Goal: Task Accomplishment & Management: Use online tool/utility

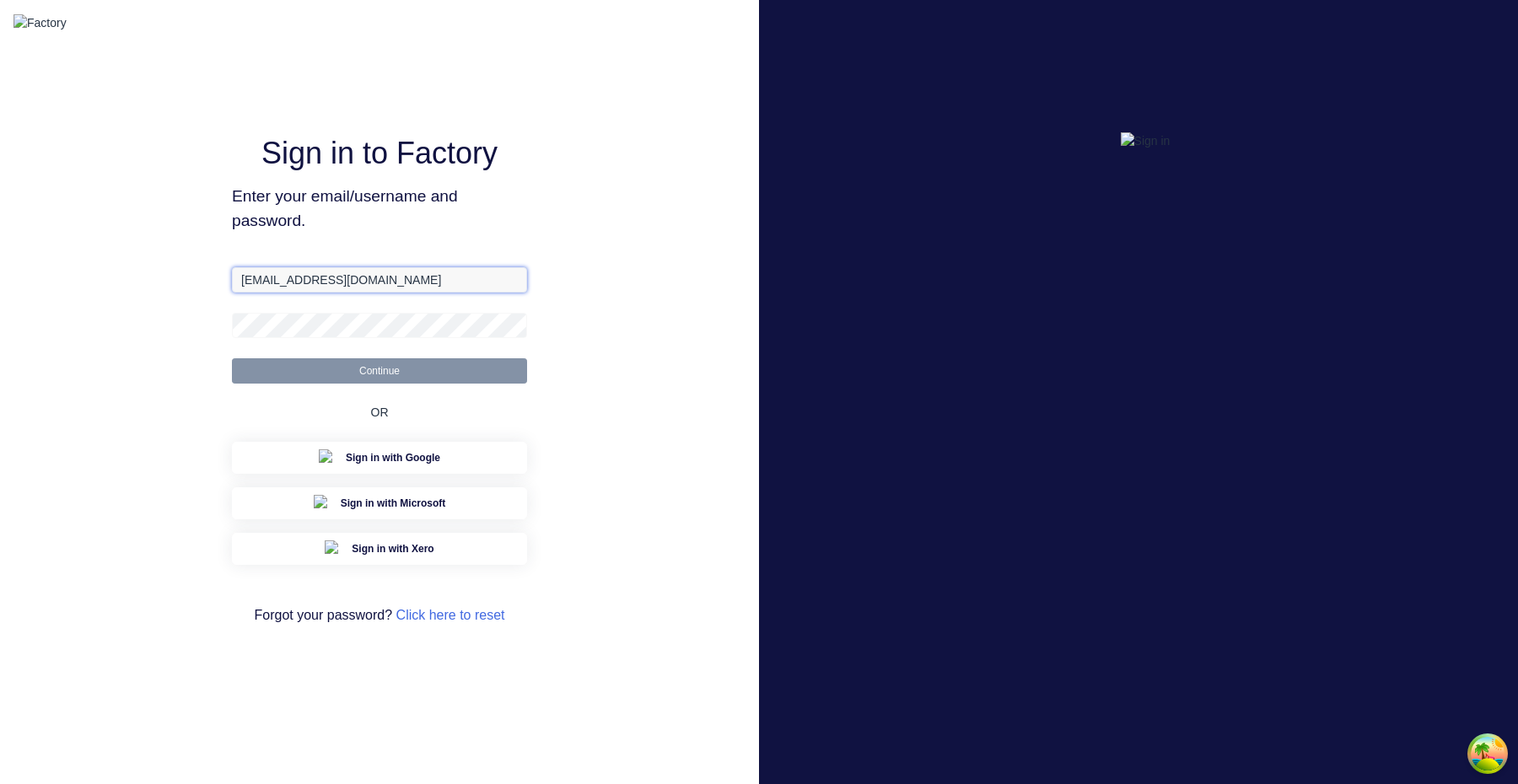
click at [386, 292] on input "[EMAIL_ADDRESS][DOMAIN_NAME]" at bounding box center [380, 280] width 295 height 25
click at [277, 292] on input "[EMAIL_ADDRESS][DOMAIN_NAME]" at bounding box center [380, 280] width 295 height 25
click at [232, 359] on button "Continue" at bounding box center [380, 371] width 295 height 25
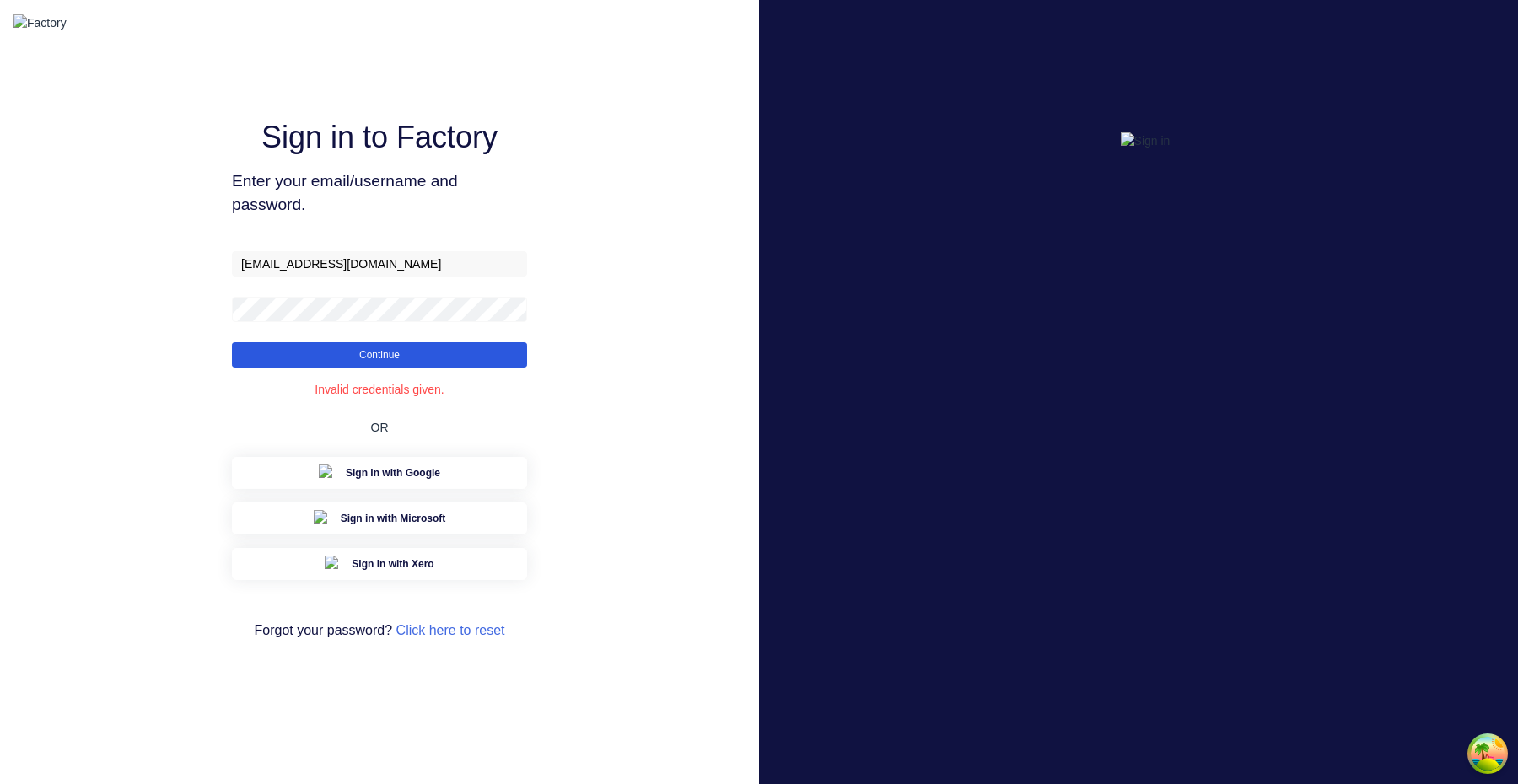
click at [415, 368] on button "Continue" at bounding box center [380, 355] width 295 height 25
click at [414, 368] on button "Continue" at bounding box center [380, 355] width 295 height 25
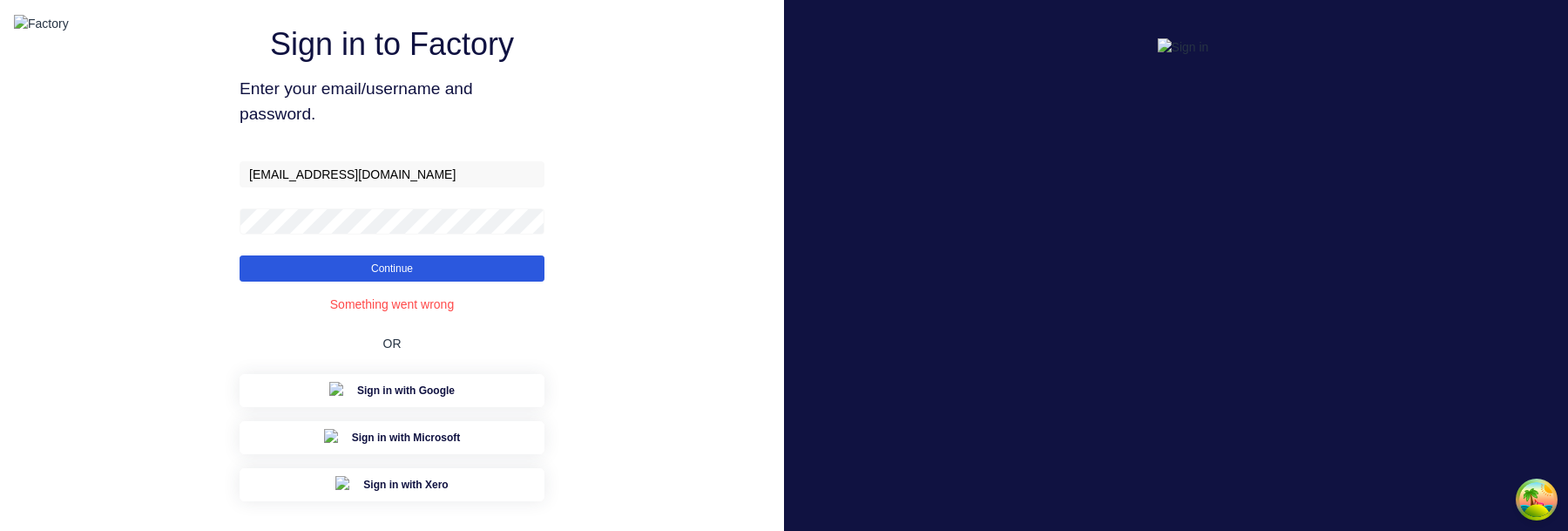
click at [486, 281] on button "Continue" at bounding box center [392, 269] width 305 height 26
click at [400, 281] on button "Continue" at bounding box center [392, 269] width 305 height 26
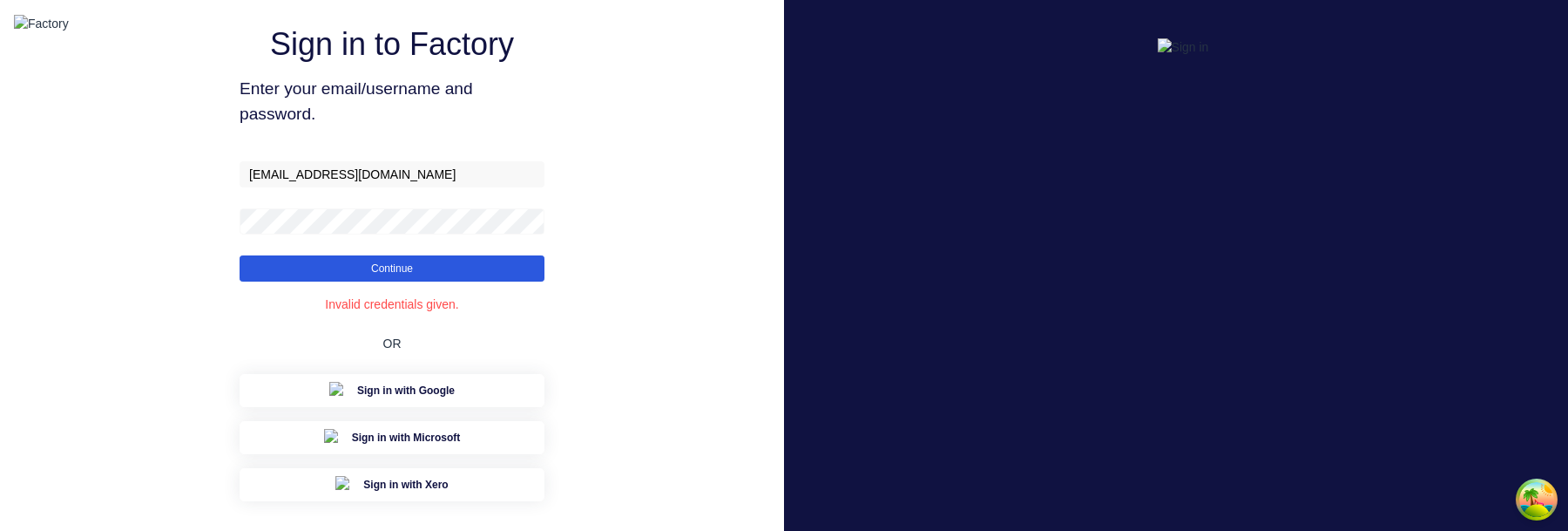
click at [400, 281] on button "Continue" at bounding box center [392, 269] width 305 height 26
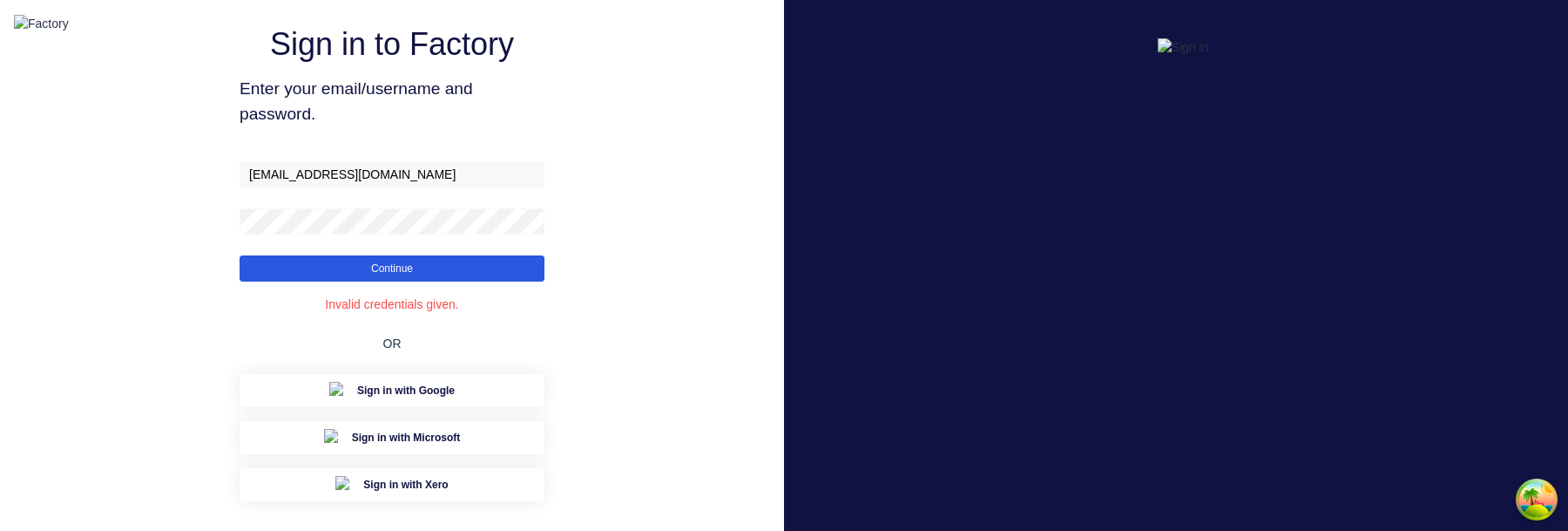
click at [400, 281] on button "Continue" at bounding box center [392, 269] width 305 height 26
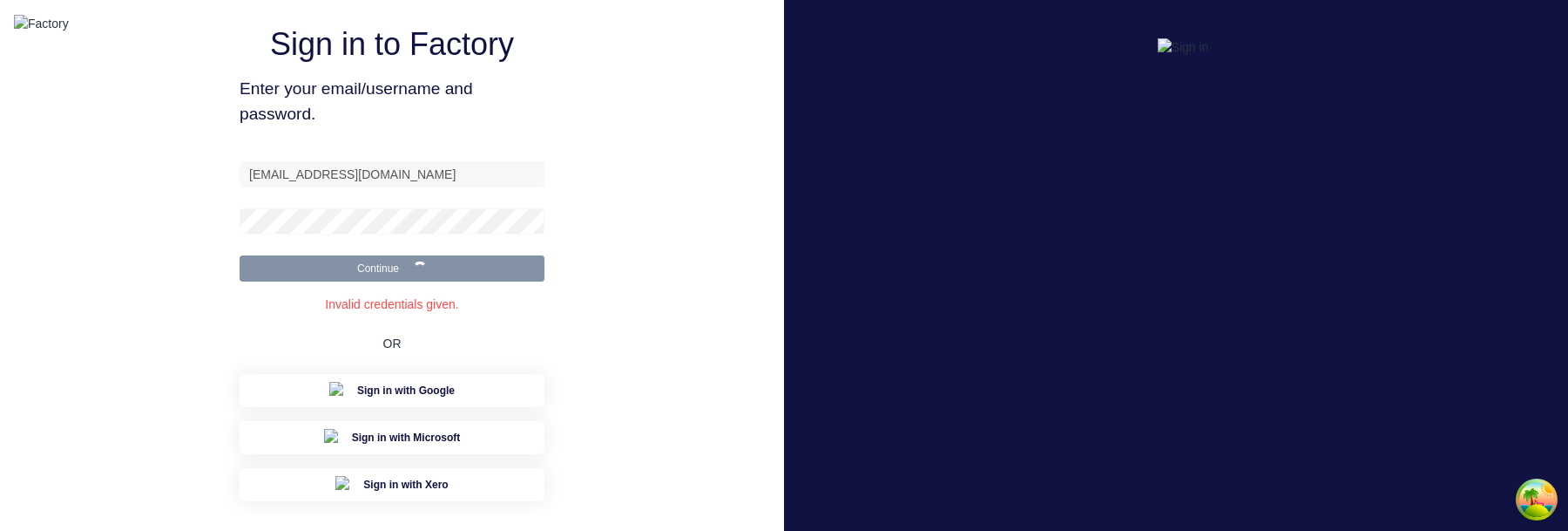
click at [400, 281] on button "Continue" at bounding box center [392, 269] width 305 height 26
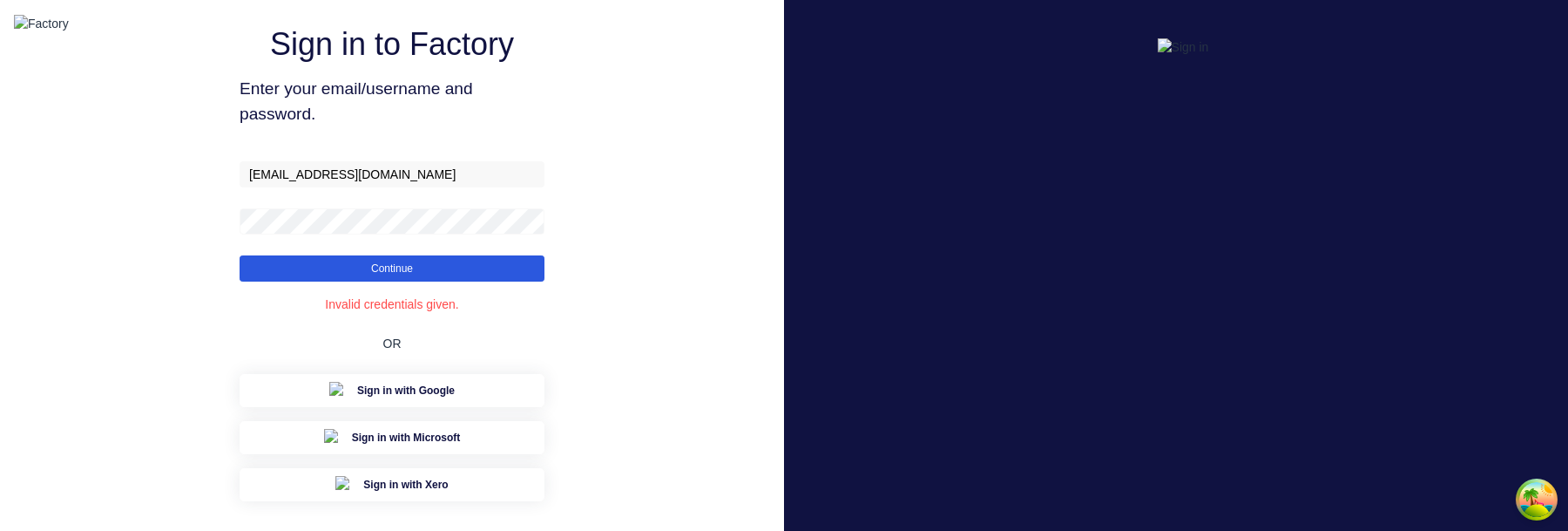
click at [400, 281] on button "Continue" at bounding box center [392, 269] width 305 height 26
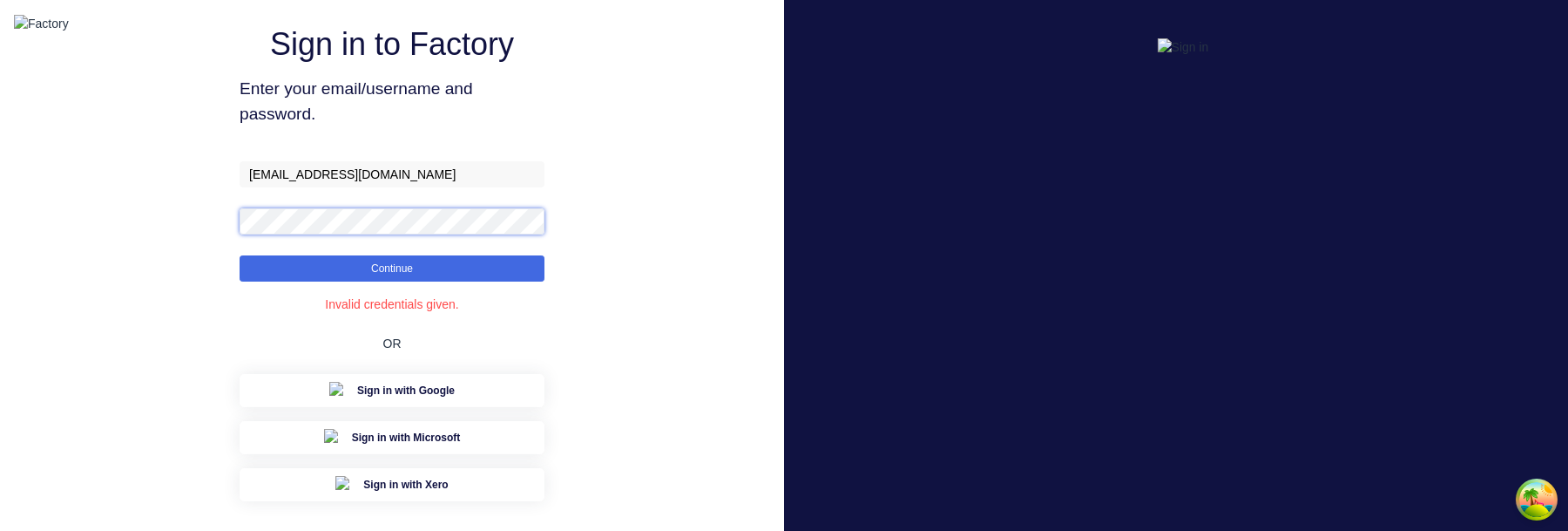
click at [240, 256] on button "Continue" at bounding box center [392, 269] width 305 height 26
click at [319, 188] on input "aimon+1@xero.factory.app" at bounding box center [392, 174] width 305 height 26
type input "aimon+1@factory.app"
click at [240, 256] on button "Continue" at bounding box center [392, 269] width 305 height 26
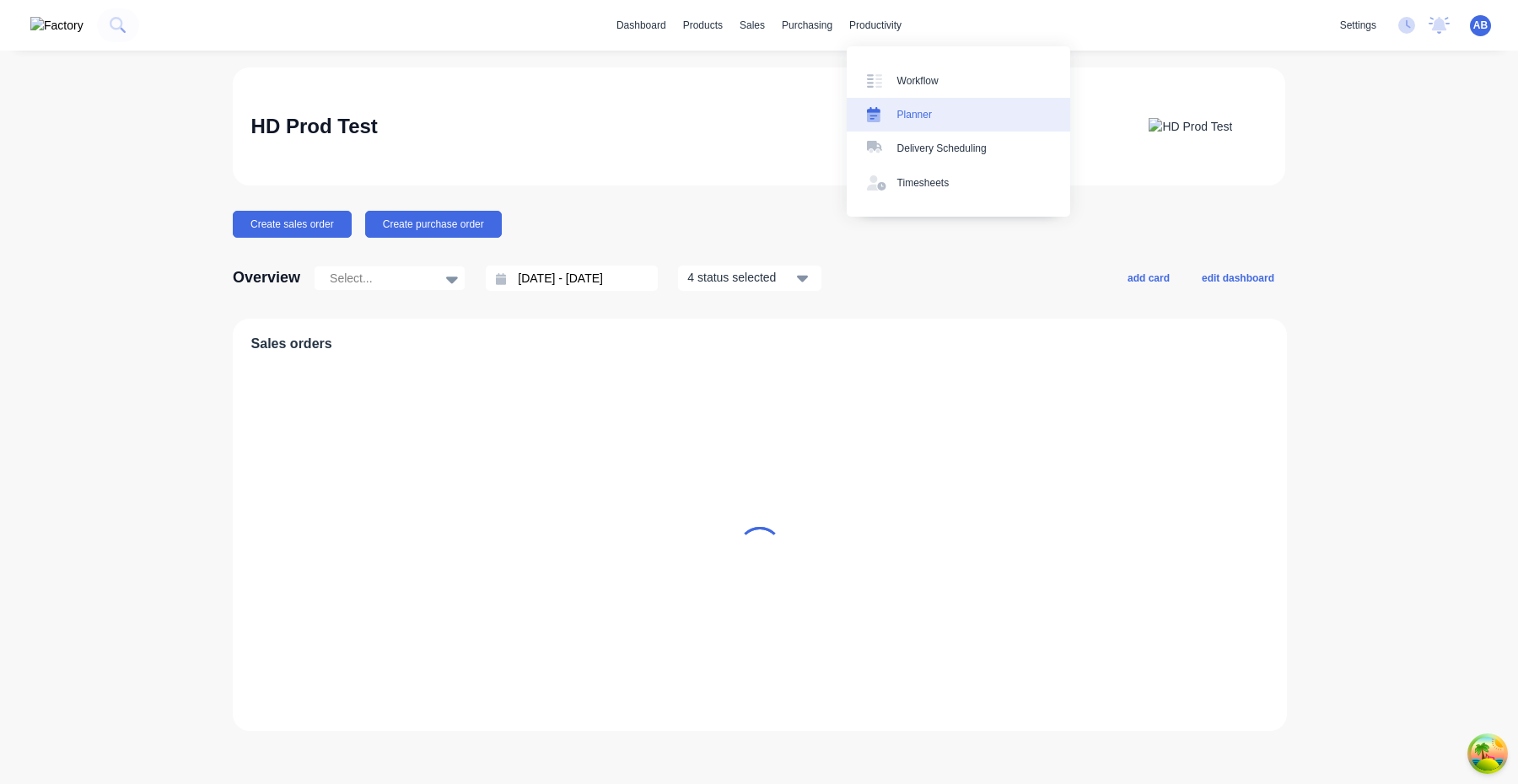
click at [925, 123] on link "Planner" at bounding box center [959, 114] width 224 height 34
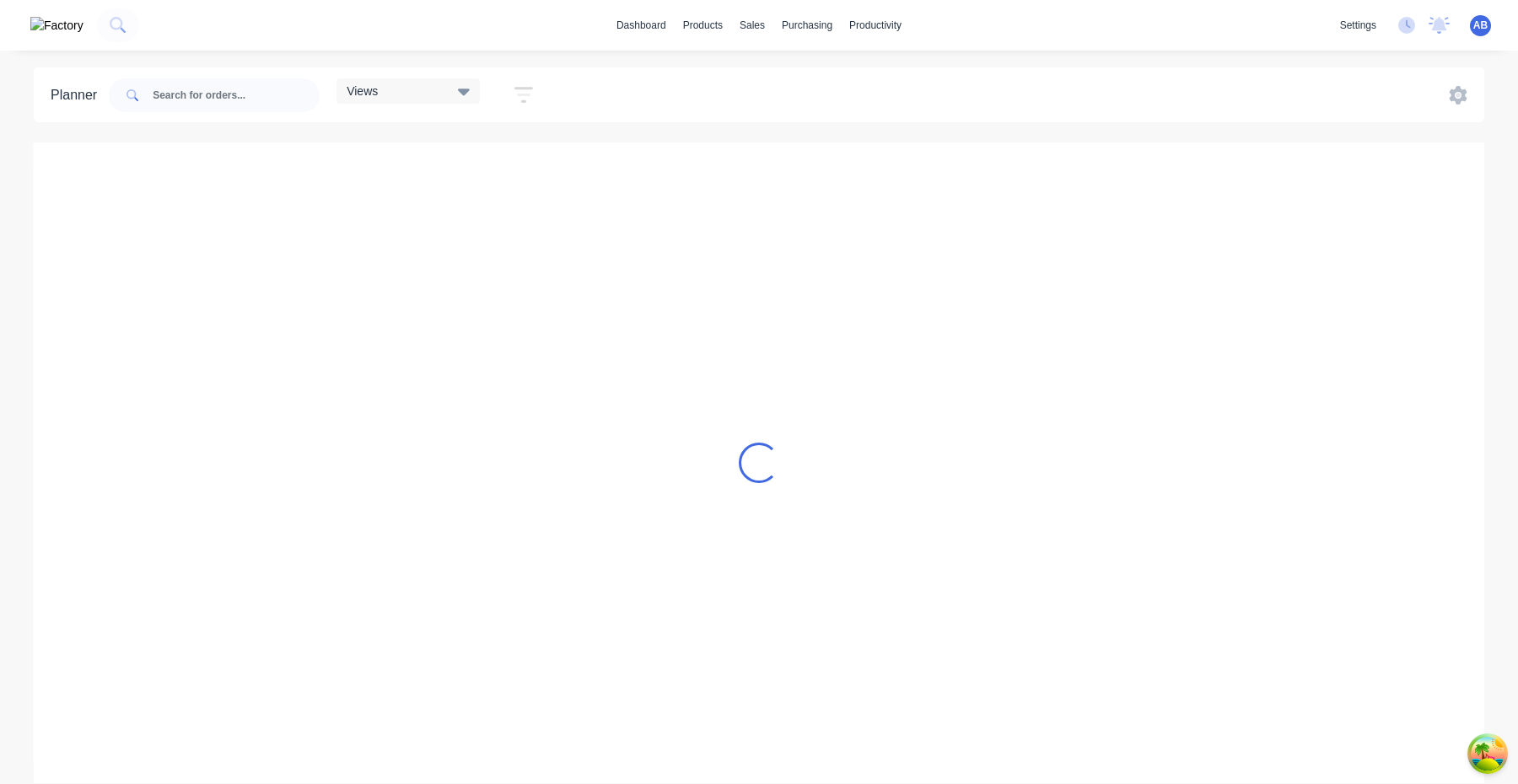
scroll to position [0, 1]
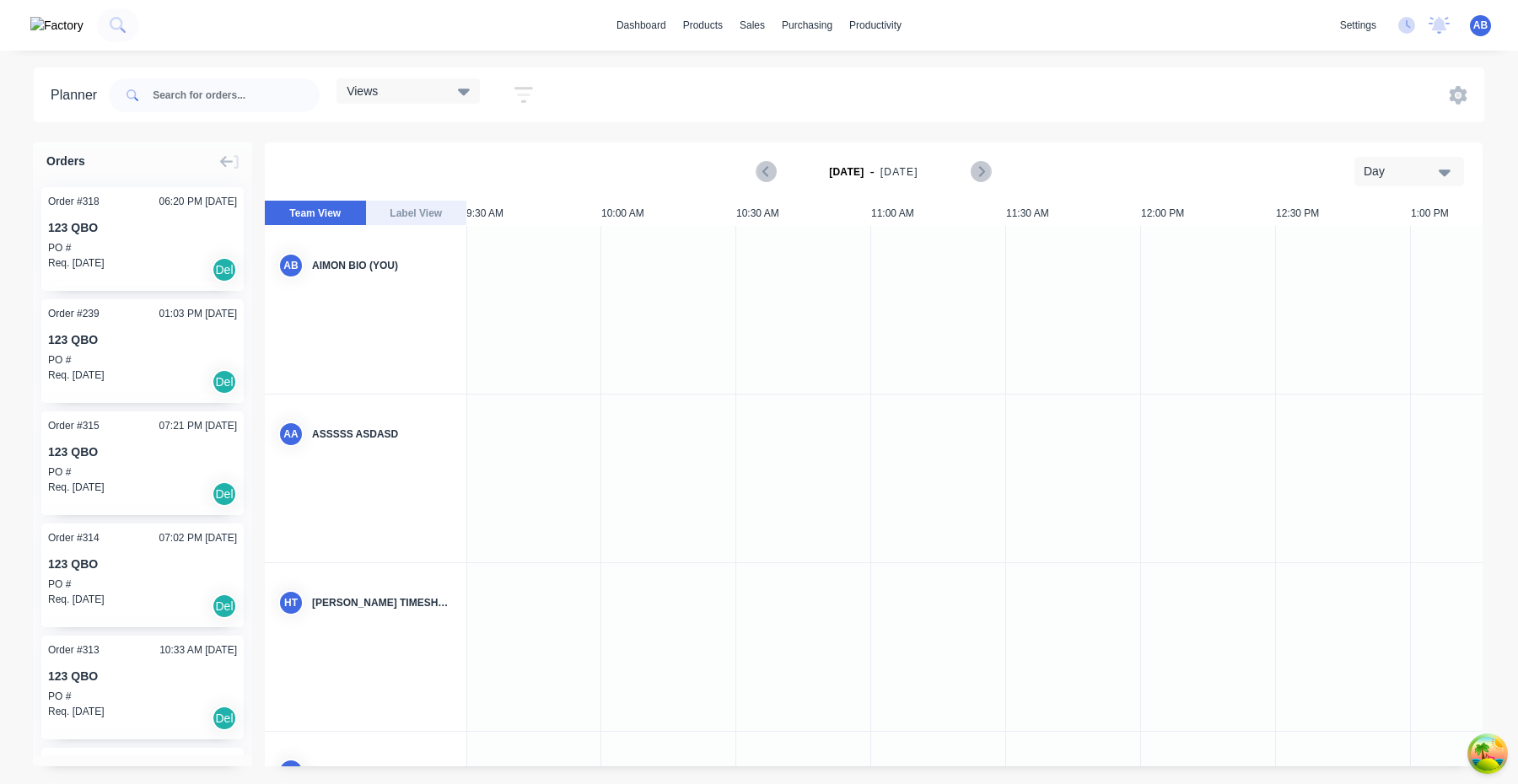
click at [823, 343] on div at bounding box center [803, 310] width 135 height 168
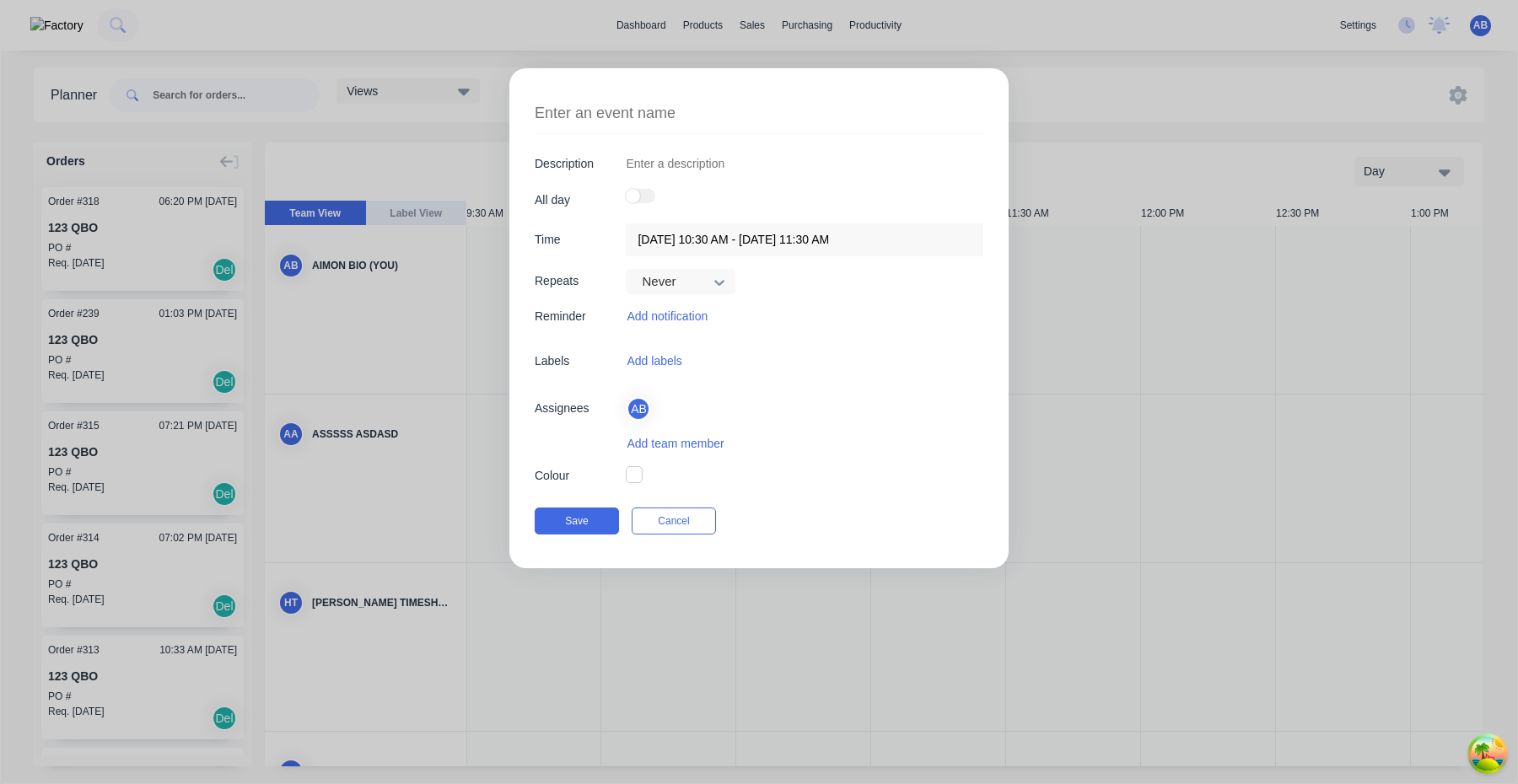
click at [642, 192] on label at bounding box center [640, 196] width 30 height 14
click at [649, 199] on label at bounding box center [640, 196] width 30 height 14
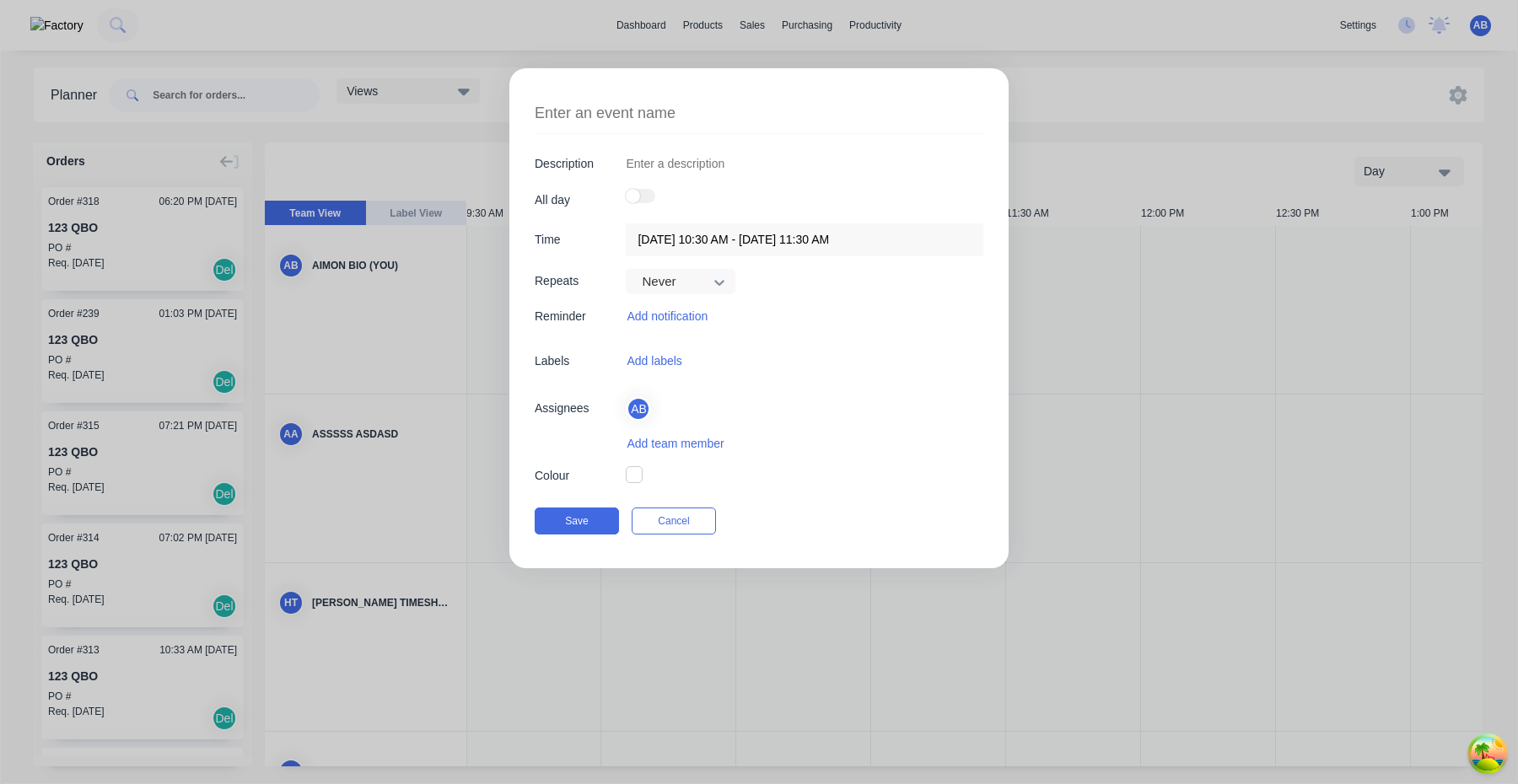
click at [649, 199] on label at bounding box center [640, 196] width 30 height 14
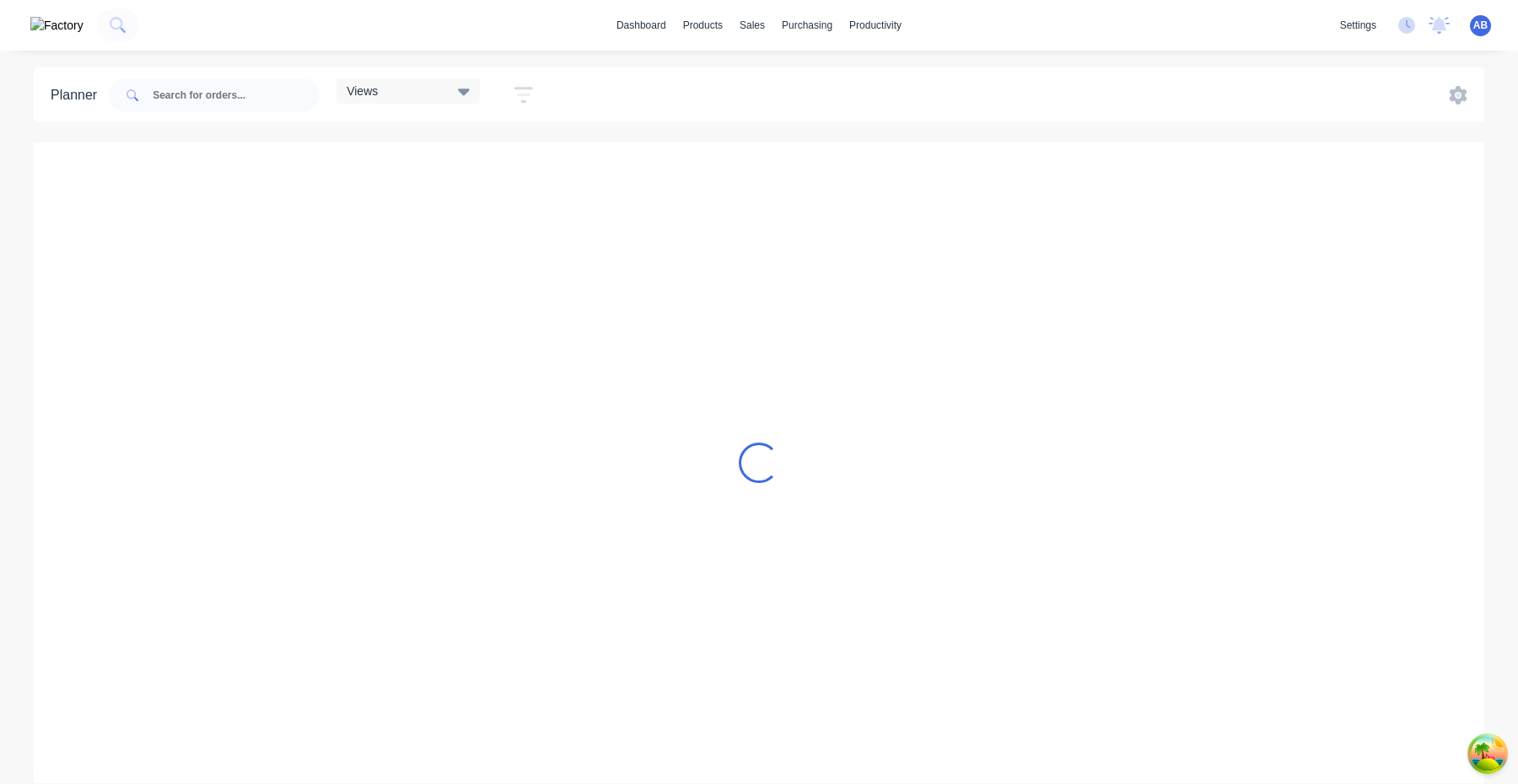
scroll to position [0, 1]
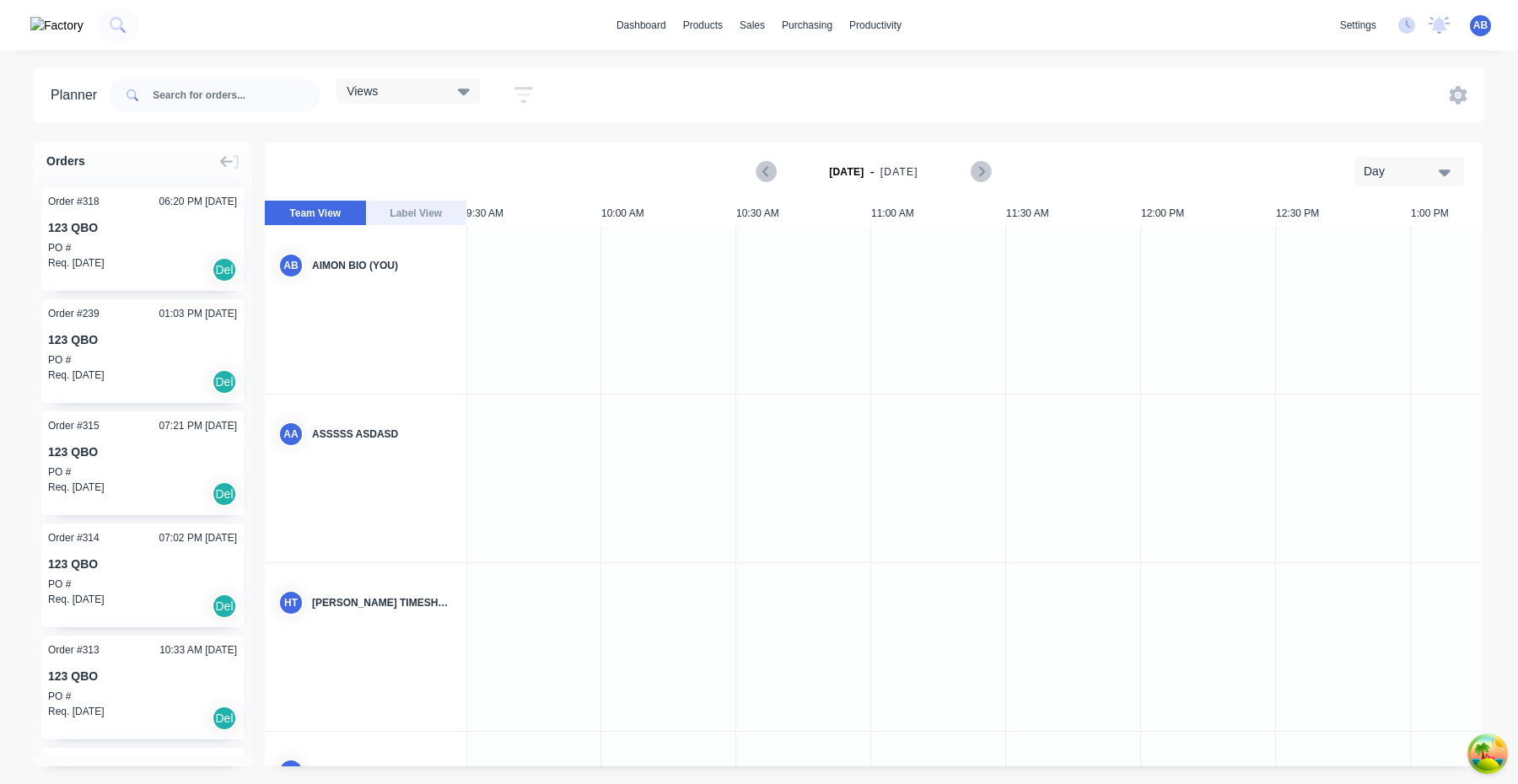
click at [783, 386] on div at bounding box center [803, 310] width 135 height 168
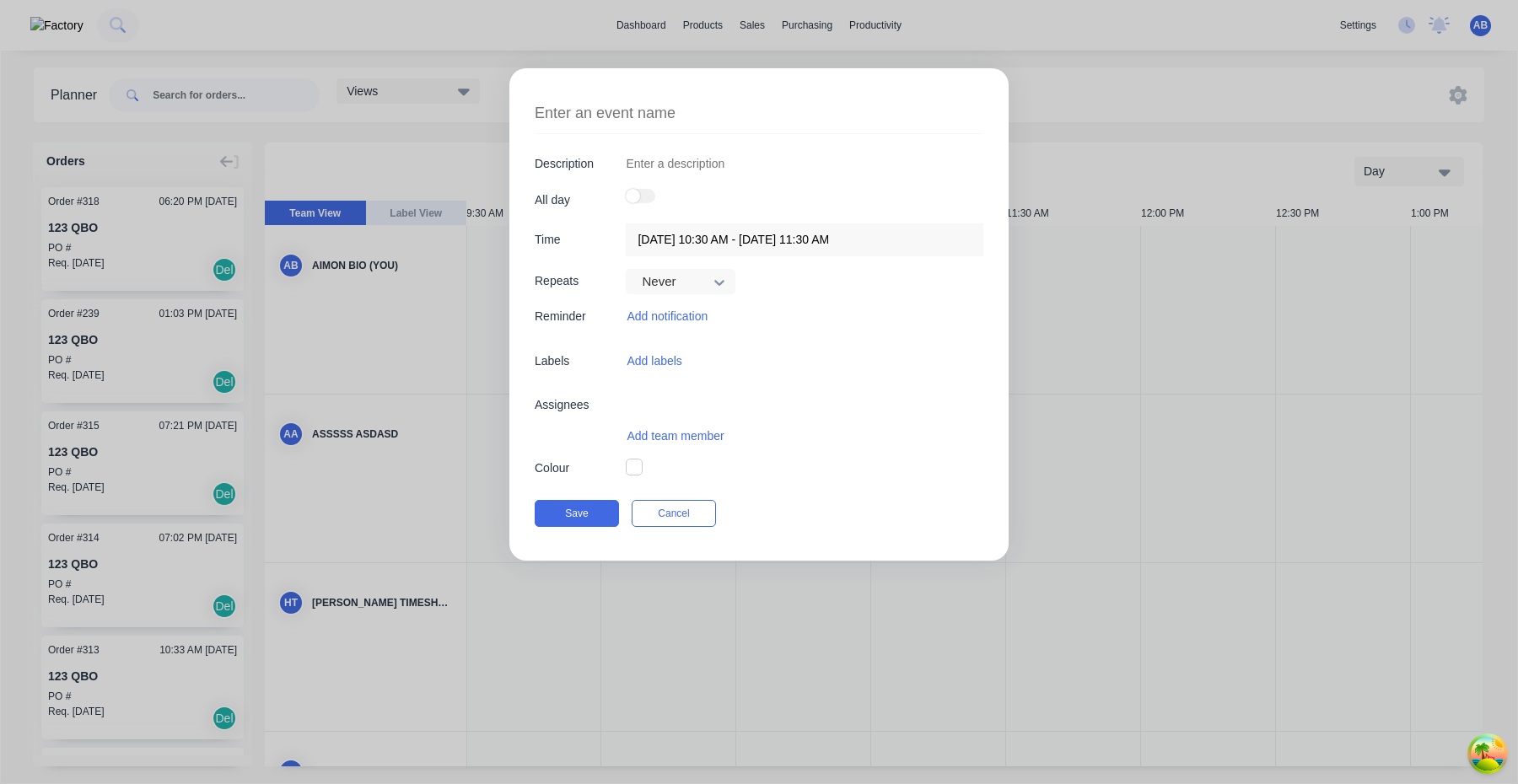
type textarea "x"
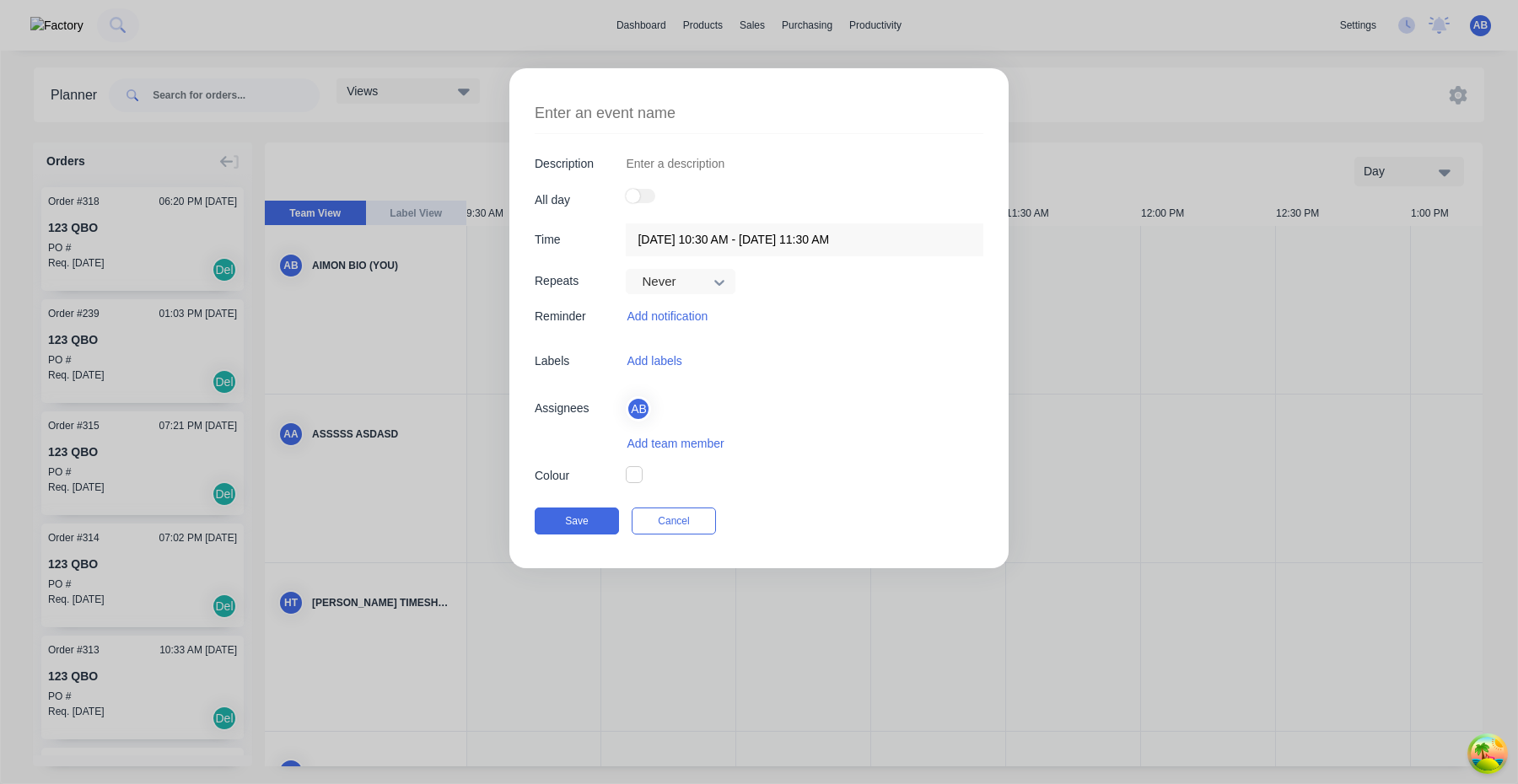
click at [647, 200] on label at bounding box center [640, 196] width 30 height 14
drag, startPoint x: 535, startPoint y: 200, endPoint x: 598, endPoint y: 200, distance: 63.0
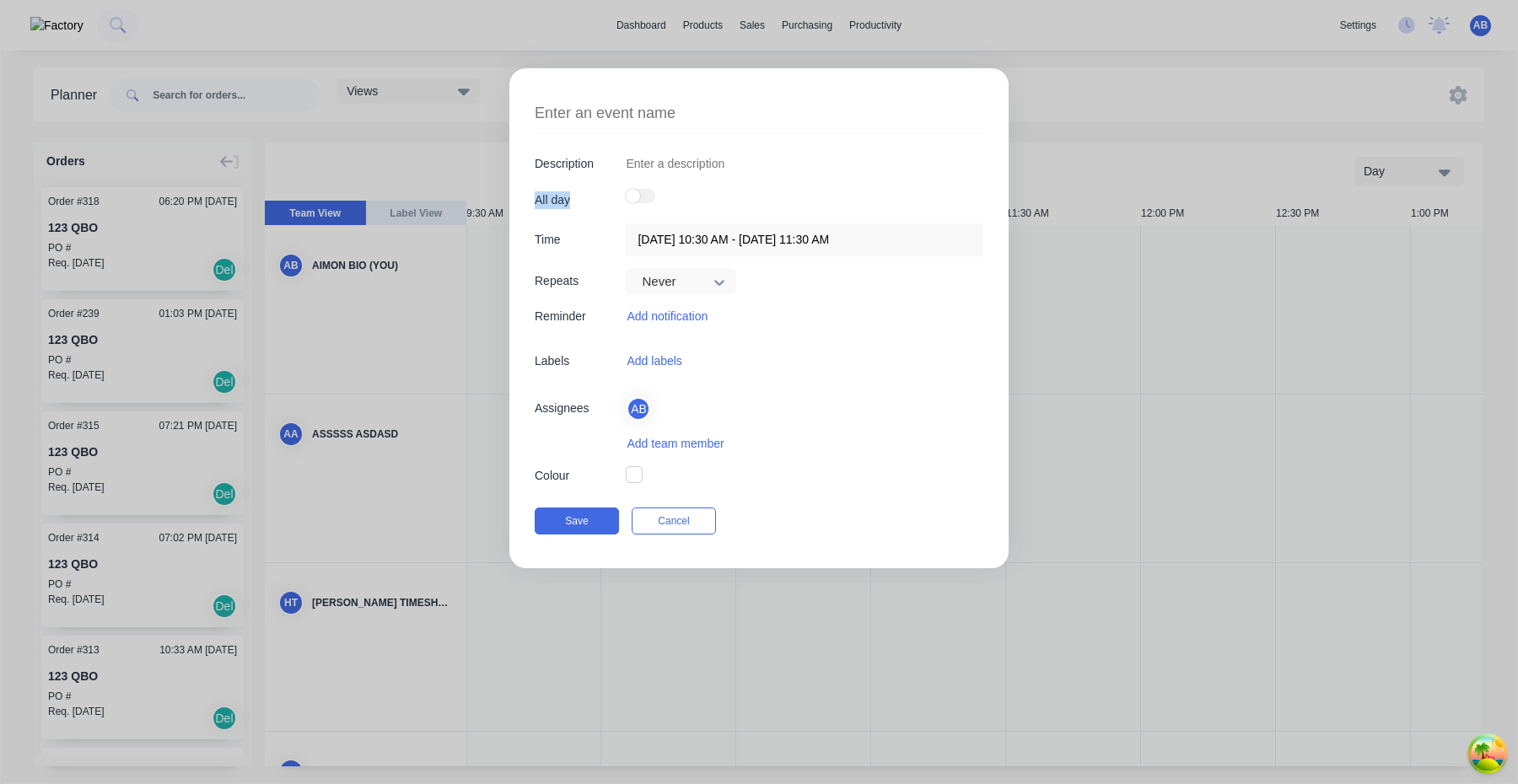
click at [584, 200] on div "All day" at bounding box center [578, 200] width 86 height 18
copy div "All day"
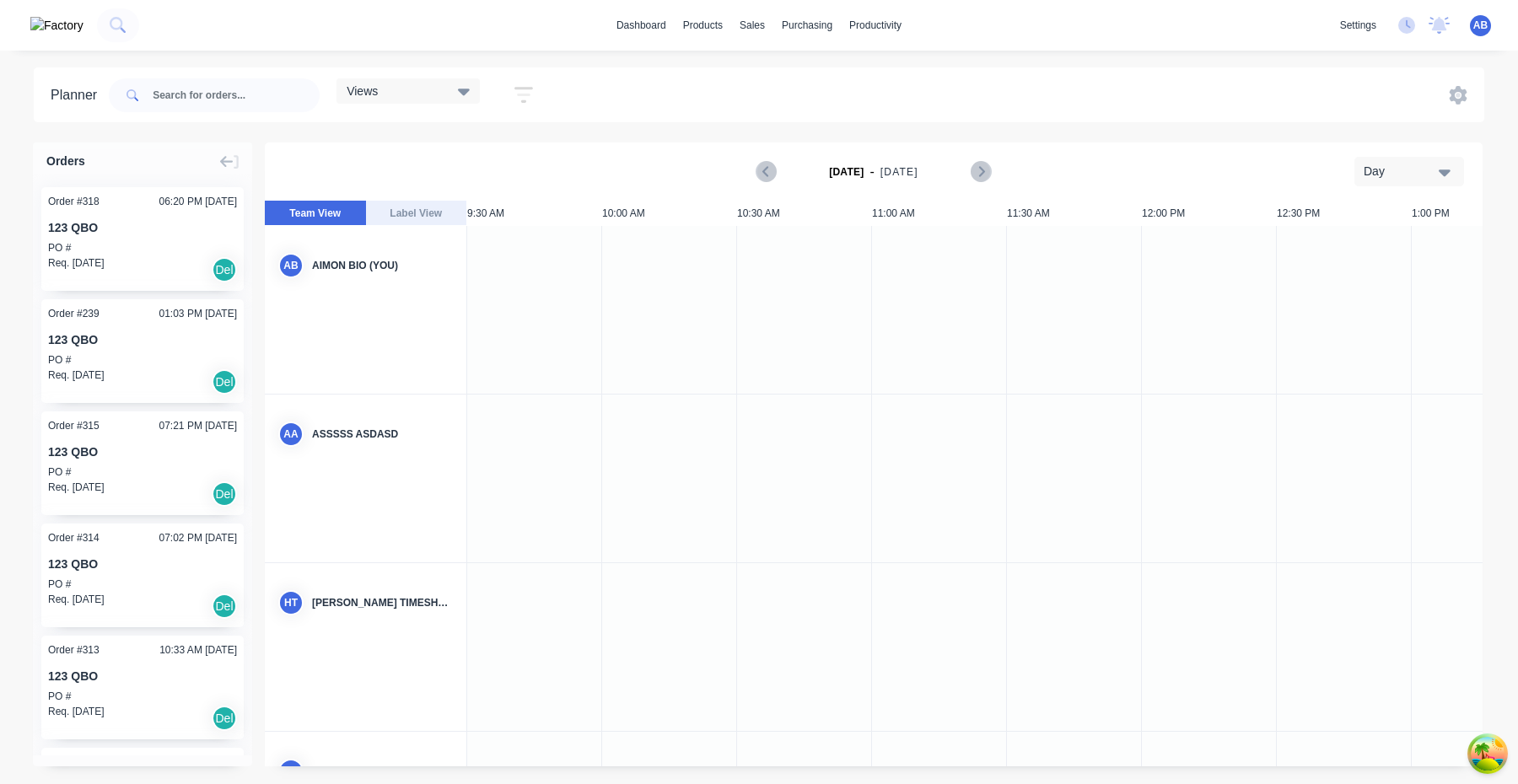
scroll to position [0, 1]
click at [826, 312] on div at bounding box center [803, 310] width 135 height 168
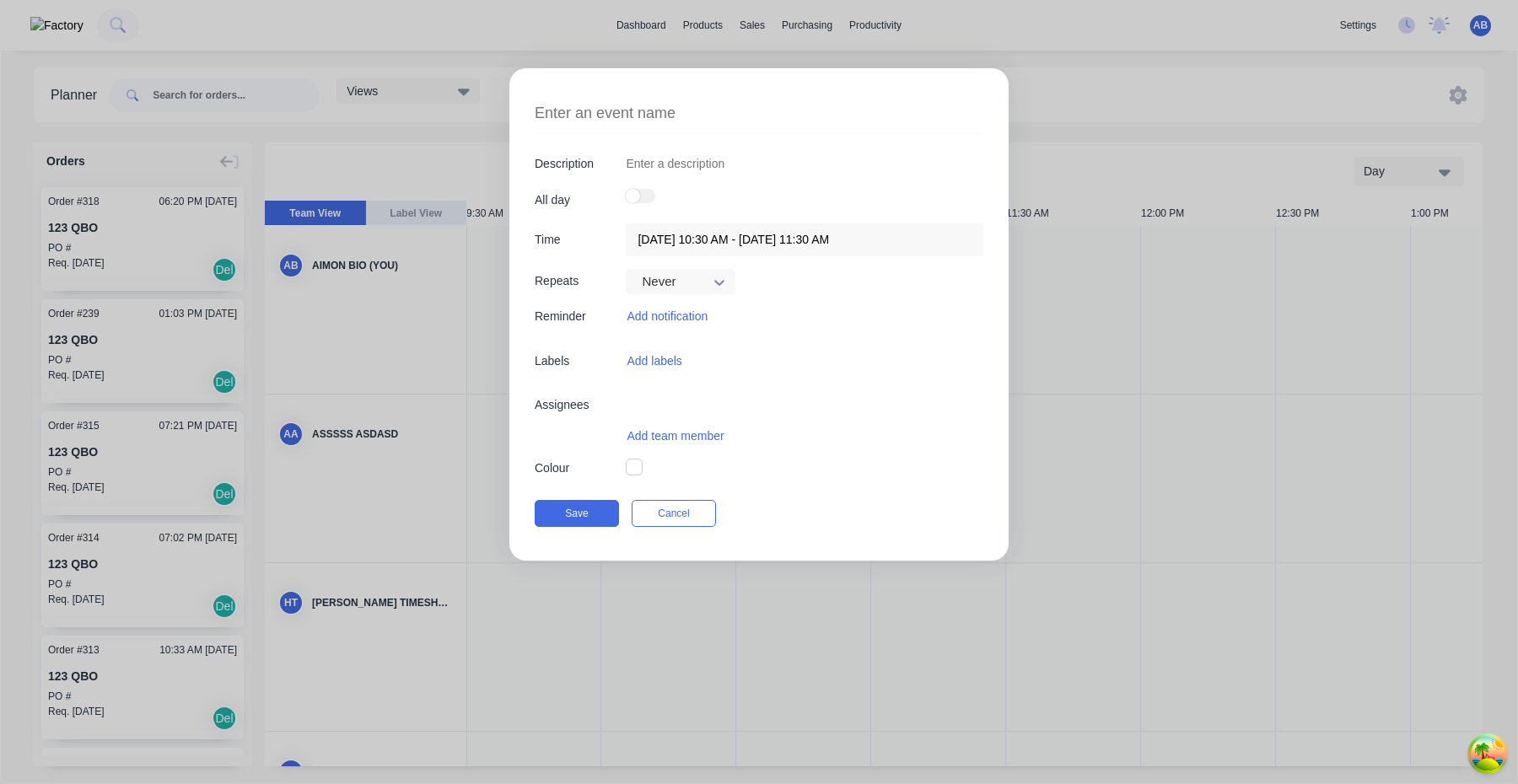
type textarea "x"
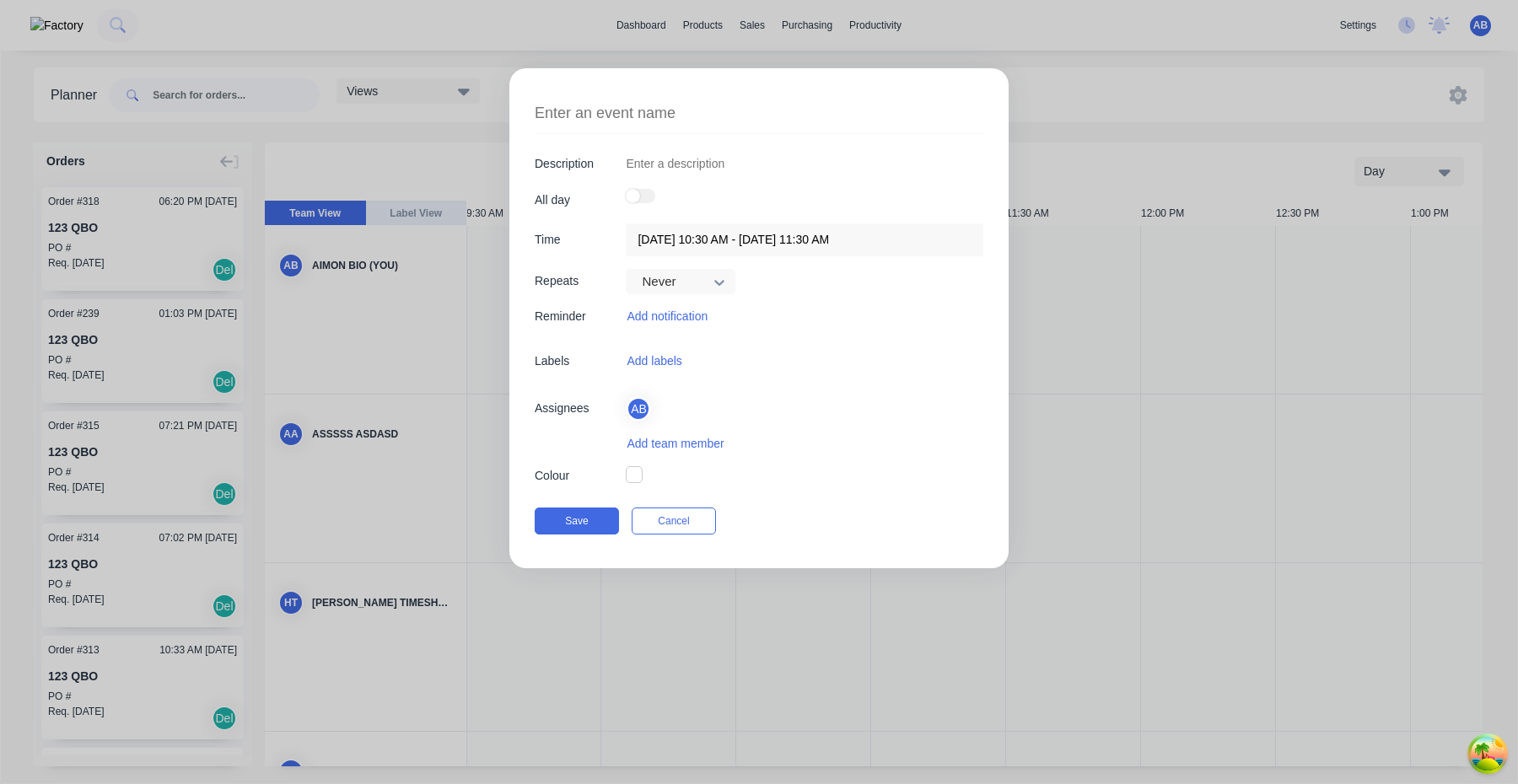
click at [645, 198] on label at bounding box center [640, 196] width 30 height 14
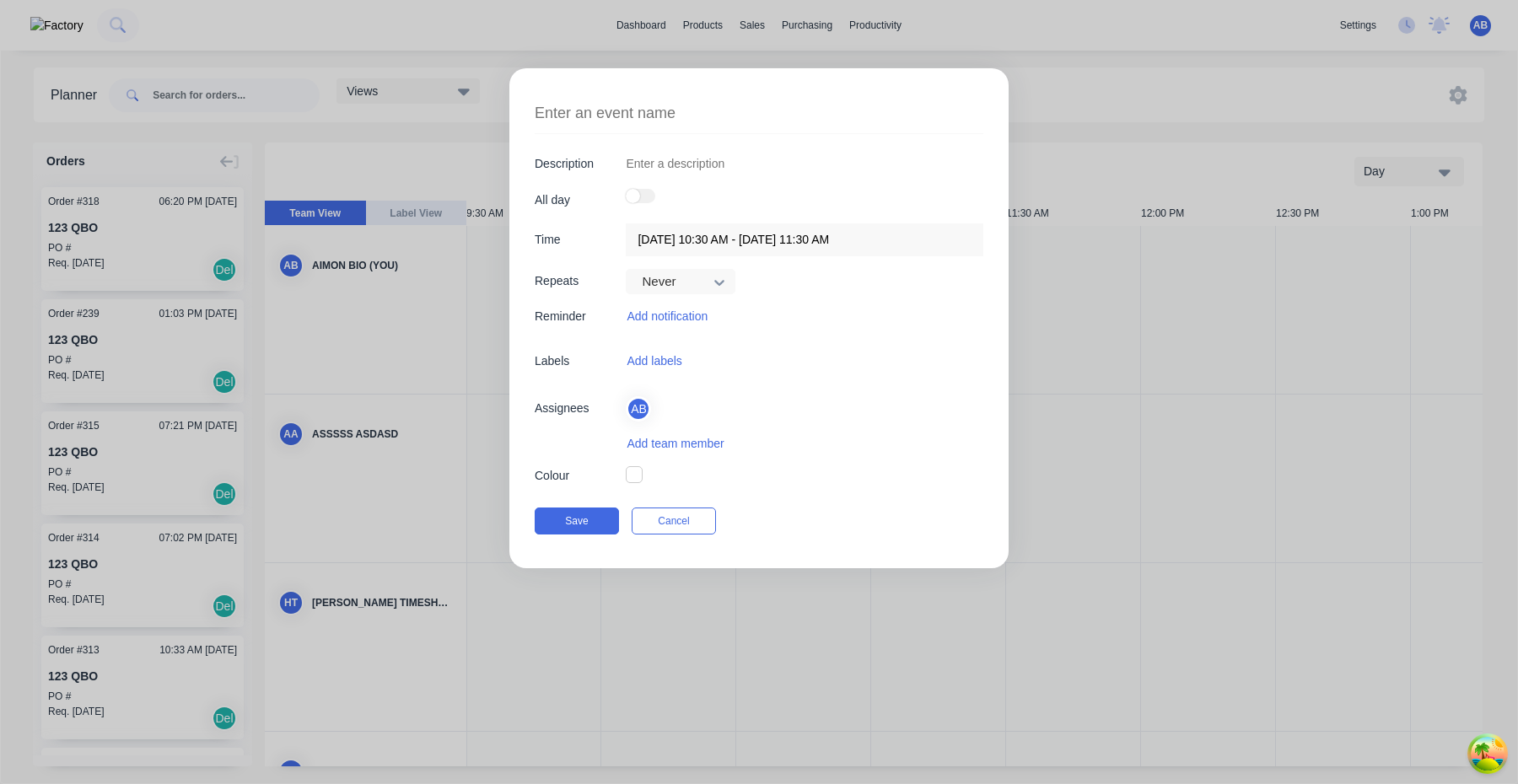
click at [645, 198] on label at bounding box center [640, 196] width 30 height 14
click at [645, 193] on label at bounding box center [640, 196] width 30 height 14
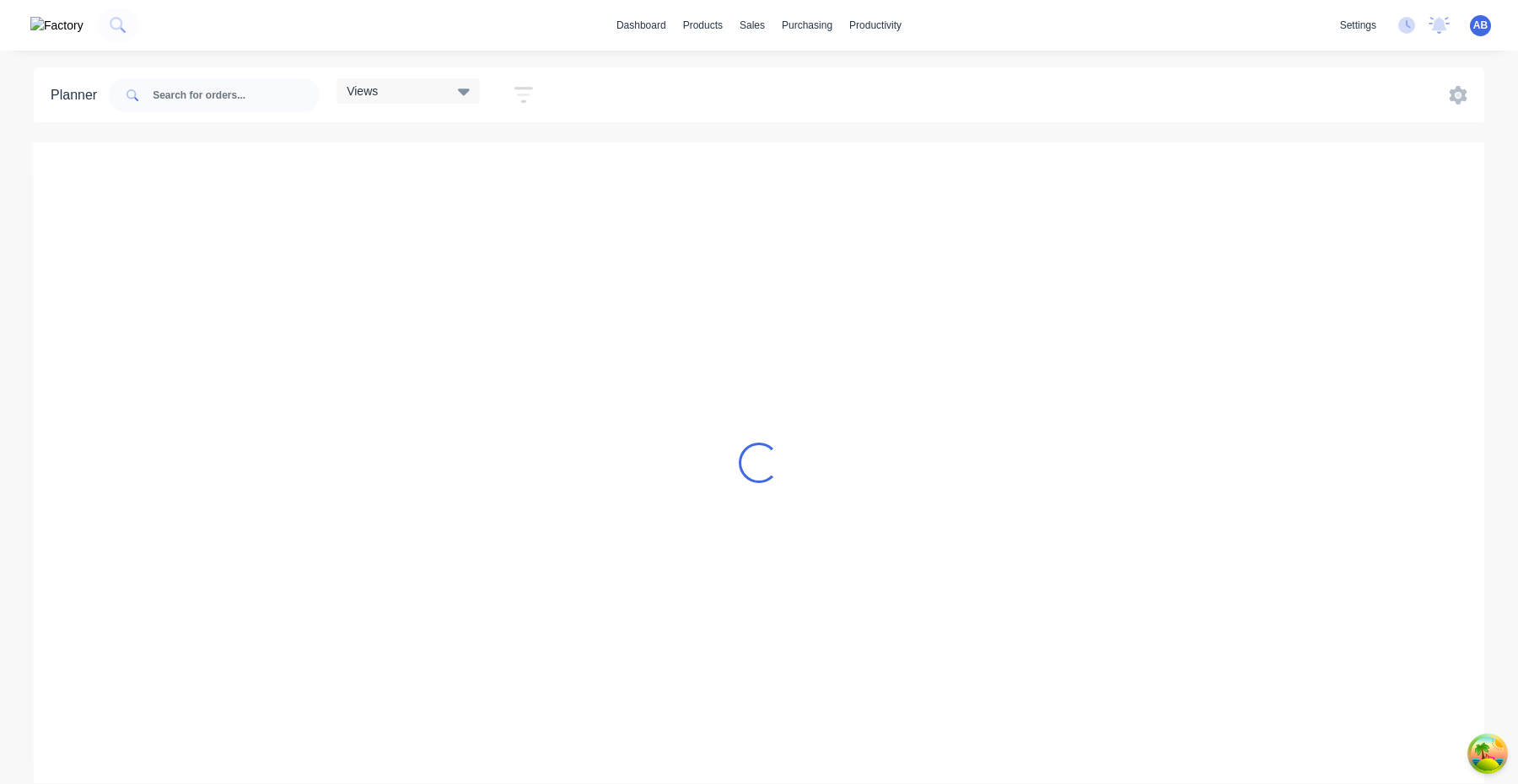
scroll to position [0, 1]
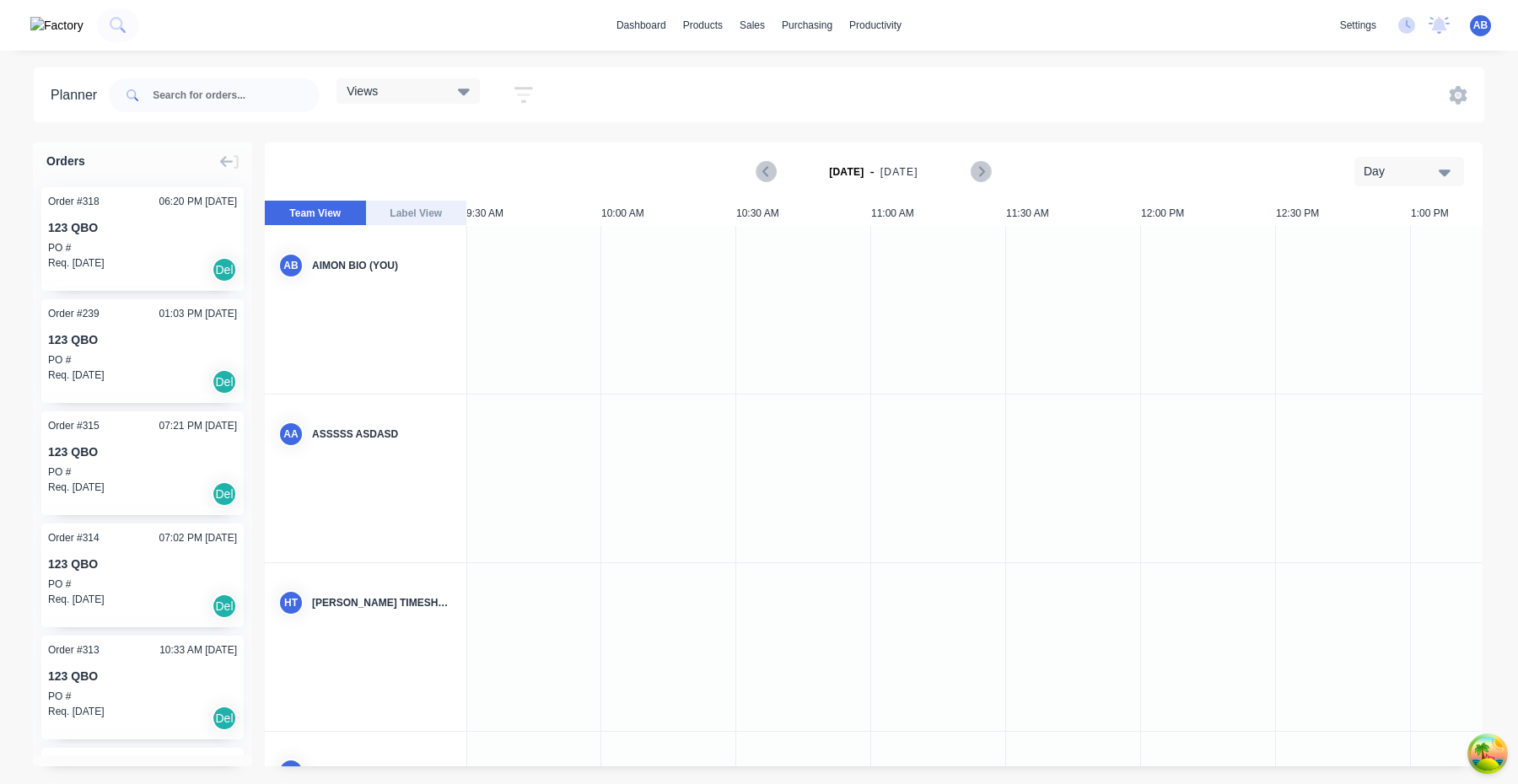
click at [784, 337] on div at bounding box center [803, 310] width 135 height 168
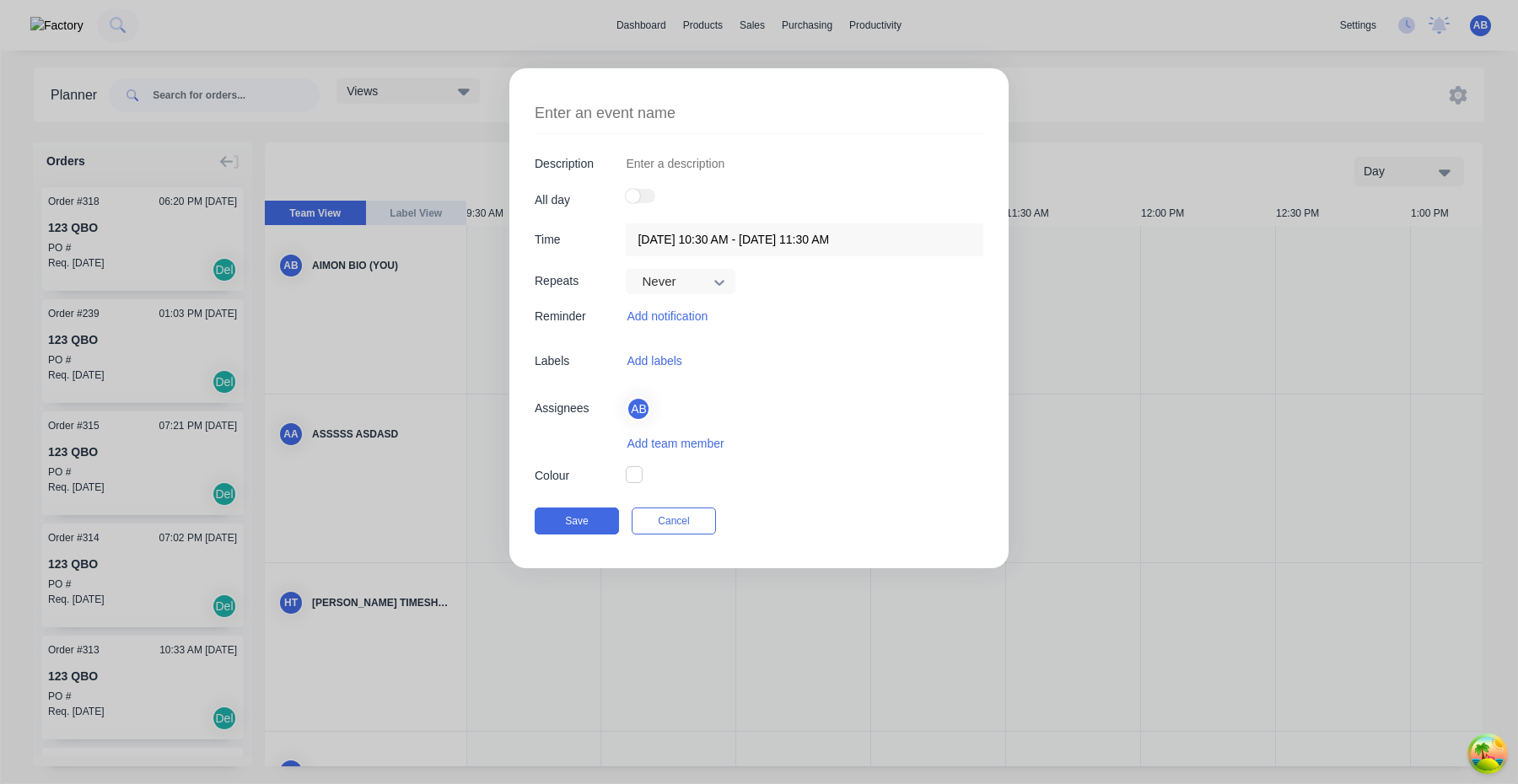
type textarea "x"
click at [650, 205] on div at bounding box center [804, 200] width 358 height 23
click at [648, 198] on label at bounding box center [640, 196] width 30 height 14
click at [626, 189] on input "checkbox" at bounding box center [626, 189] width 0 height 0
type input "04/10/2025 - 04/10/2025"
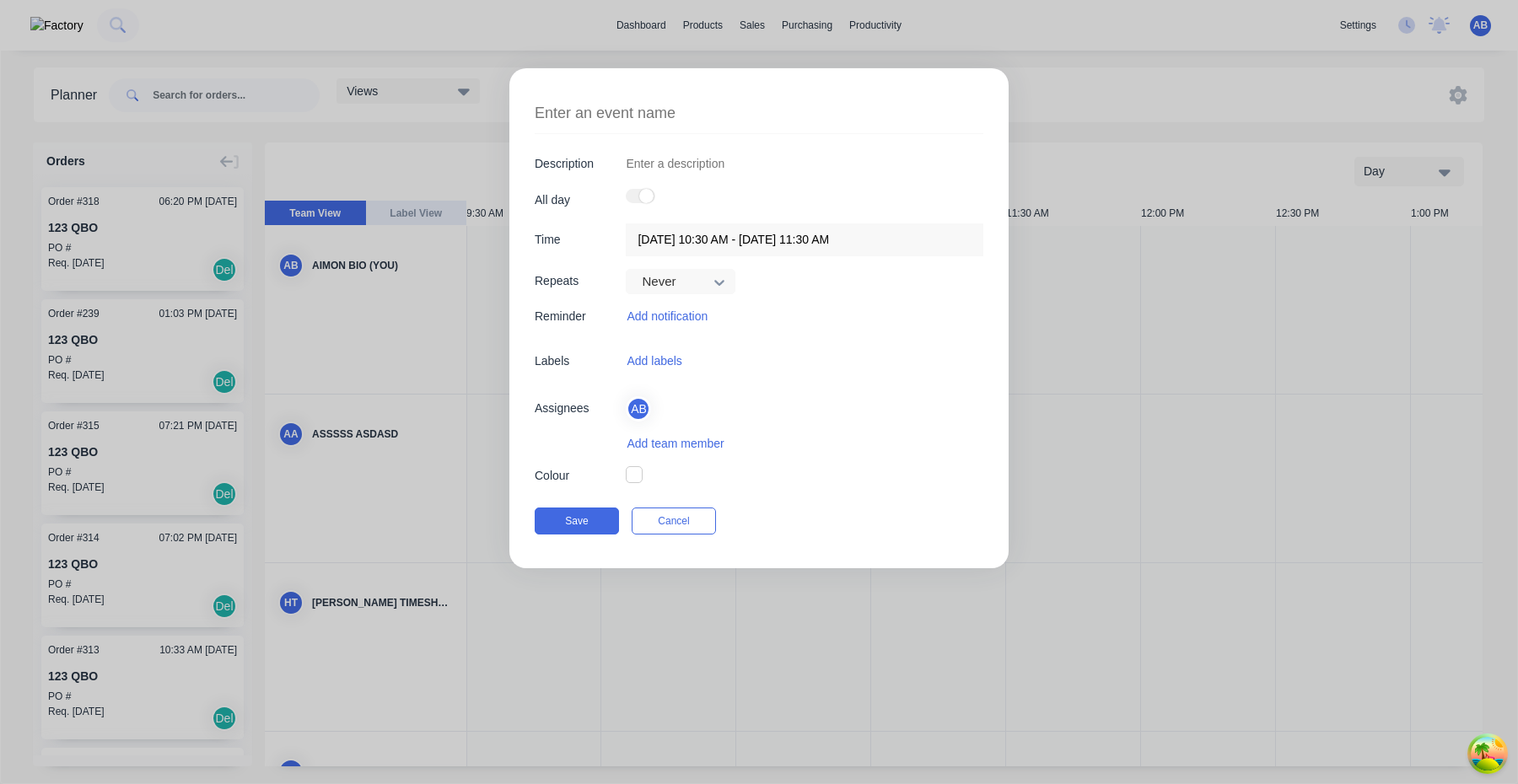
type textarea "x"
click at [636, 196] on label at bounding box center [640, 196] width 30 height 14
click at [626, 189] on input "checkbox" at bounding box center [626, 189] width 0 height 0
type input "04/10/2025 10:30 AM - 04/10/2025 11:30 AM"
type textarea "x"
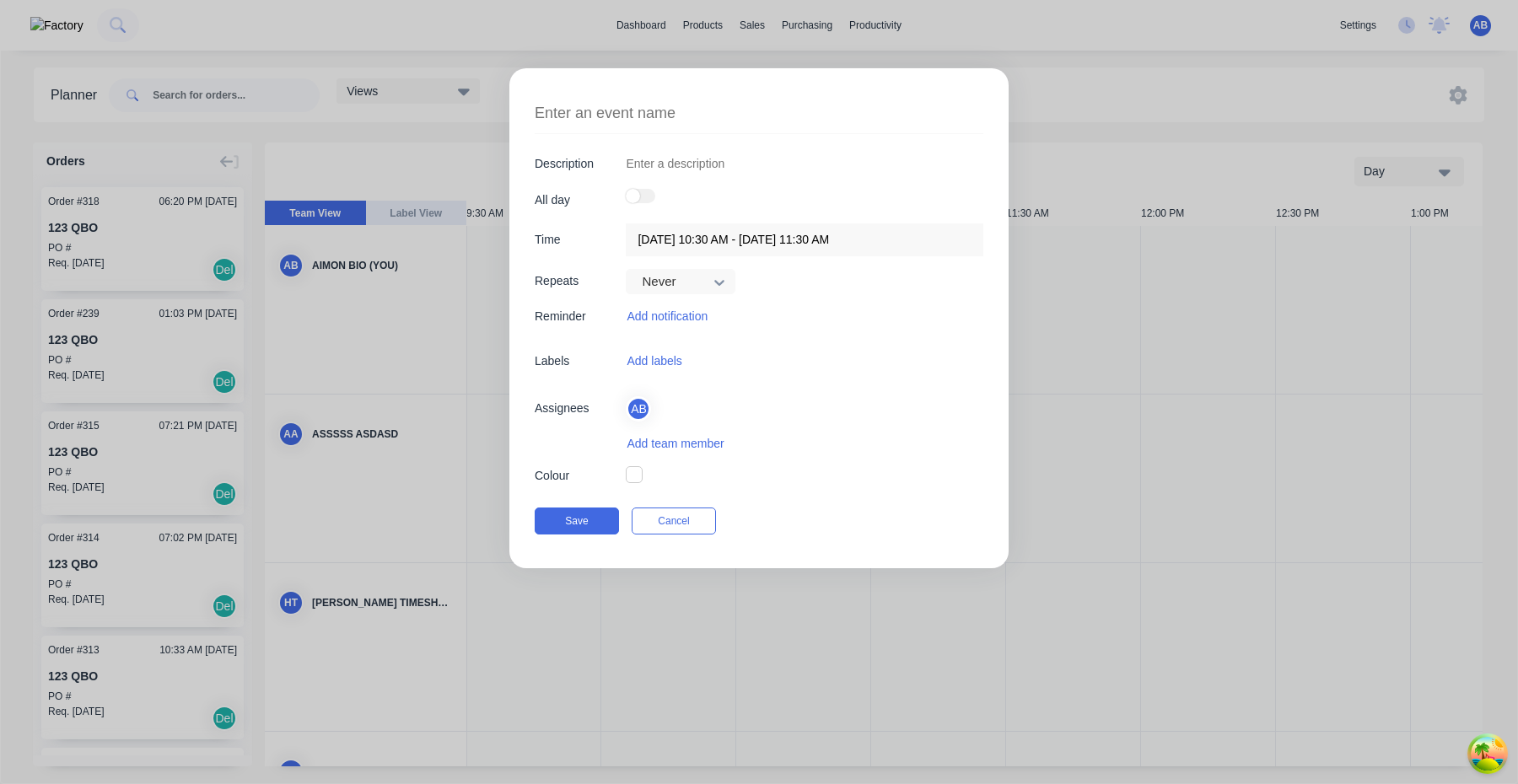
click at [648, 196] on label at bounding box center [640, 196] width 30 height 14
click at [626, 189] on input "checkbox" at bounding box center [626, 189] width 0 height 0
type input "04/10/2025 - 04/10/2025"
type textarea "x"
click at [625, 192] on div "All day" at bounding box center [759, 200] width 448 height 23
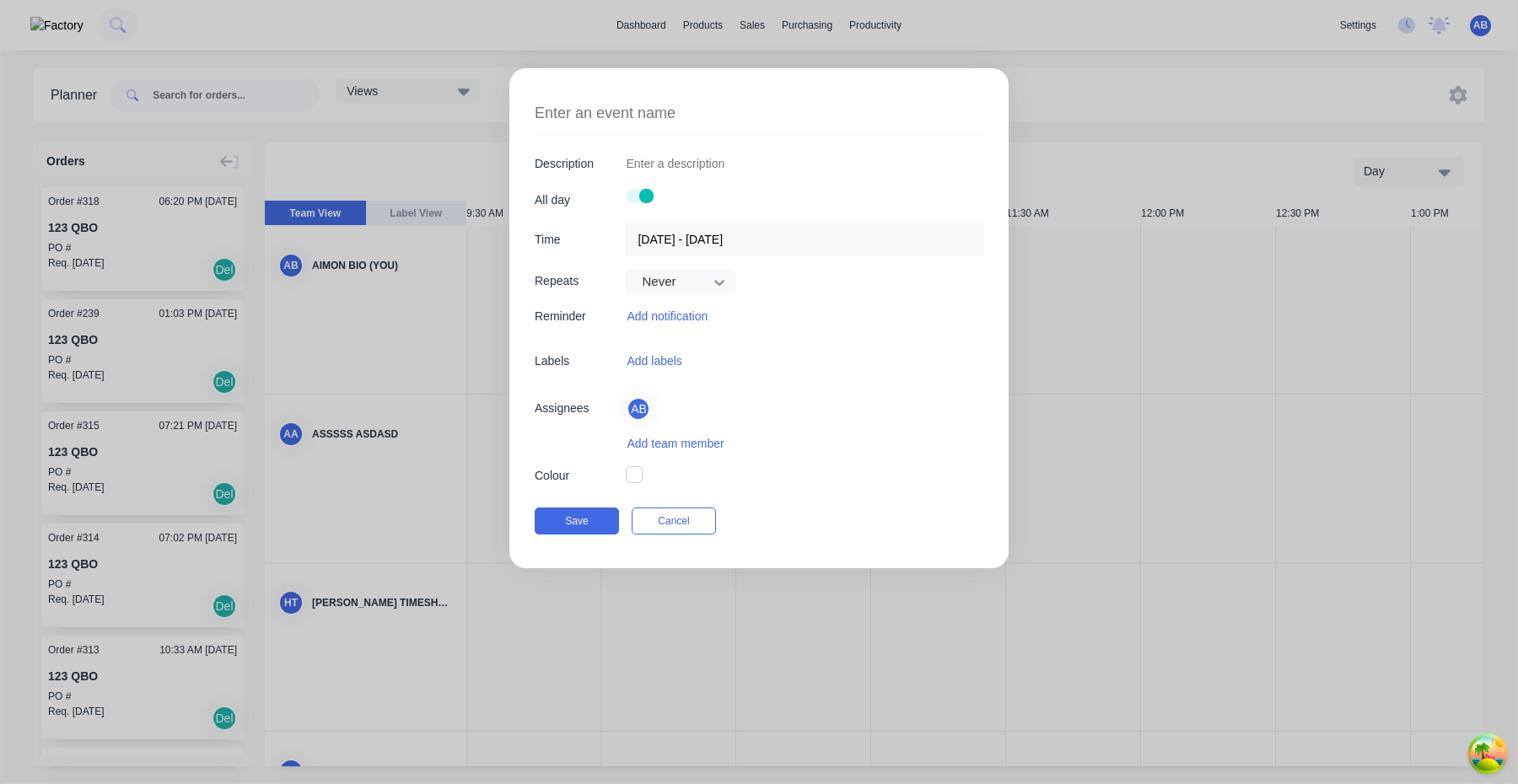
click at [632, 194] on label at bounding box center [640, 196] width 30 height 14
click at [626, 189] on input "checkbox" at bounding box center [626, 189] width 0 height 0
type input "04/10/2025 10:30 AM - 04/10/2025 11:30 AM"
type textarea "x"
click at [648, 194] on label at bounding box center [640, 196] width 30 height 14
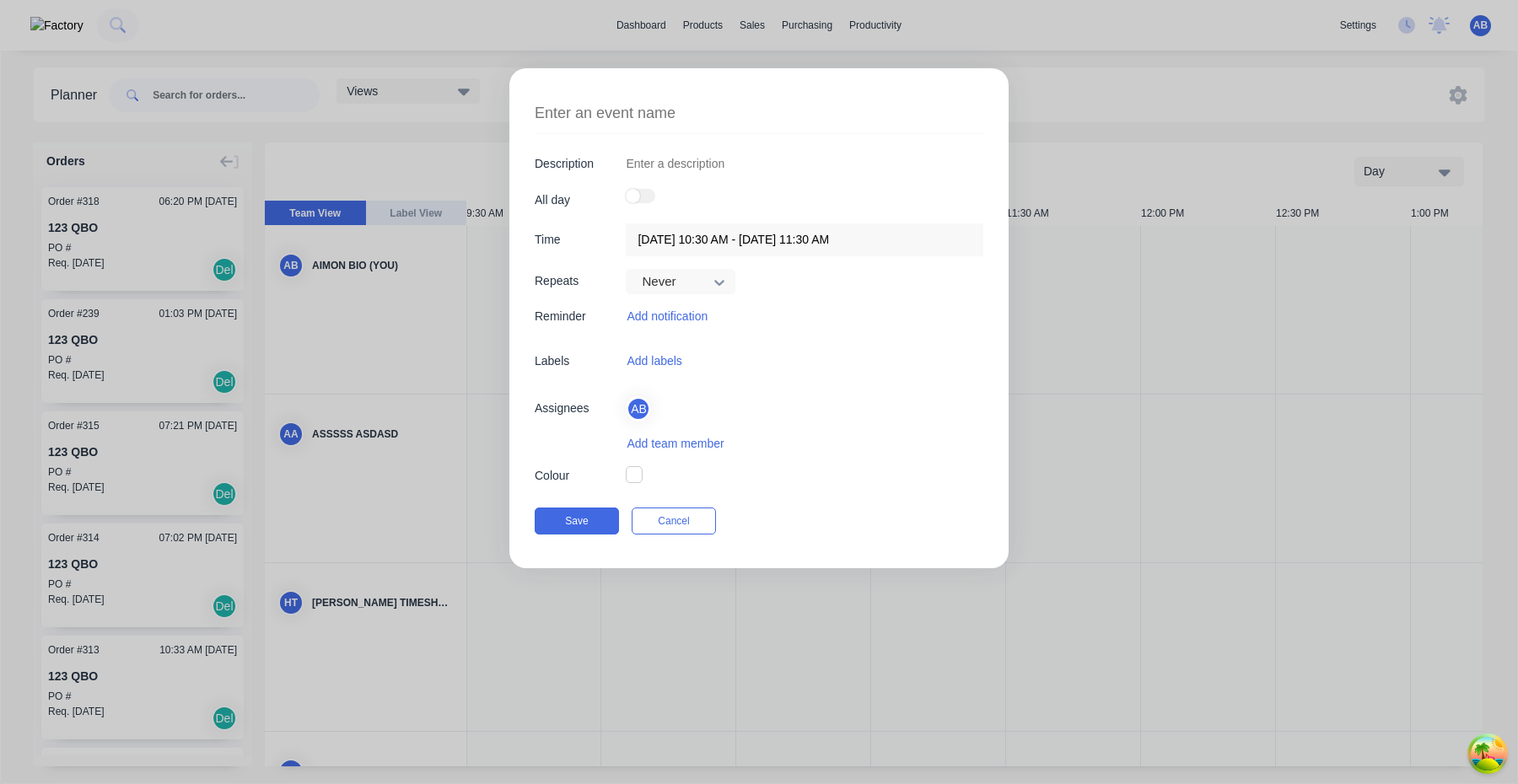
click at [626, 189] on input "checkbox" at bounding box center [626, 189] width 0 height 0
type input "04/10/2025 - 04/10/2025"
type textarea "x"
click at [641, 194] on span at bounding box center [646, 196] width 14 height 14
click at [626, 189] on input "checkbox" at bounding box center [626, 189] width 0 height 0
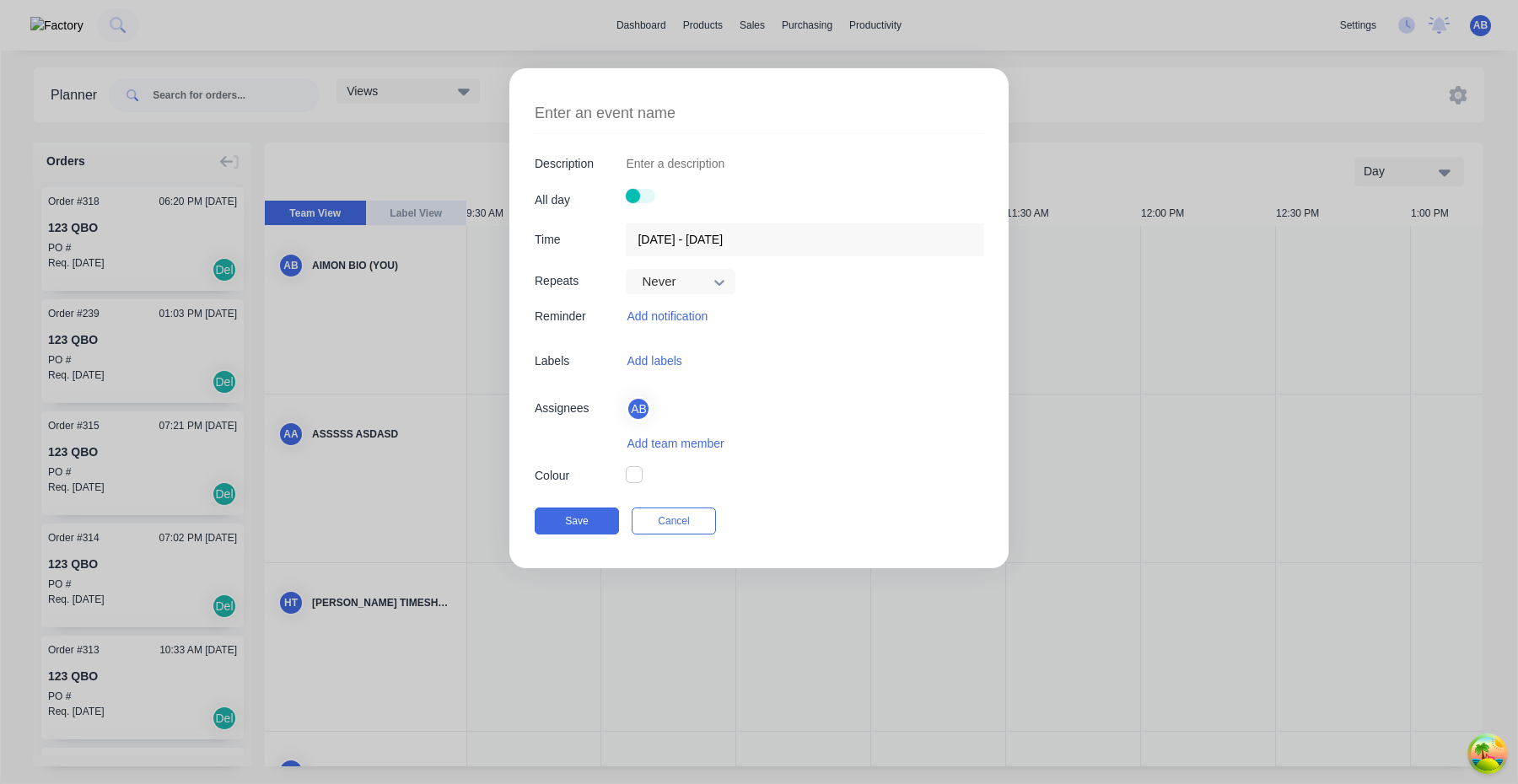
type input "04/10/2025 10:30 AM - 04/10/2025 11:30 AM"
type textarea "x"
click at [641, 194] on label at bounding box center [640, 196] width 30 height 14
click at [626, 189] on input "checkbox" at bounding box center [626, 189] width 0 height 0
type input "04/10/2025 - 04/10/2025"
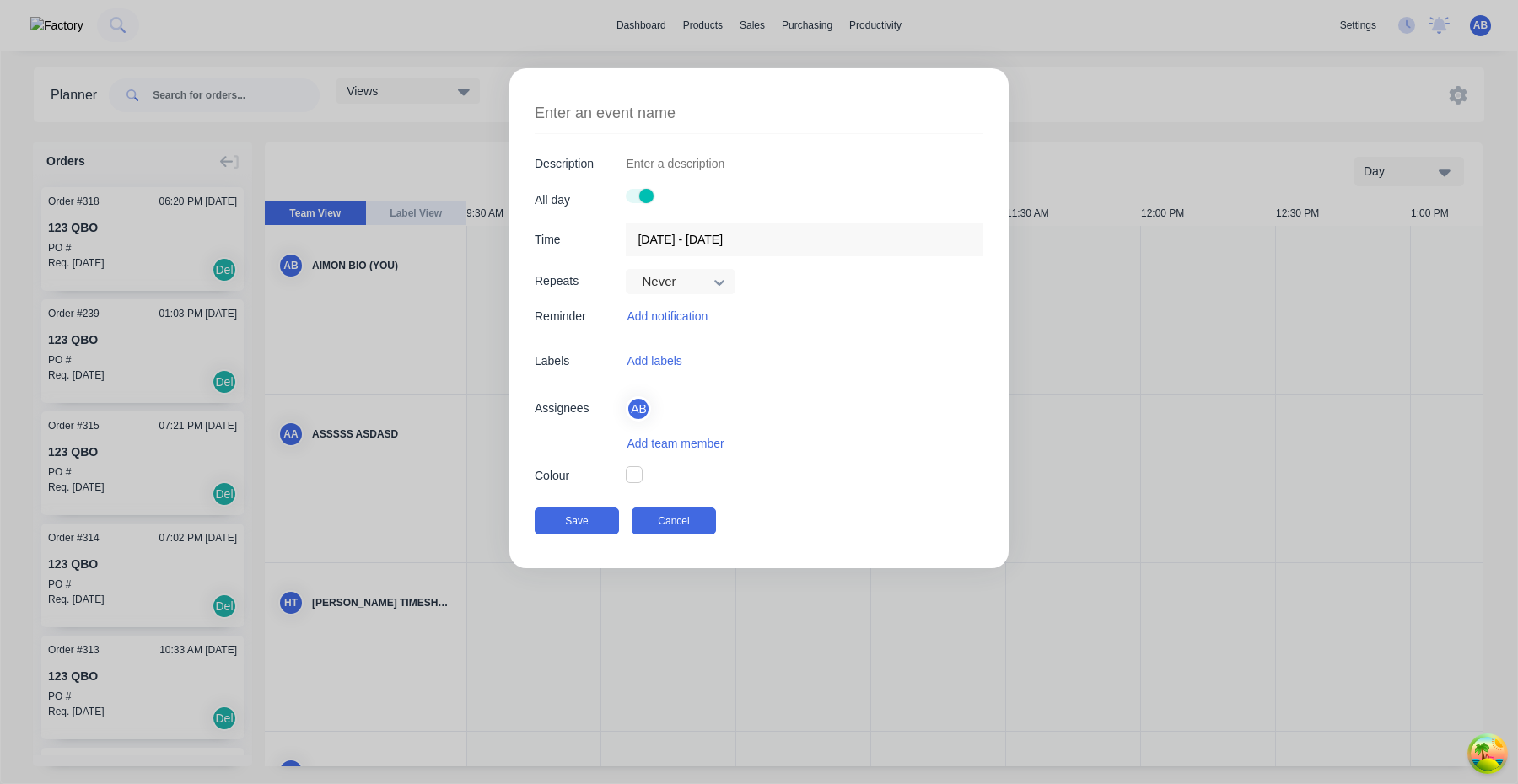
click at [687, 525] on button "Cancel" at bounding box center [673, 521] width 84 height 27
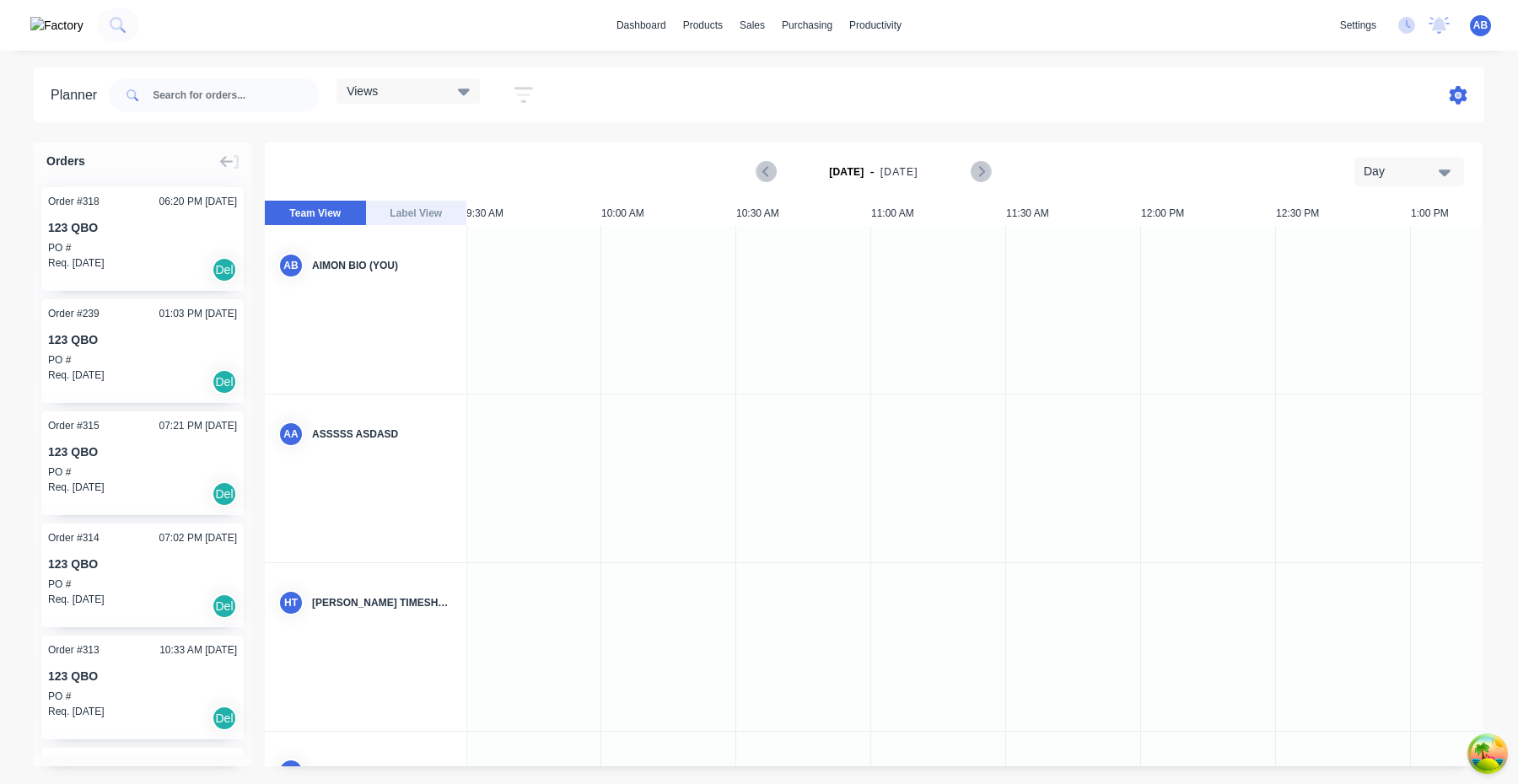
click at [1461, 95] on icon at bounding box center [1458, 95] width 18 height 19
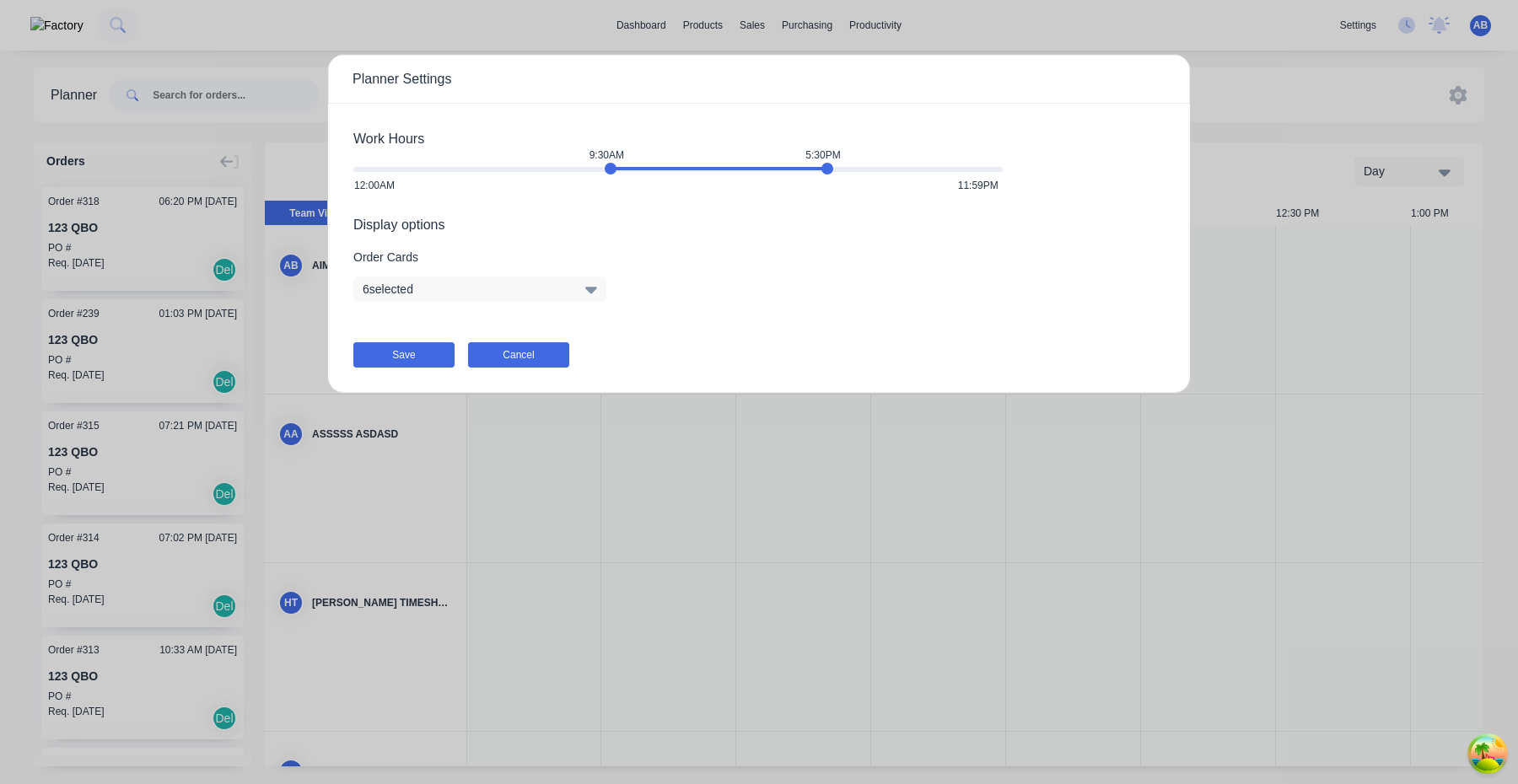
click at [542, 348] on button "Cancel" at bounding box center [518, 355] width 101 height 25
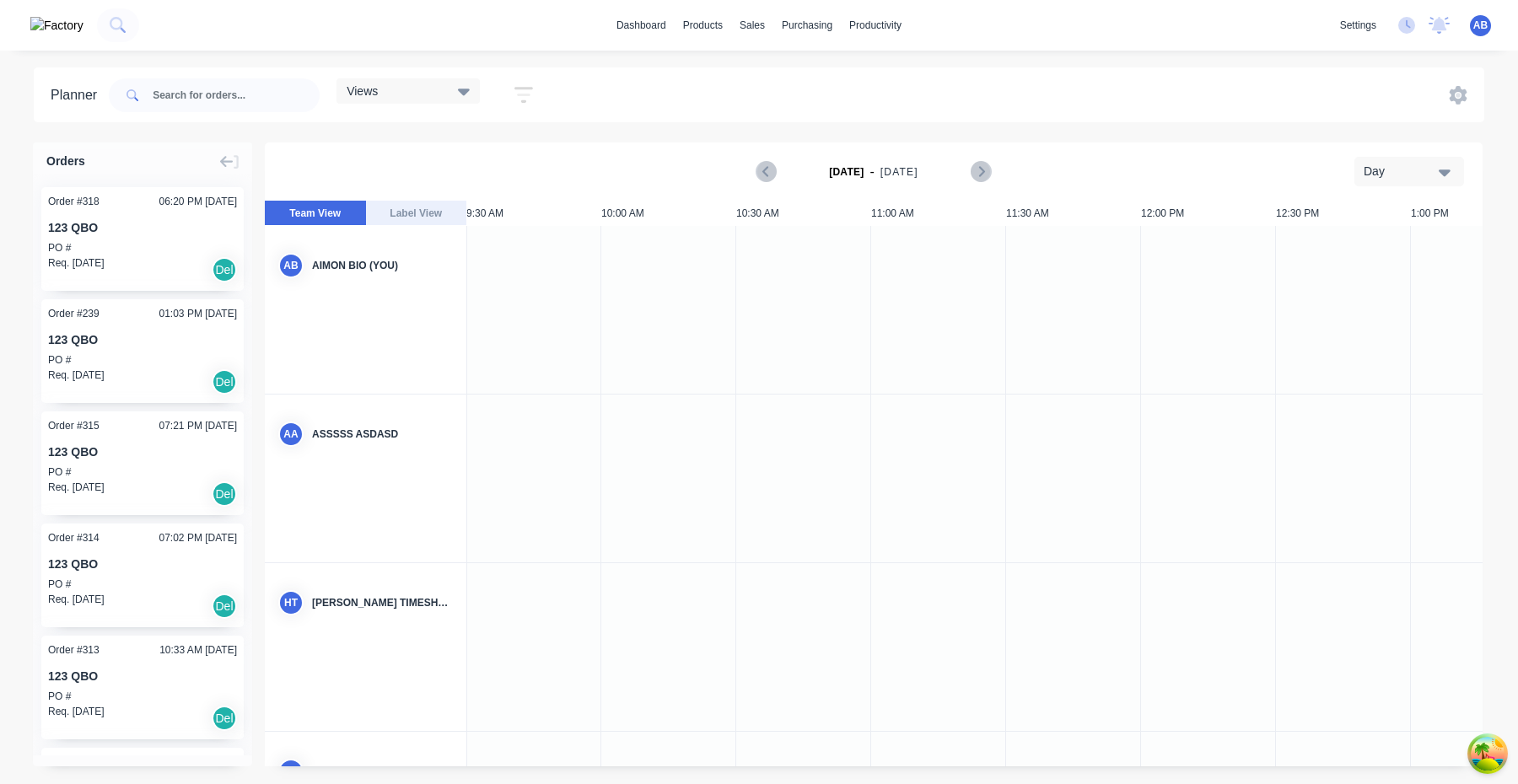
click at [808, 363] on div at bounding box center [803, 310] width 135 height 168
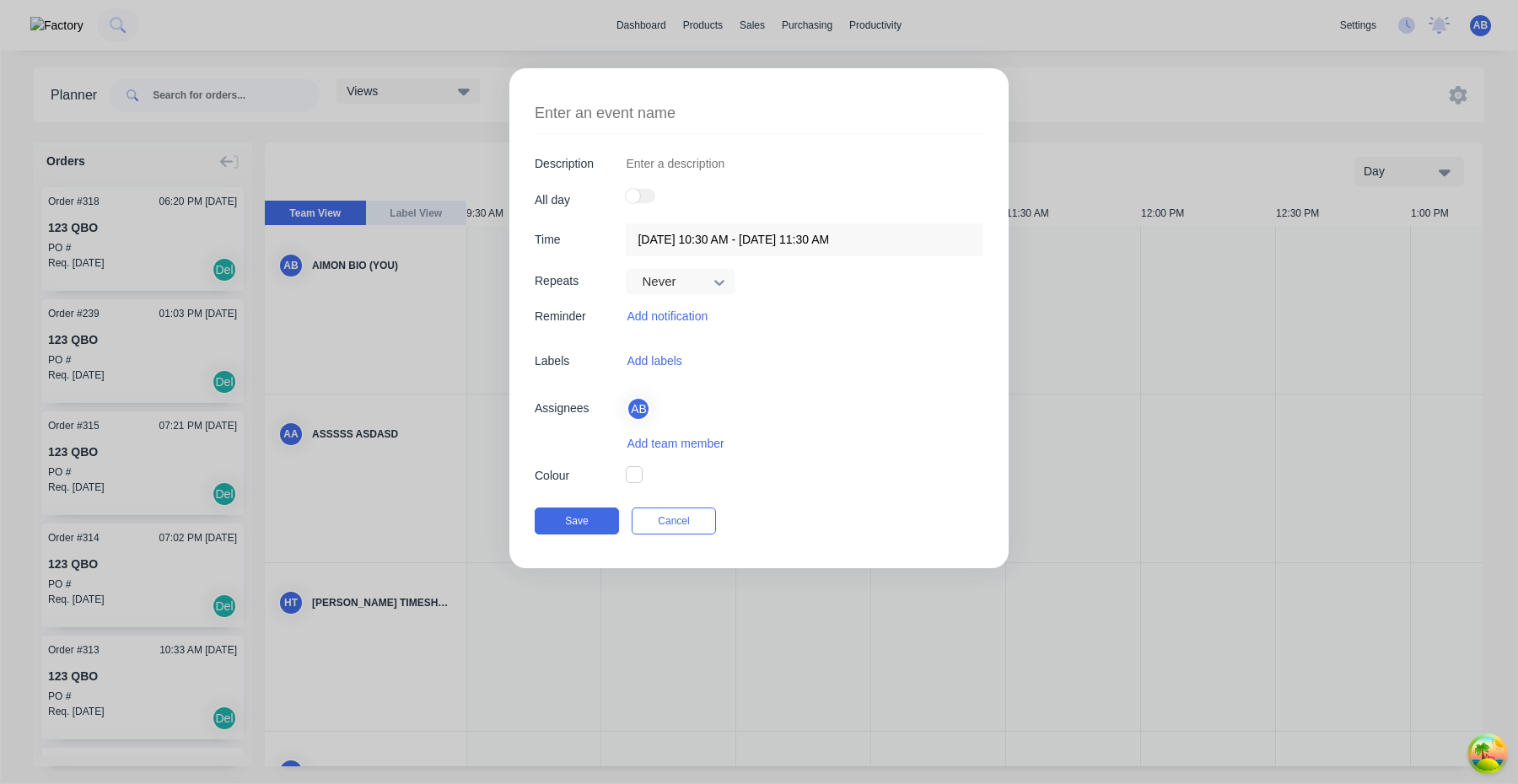
click at [620, 115] on textarea at bounding box center [759, 113] width 448 height 40
type textarea "x"
type textarea "S"
type textarea "x"
type textarea "Sa"
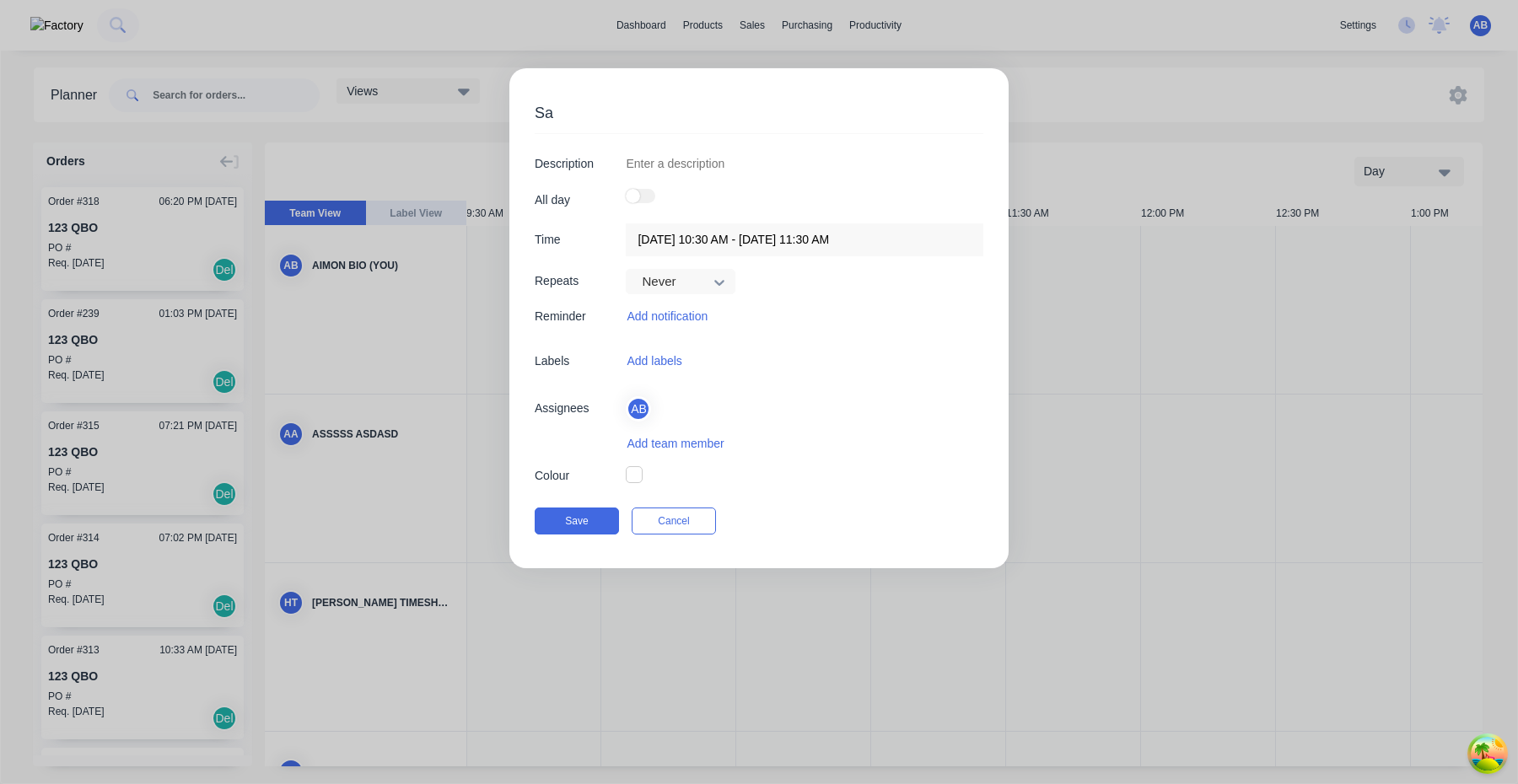
type textarea "x"
type textarea "Sam"
type textarea "x"
type textarea "Samp"
type textarea "x"
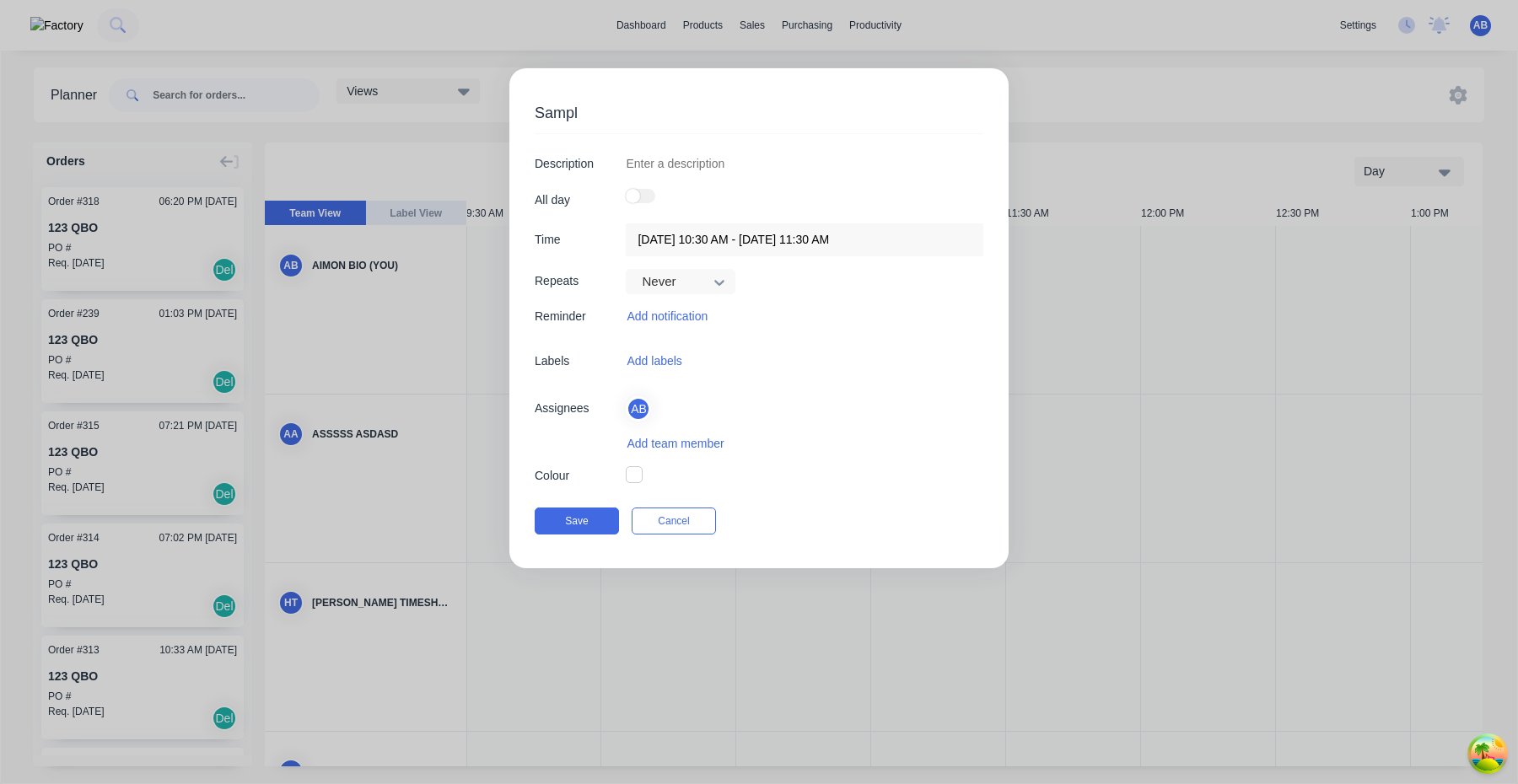
type textarea "Sample"
type textarea "x"
type textarea "Sample"
click at [653, 195] on label at bounding box center [640, 196] width 30 height 14
click at [626, 189] on input "checkbox" at bounding box center [626, 189] width 0 height 0
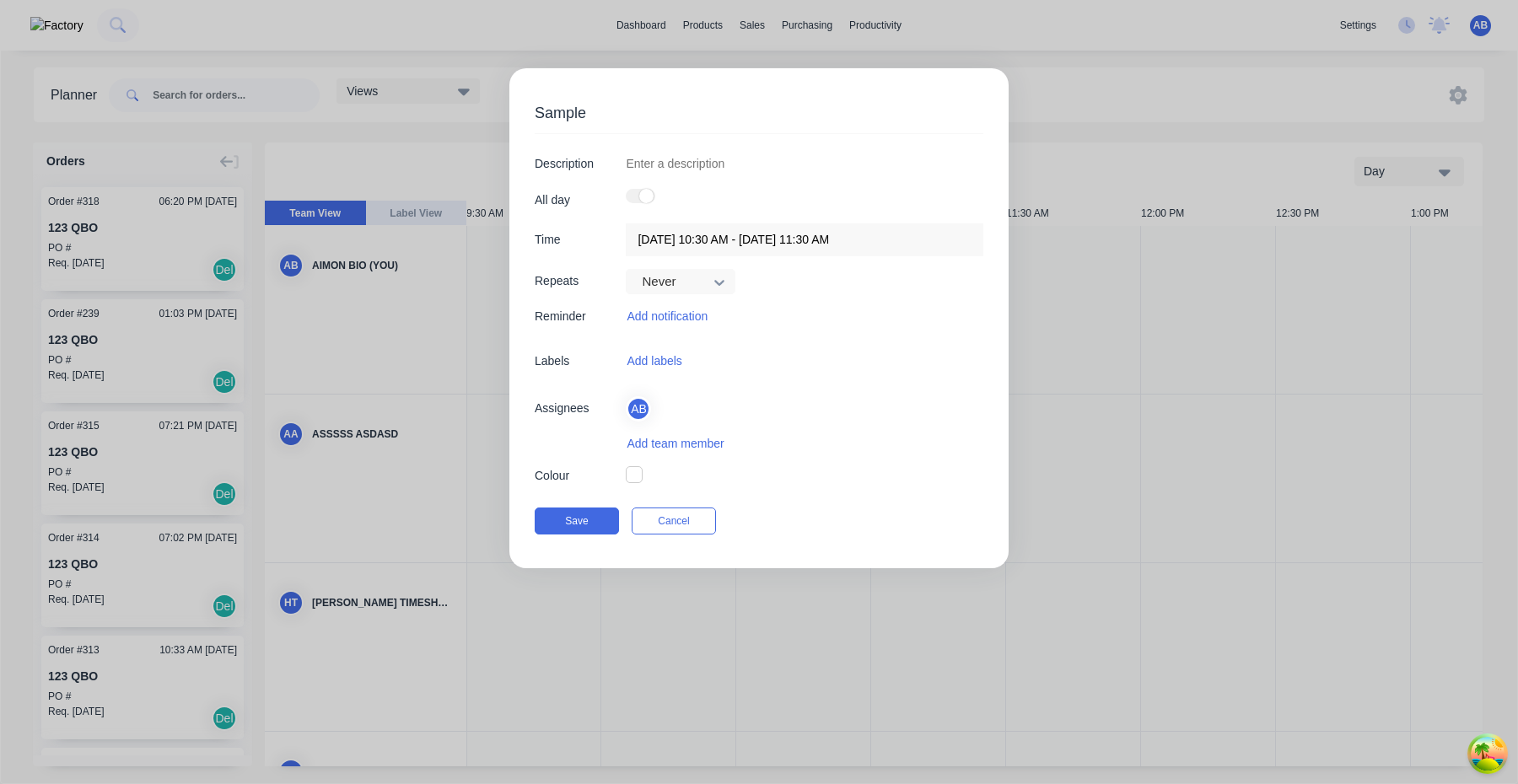
type textarea "x"
type input "04/10/2025 - 04/10/2025"
click at [588, 525] on button "Save" at bounding box center [576, 521] width 84 height 27
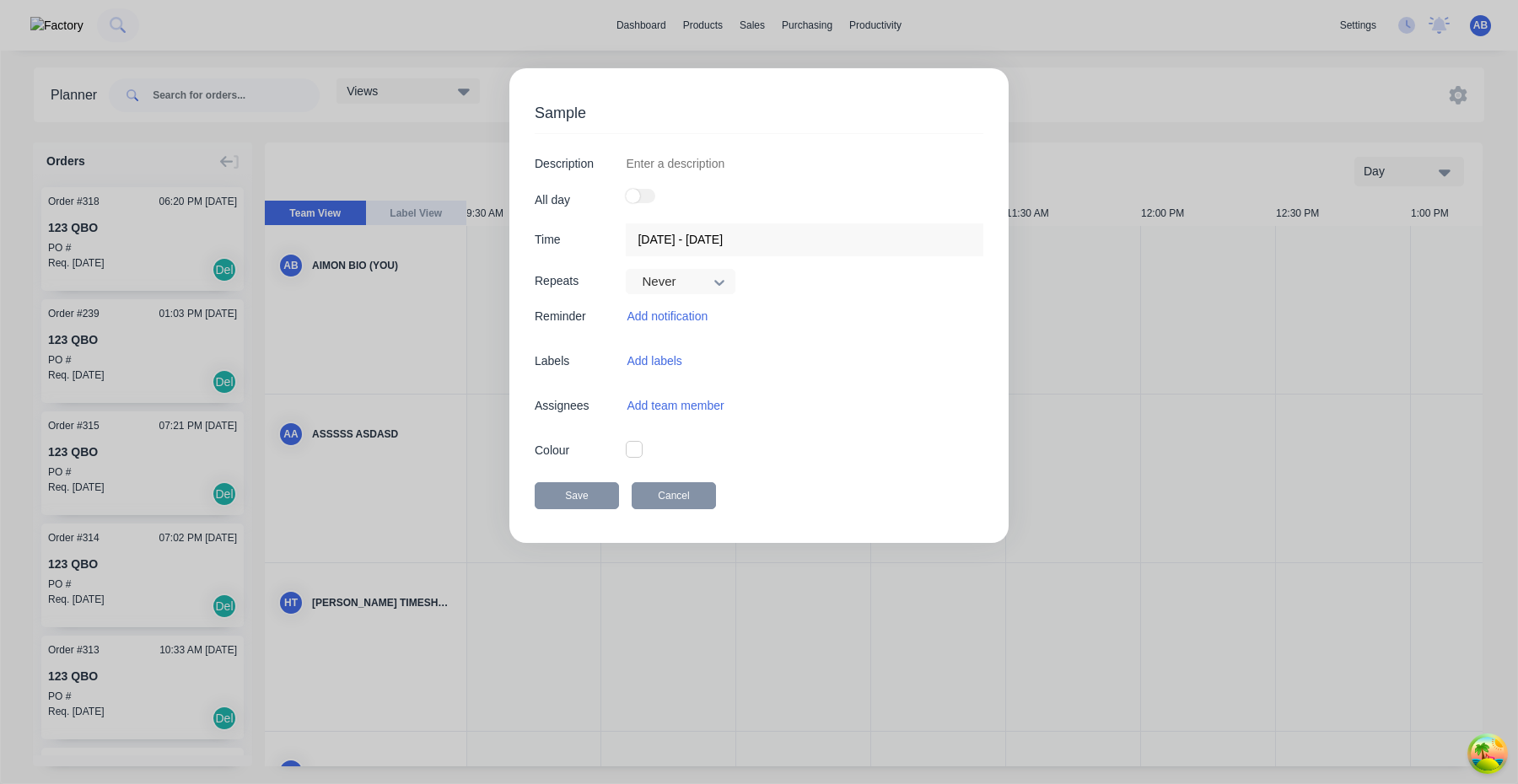
type textarea "x"
type input "04/10/2025 9:30 AM - 04/10/2025 5:30 PM"
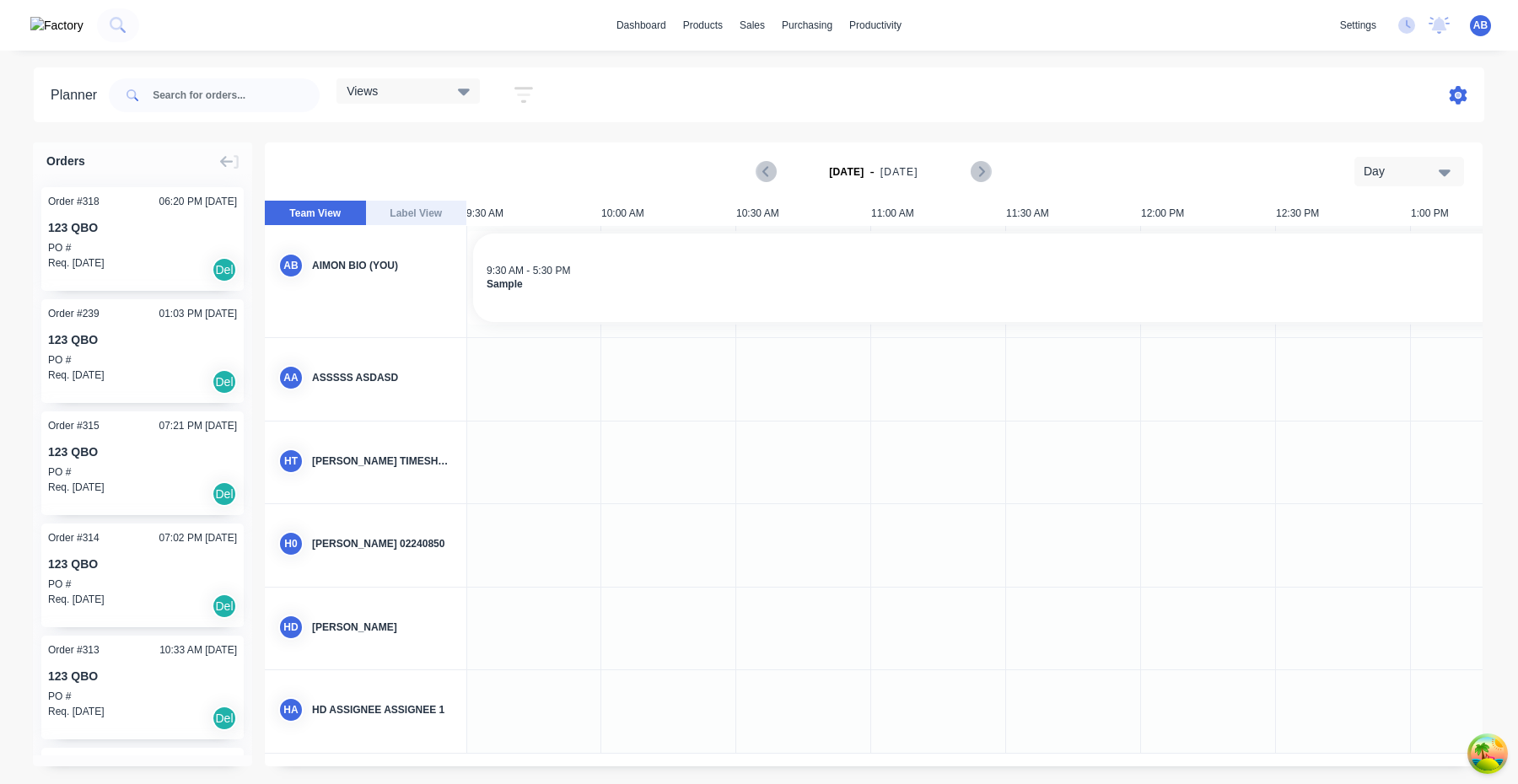
click at [1453, 92] on icon at bounding box center [1458, 95] width 18 height 19
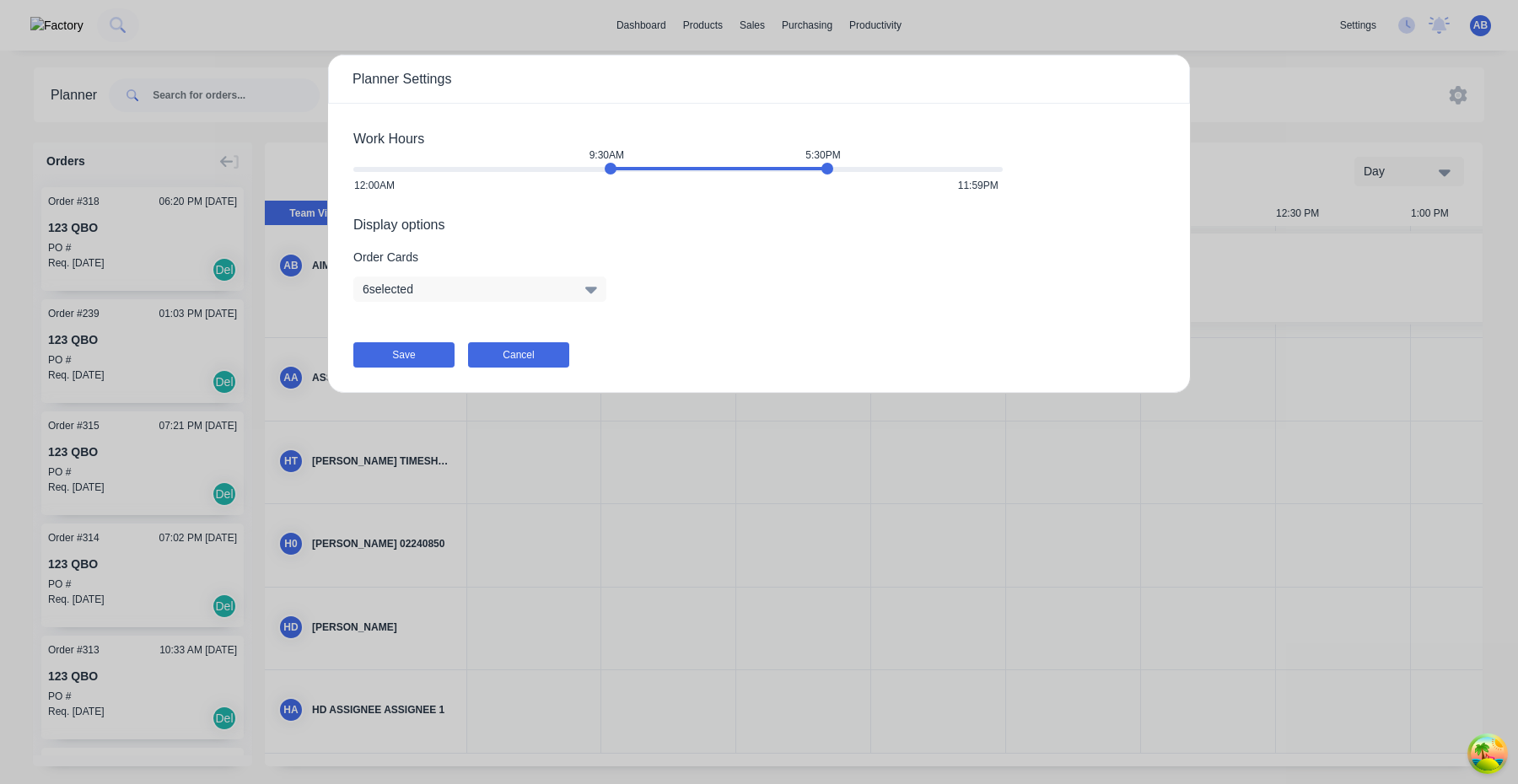
click at [543, 354] on button "Cancel" at bounding box center [518, 355] width 101 height 25
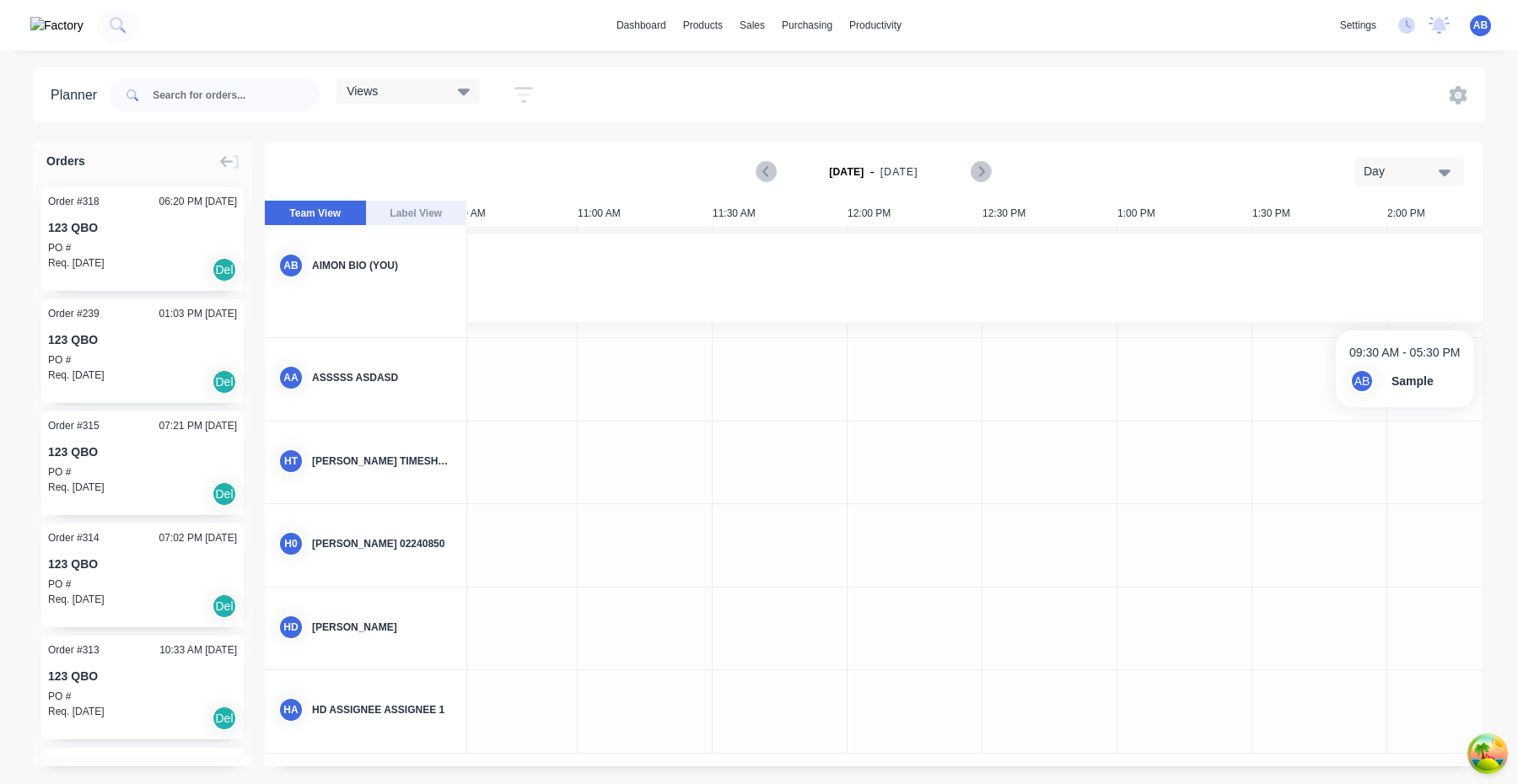
scroll to position [0, 0]
click at [1414, 164] on div "Day" at bounding box center [1403, 171] width 78 height 18
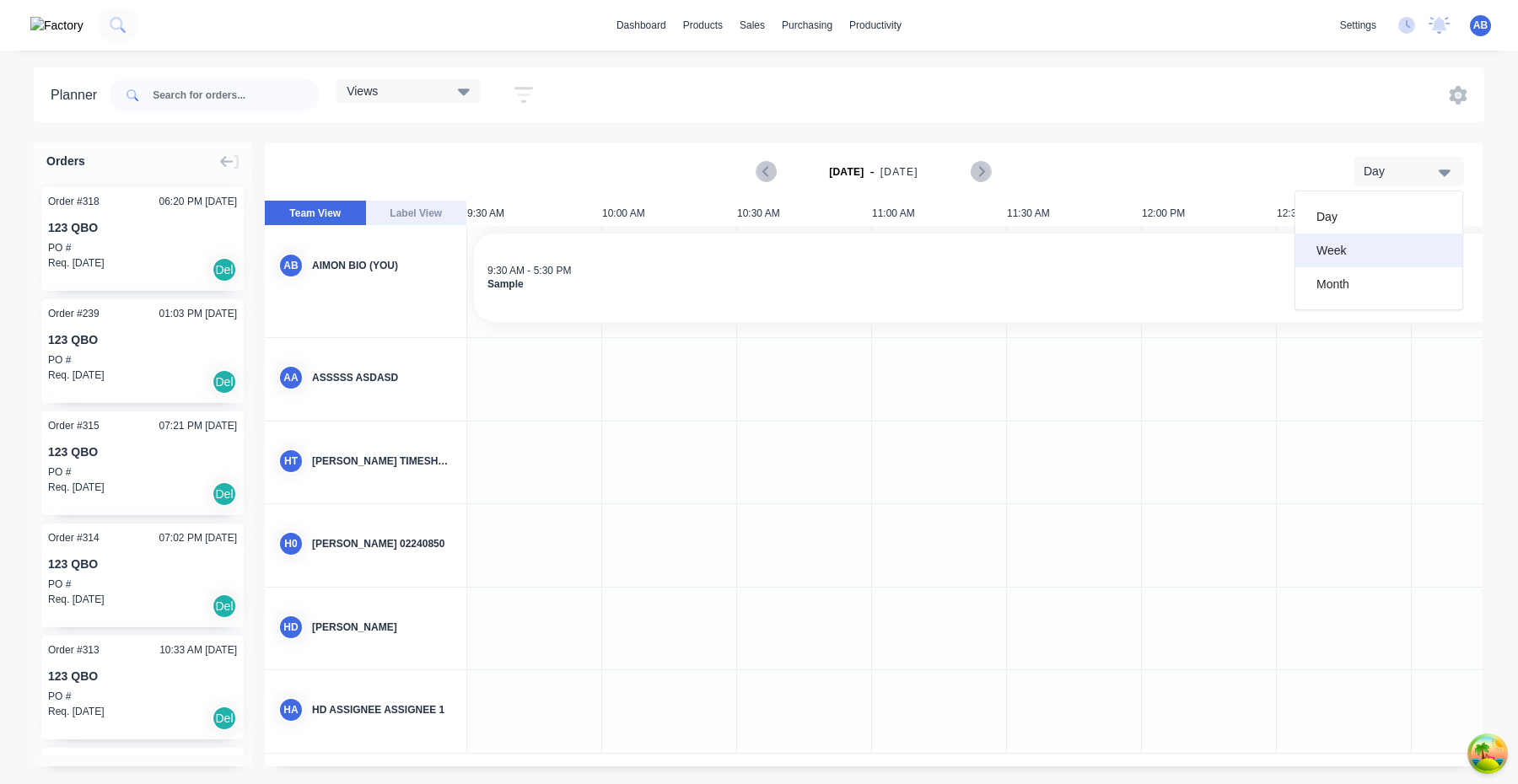
click at [1382, 244] on div "Week" at bounding box center [1378, 251] width 167 height 34
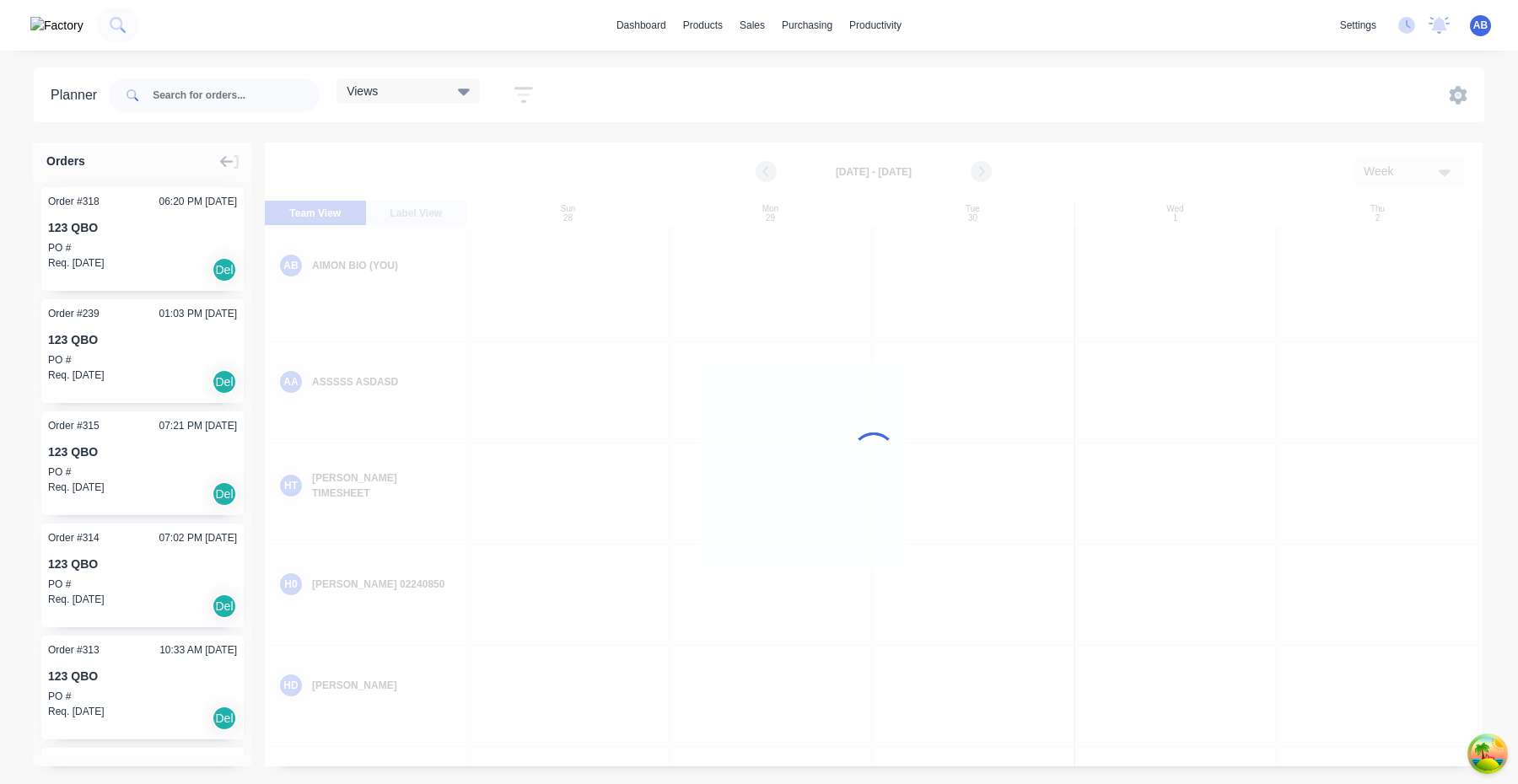
scroll to position [0, 1]
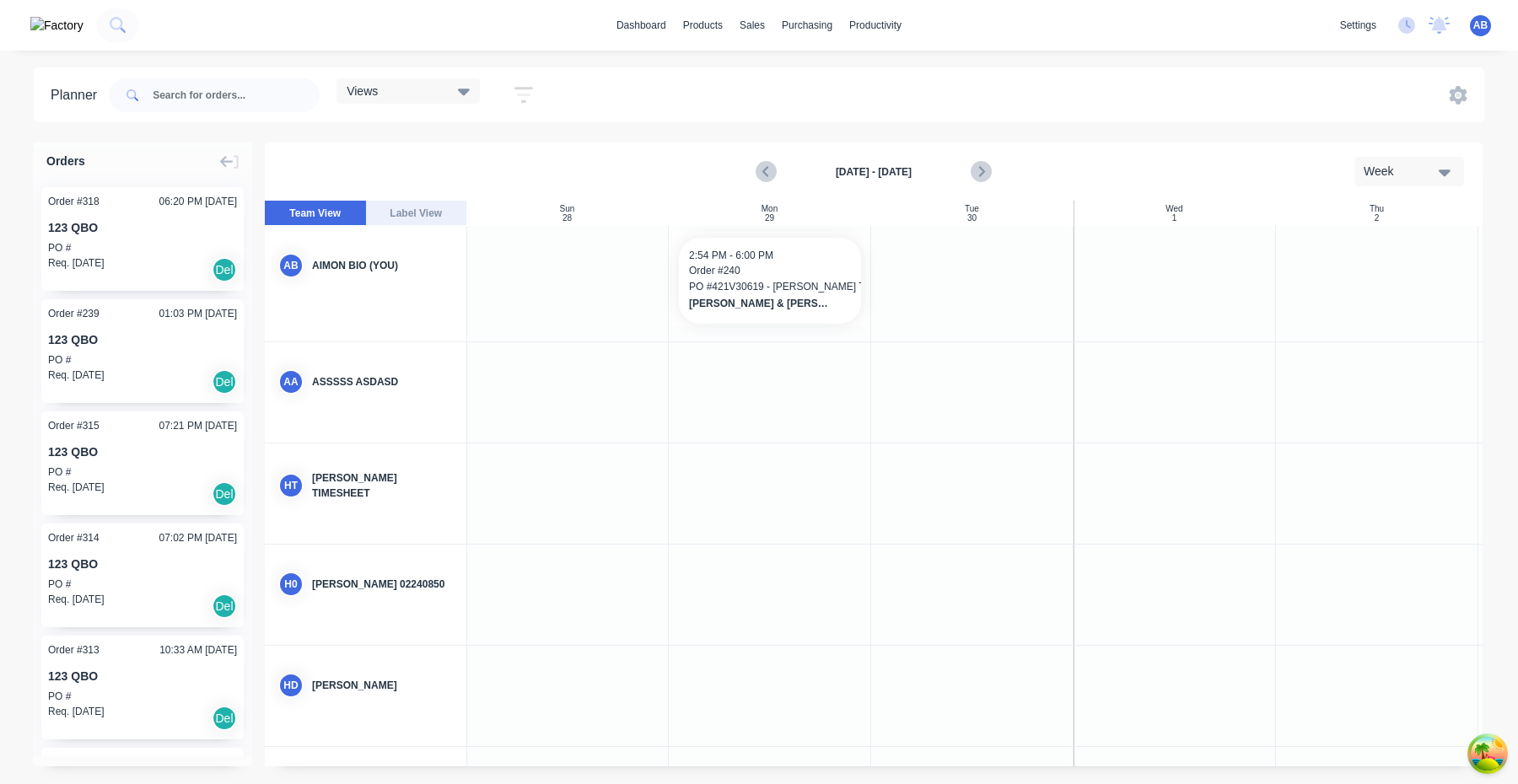
click at [1432, 170] on div "Week" at bounding box center [1403, 171] width 78 height 18
click at [765, 171] on icon "Previous page" at bounding box center [766, 172] width 20 height 20
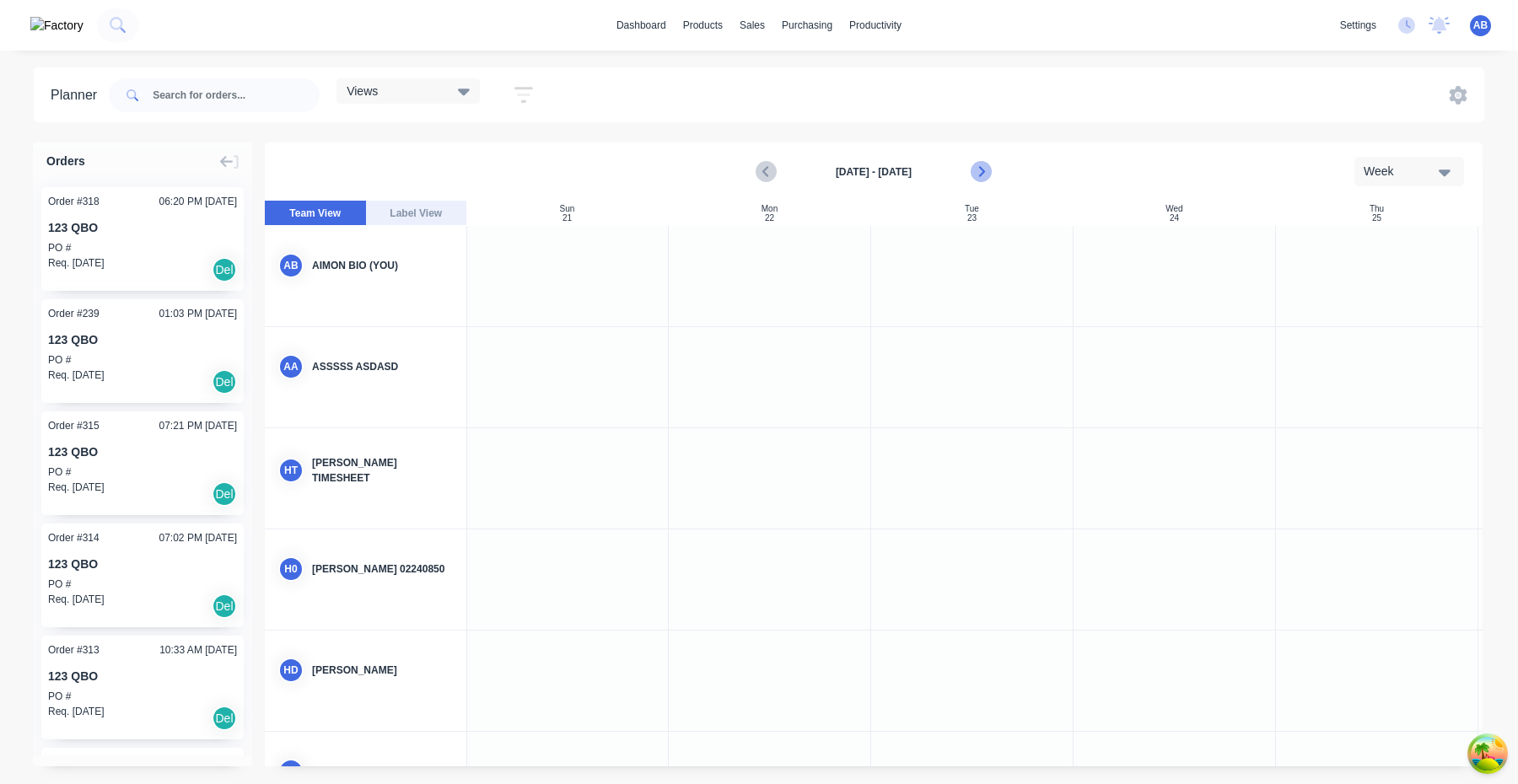
click at [988, 171] on icon "Next page" at bounding box center [980, 172] width 20 height 20
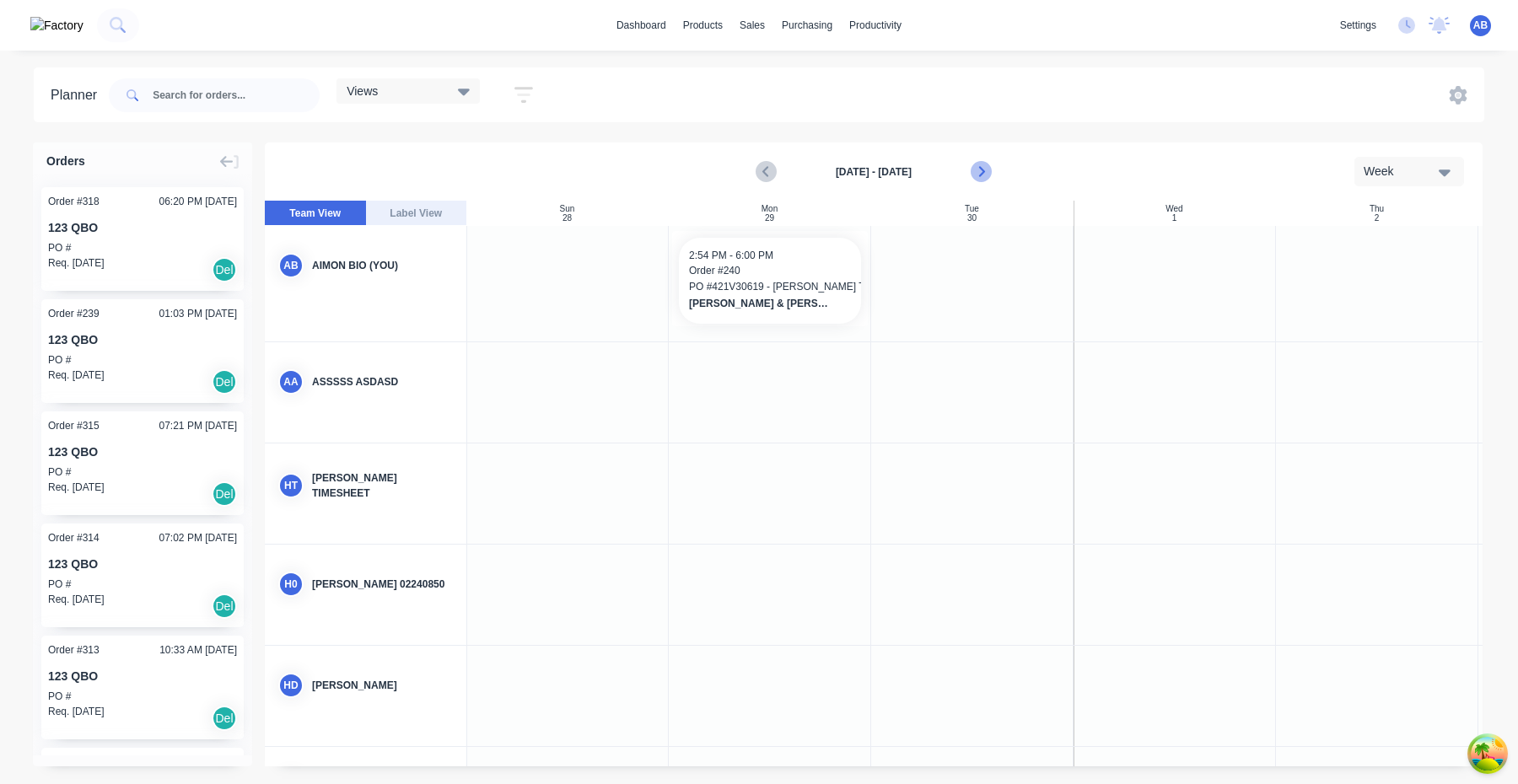
click at [988, 171] on icon "Next page" at bounding box center [980, 172] width 20 height 20
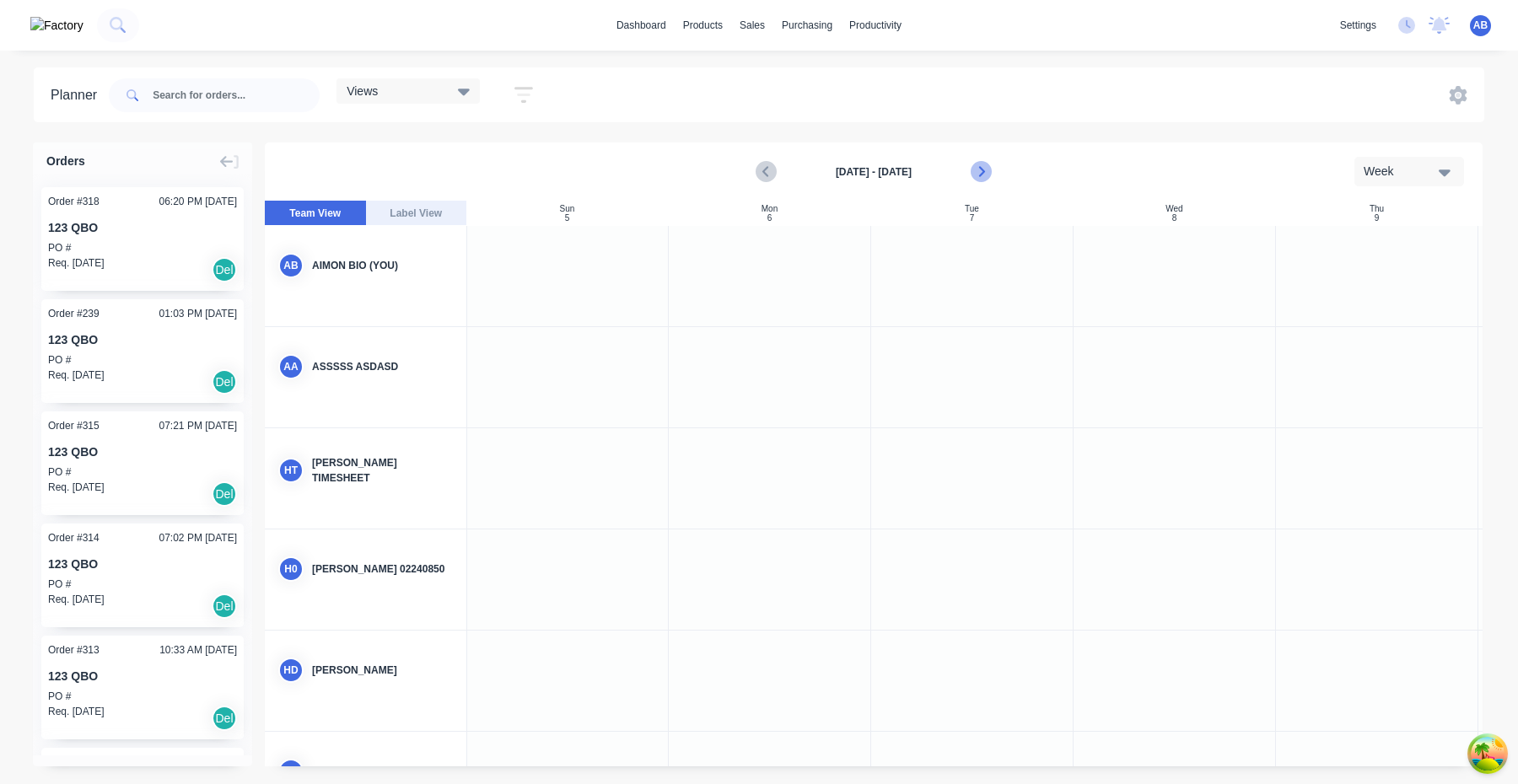
click at [988, 171] on icon "Next page" at bounding box center [980, 172] width 20 height 20
click at [774, 175] on icon "Previous page" at bounding box center [766, 172] width 20 height 20
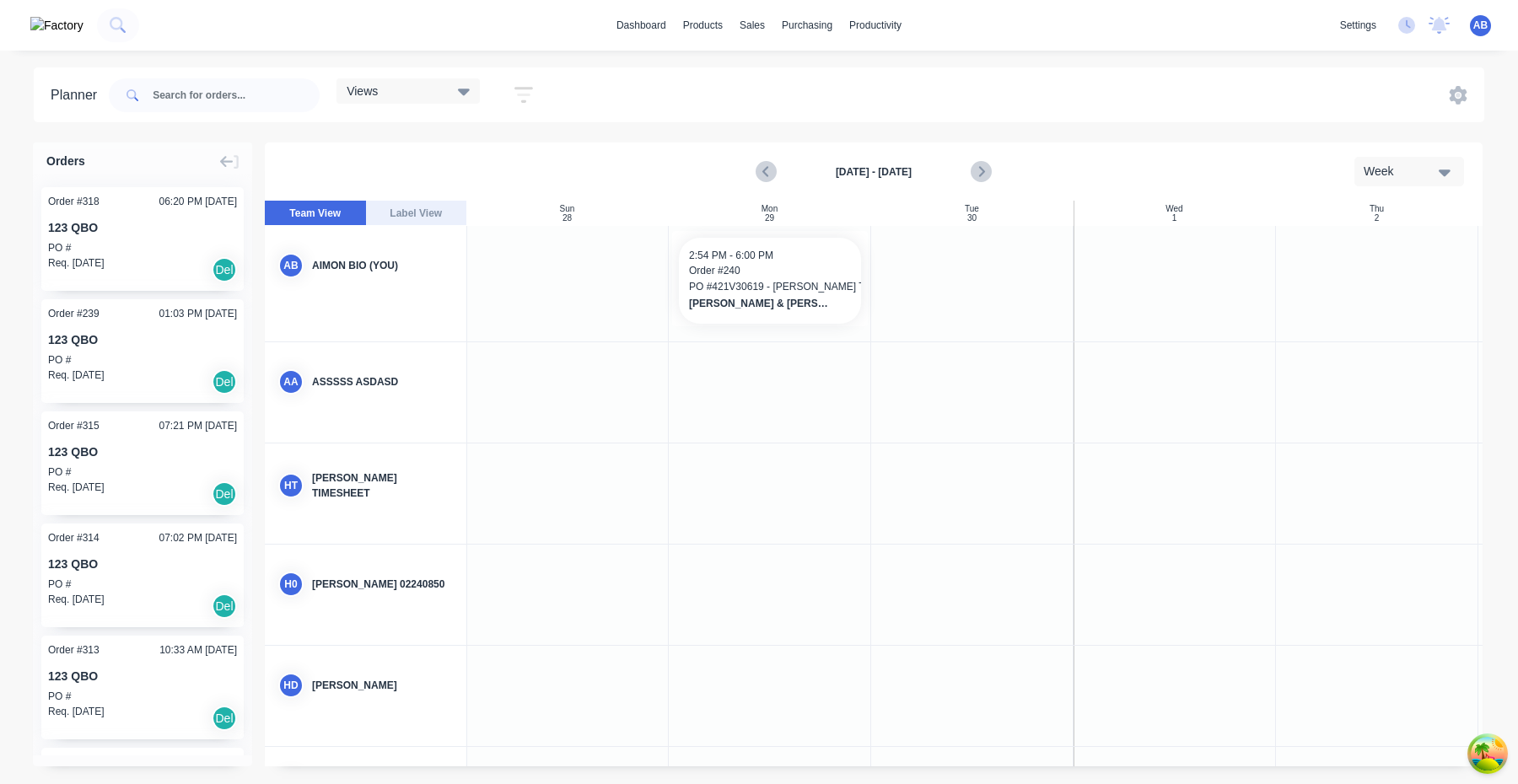
click at [1437, 157] on button "Week" at bounding box center [1409, 171] width 109 height 30
click at [1378, 221] on div "Day" at bounding box center [1378, 217] width 167 height 34
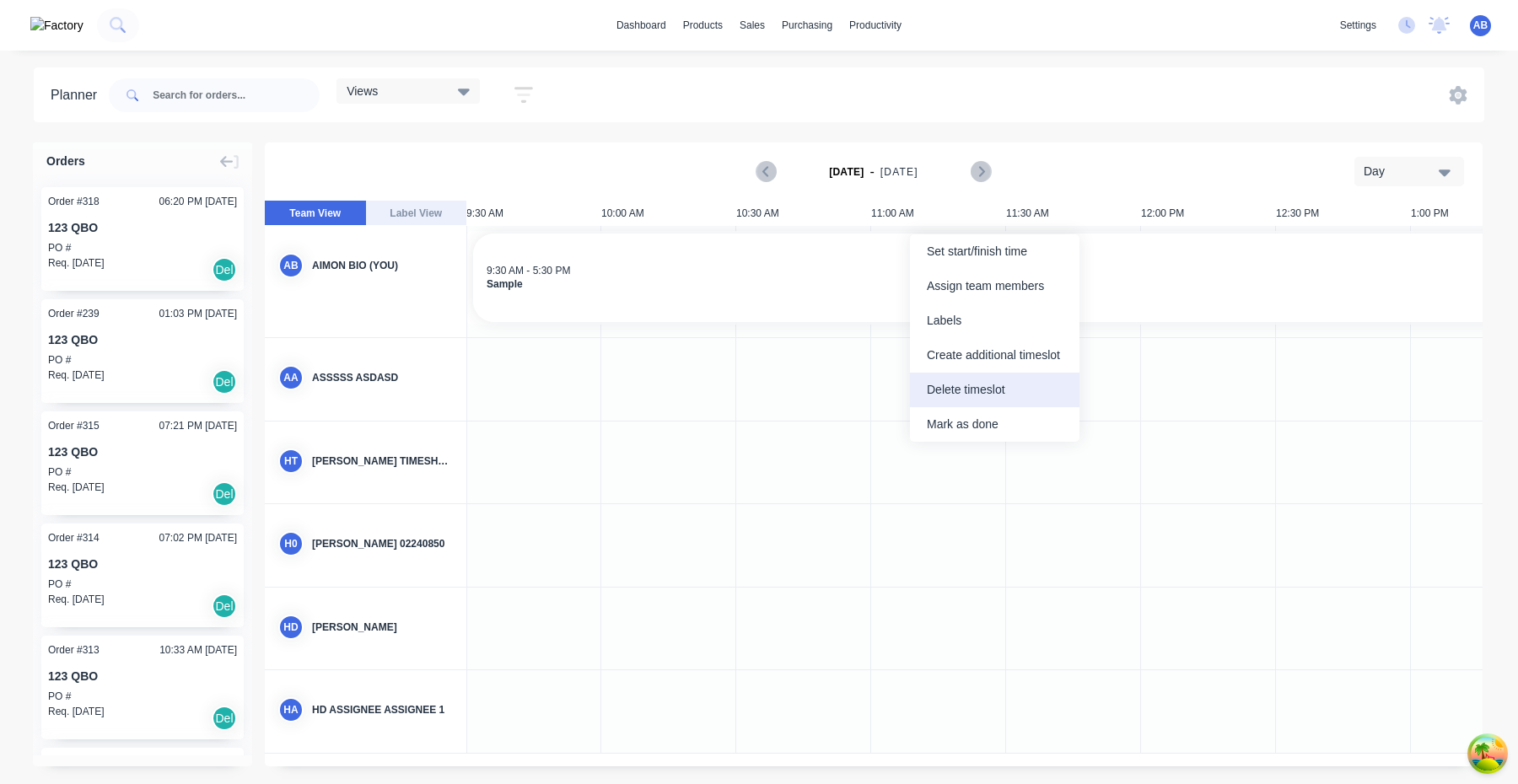
click at [964, 395] on div "Delete timeslot" at bounding box center [995, 390] width 170 height 35
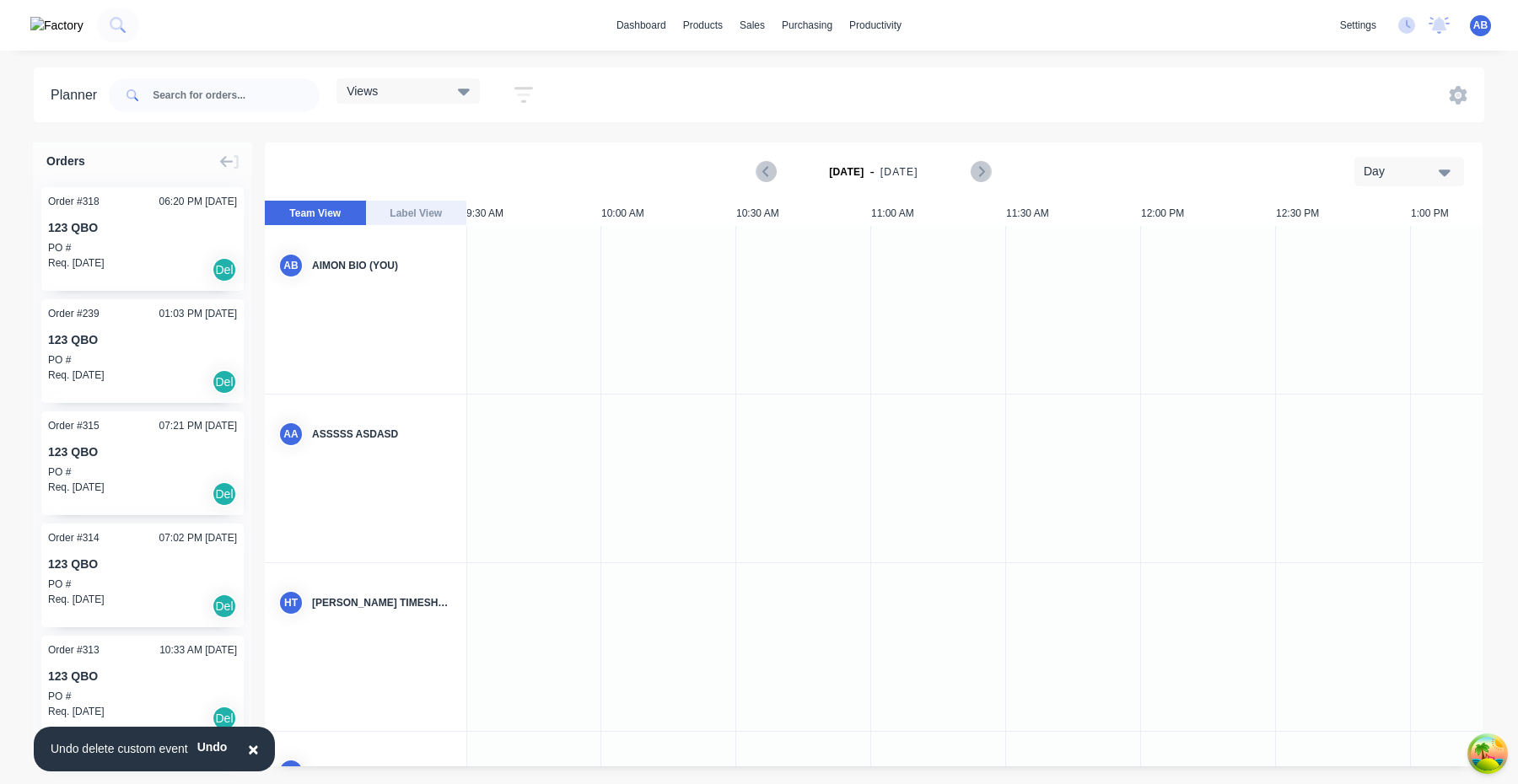
click at [687, 325] on div at bounding box center [668, 310] width 135 height 168
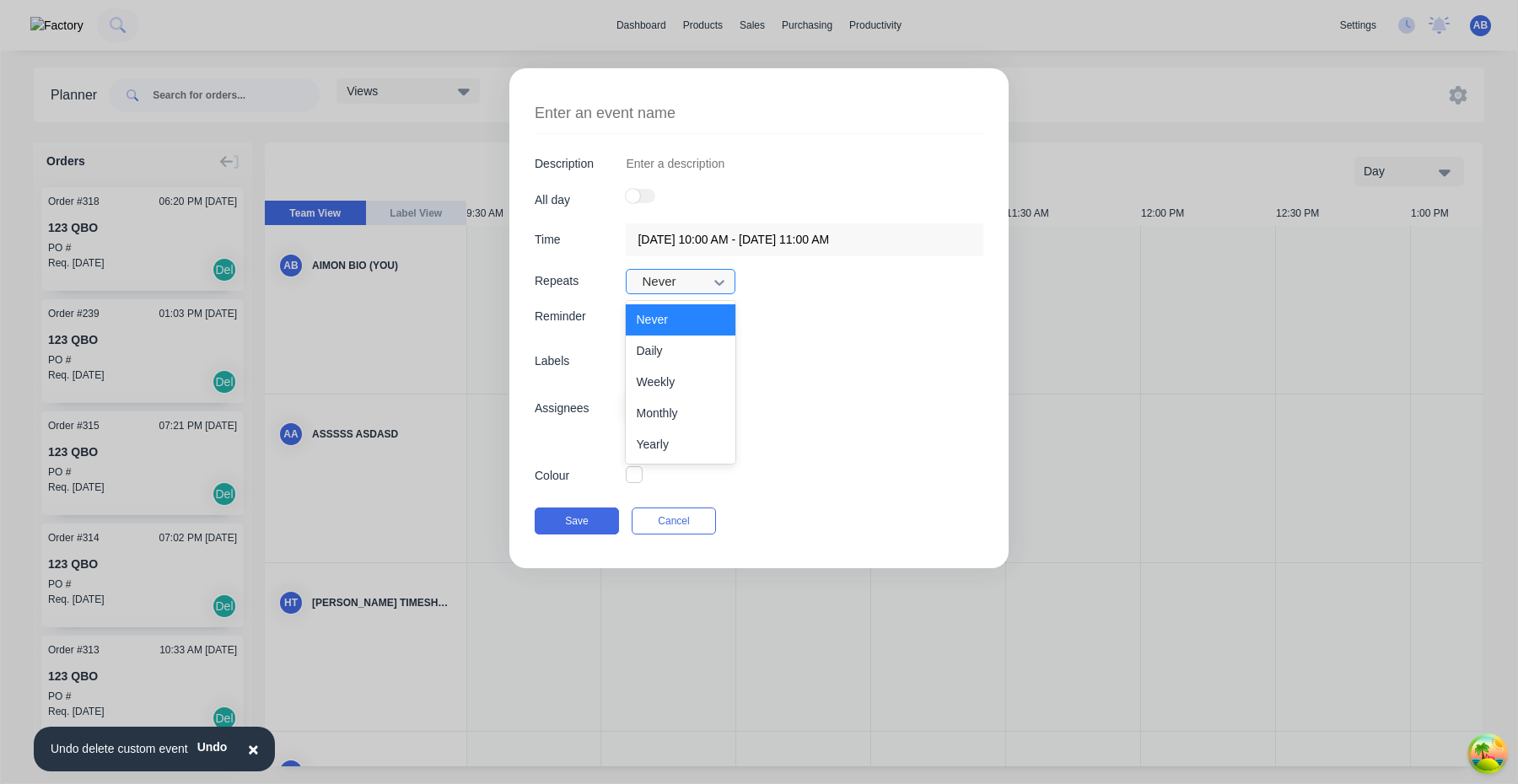
click at [684, 274] on div at bounding box center [670, 281] width 59 height 21
click at [676, 361] on div "Daily" at bounding box center [680, 351] width 109 height 31
click at [648, 199] on label at bounding box center [640, 196] width 30 height 14
click at [626, 189] on input "checkbox" at bounding box center [626, 189] width 0 height 0
type textarea "x"
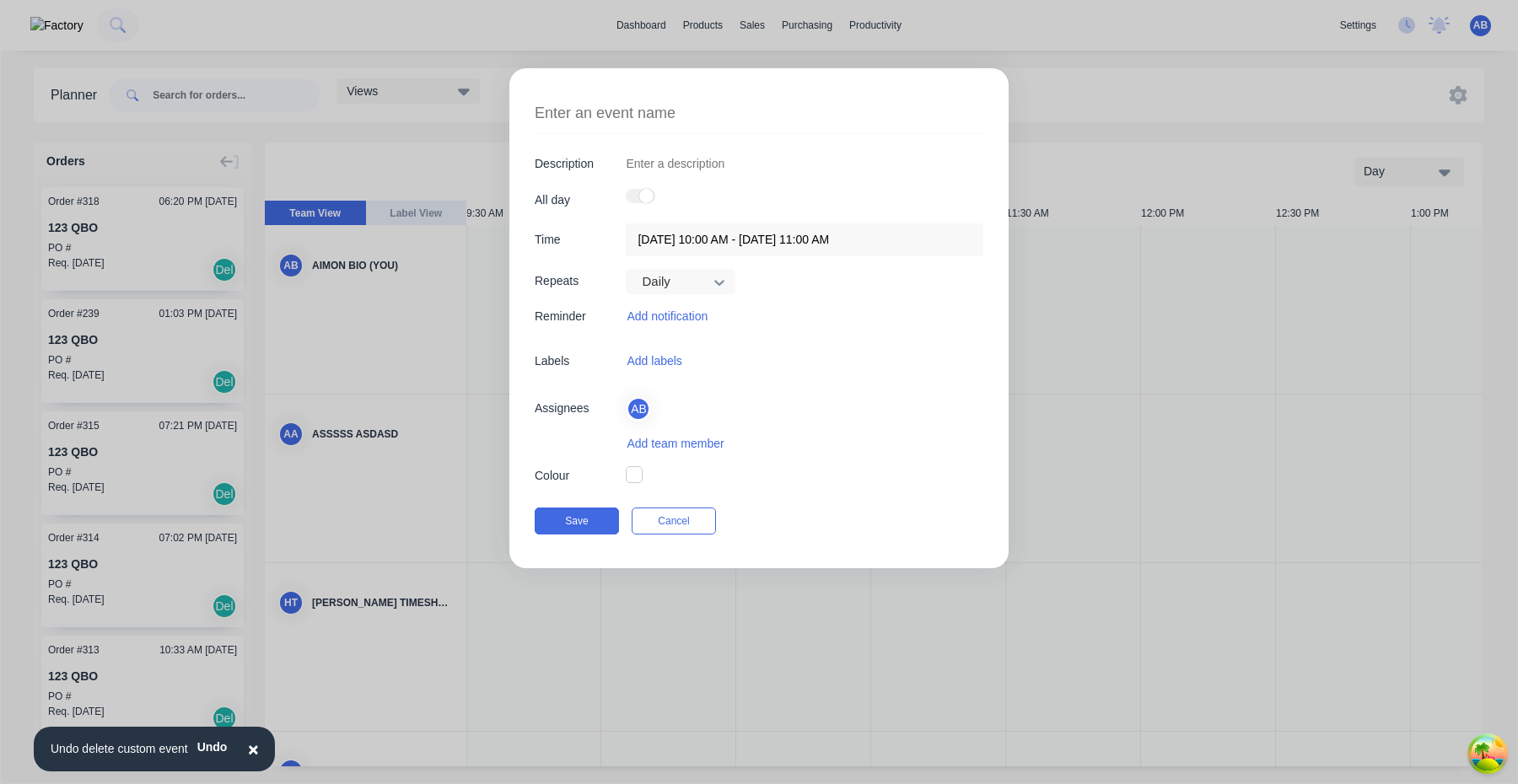
type input "04/10/2025 - 04/10/2025"
click at [684, 525] on button "Cancel" at bounding box center [673, 521] width 84 height 27
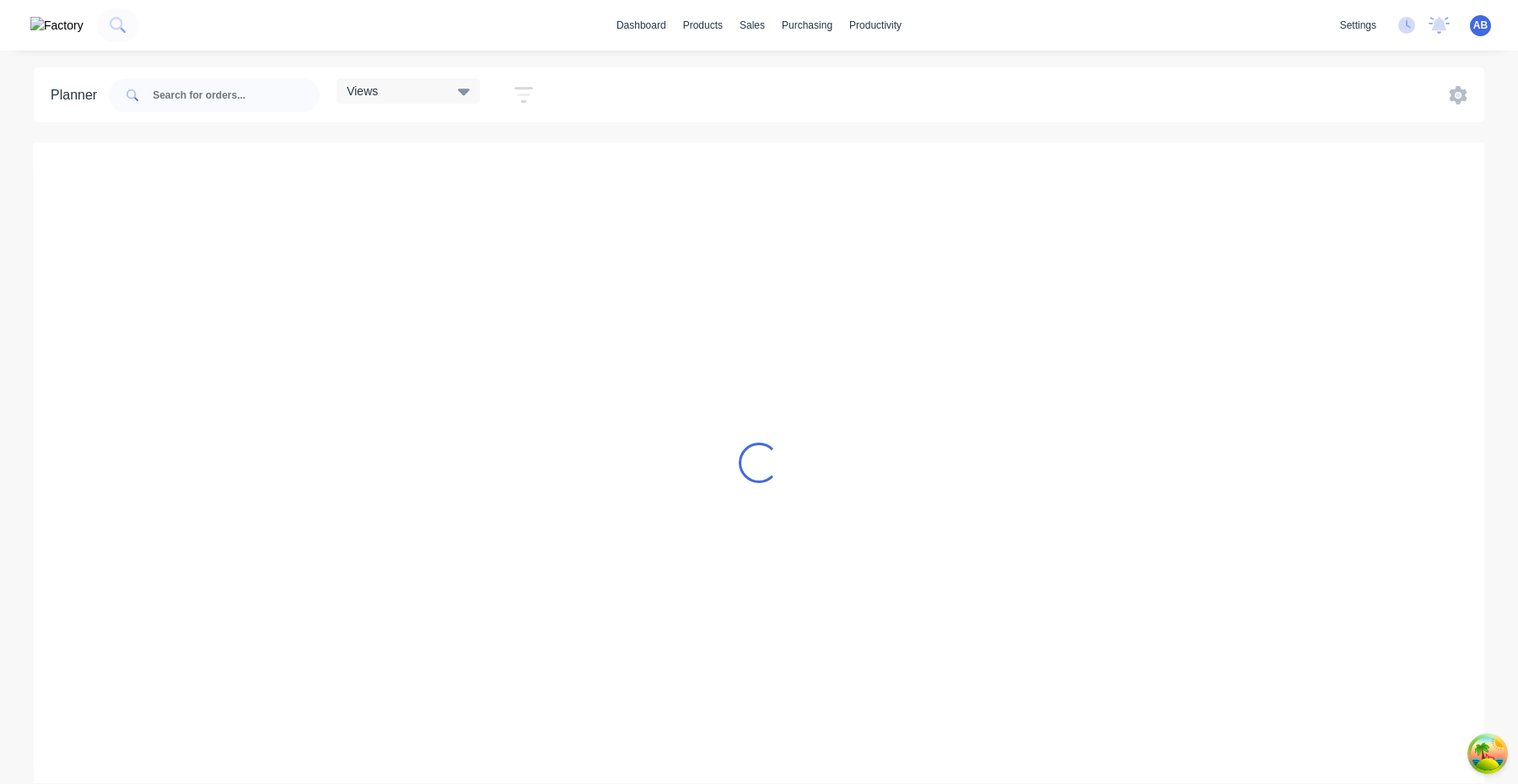
scroll to position [0, 1]
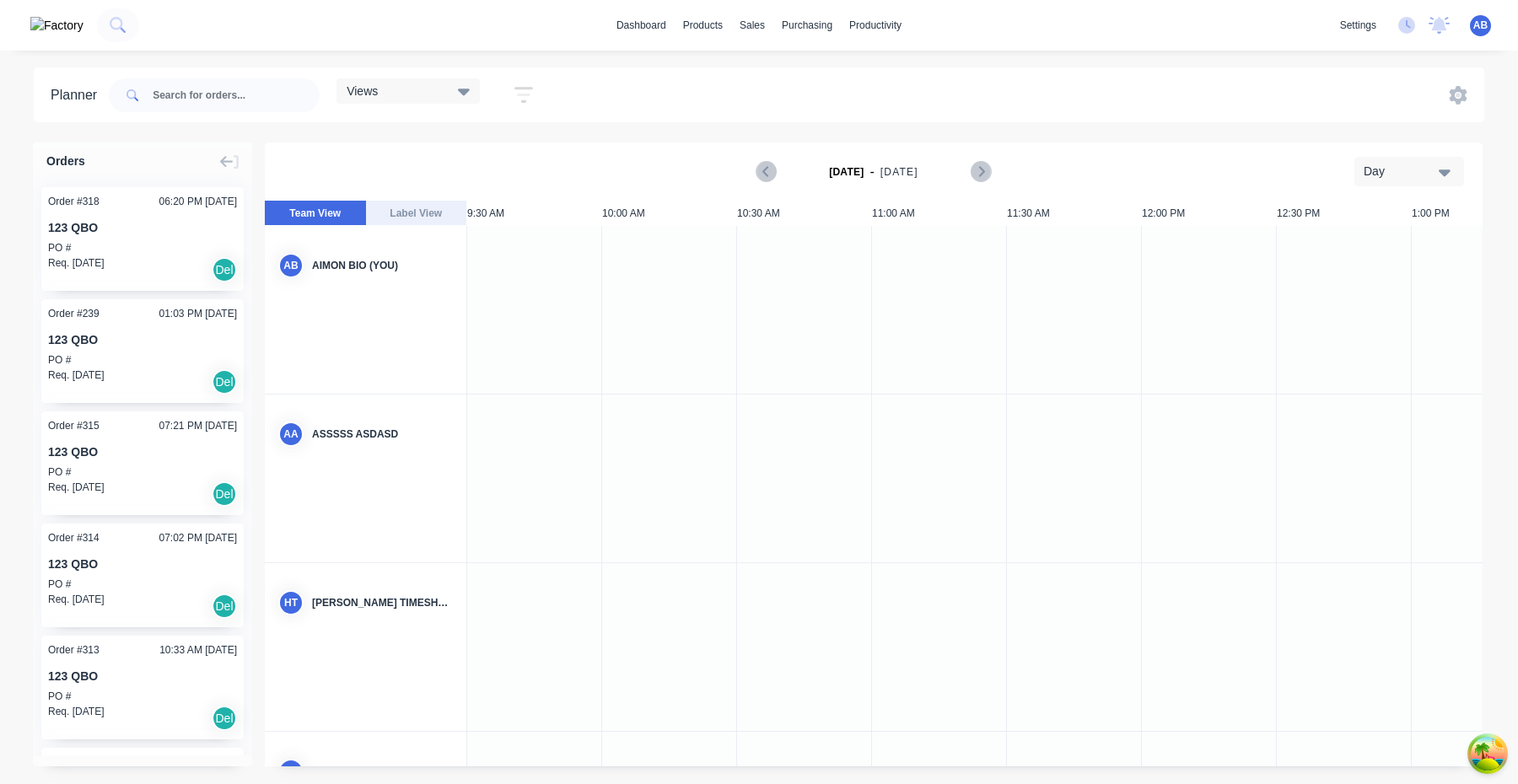
scroll to position [0, 1]
click at [776, 76] on link "Sales Orders" at bounding box center [842, 81] width 224 height 34
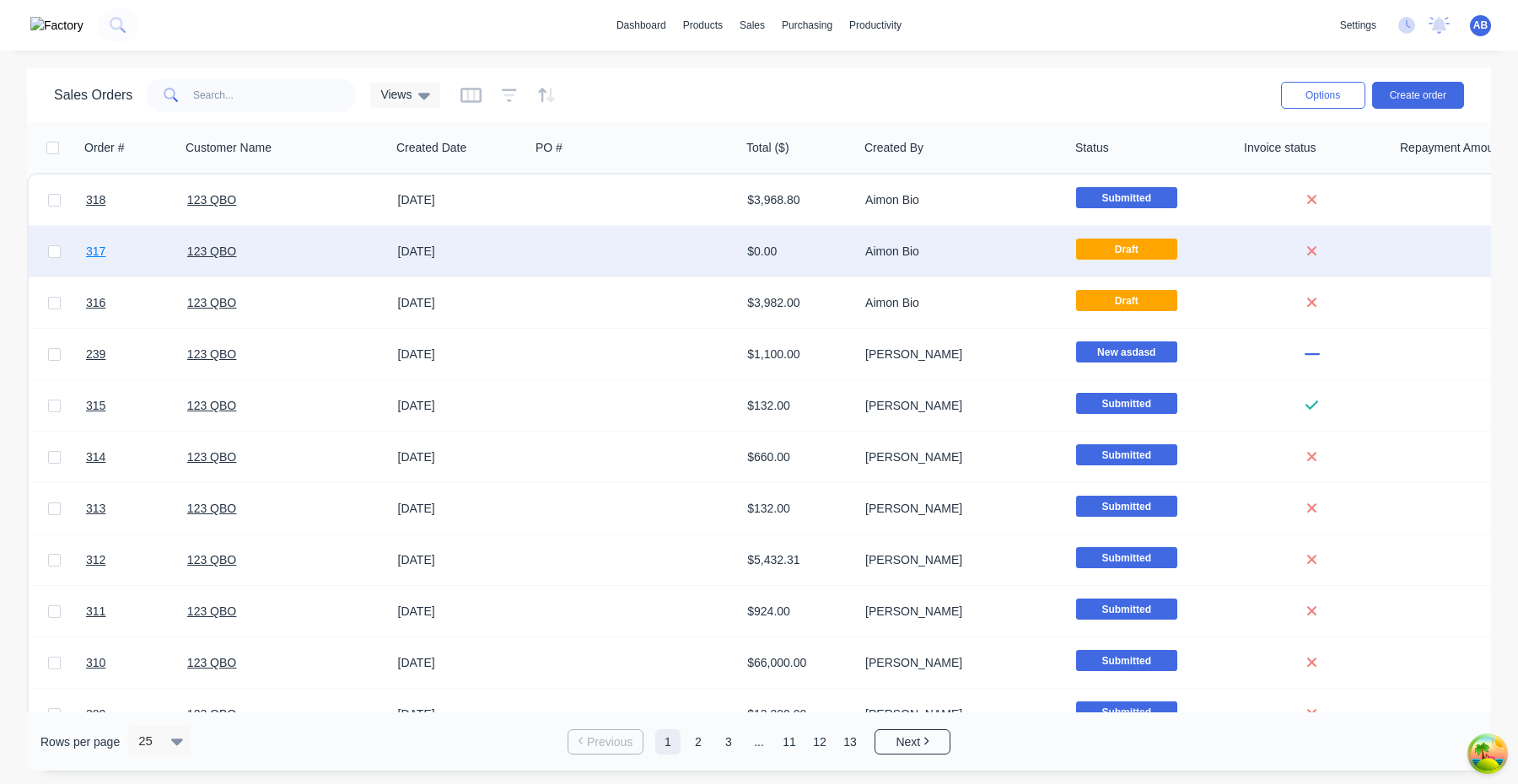
click at [103, 253] on span "317" at bounding box center [95, 252] width 19 height 17
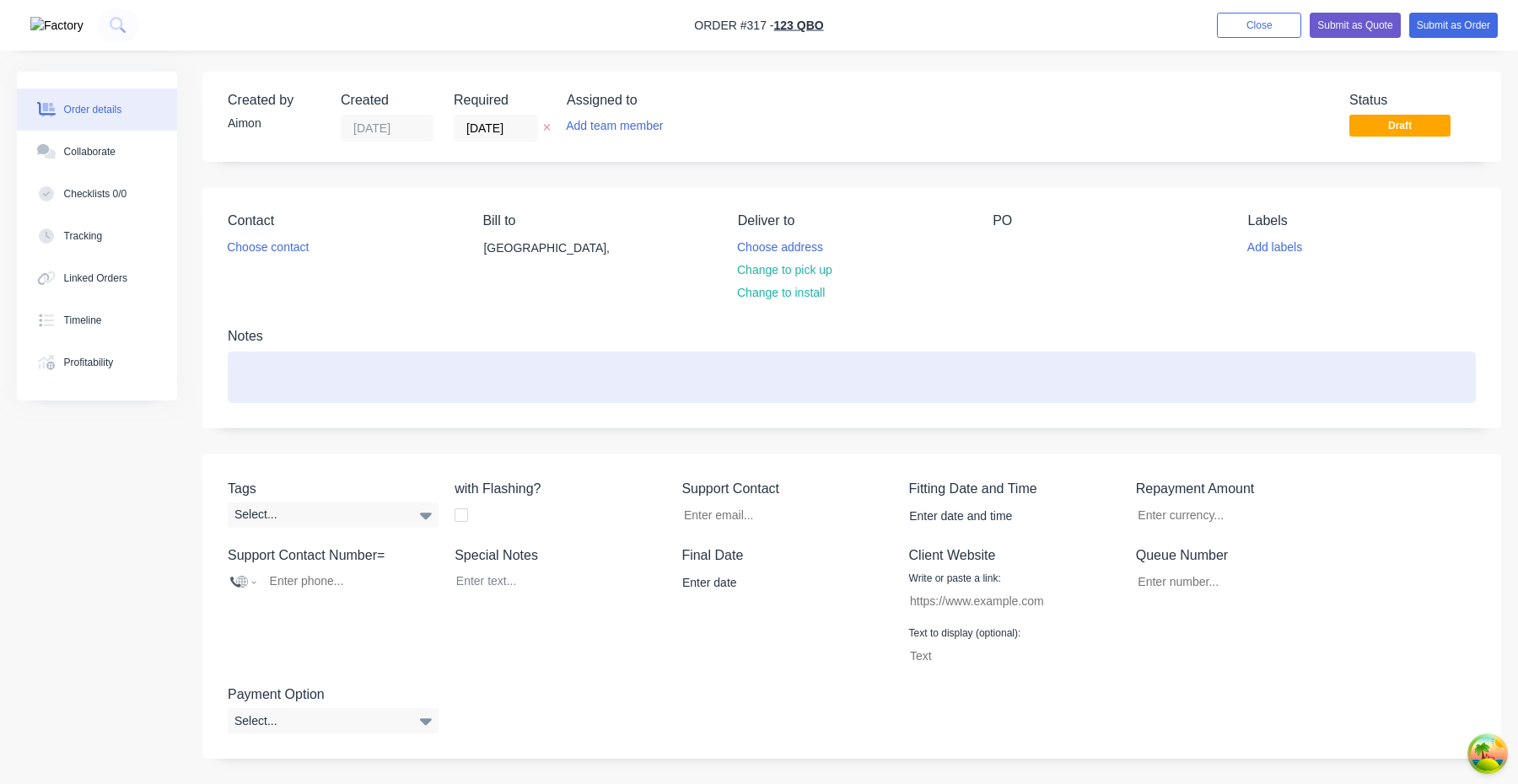
click at [564, 371] on div at bounding box center [852, 377] width 1248 height 52
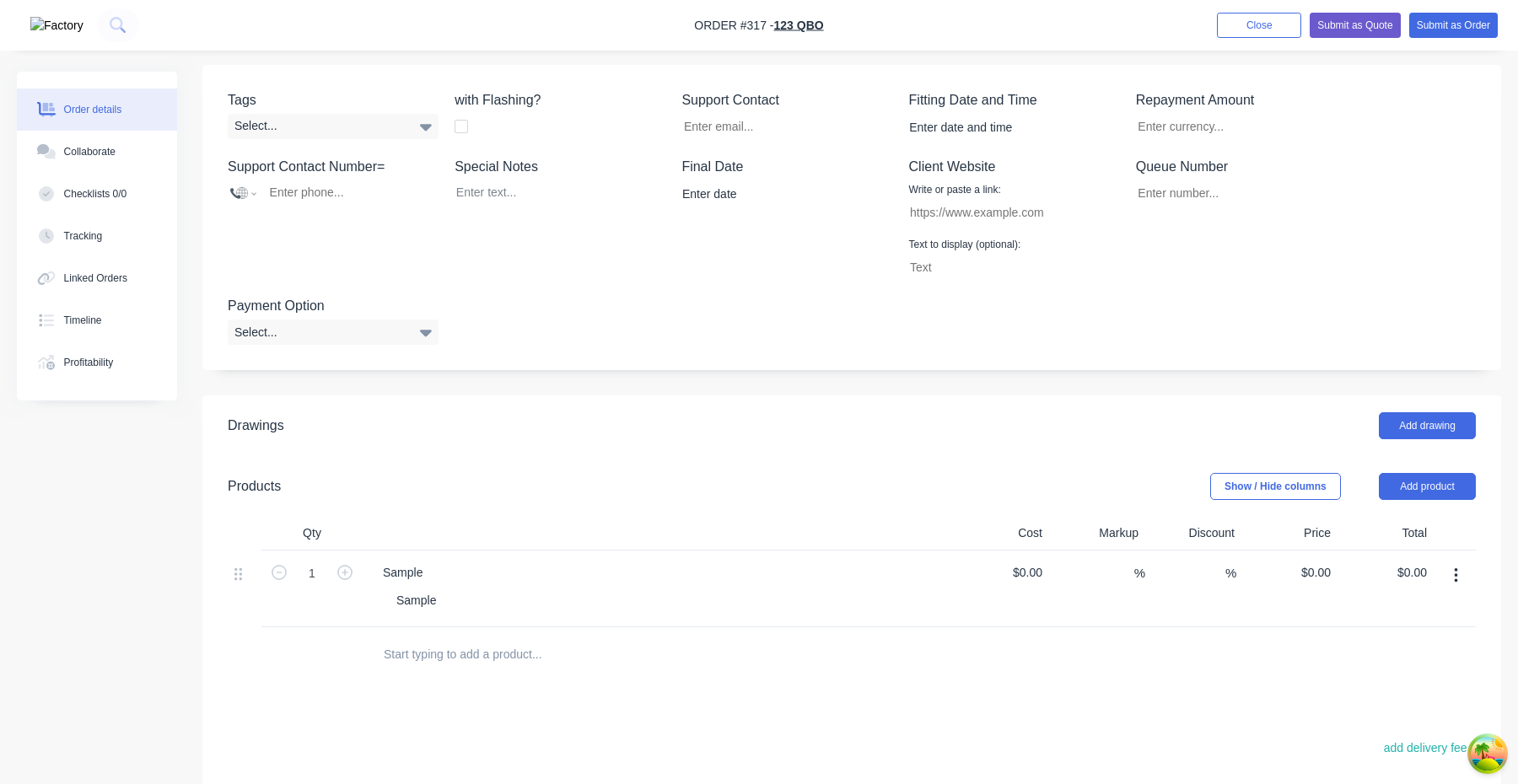
scroll to position [326, 0]
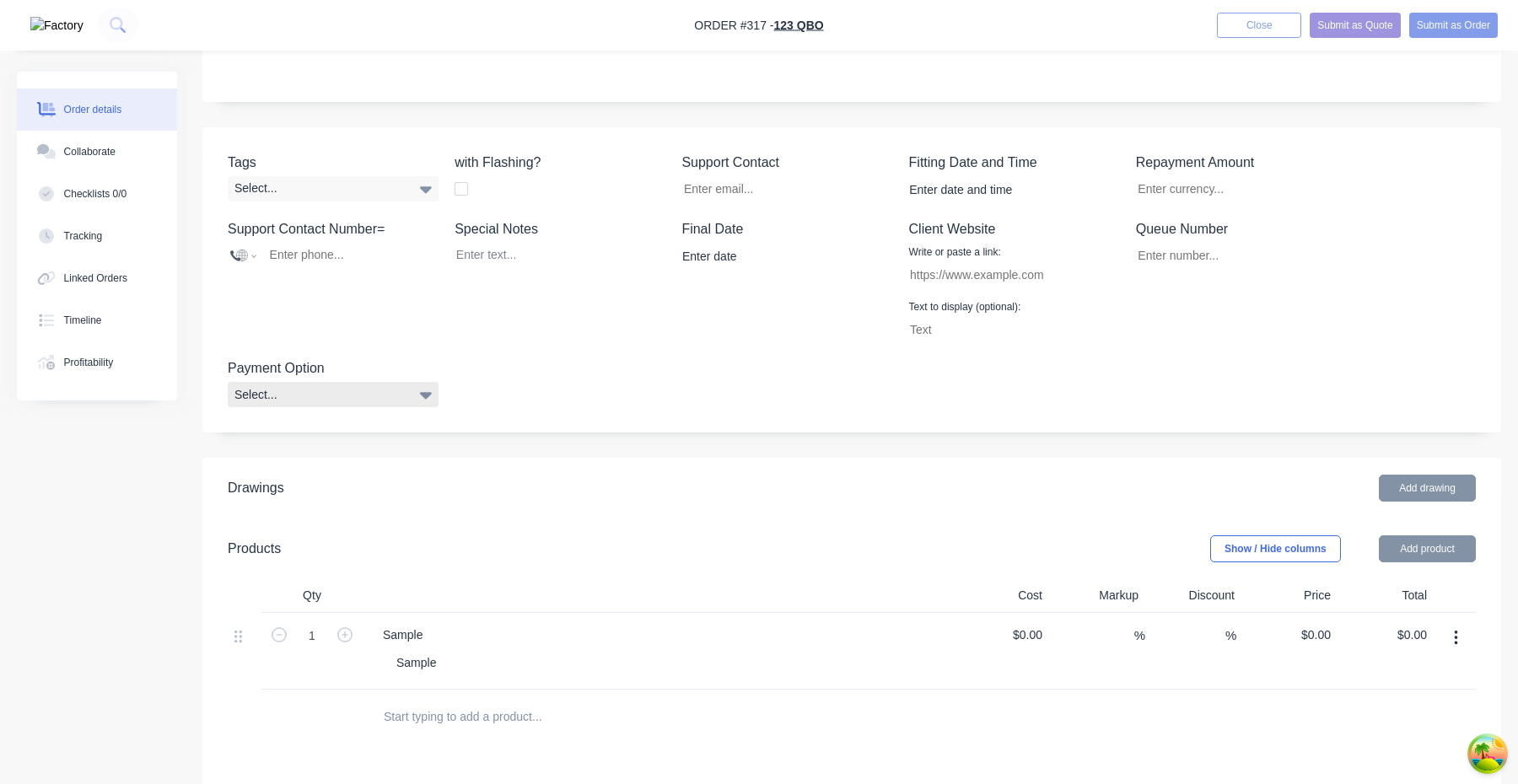
click at [386, 387] on div "Select..." at bounding box center [333, 395] width 211 height 25
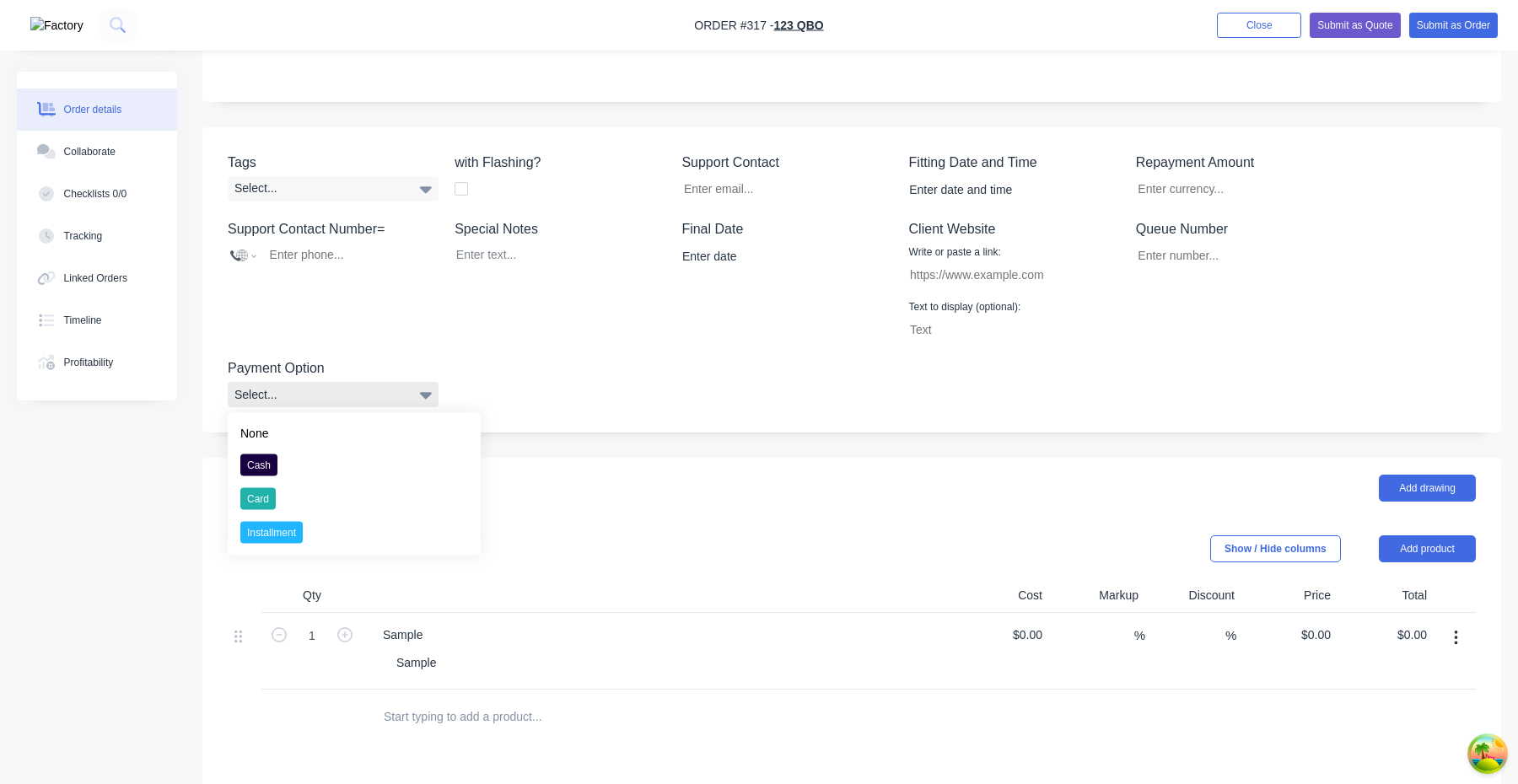
click at [386, 387] on div "Select..." at bounding box center [333, 395] width 211 height 25
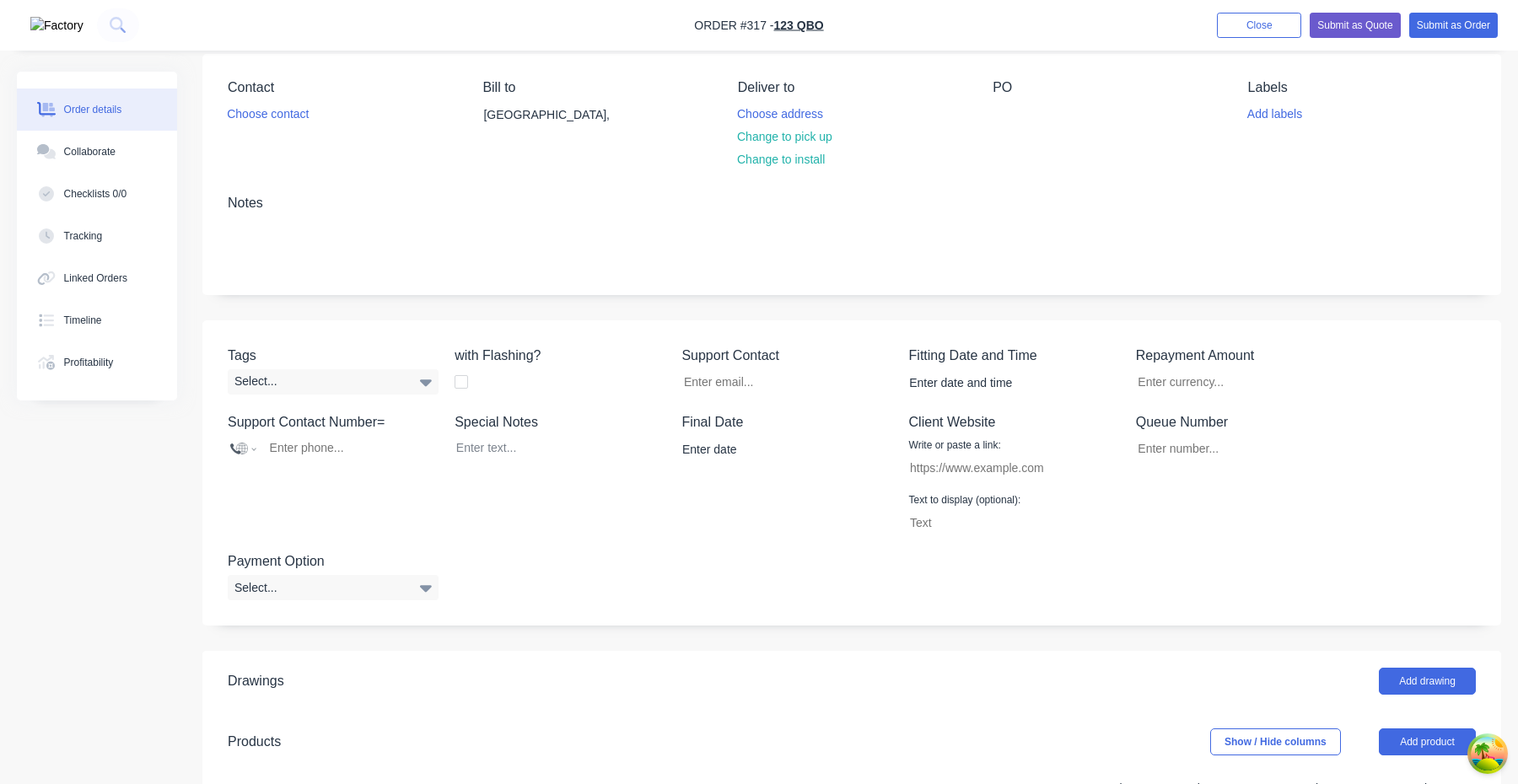
scroll to position [226, 0]
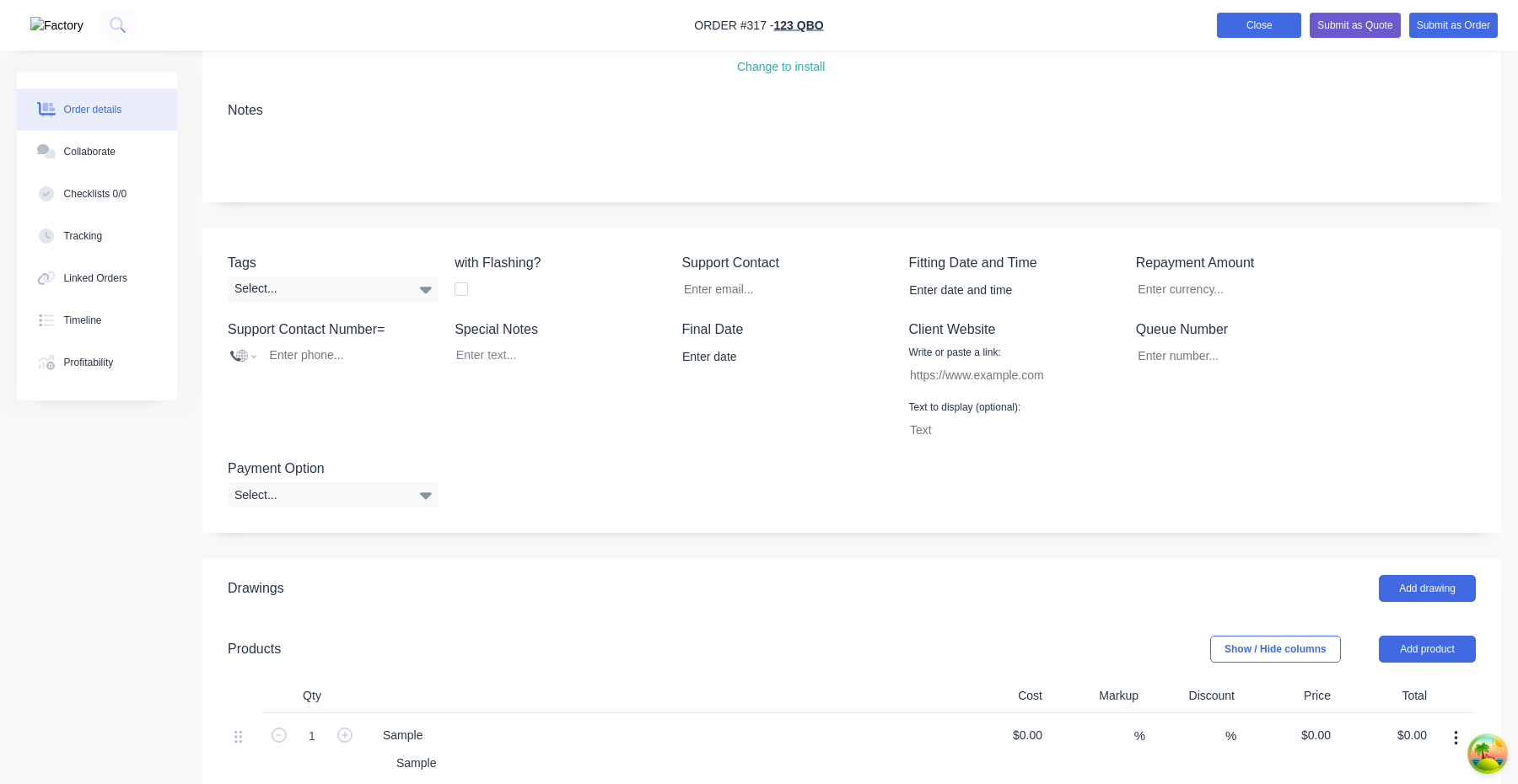
click at [1262, 31] on button "Close" at bounding box center [1259, 25] width 84 height 25
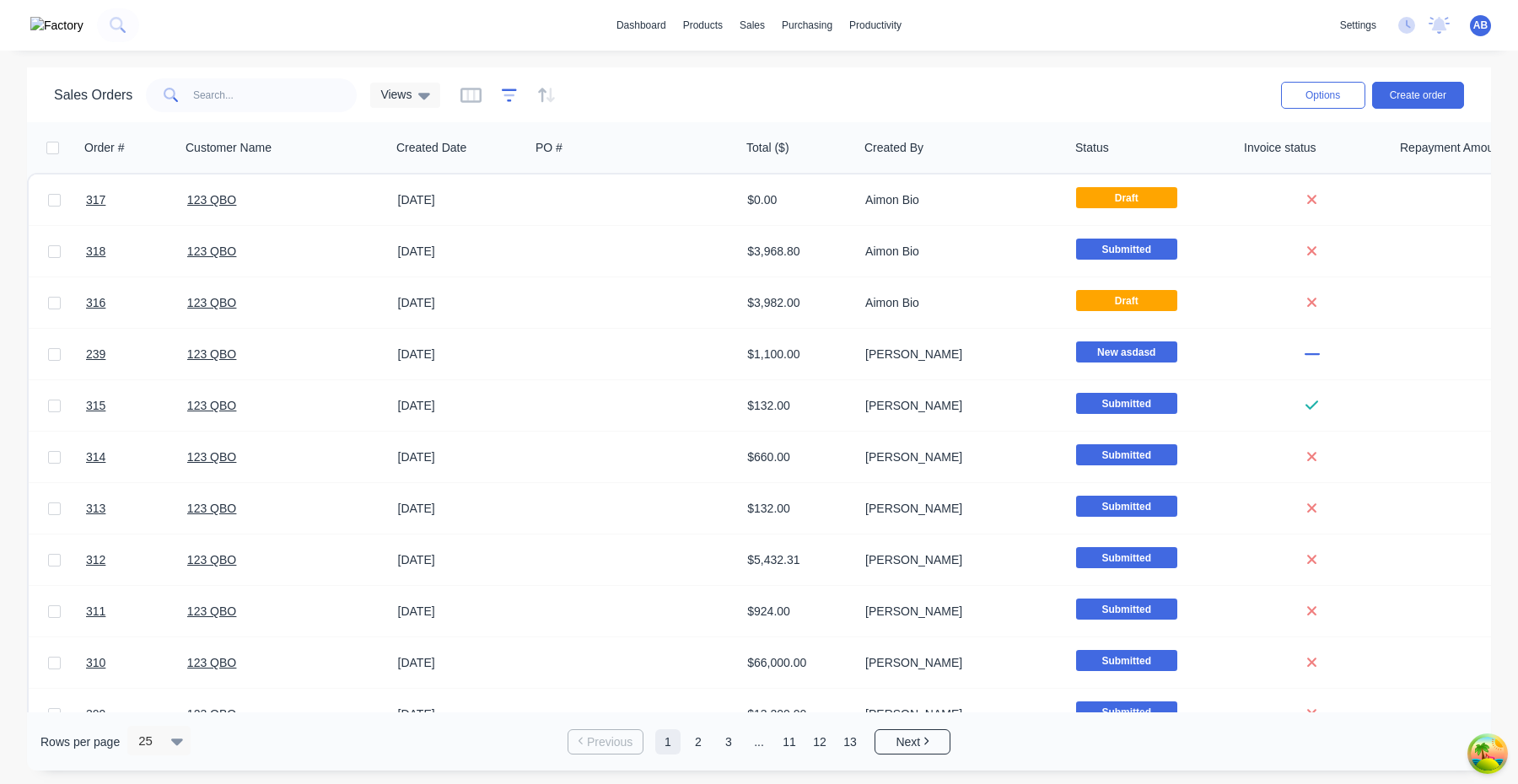
click at [503, 96] on icon "button" at bounding box center [509, 95] width 15 height 17
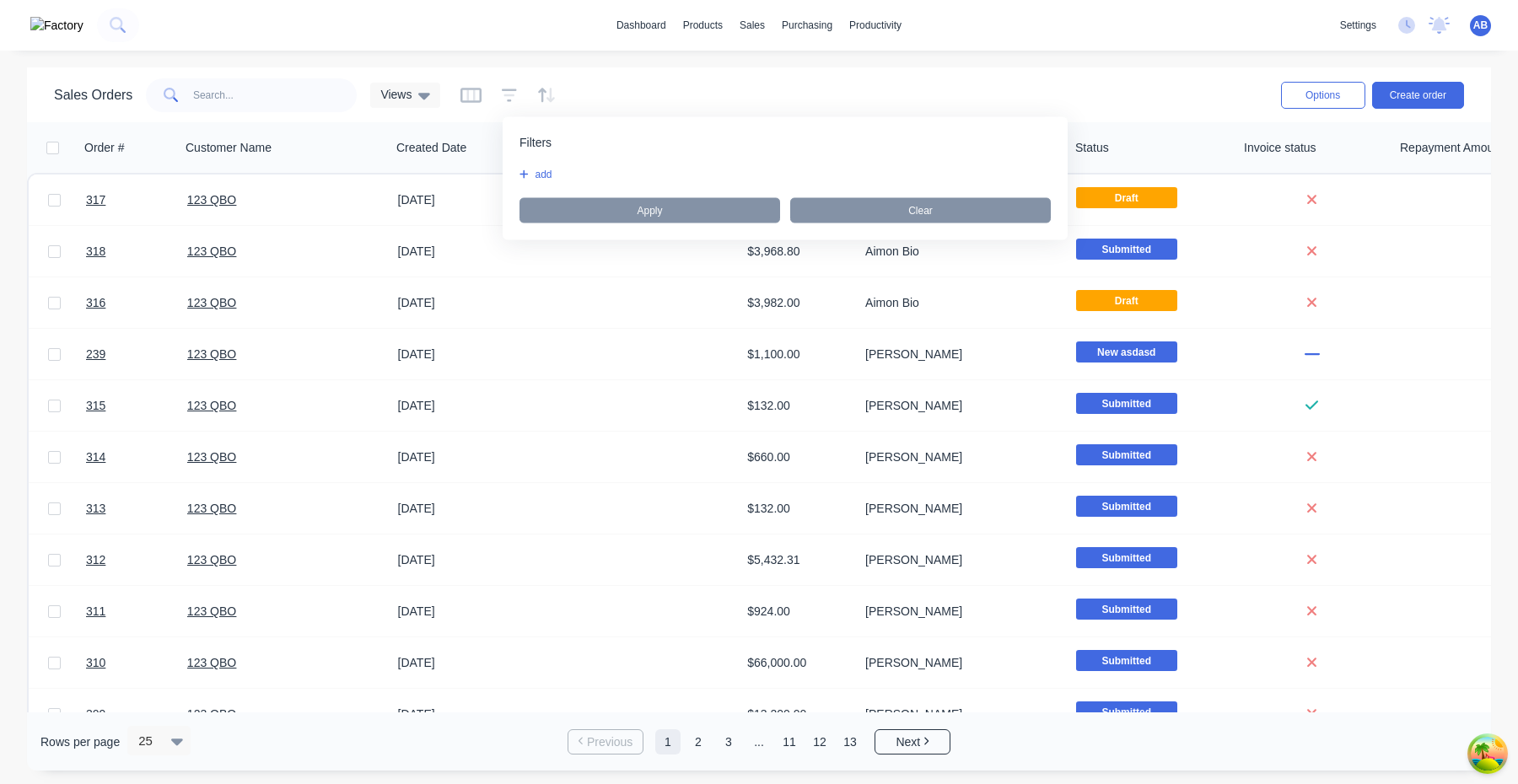
click at [448, 97] on div "Sales Orders Views" at bounding box center [659, 95] width 1209 height 42
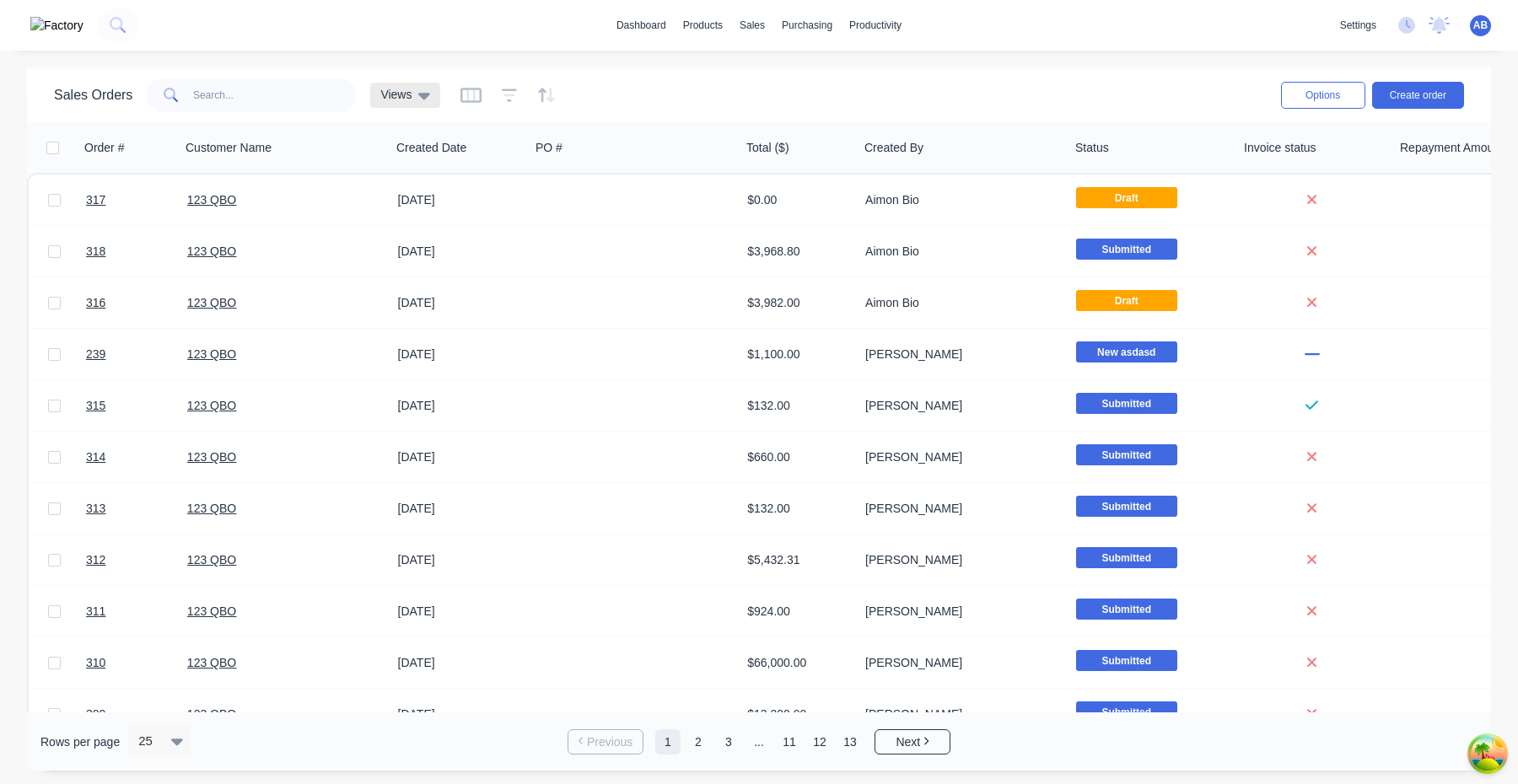
click at [426, 96] on icon at bounding box center [425, 96] width 12 height 7
click at [1326, 104] on button "Options" at bounding box center [1322, 96] width 84 height 27
click at [1317, 102] on button "Options" at bounding box center [1322, 96] width 84 height 27
click at [471, 93] on icon "button" at bounding box center [470, 95] width 21 height 17
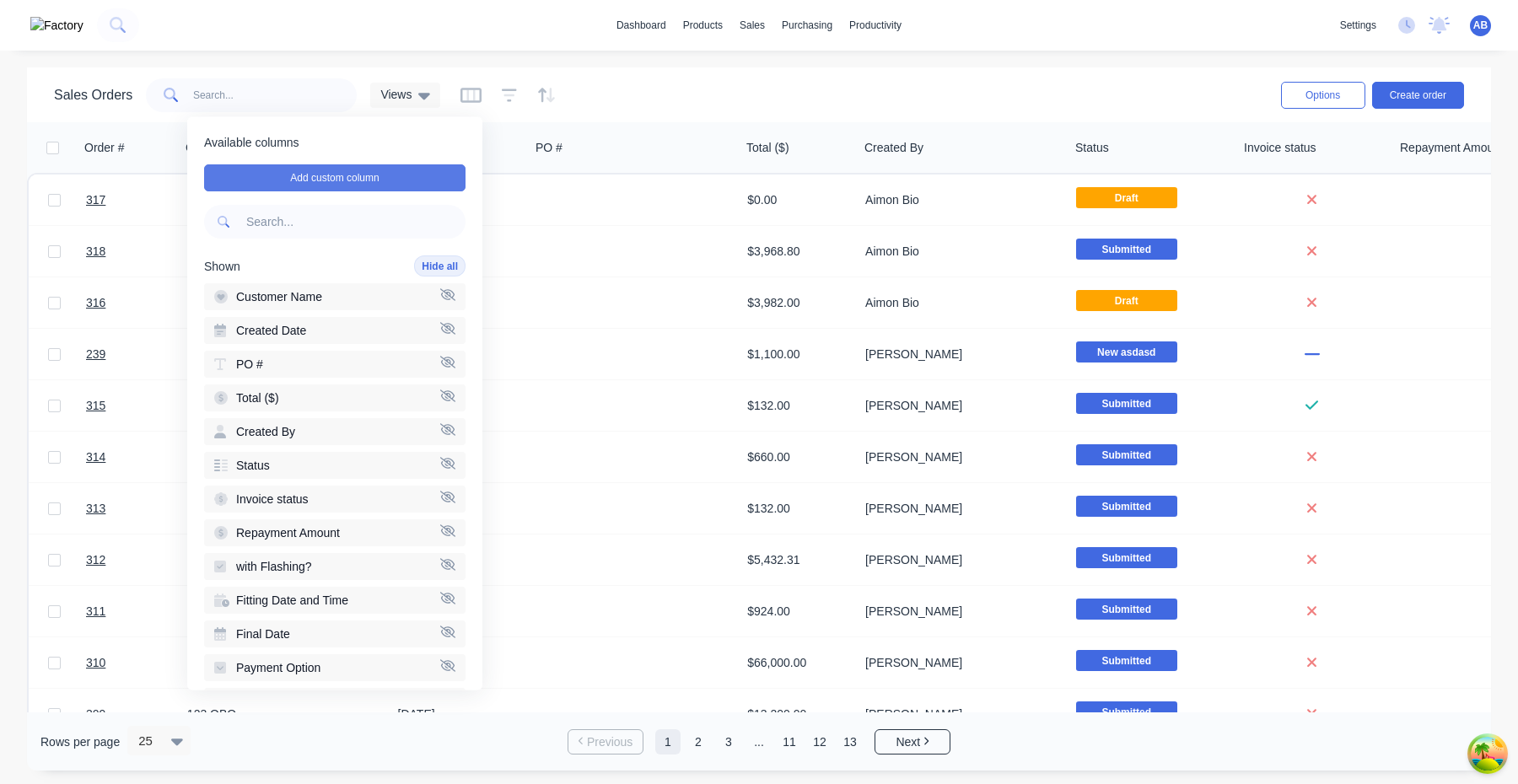
click at [409, 174] on button "Add custom column" at bounding box center [335, 178] width 261 height 27
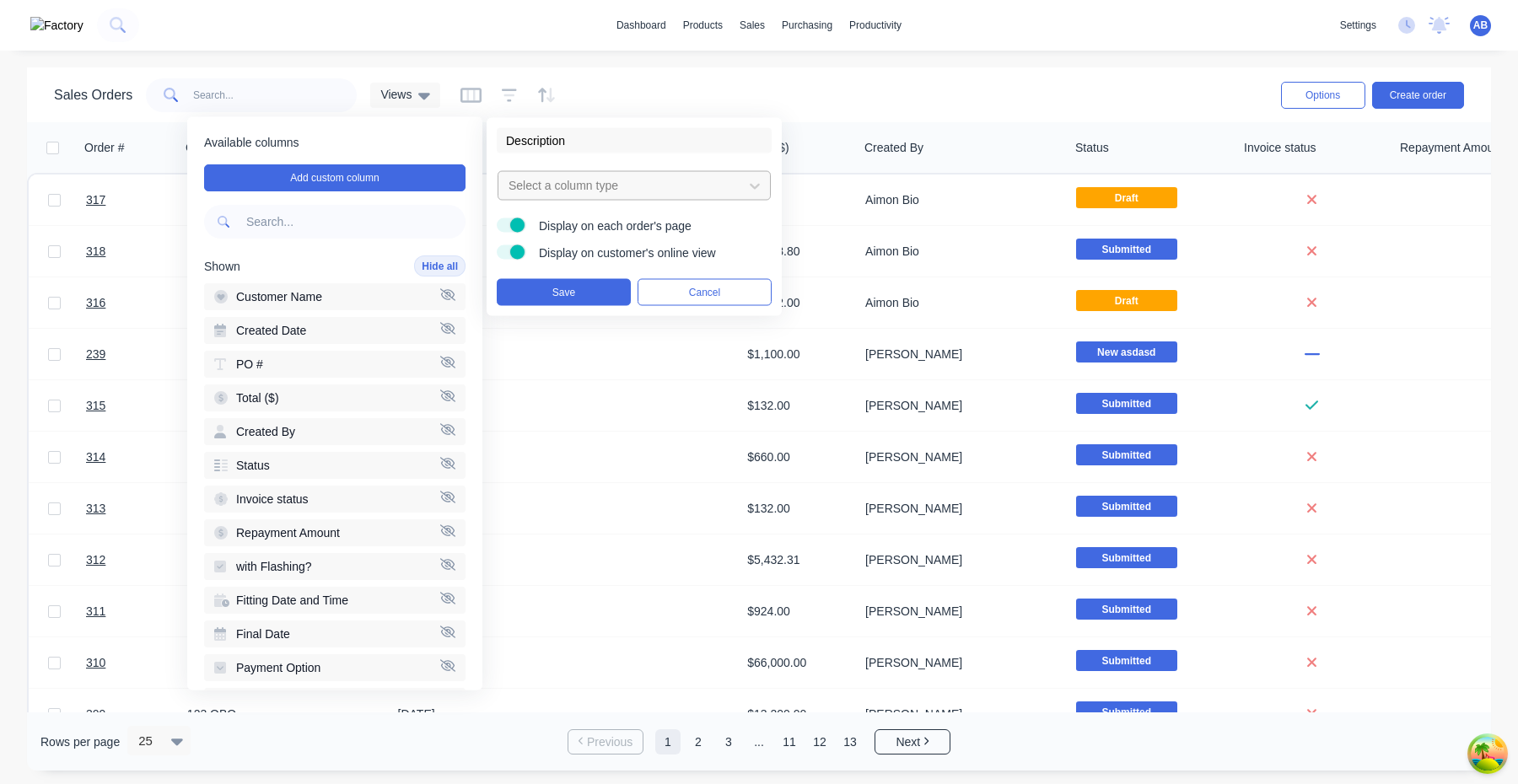
type input "Description"
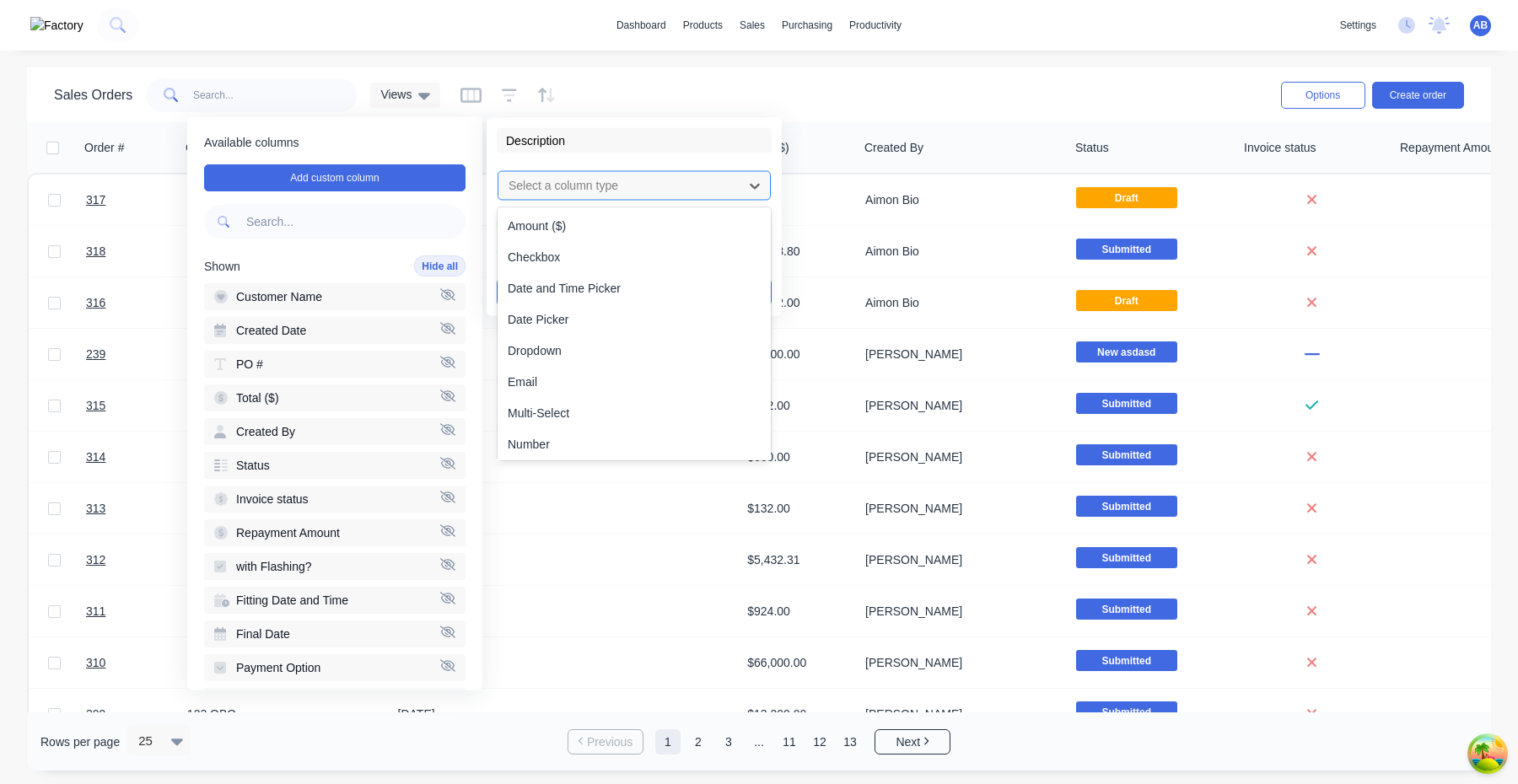
click at [621, 181] on div at bounding box center [620, 186] width 228 height 21
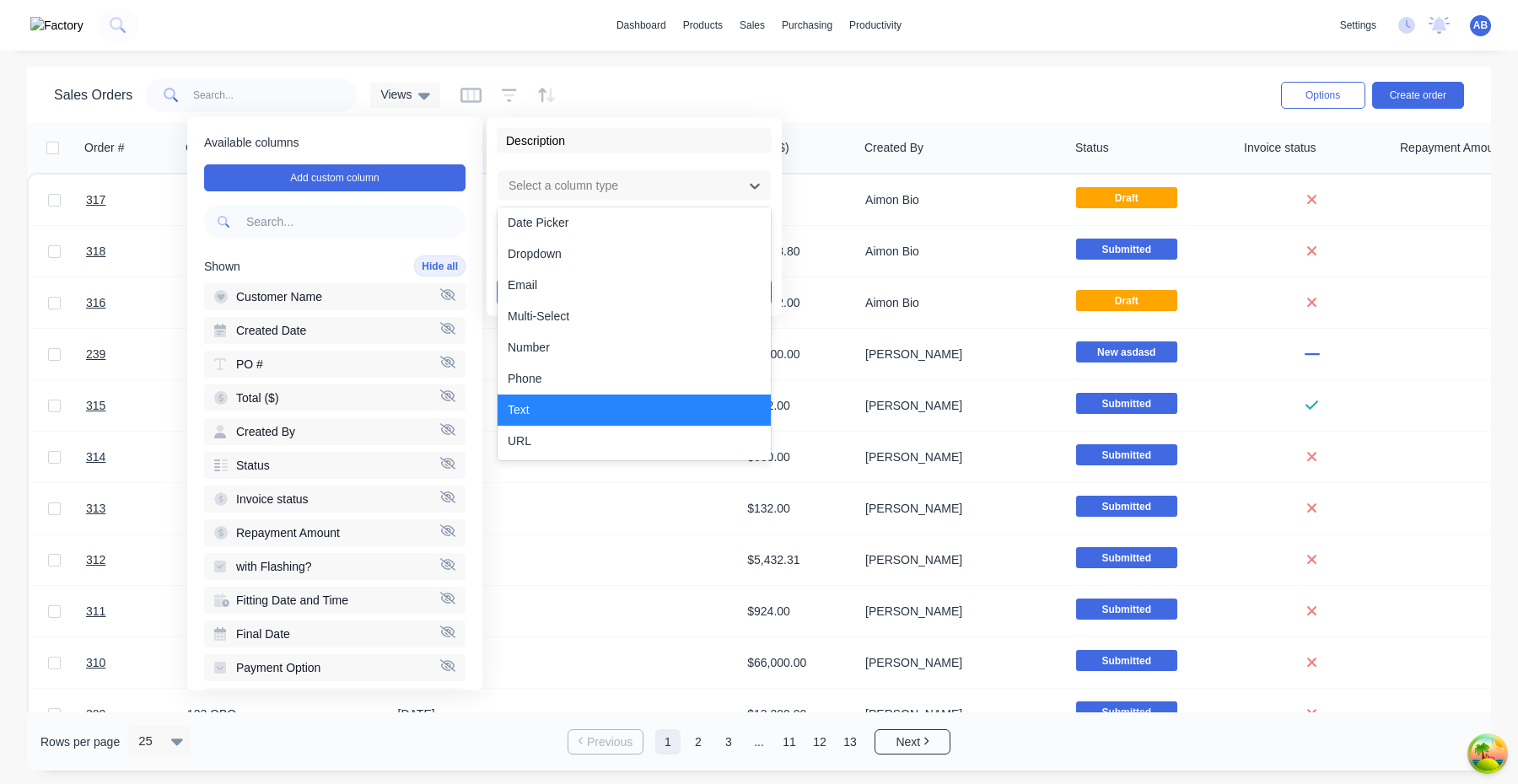
click at [579, 411] on div "Text" at bounding box center [634, 410] width 273 height 31
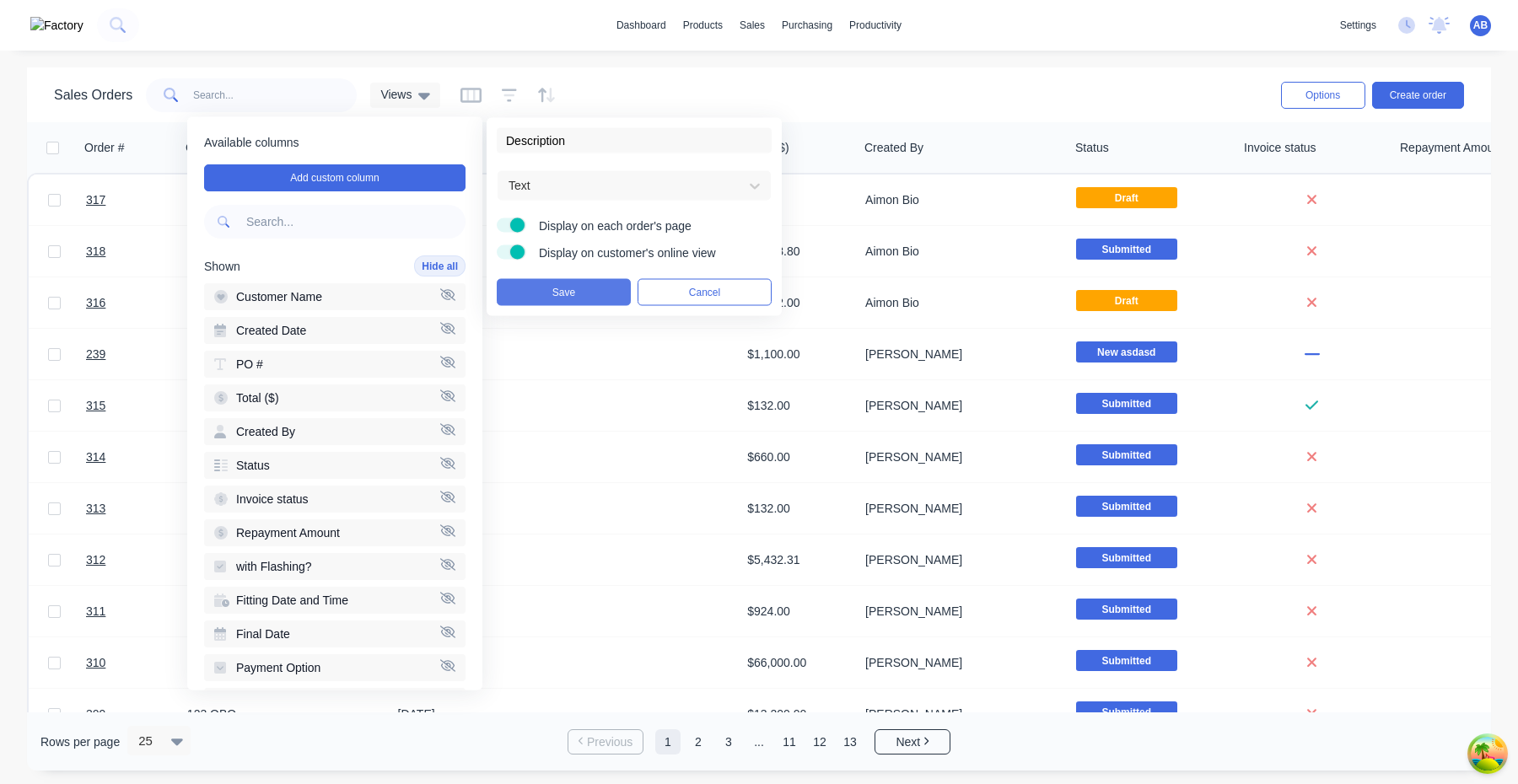
click at [602, 291] on button "Save" at bounding box center [564, 292] width 134 height 27
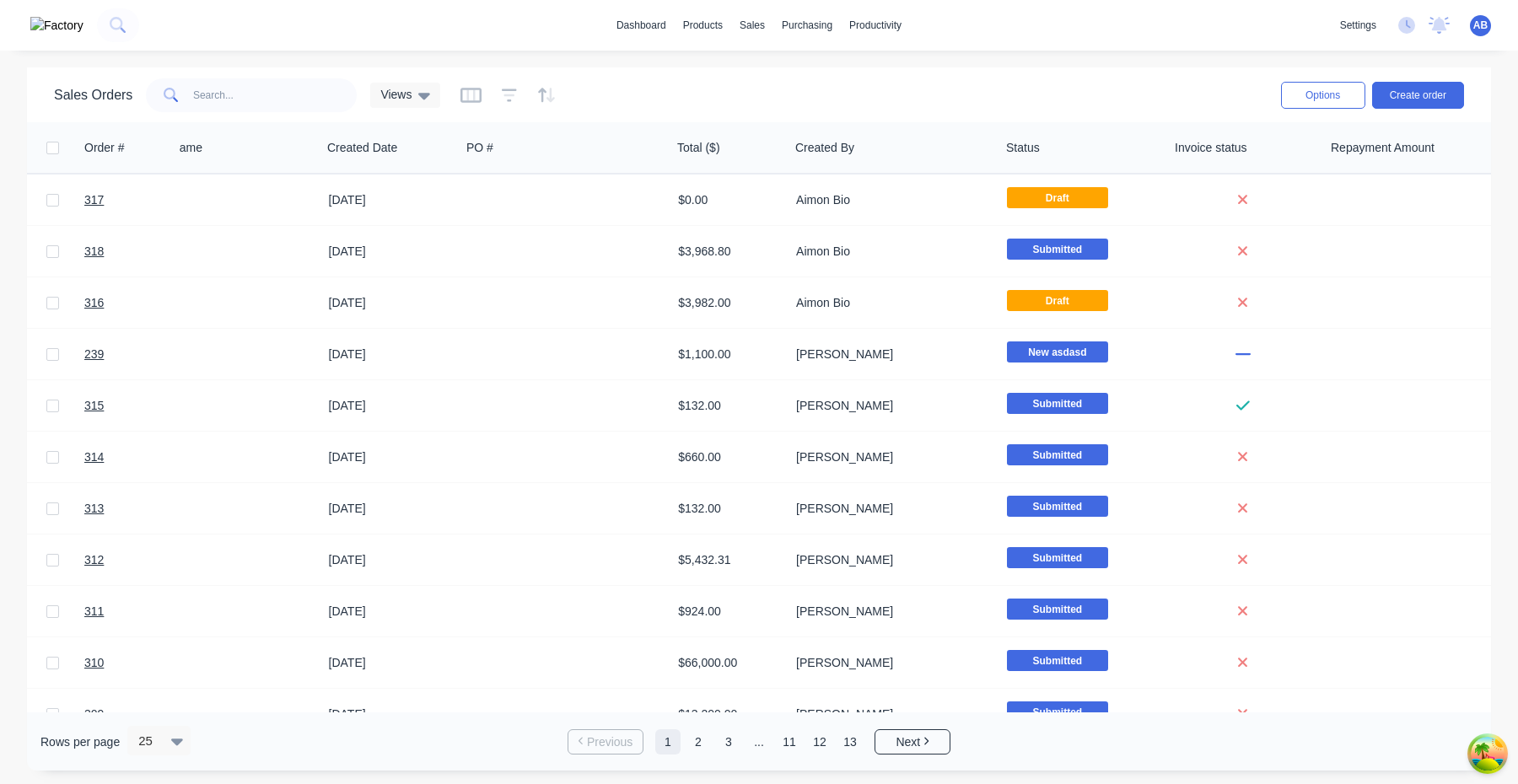
scroll to position [0, 0]
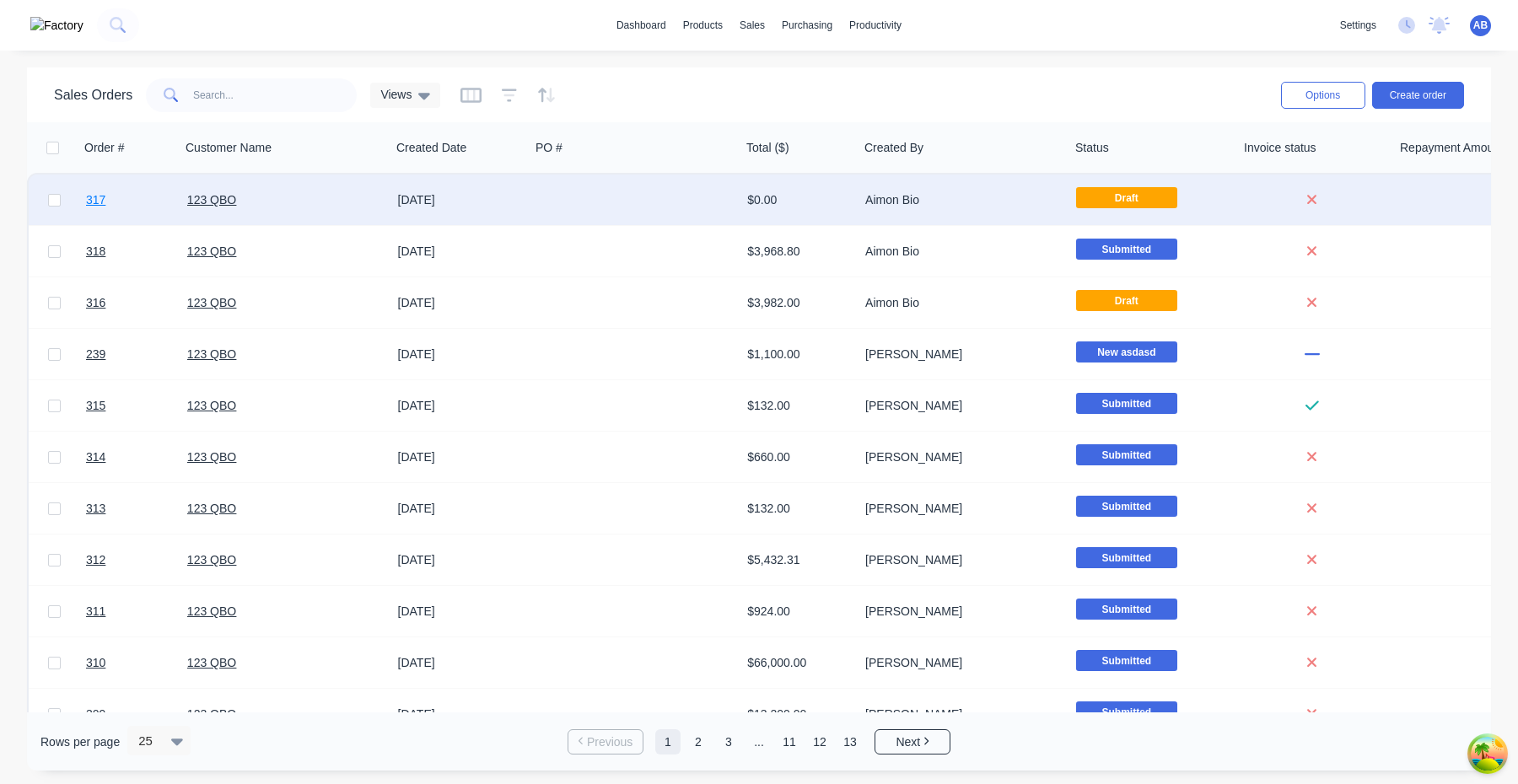
click at [99, 195] on span "317" at bounding box center [95, 200] width 19 height 17
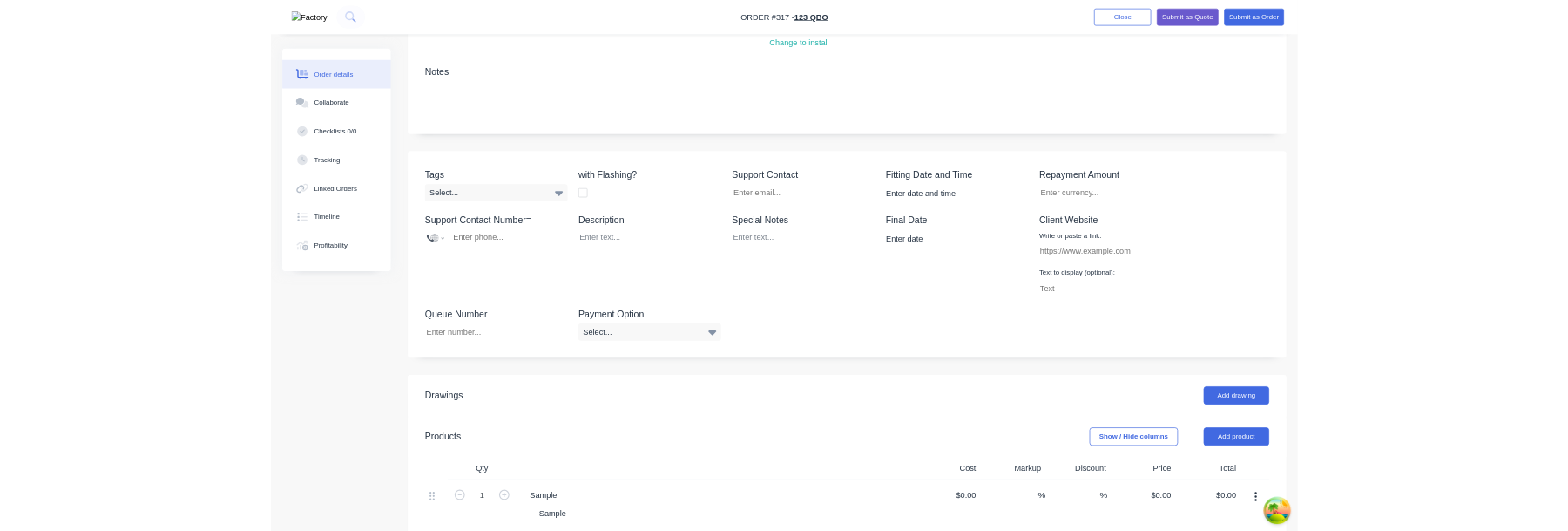
scroll to position [170, 0]
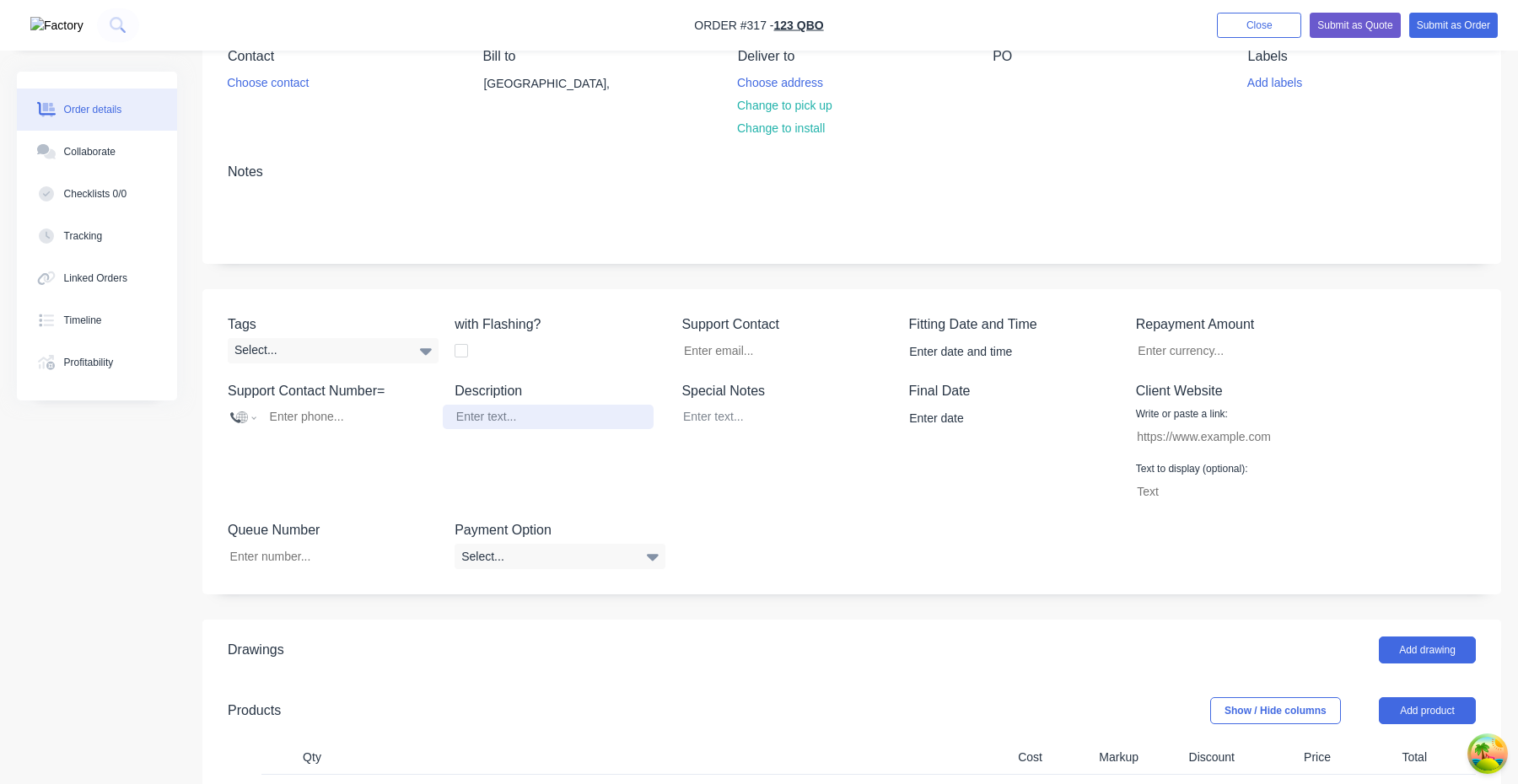
click at [491, 417] on div at bounding box center [548, 417] width 211 height 25
click at [759, 541] on div "Tags Select... with Flashing? Support Contact Fitting Date and Time Repayment A…" at bounding box center [852, 442] width 1298 height 306
drag, startPoint x: 449, startPoint y: 321, endPoint x: 537, endPoint y: 325, distance: 88.1
click at [537, 325] on div "Tags Select... with Flashing? Support Contact Fitting Date and Time Repayment A…" at bounding box center [852, 442] width 1298 height 306
copy label "with Flashing?"
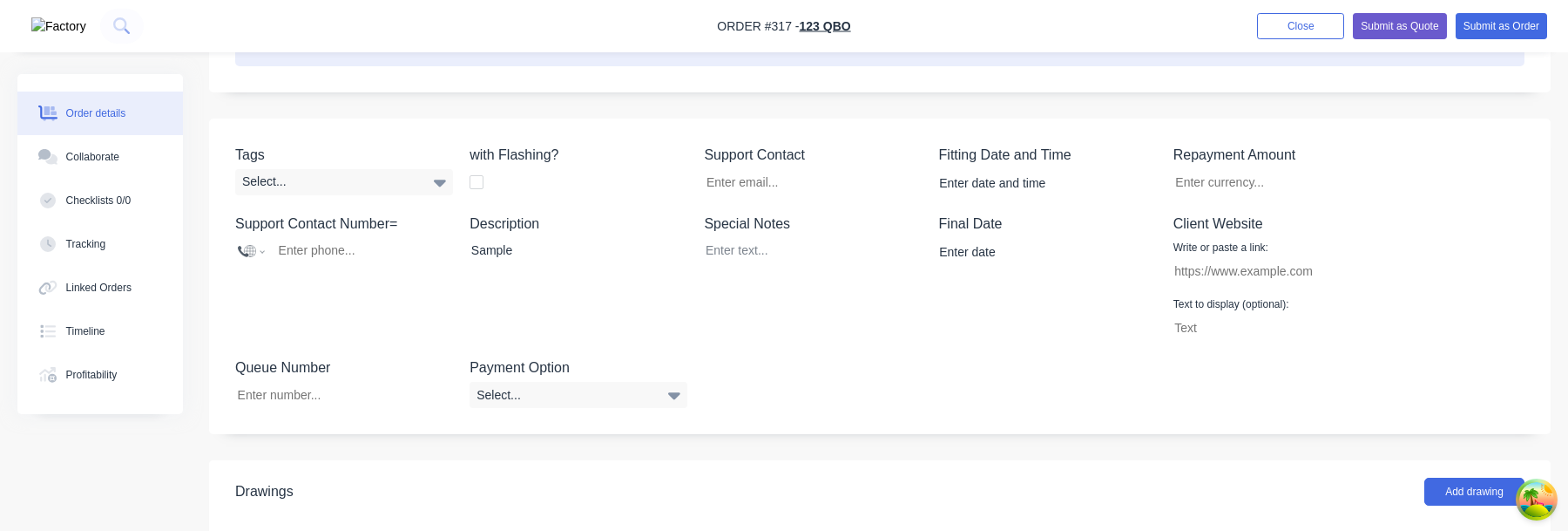
scroll to position [370, 0]
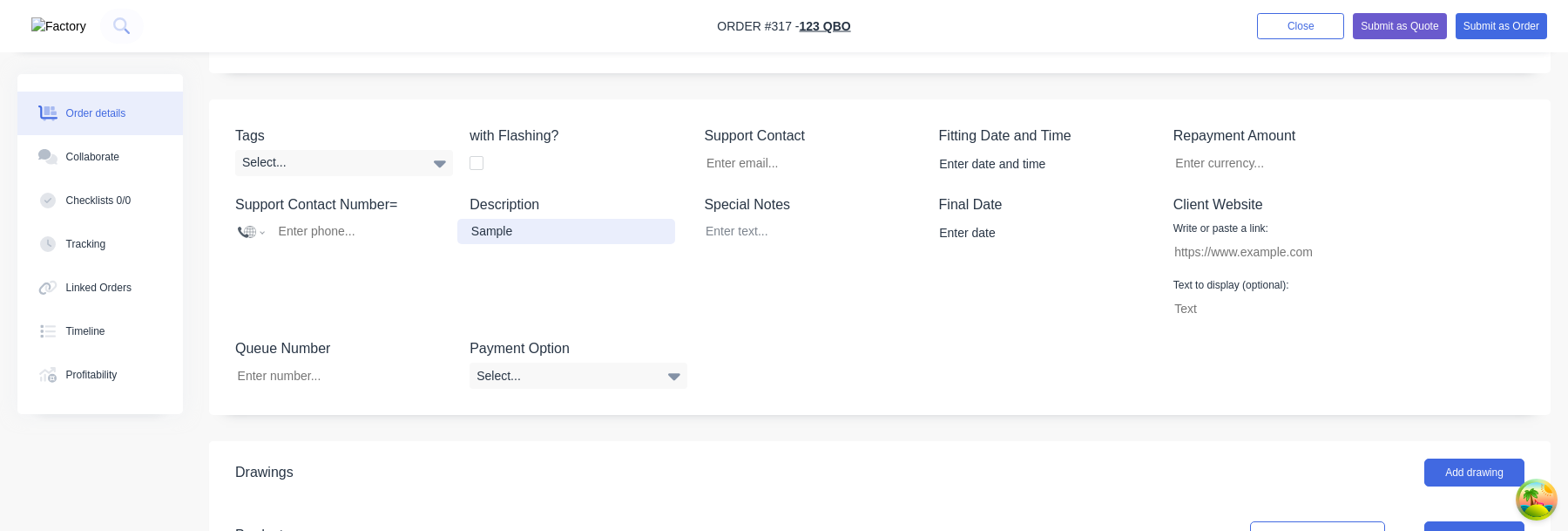
click at [512, 235] on div "Sample" at bounding box center [566, 231] width 218 height 25
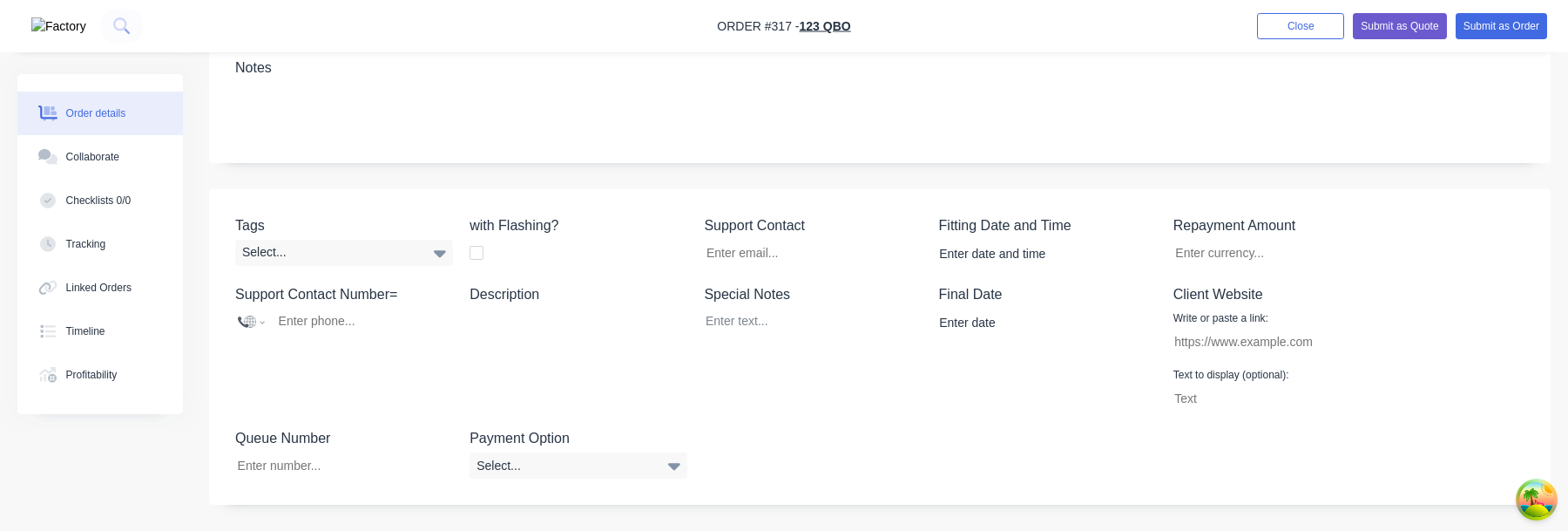
scroll to position [294, 0]
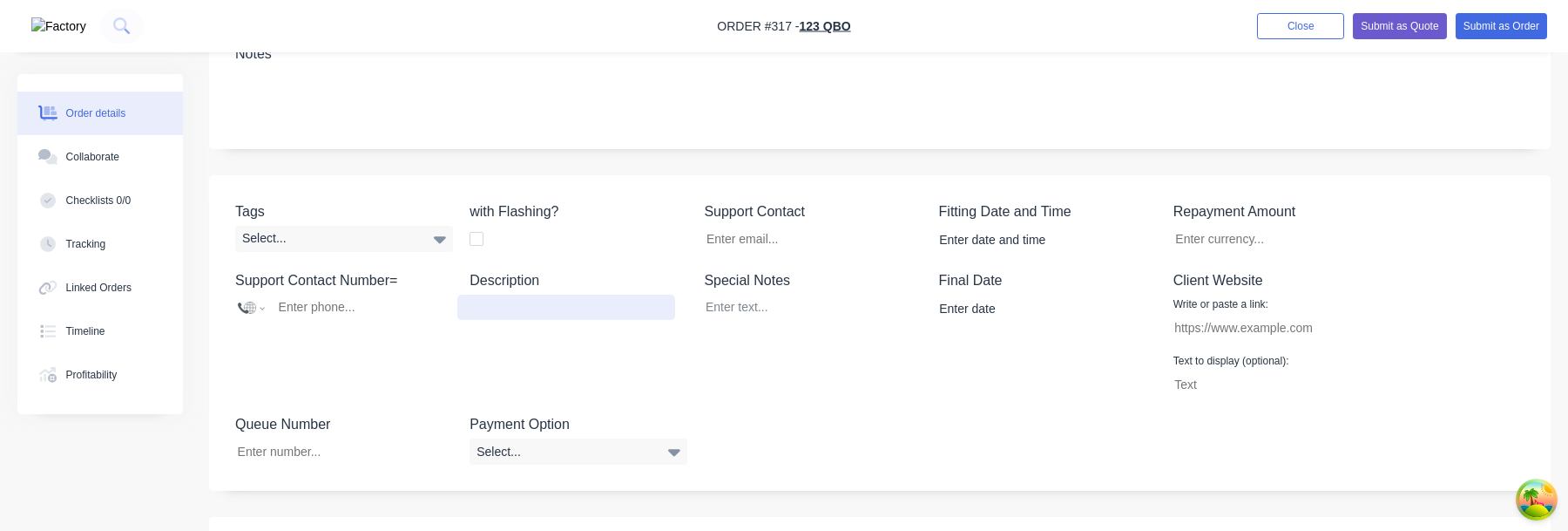
click at [532, 306] on div at bounding box center [566, 307] width 218 height 25
click at [452, 384] on div "Support Contact Number= International [GEOGRAPHIC_DATA] [GEOGRAPHIC_DATA] [GEOG…" at bounding box center [344, 333] width 218 height 127
click at [504, 302] on div "Sample" at bounding box center [566, 307] width 218 height 25
click at [563, 367] on div "Description Sample" at bounding box center [578, 333] width 218 height 127
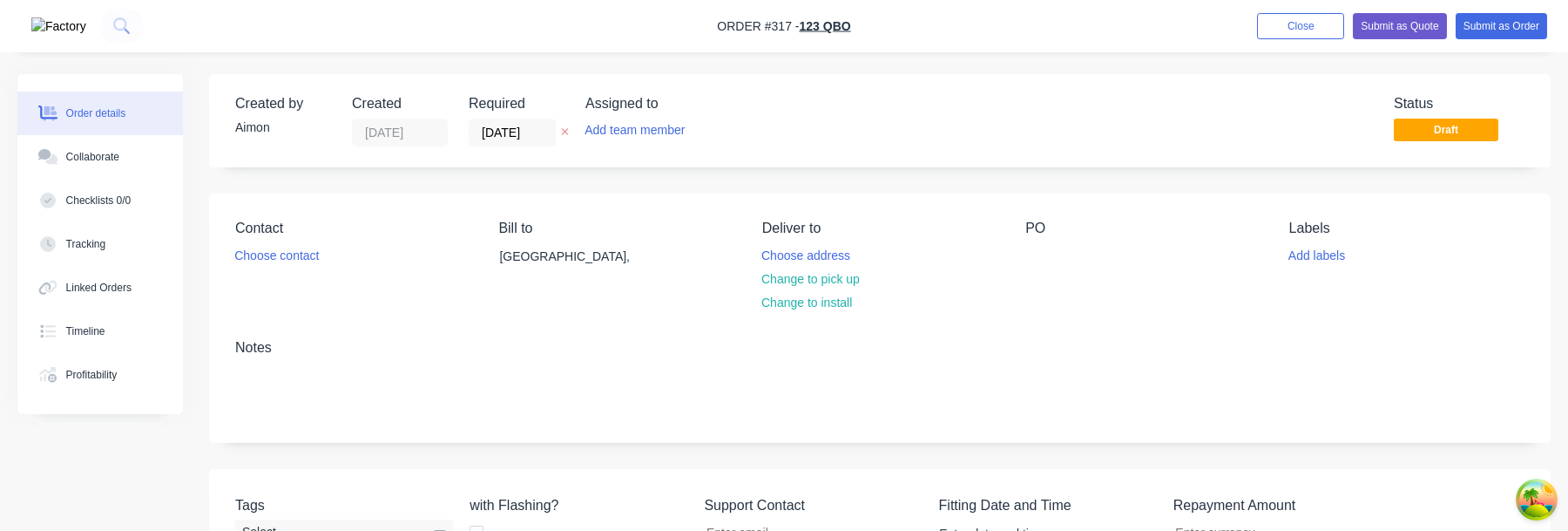
scroll to position [509, 0]
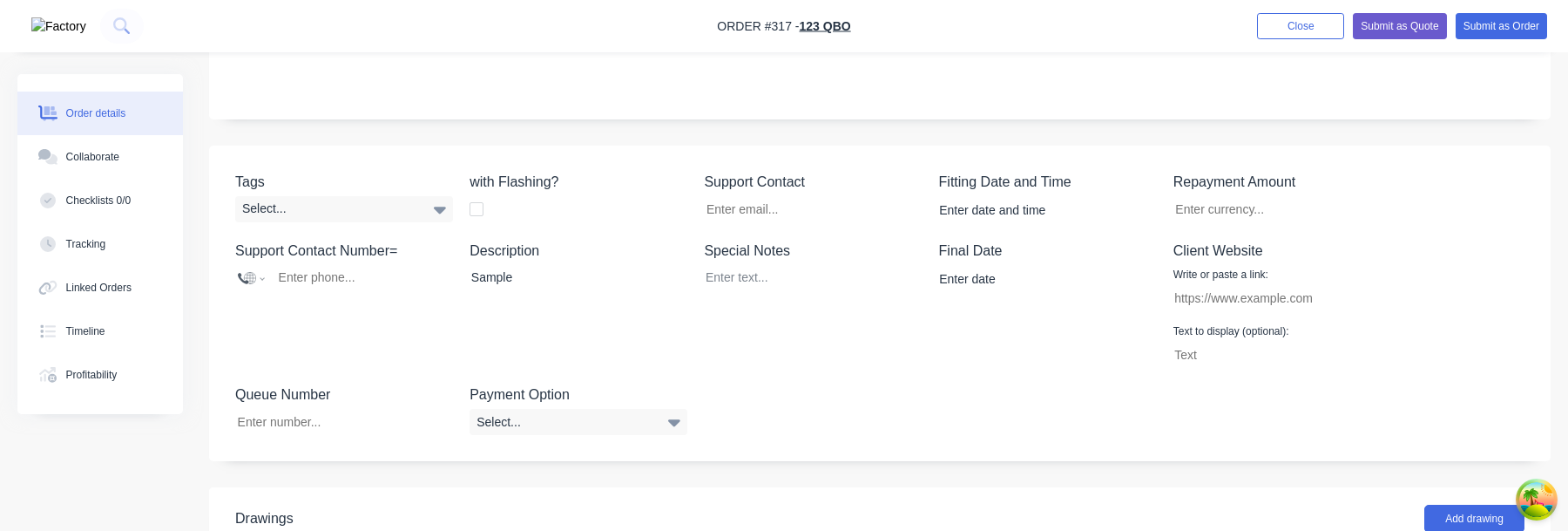
scroll to position [395, 0]
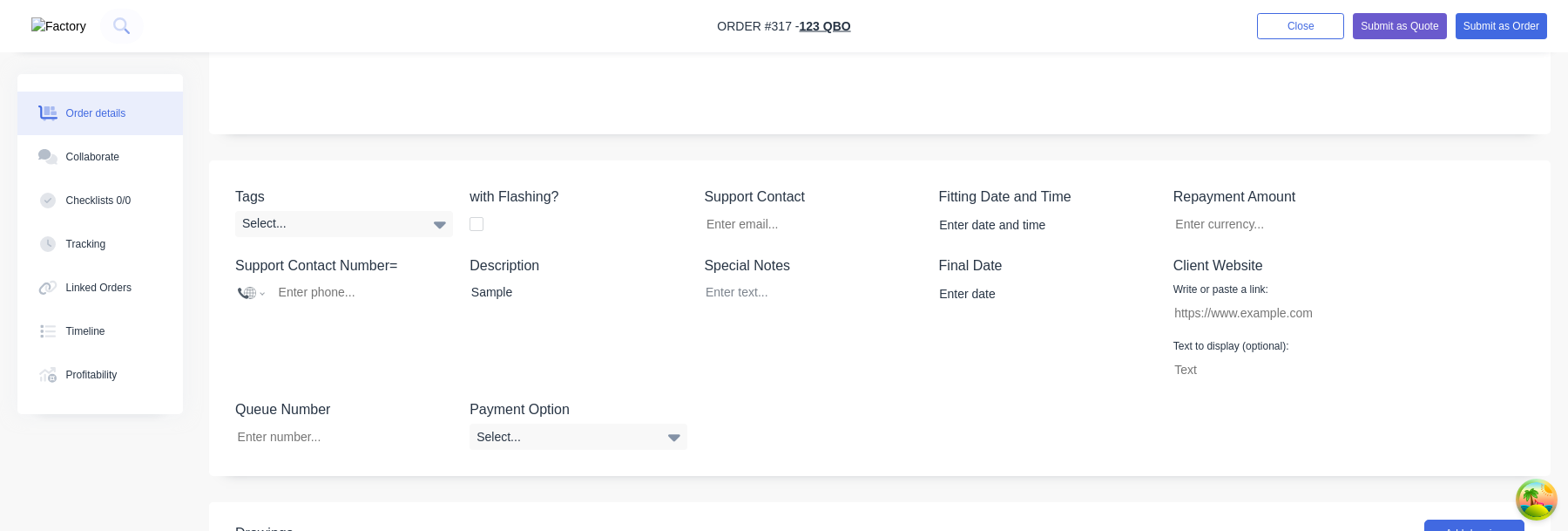
scroll to position [301, 0]
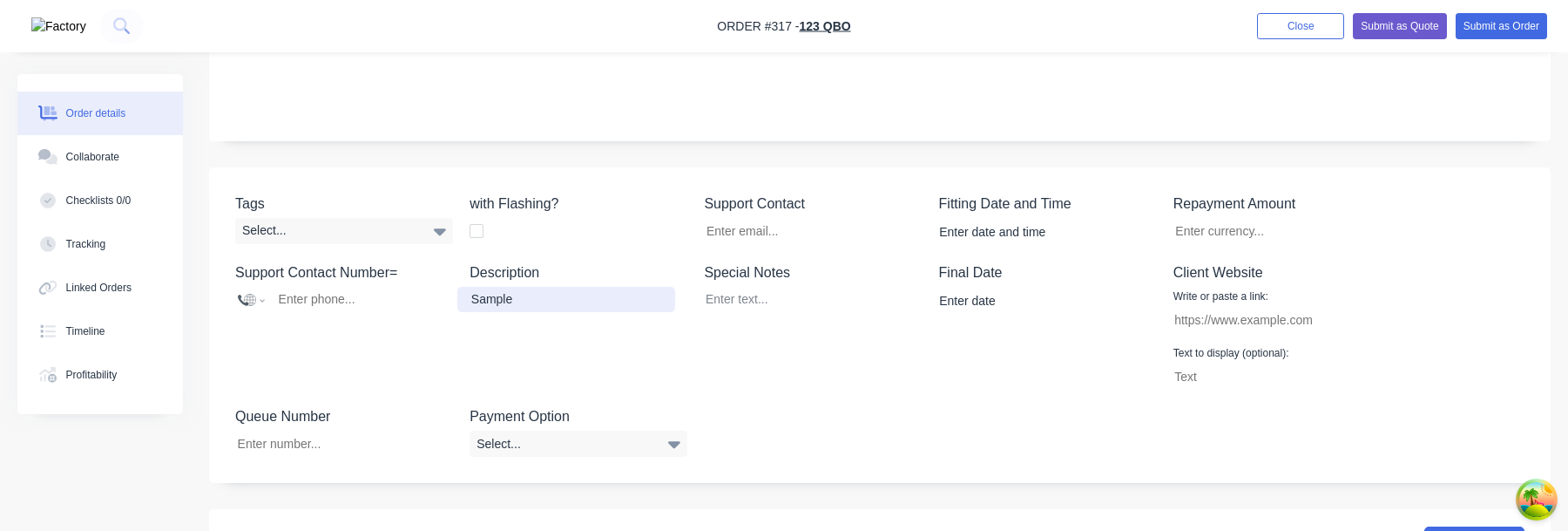
click at [536, 306] on div "Sample" at bounding box center [566, 299] width 218 height 25
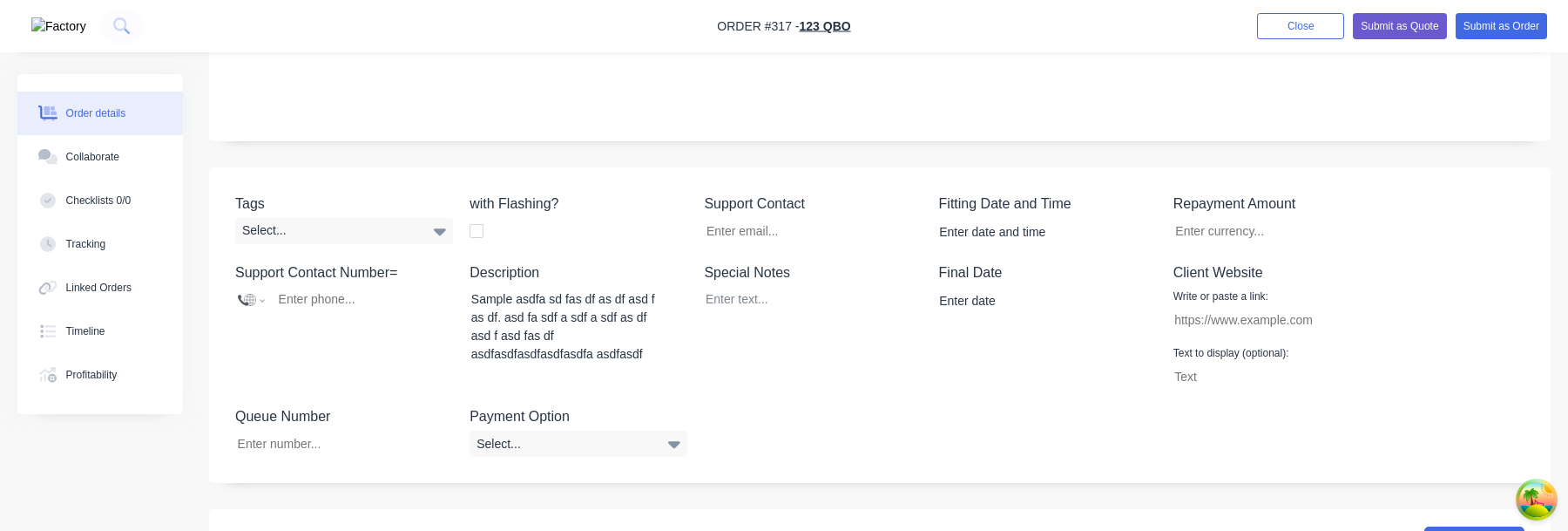
click at [786, 326] on div "Special Notes" at bounding box center [812, 325] width 218 height 127
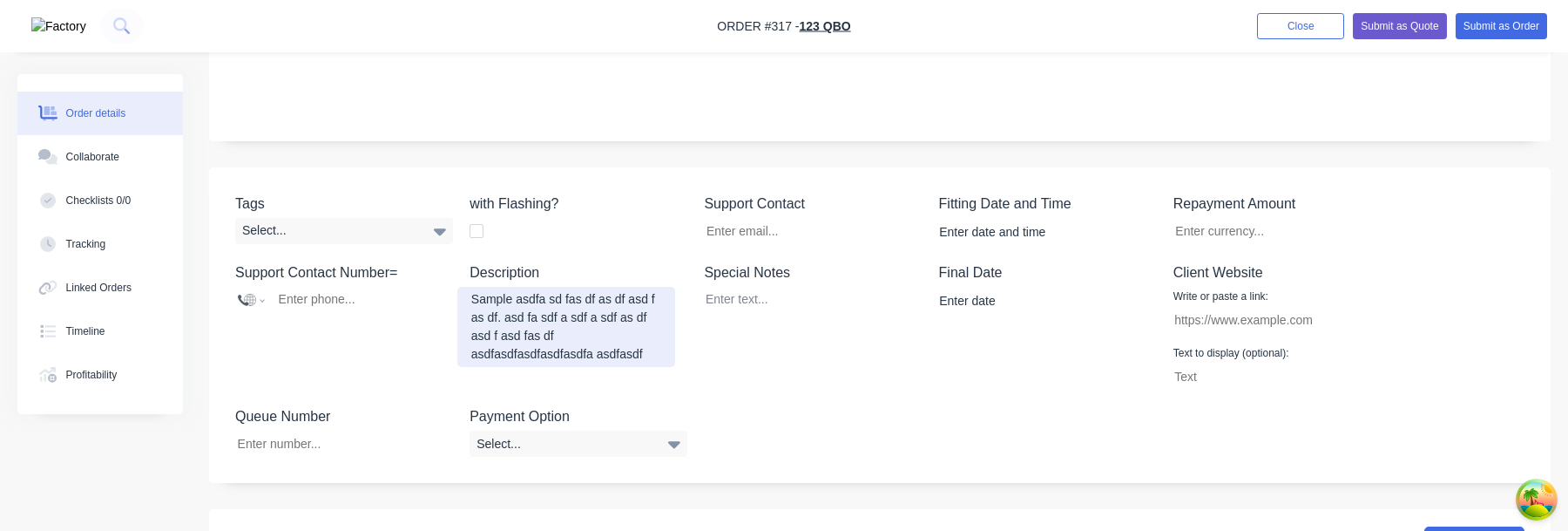
click at [612, 359] on div "Sample asdfa sd fas df as df asd f as df. asd fa sdf a sdf a sdf as df asd f as…" at bounding box center [566, 327] width 218 height 81
click at [603, 326] on div "Sample asdfa sd fas df as df asd f as df. asd fa sdf a sdf a sdf as df asd f as…" at bounding box center [566, 336] width 218 height 98
click at [603, 341] on div "Sample asdfa sd fas df as df asd f as df. asd fa sdf a sdf a asdsdf as df asd f…" at bounding box center [566, 336] width 218 height 98
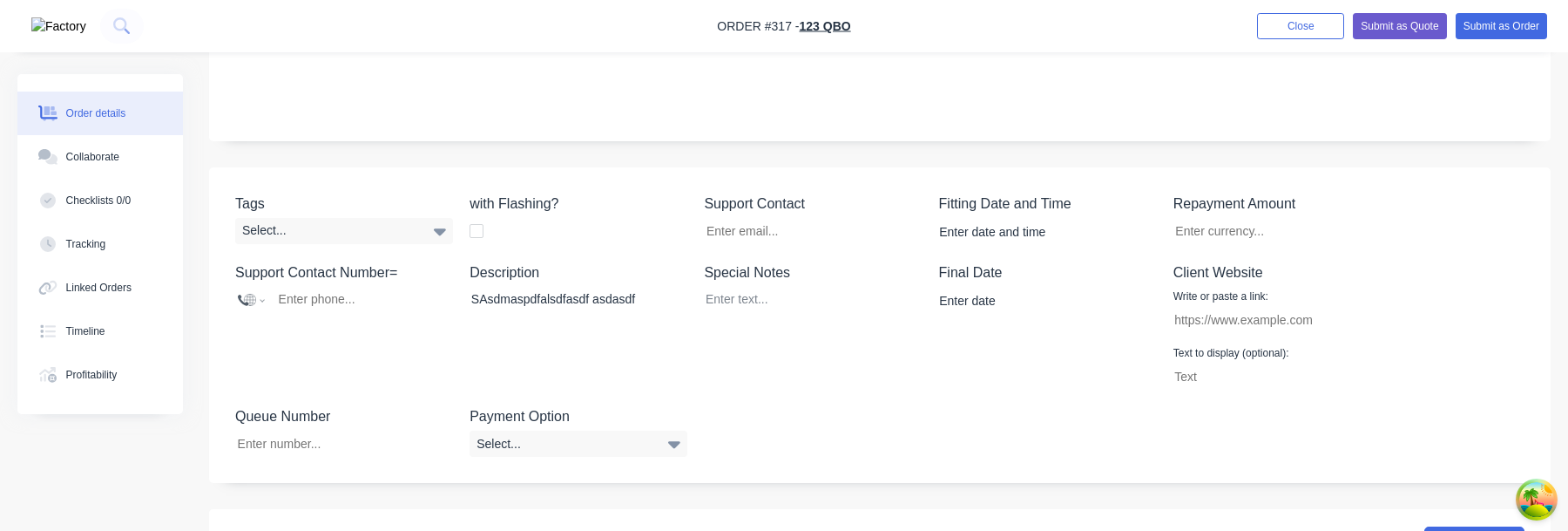
click at [604, 318] on div "Description SAsdmaspdfalsdfasdf asdasdf" at bounding box center [578, 325] width 218 height 127
click at [529, 299] on div "SAsdmaspdfalsdfasdf asdasdf" at bounding box center [566, 299] width 218 height 25
click at [527, 292] on div at bounding box center [566, 299] width 218 height 25
click at [570, 304] on div at bounding box center [566, 299] width 218 height 25
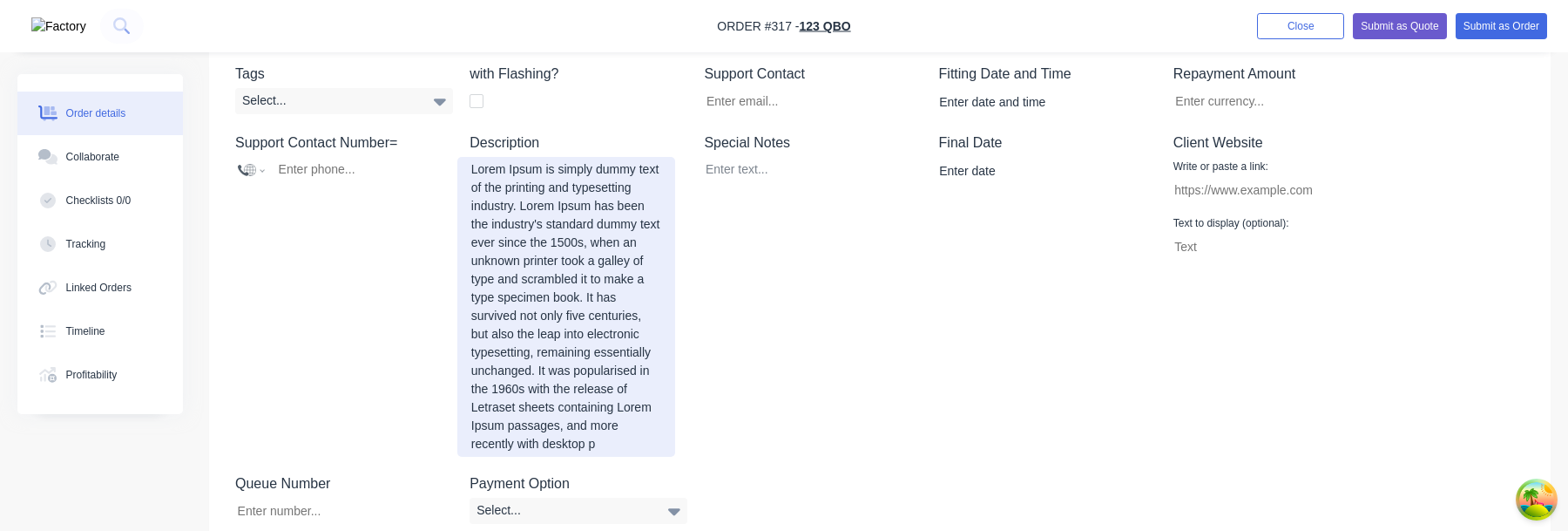
scroll to position [433, 0]
click at [562, 339] on div "Lorem Ipsum is simply dummy text of the printing and typesetting industry. Lore…" at bounding box center [566, 306] width 218 height 300
click at [562, 342] on div "Lorem Ipsum is simply dummy text of the printing and typesetting industry. Lore…" at bounding box center [566, 306] width 218 height 300
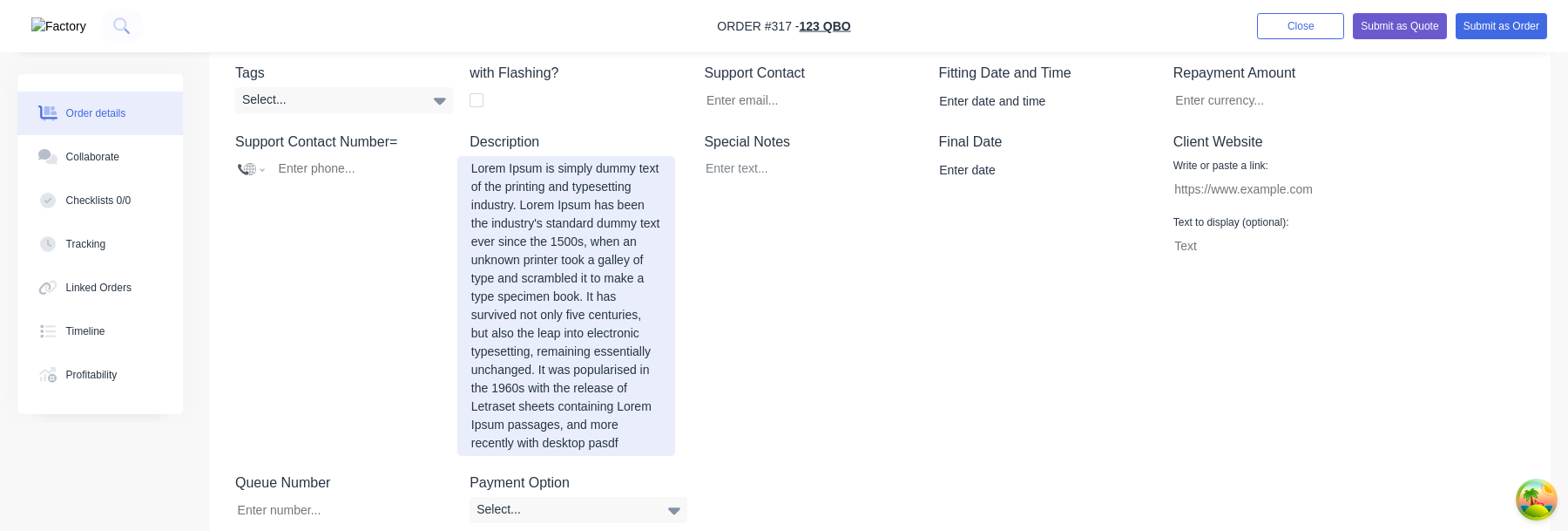
click at [562, 342] on div "Lorem Ipsum is simply dummy text of the printing and typesetting industry. Lore…" at bounding box center [566, 306] width 218 height 300
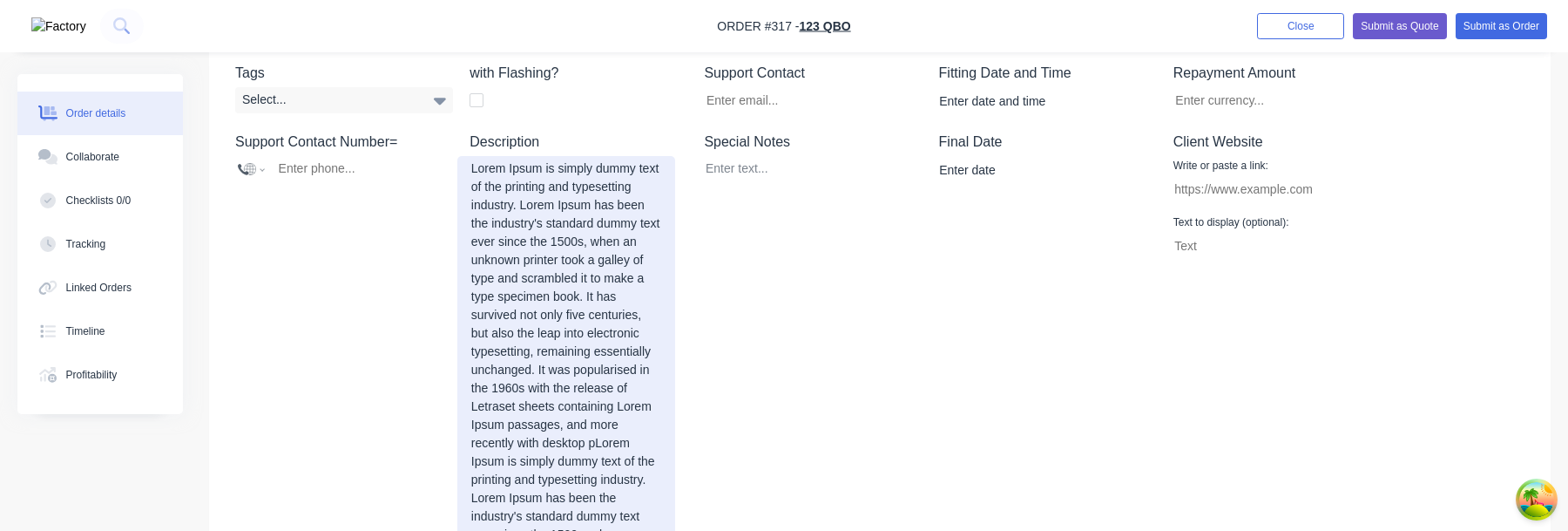
click at [559, 364] on div "Lorem Ipsum is simply dummy text of the printing and typesetting industry. Lore…" at bounding box center [566, 452] width 218 height 593
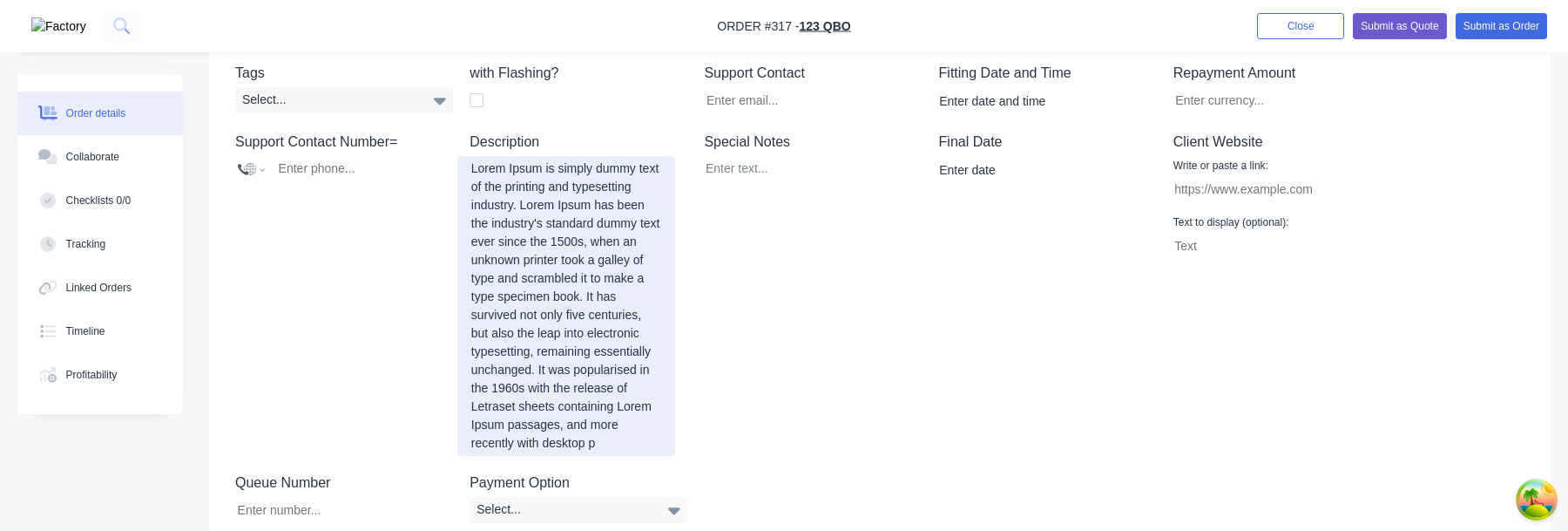
click at [559, 364] on div "Lorem Ipsum is simply dummy text of the printing and typesetting industry. Lore…" at bounding box center [566, 306] width 218 height 300
click at [475, 172] on div "Lorem Ipsum is simply dummy text of the printing and typesetting industry. Lore…" at bounding box center [566, 306] width 218 height 300
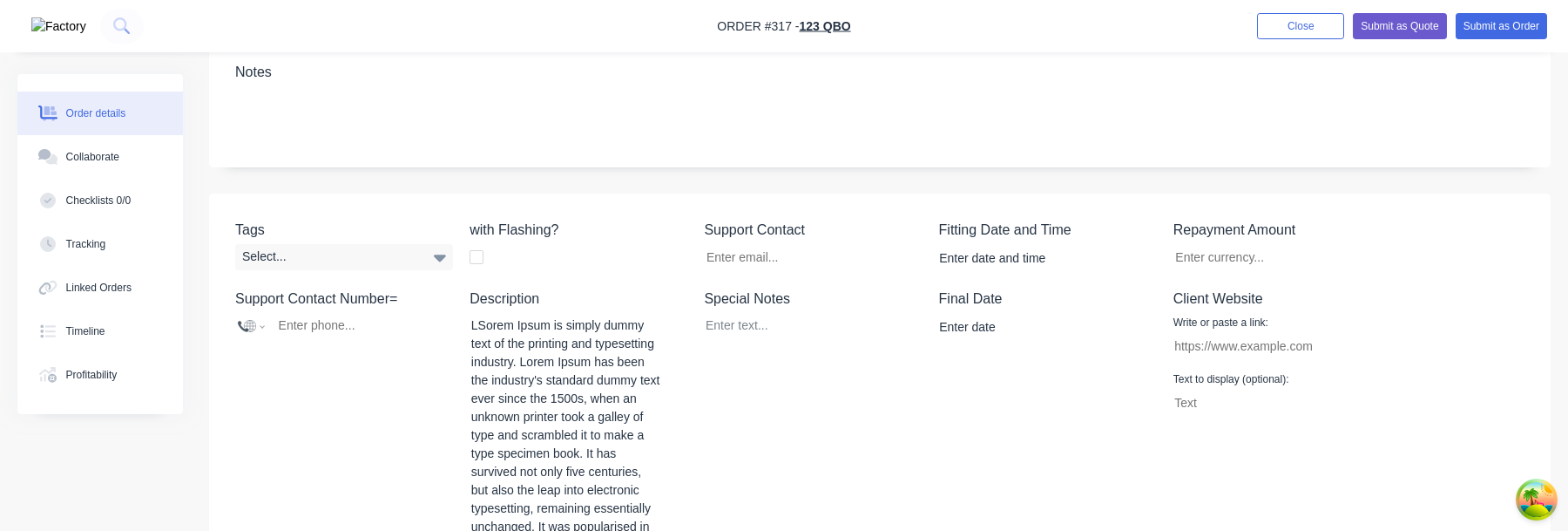
scroll to position [420, 0]
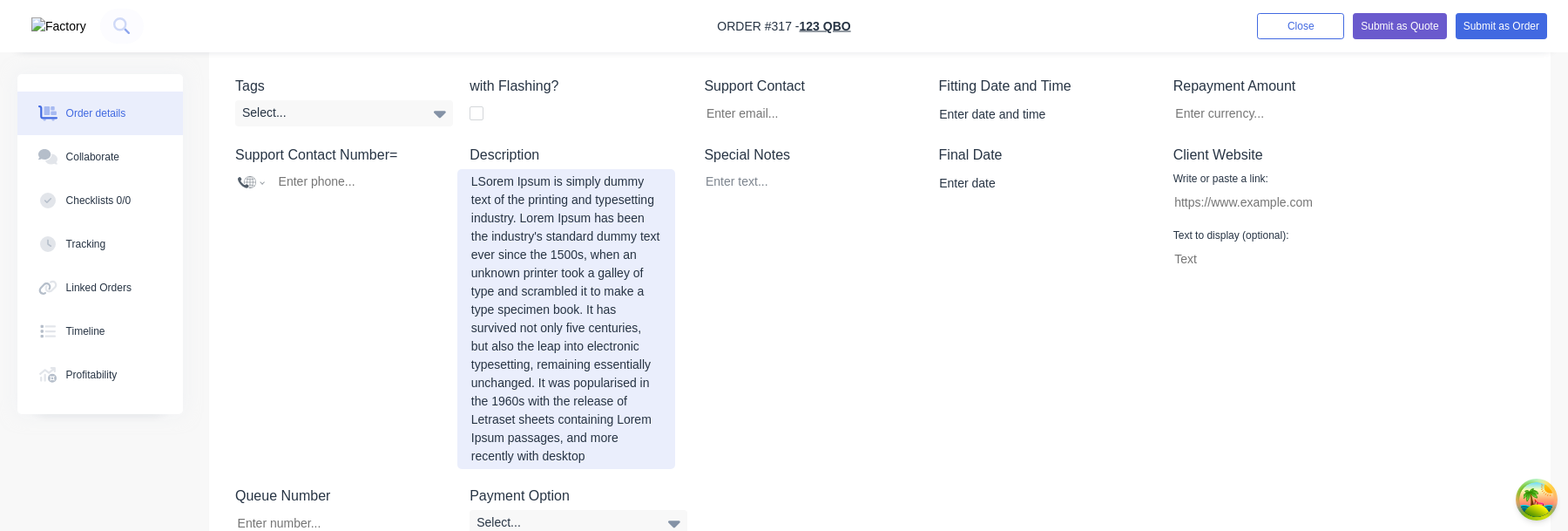
click at [562, 277] on div "LSorem Ipsum is simply dummy text of the printing and typesetting industry. Lor…" at bounding box center [566, 319] width 218 height 300
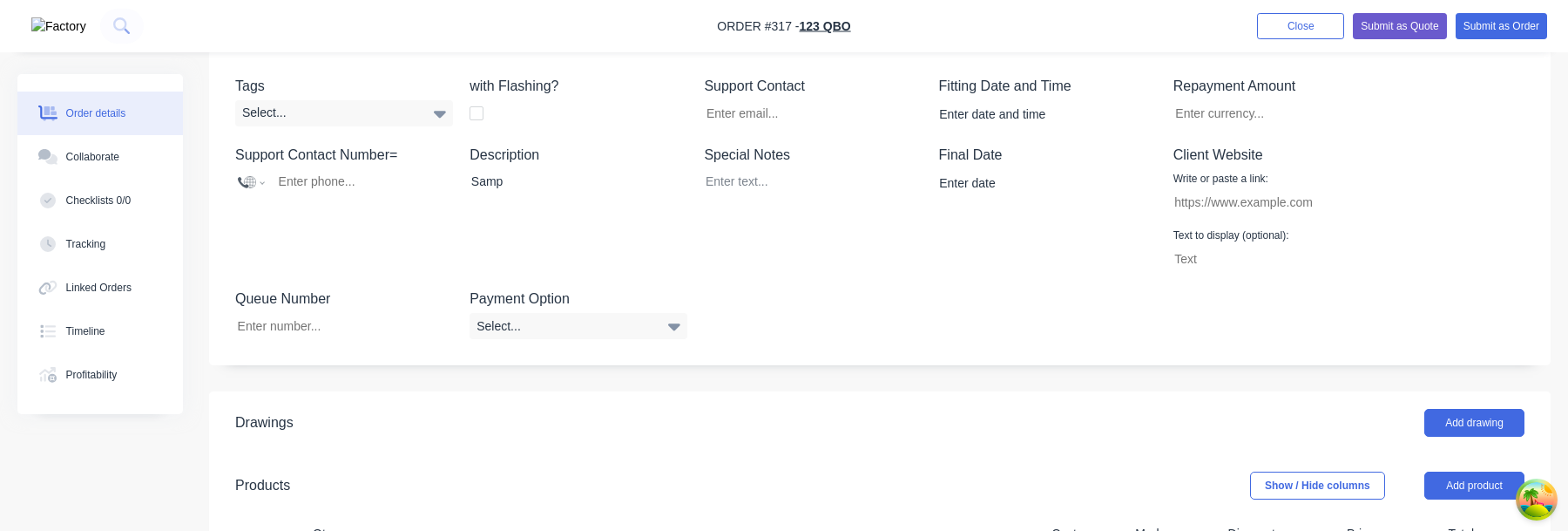
click at [570, 264] on div "Description Samp" at bounding box center [578, 208] width 218 height 127
click at [570, 179] on div "Samp" at bounding box center [566, 181] width 218 height 25
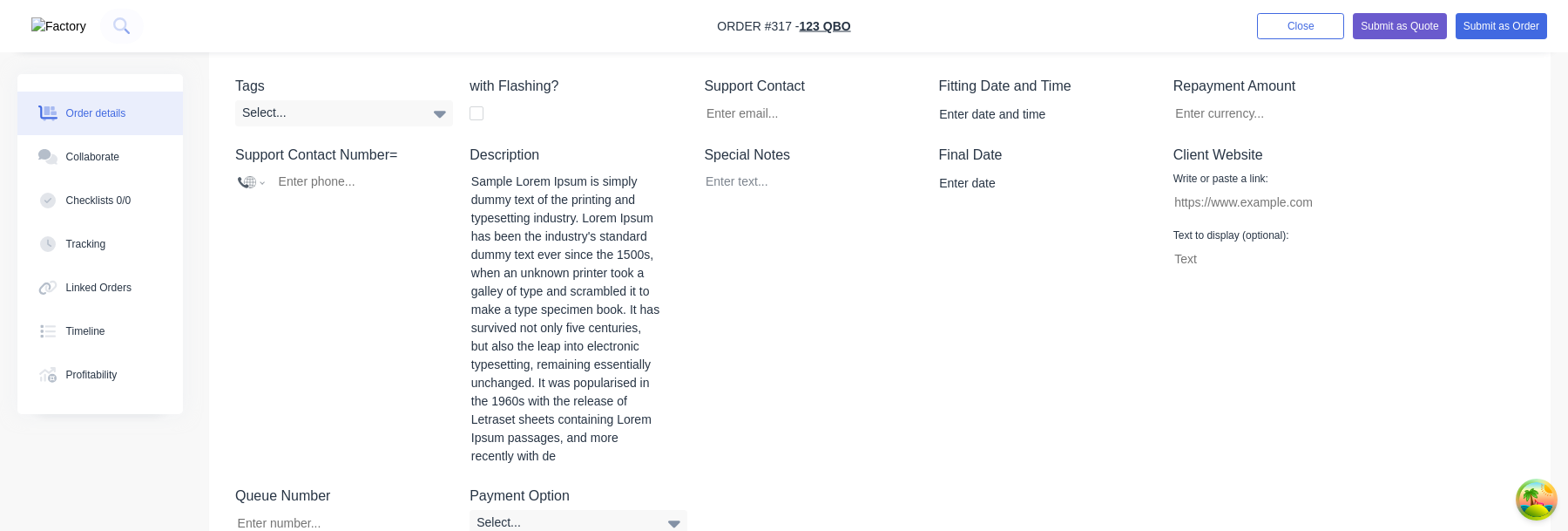
click at [533, 165] on div "Description Sample Lorem Ipsum is simply dummy text of the printing and typeset…" at bounding box center [578, 307] width 218 height 324
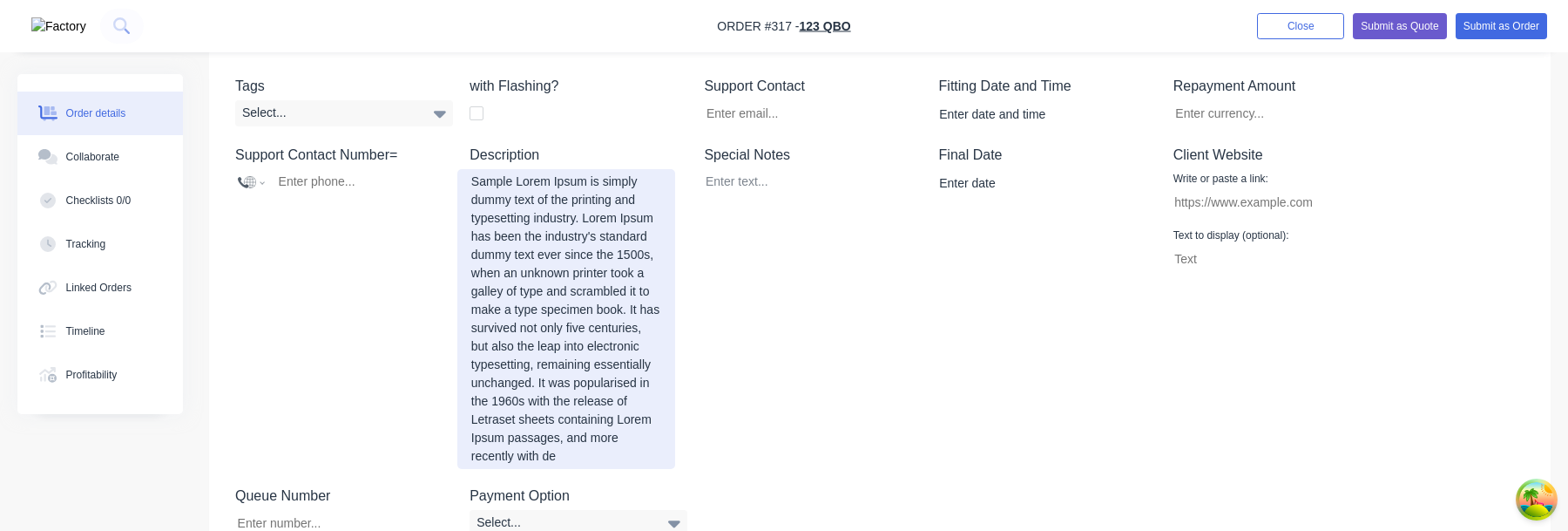
click at [528, 218] on div "Sample Lorem Ipsum is simply dummy text of the printing and typesetting industr…" at bounding box center [566, 319] width 218 height 300
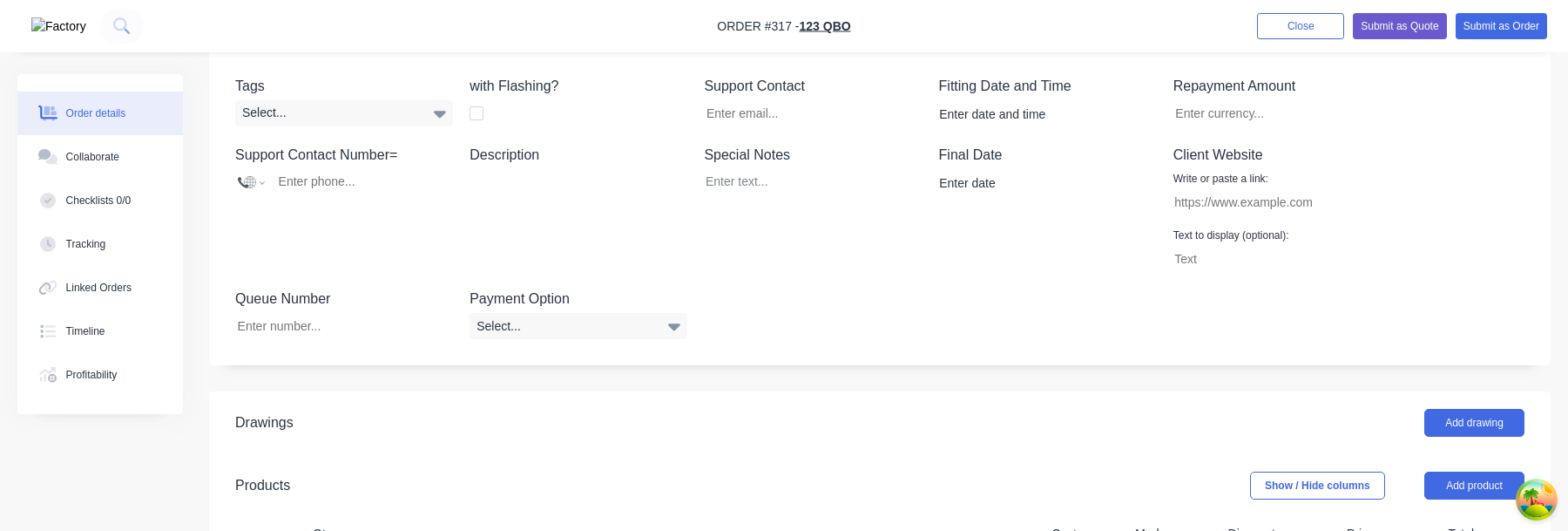
click at [555, 154] on label "Description" at bounding box center [578, 155] width 218 height 21
click at [532, 180] on div at bounding box center [566, 181] width 218 height 25
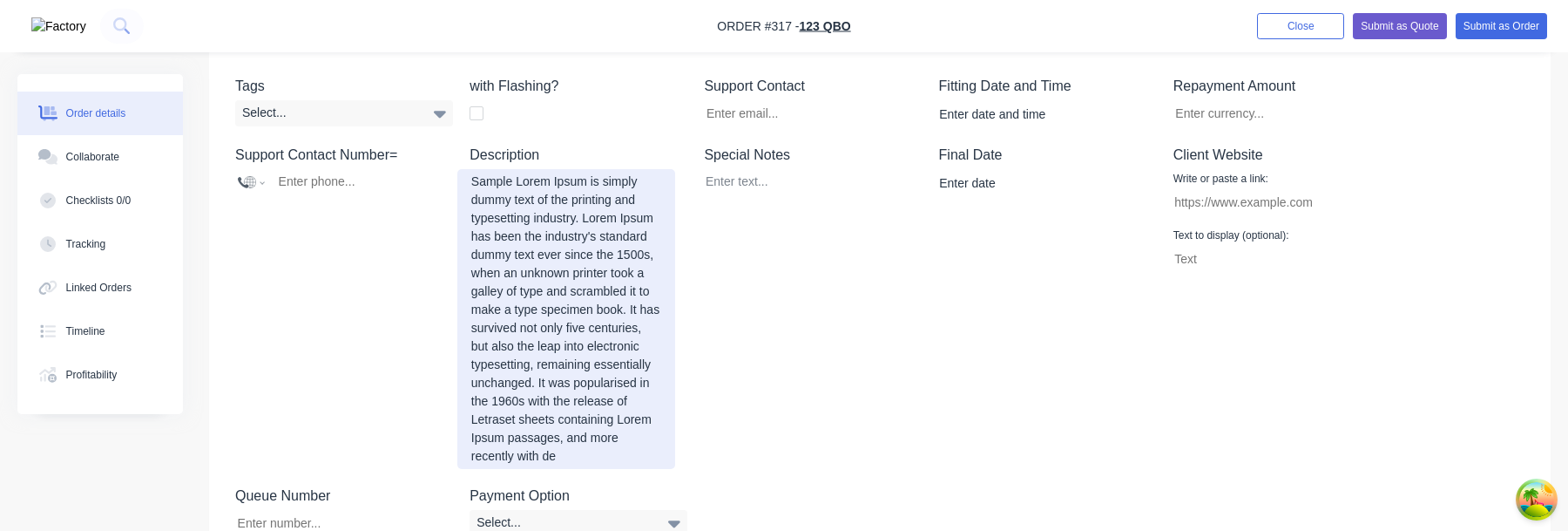
click at [517, 200] on div "Sample Lorem Ipsum is simply dummy text of the printing and typesetting industr…" at bounding box center [566, 319] width 218 height 300
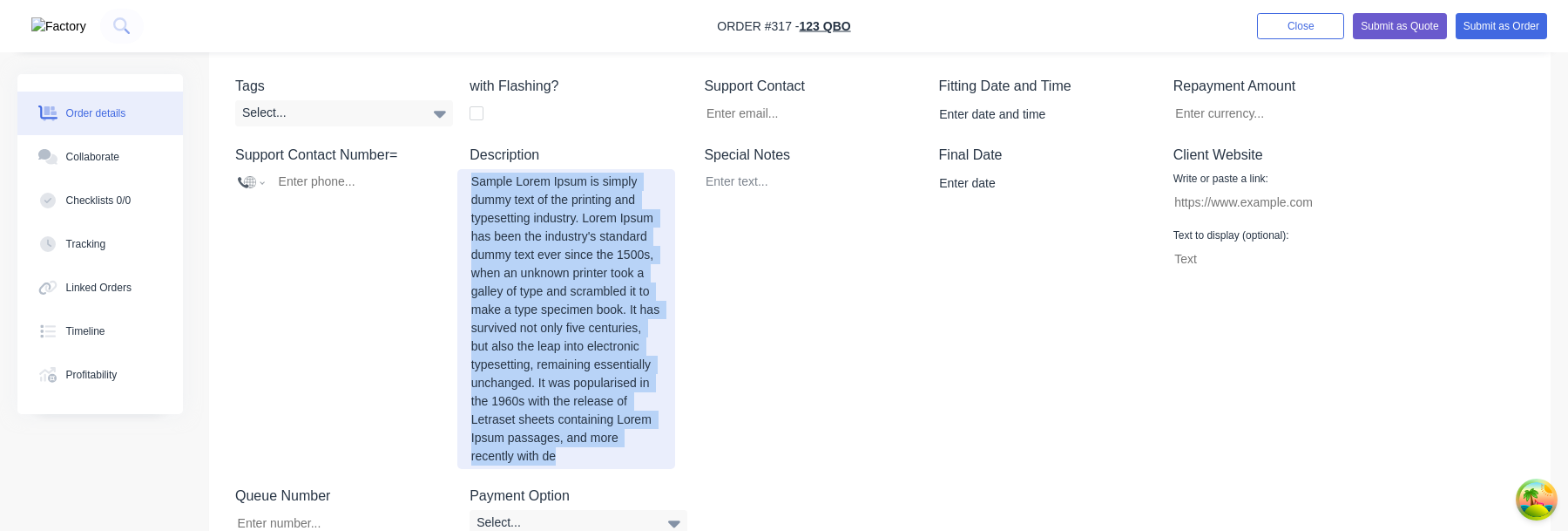
click at [517, 200] on div "Sample Lorem Ipsum is simply dummy text of the printing and typesetting industr…" at bounding box center [566, 319] width 218 height 300
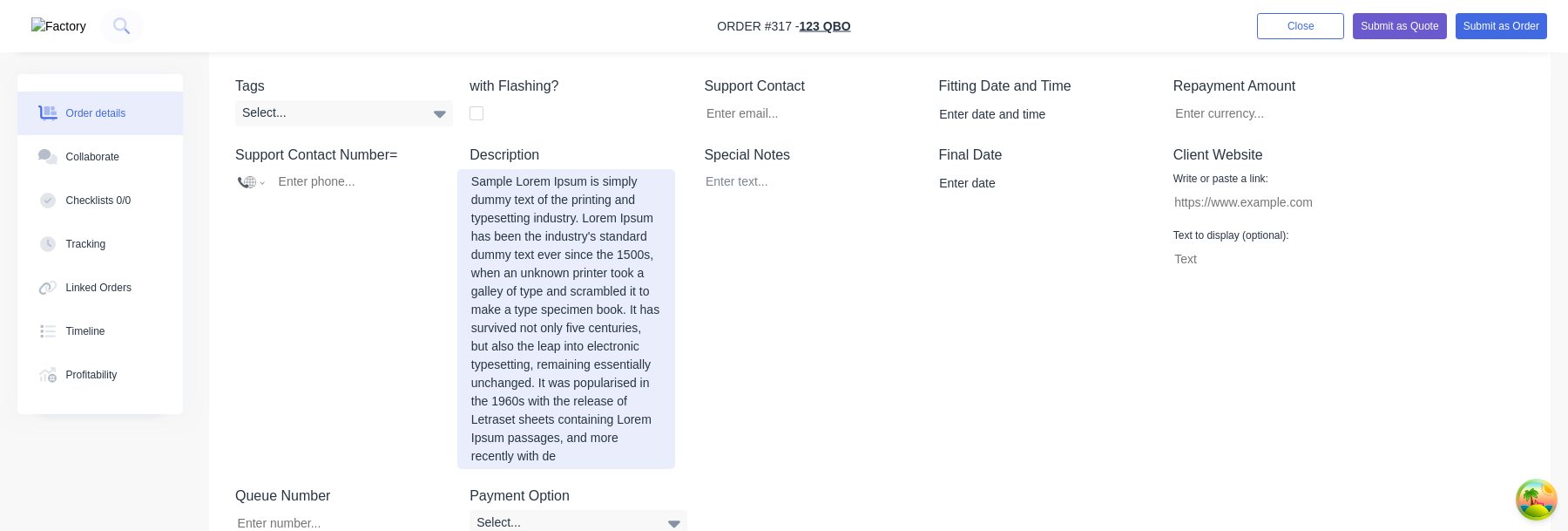
click at [550, 230] on div "Sample Lorem Ipsum is simply dummy text of the printing and typesetting industr…" at bounding box center [566, 319] width 218 height 300
click at [587, 413] on div "Sample Lorem Ipsum is simply dummy text of the printing and typesetting industr…" at bounding box center [566, 319] width 218 height 300
click at [566, 289] on div "Sample Lorem Ipsum is simply dummy text of the printing and typesetting industr…" at bounding box center [566, 319] width 218 height 300
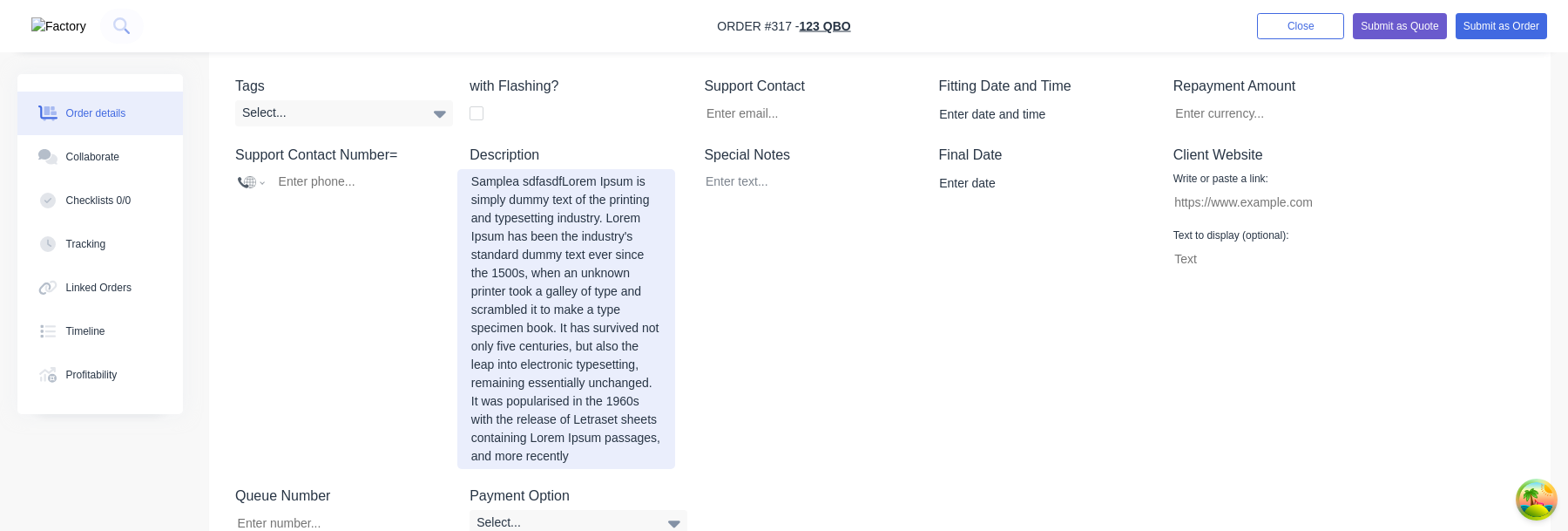
click at [489, 346] on div "Samplea sdfasdfLorem Ipsum is simply dummy text of the printing and typesetting…" at bounding box center [566, 319] width 218 height 300
click at [512, 244] on div "Samplea sdfasdfLorem Ipsum is simply dummy text of the printing and typesetting…" at bounding box center [566, 319] width 218 height 300
click at [557, 319] on div "Sample Lorem Ipsum is simply dummy text of the printing and typesetting industr…" at bounding box center [566, 319] width 218 height 300
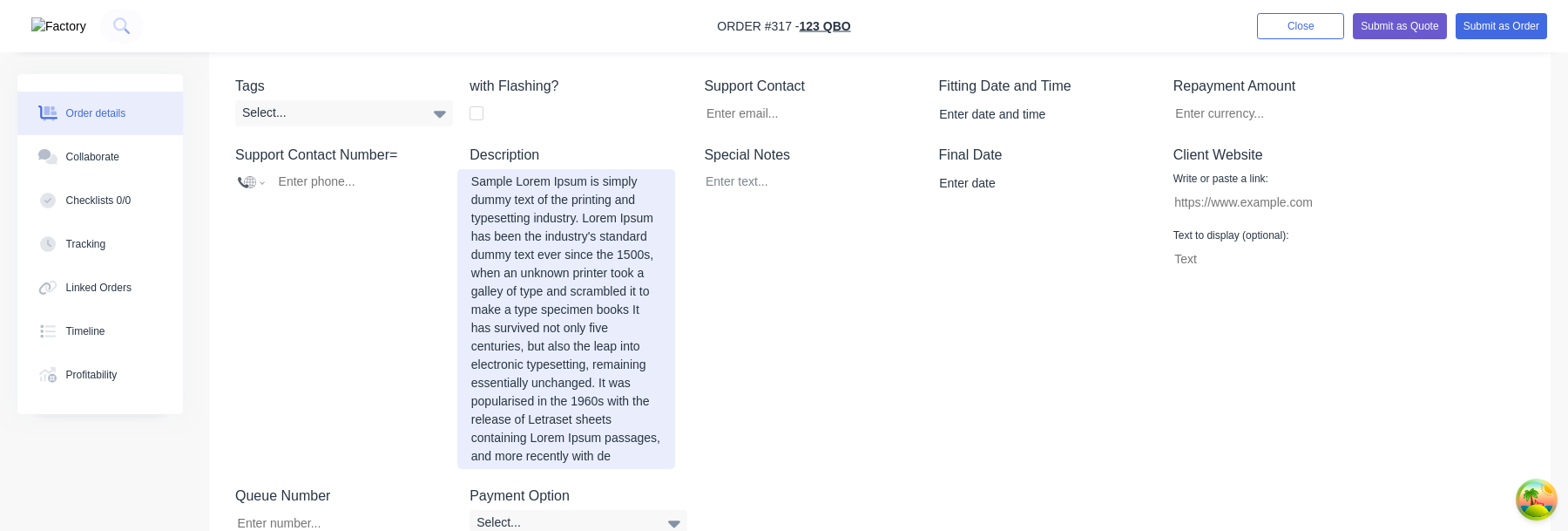
click at [527, 275] on div "Sample Lorem Ipsum is simply dummy text of the printing and typesetting industr…" at bounding box center [566, 319] width 218 height 300
click at [578, 341] on div "Sample Lorem Ipsum is simply dummy text of the printing and typesetting industr…" at bounding box center [566, 319] width 218 height 300
click at [578, 454] on div "Sample Lorem Ipsum is simply dummy text of the printing and typesetting industr…" at bounding box center [566, 319] width 218 height 300
click at [618, 469] on div "Sample Lorem Ipsum is simply dummy text of the printing and typesetting industr…" at bounding box center [566, 319] width 218 height 300
click at [594, 392] on div "Sample Lorem Ipsum is simply dummy text of the printing and typesetting industr…" at bounding box center [566, 319] width 218 height 300
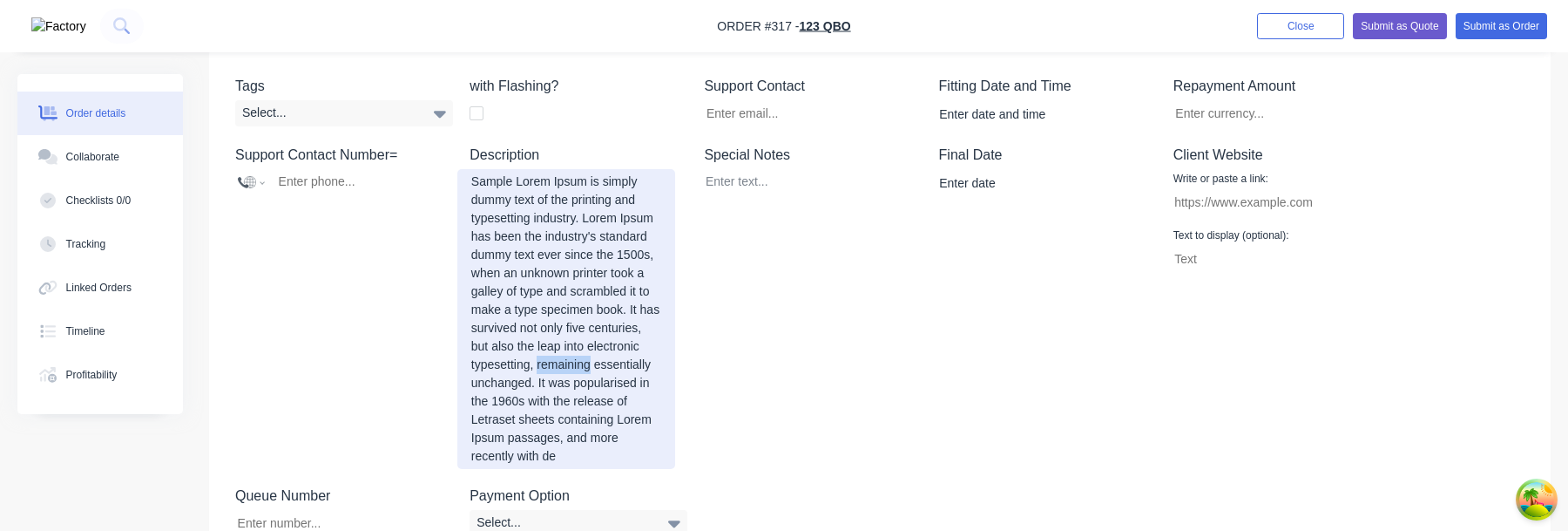
click at [594, 392] on div "Sample Lorem Ipsum is simply dummy text of the printing and typesetting industr…" at bounding box center [566, 319] width 218 height 300
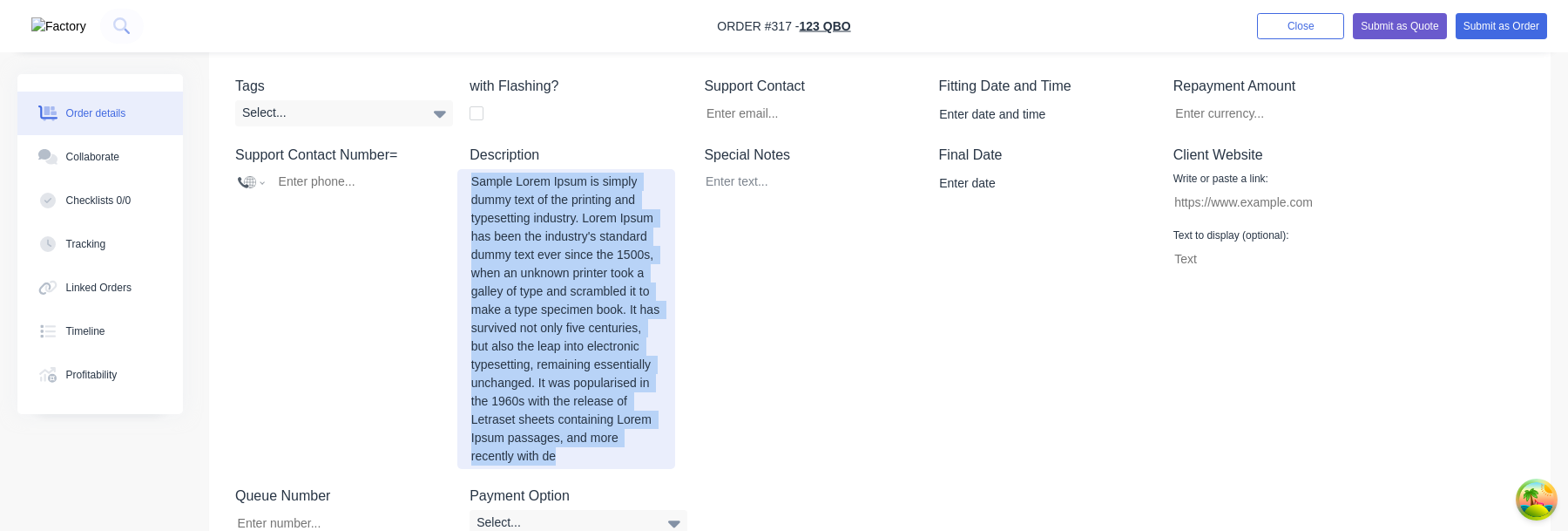
click at [594, 392] on div "Sample Lorem Ipsum is simply dummy text of the printing and typesetting industr…" at bounding box center [566, 319] width 218 height 300
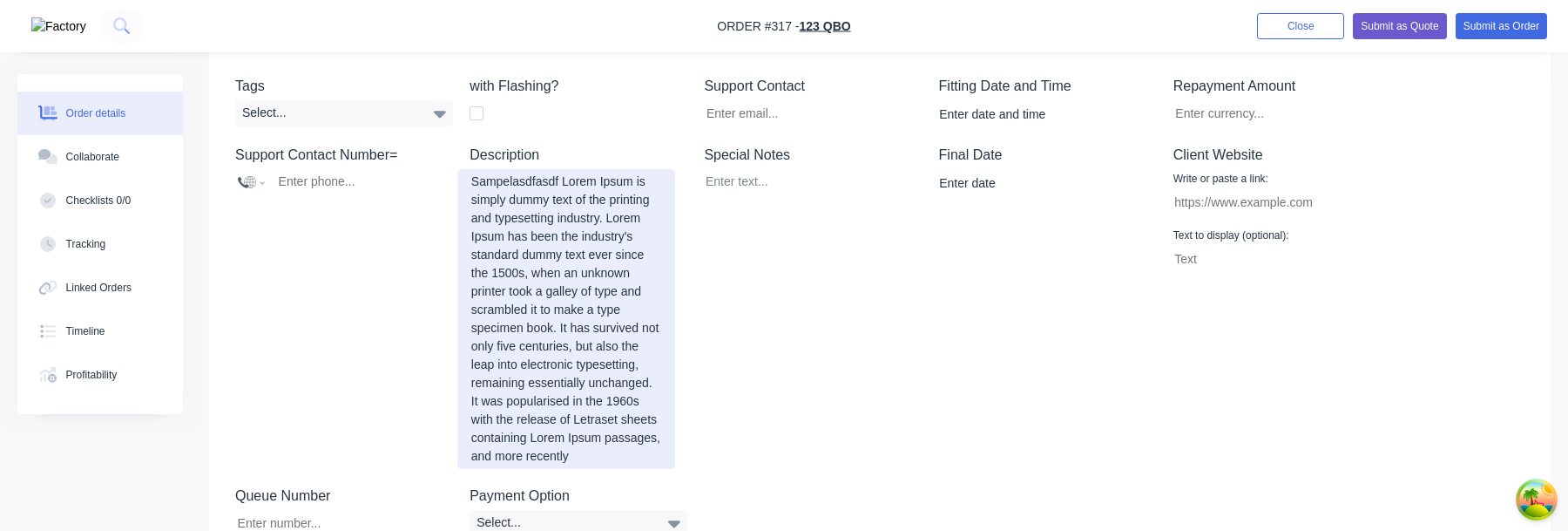
drag, startPoint x: 636, startPoint y: 438, endPoint x: 636, endPoint y: 484, distance: 46.0
click at [636, 438] on div "Sampelasdfasdf Lorem Ipsum is simply dummy text of the printing and typesetting…" at bounding box center [566, 319] width 218 height 300
click at [614, 469] on div "Sampelasdfasdf Lorem Ipsum is simply dummy text of the printing and typesetting…" at bounding box center [566, 319] width 218 height 300
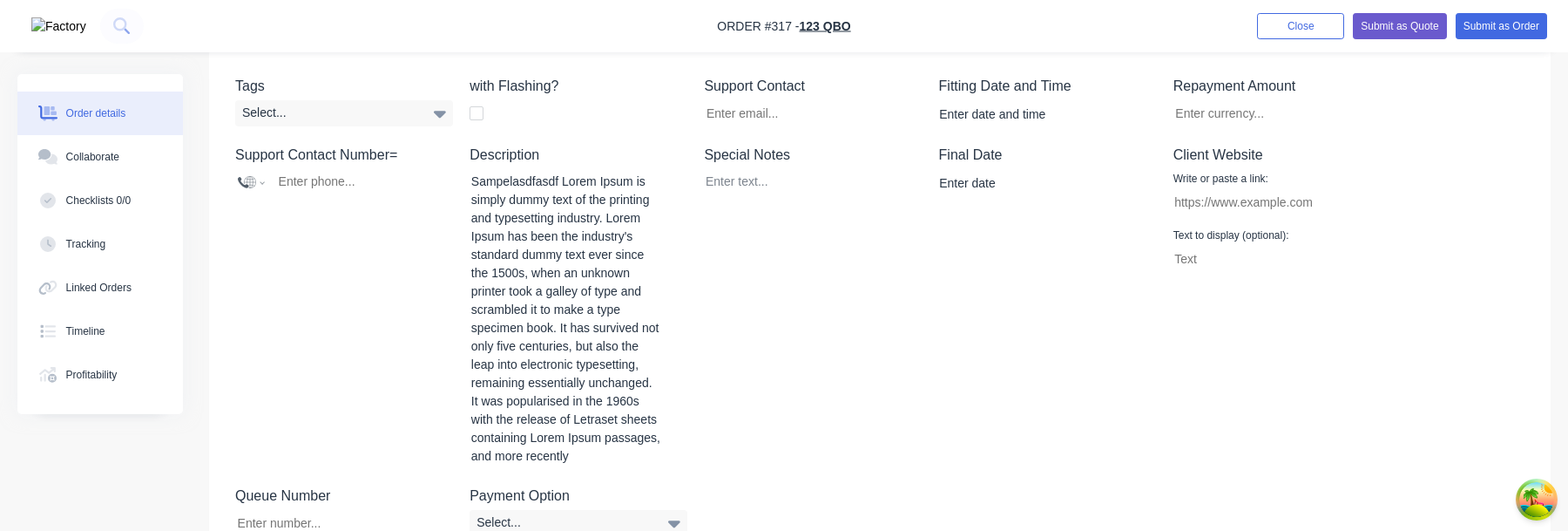
click at [707, 448] on div "Special Notes" at bounding box center [812, 307] width 218 height 324
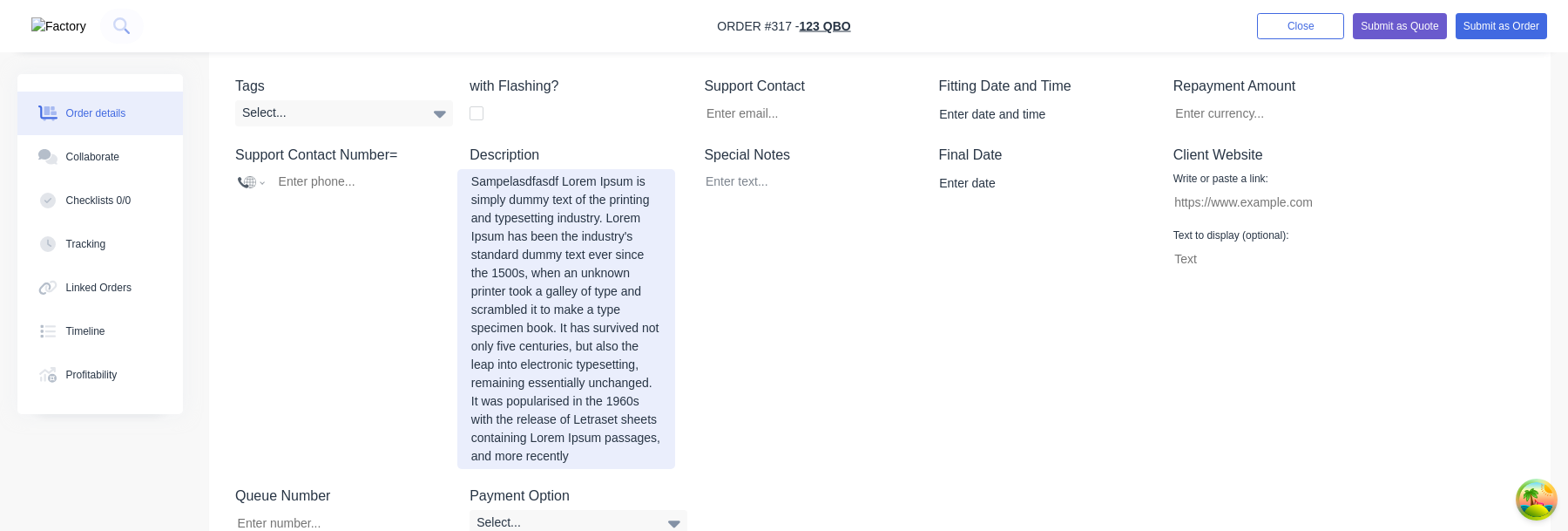
click at [583, 395] on div "Sampelasdfasdf Lorem Ipsum is simply dummy text of the printing and typesetting…" at bounding box center [566, 319] width 218 height 300
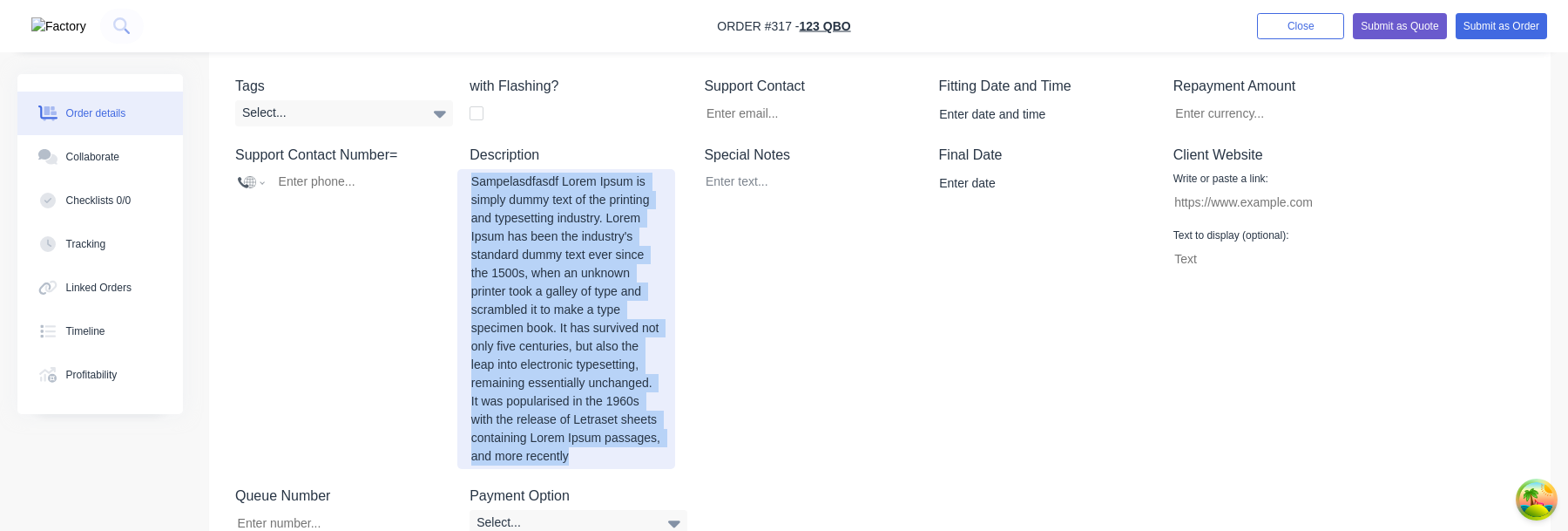
click at [583, 395] on div "Sampelasdfasdf Lorem Ipsum is simply dummy text of the printing and typesetting…" at bounding box center [566, 319] width 218 height 300
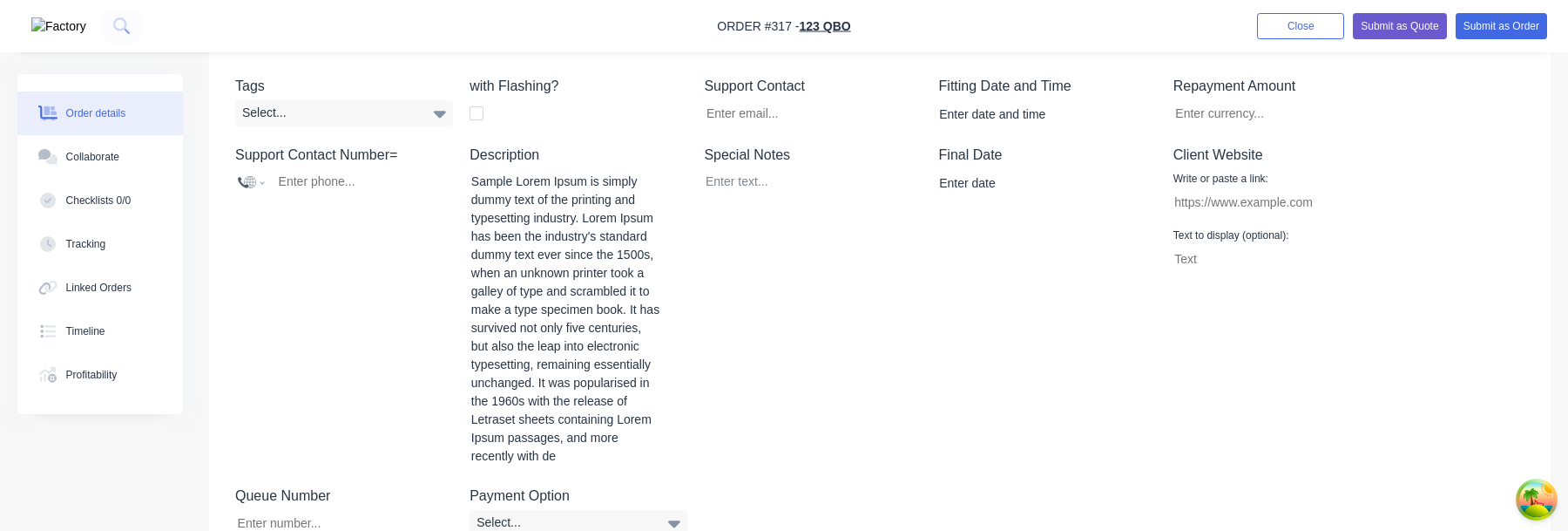
click at [916, 491] on div "Tags Select... with Flashing? Support Contact Fitting Date and Time Repayment A…" at bounding box center [880, 306] width 1341 height 513
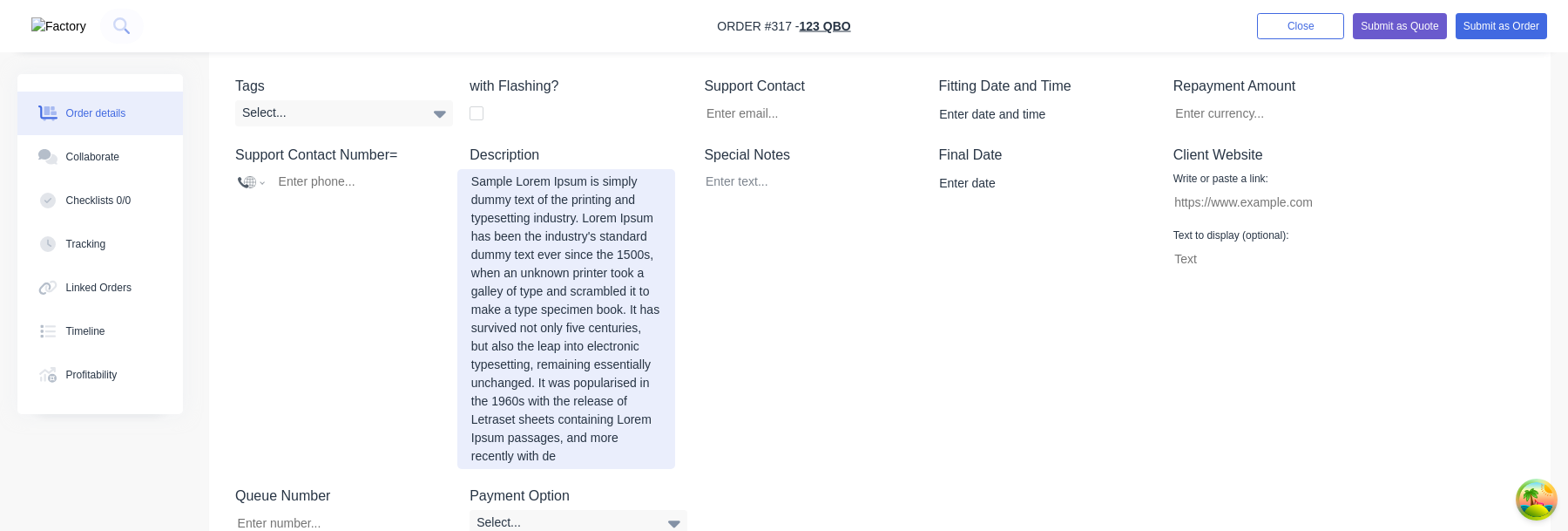
click at [514, 181] on div "Sample Lorem Ipsum is simply dummy text of the printing and typesetting industr…" at bounding box center [566, 319] width 218 height 300
click at [528, 179] on div "Sample1 Lorem Ipsum is simply dummy text of the printing and typesetting indust…" at bounding box center [566, 319] width 218 height 300
click at [519, 180] on div "Sample1 Lorem Ipsum is simply dummy text of the printing and typesetting indust…" at bounding box center [566, 319] width 218 height 300
click at [523, 180] on div "Sample11 Lorem Ipsum is simply dummy text of the printing and typesetting indus…" at bounding box center [566, 319] width 218 height 300
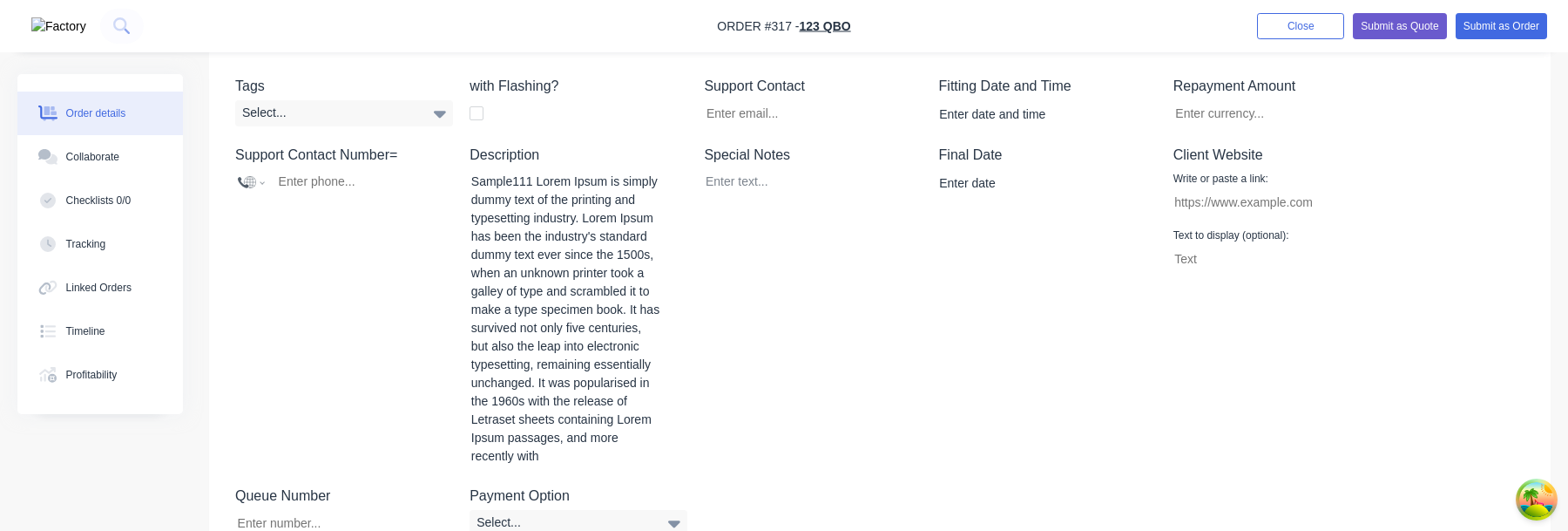
click at [770, 430] on div "Special Notes" at bounding box center [812, 307] width 218 height 324
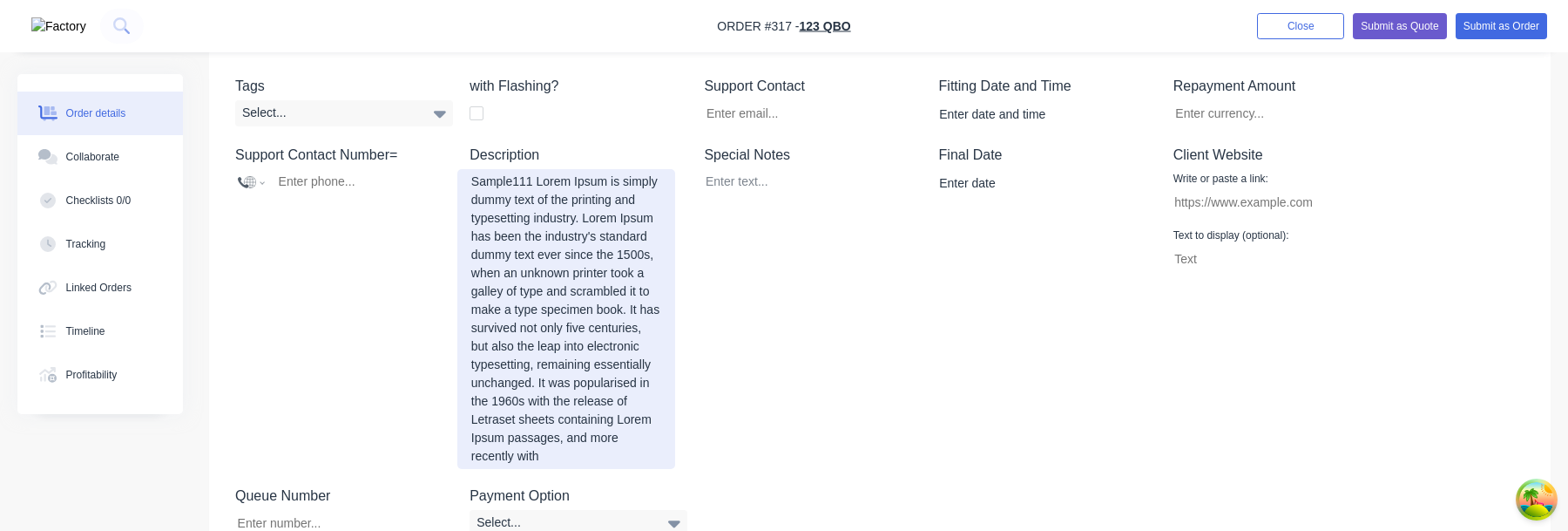
click at [584, 469] on div "Sample111 Lorem Ipsum is simply dummy text of the printing and typesetting indu…" at bounding box center [566, 319] width 218 height 300
click at [618, 469] on div "Sample111 Lorem Ipsum is simply dummy text of the printing and typesetting indu…" at bounding box center [566, 319] width 218 height 300
click at [606, 469] on div "Sample111 Lorem Ipsum is simply dummy text of the printing and typesetting indu…" at bounding box center [566, 319] width 218 height 300
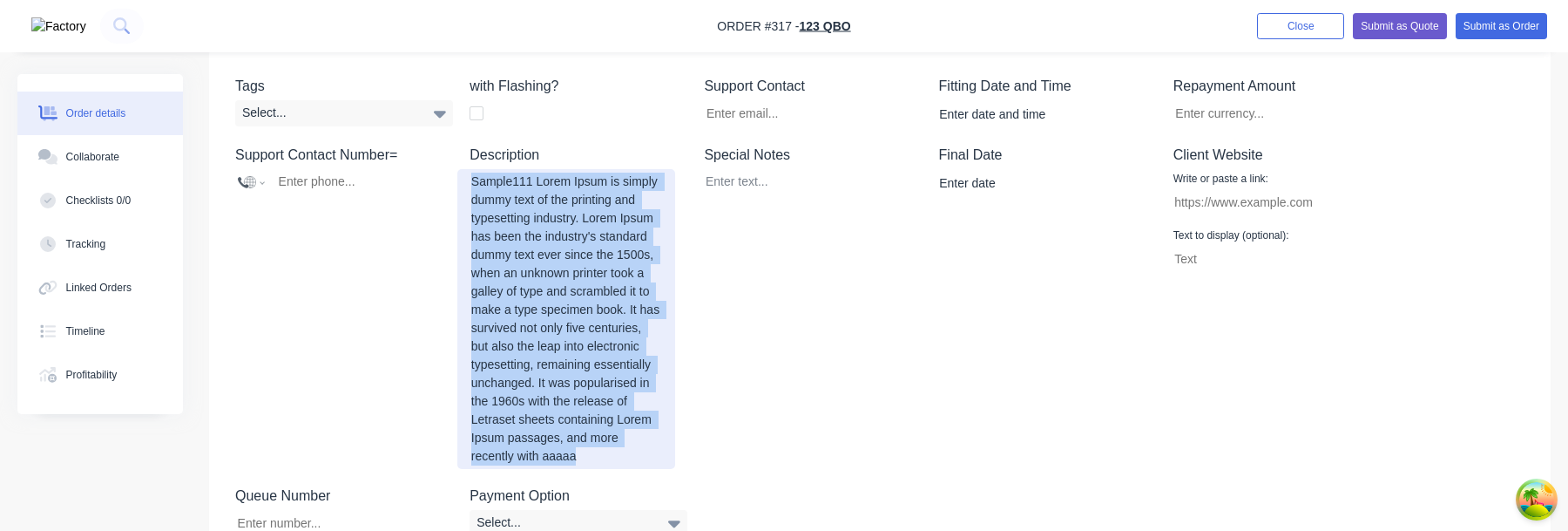
click at [606, 469] on div "Sample111 Lorem Ipsum is simply dummy text of the printing and typesetting indu…" at bounding box center [566, 319] width 218 height 300
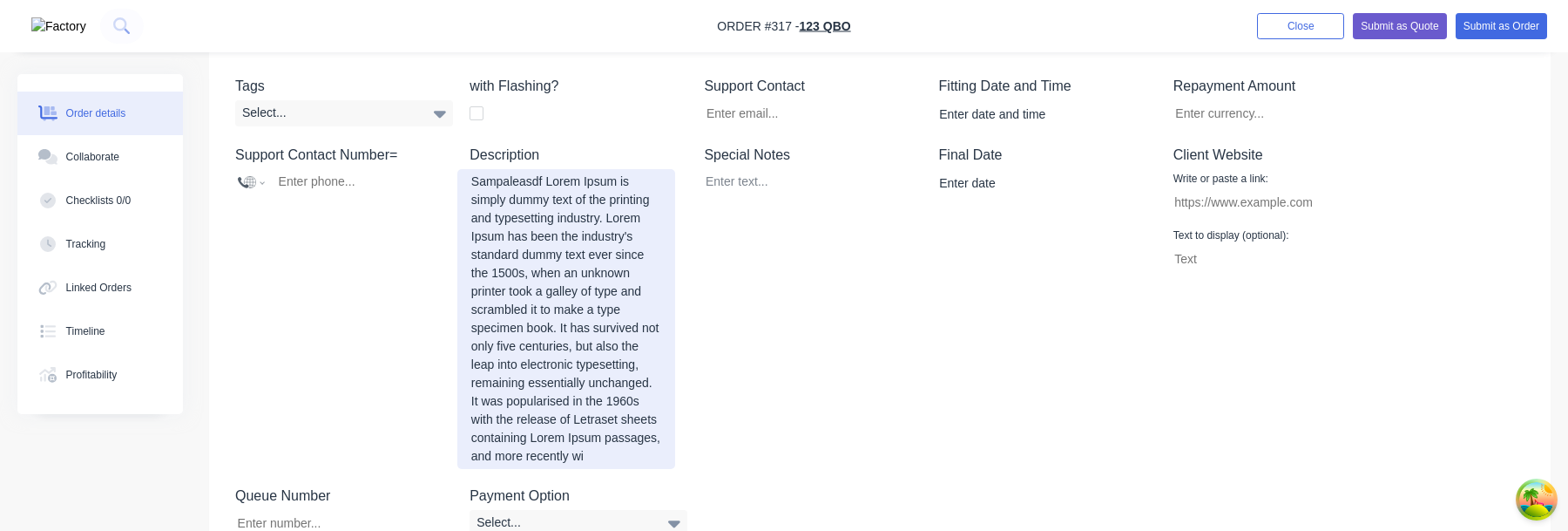
click at [593, 469] on div "Sampaleasdf Lorem Ipsum is simply dummy text of the printing and typesetting in…" at bounding box center [566, 319] width 218 height 300
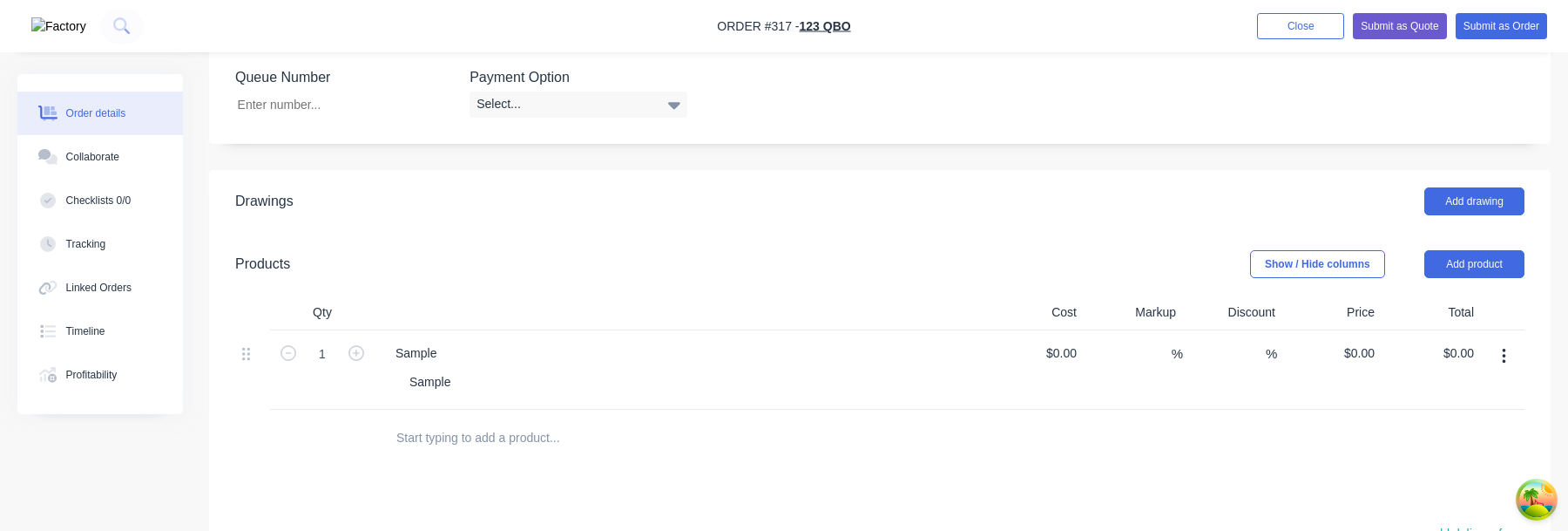
scroll to position [877, 0]
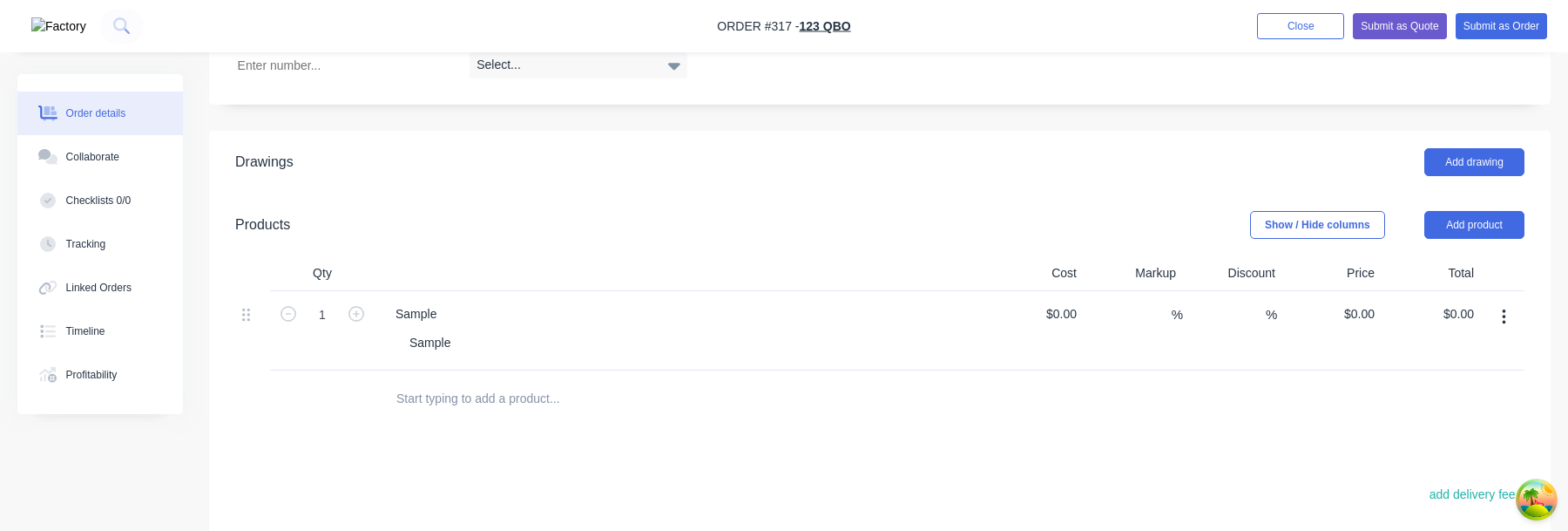
click at [510, 414] on input "text" at bounding box center [570, 399] width 348 height 35
type input "asdfasd"
click at [522, 356] on div "Sample" at bounding box center [686, 343] width 582 height 25
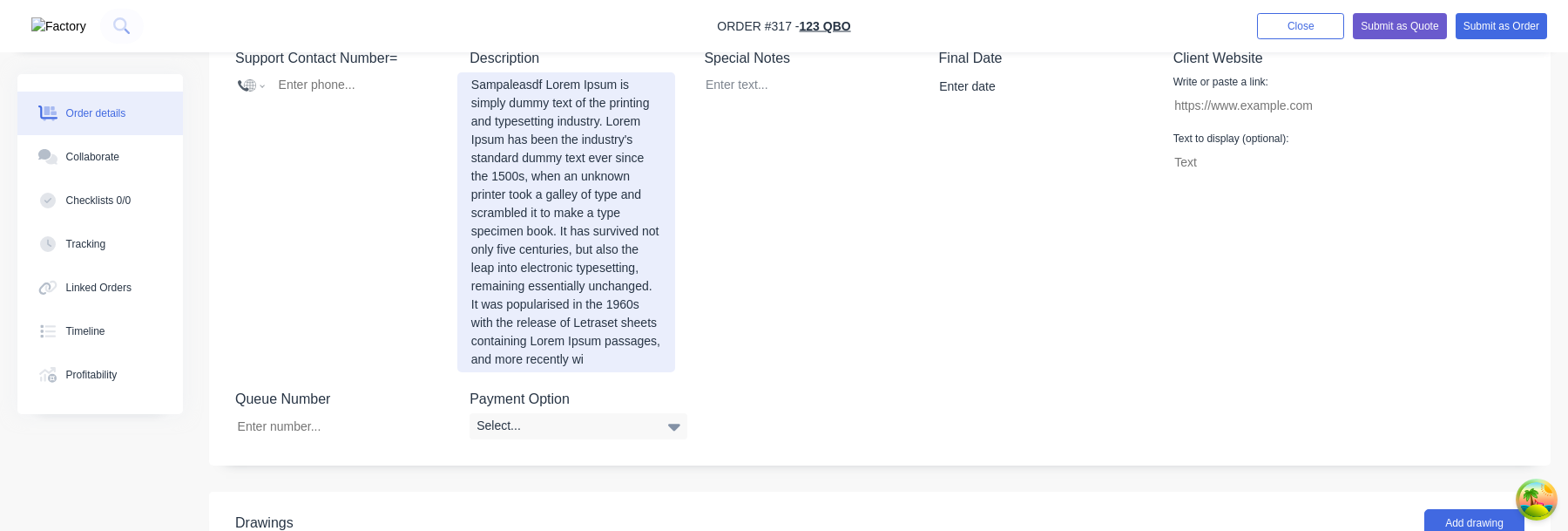
scroll to position [519, 0]
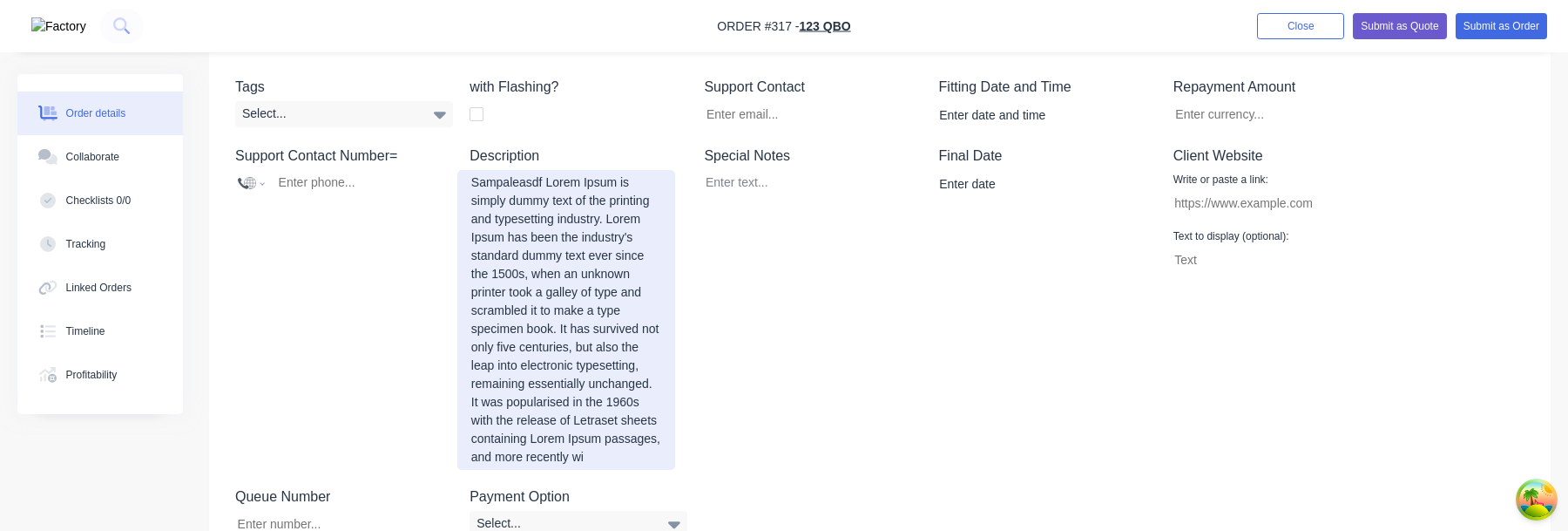
scroll to position [376, 0]
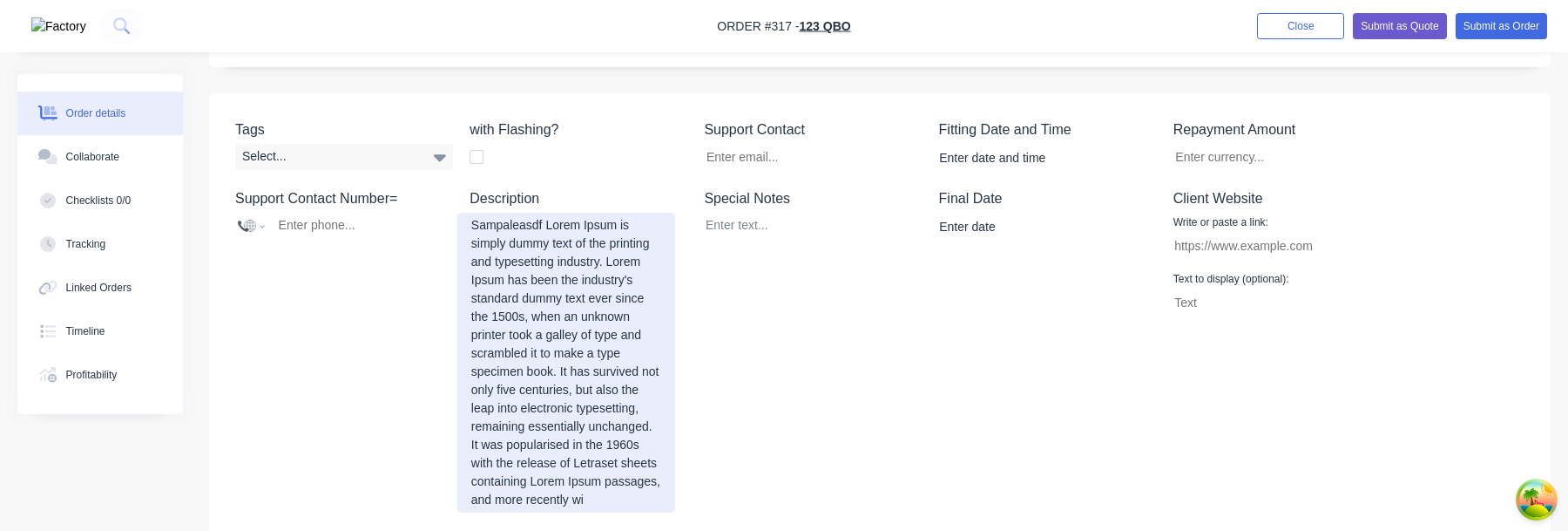
click at [531, 392] on div "Sampaleasdf Lorem Ipsum is simply dummy text of the printing and typesetting in…" at bounding box center [566, 363] width 218 height 300
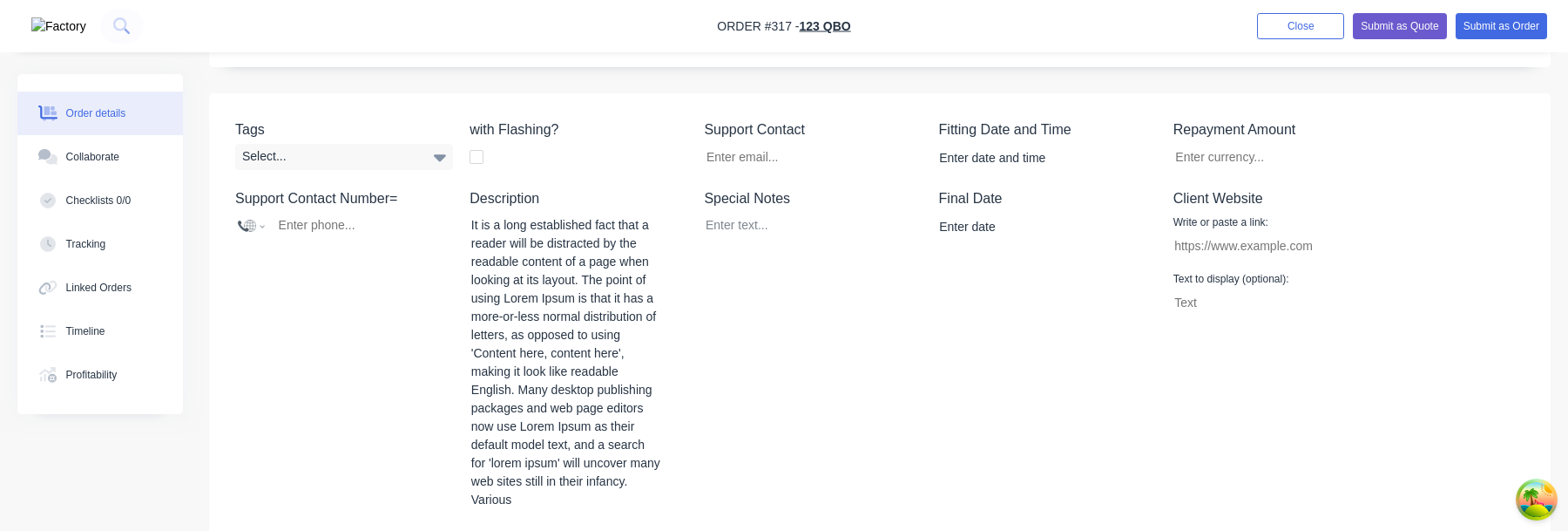
click at [805, 330] on div "Special Notes" at bounding box center [812, 350] width 218 height 324
click at [622, 378] on div "It is a long established fact that a reader will be distracted by the readable …" at bounding box center [566, 363] width 218 height 300
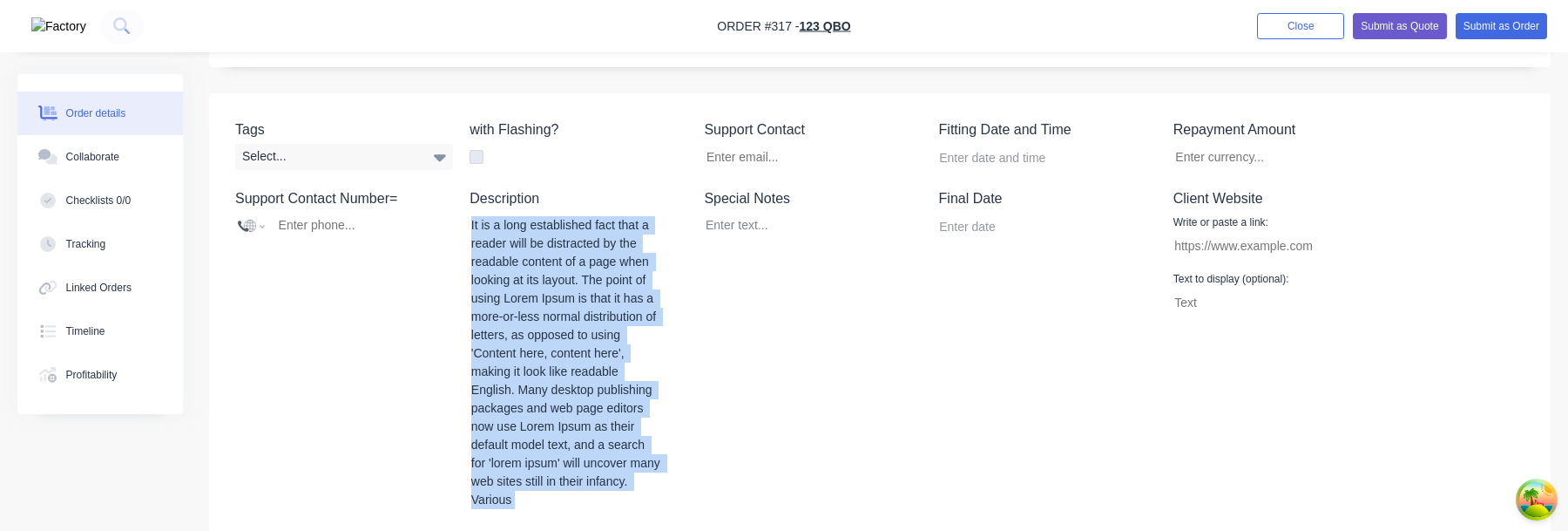
click at [622, 378] on div "It is a long established fact that a reader will be distracted by the readable …" at bounding box center [566, 363] width 218 height 300
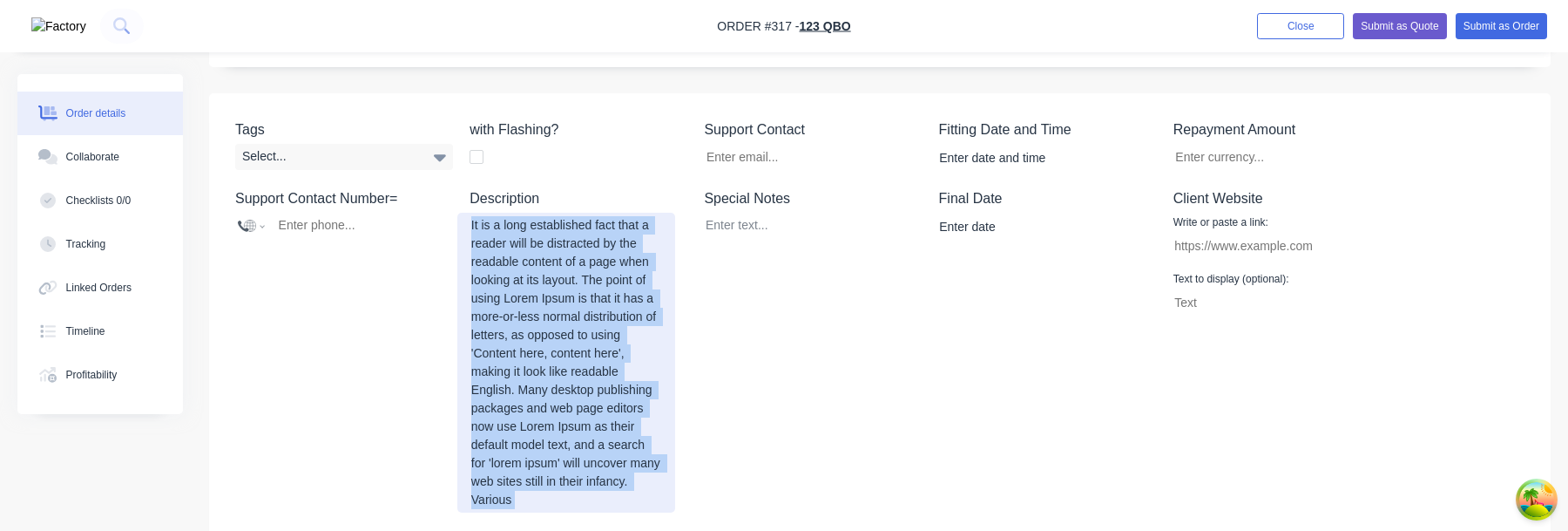
click at [610, 382] on div "It is a long established fact that a reader will be distracted by the readable …" at bounding box center [566, 363] width 218 height 300
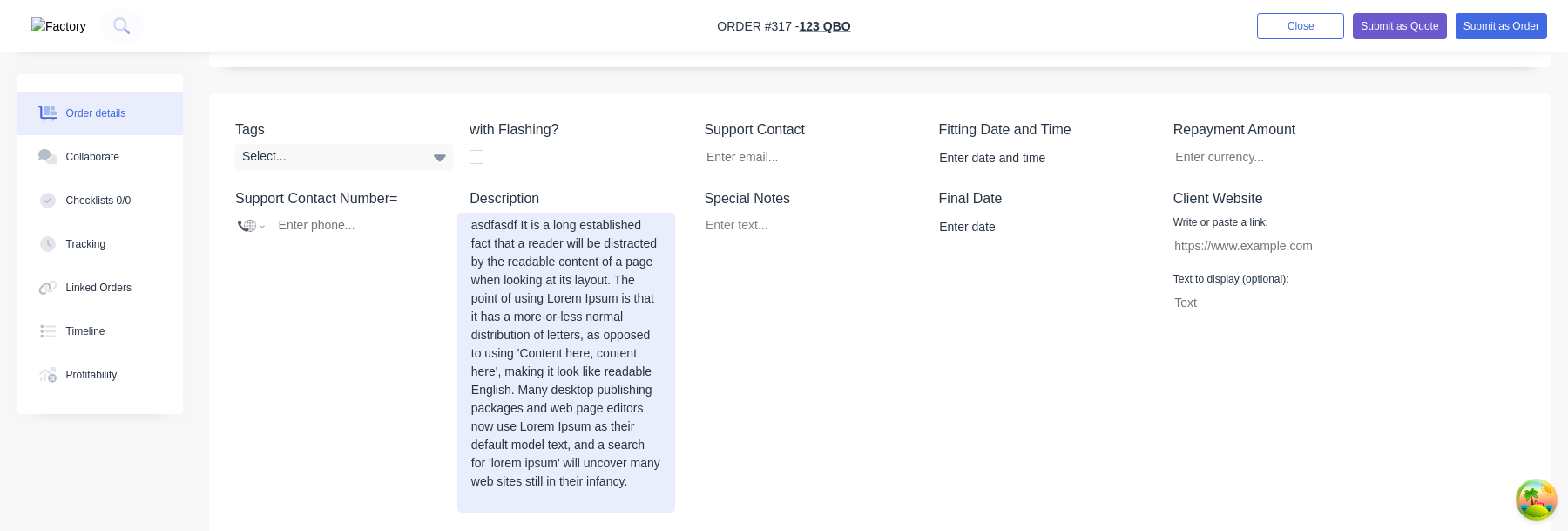
click at [613, 358] on div "asdfasdf It is a long established fact that a reader will be distracted by the …" at bounding box center [566, 363] width 218 height 300
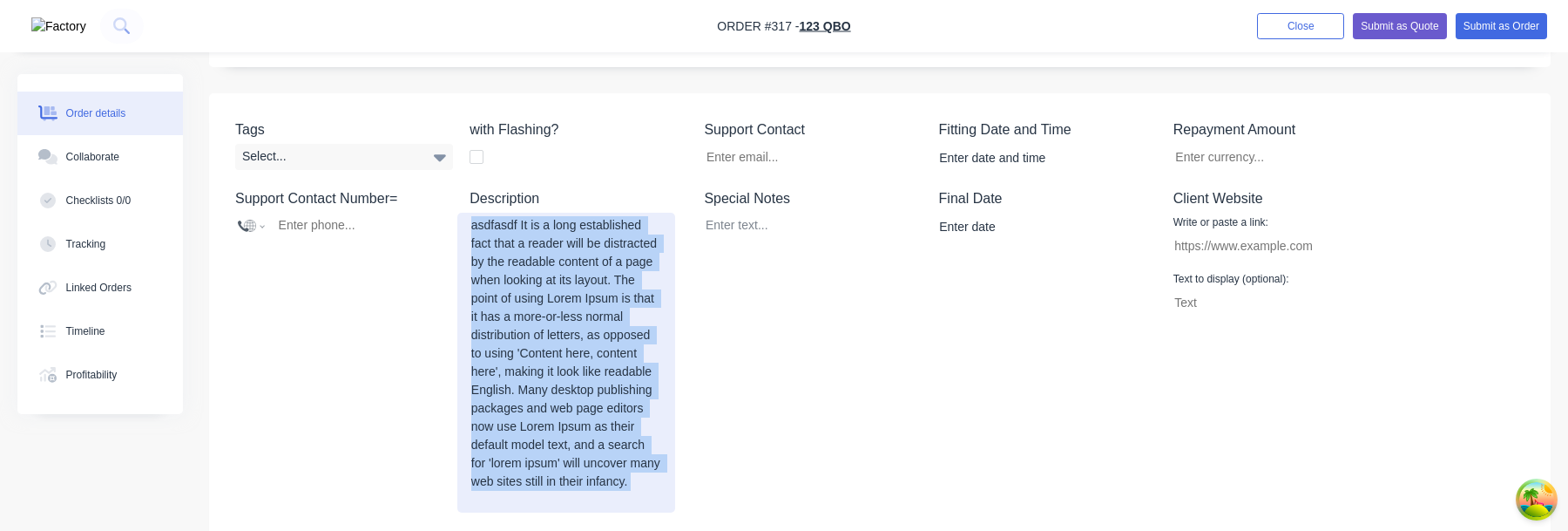
click at [613, 358] on div "asdfasdf It is a long established fact that a reader will be distracted by the …" at bounding box center [566, 363] width 218 height 300
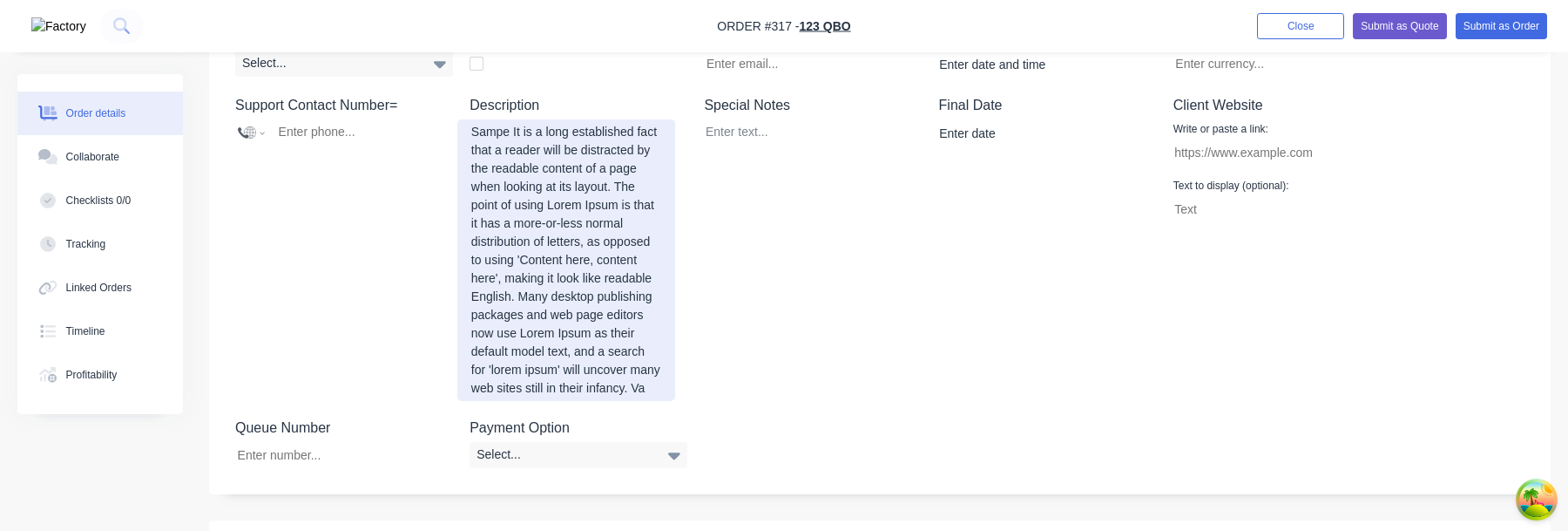
scroll to position [507, 0]
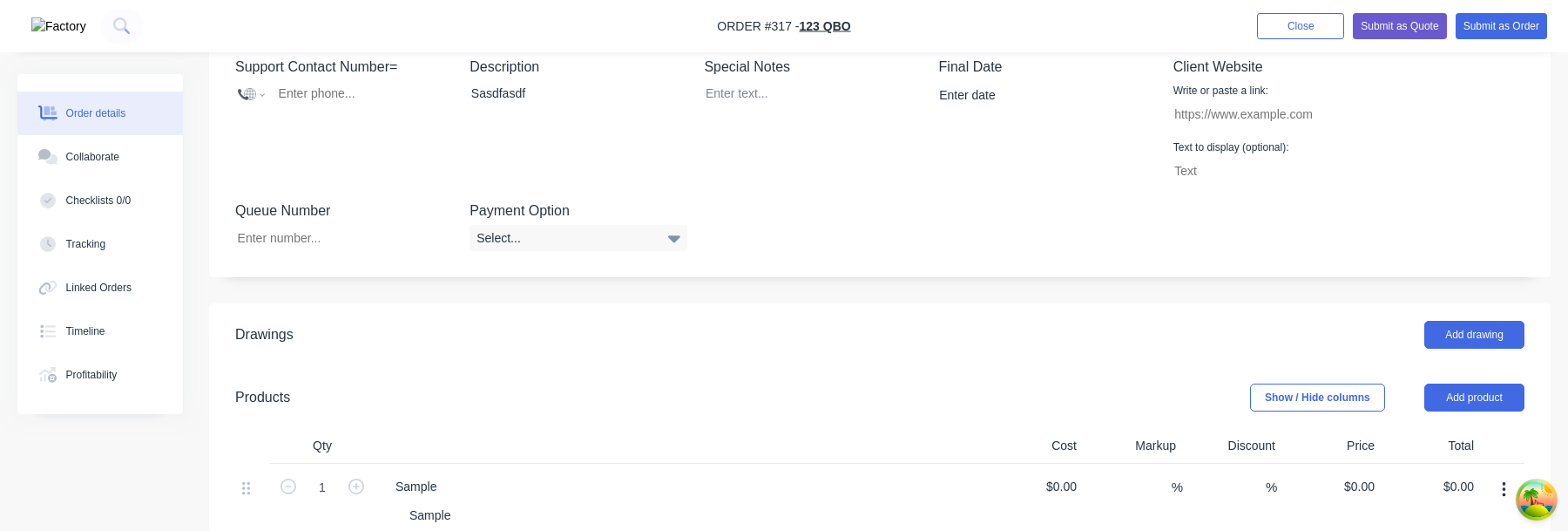
click at [873, 359] on header "Drawings Add drawing" at bounding box center [880, 335] width 1341 height 63
click at [589, 103] on div "Sasdfasdf" at bounding box center [566, 94] width 218 height 25
click at [588, 97] on div "Sasdfasdf" at bounding box center [566, 94] width 218 height 25
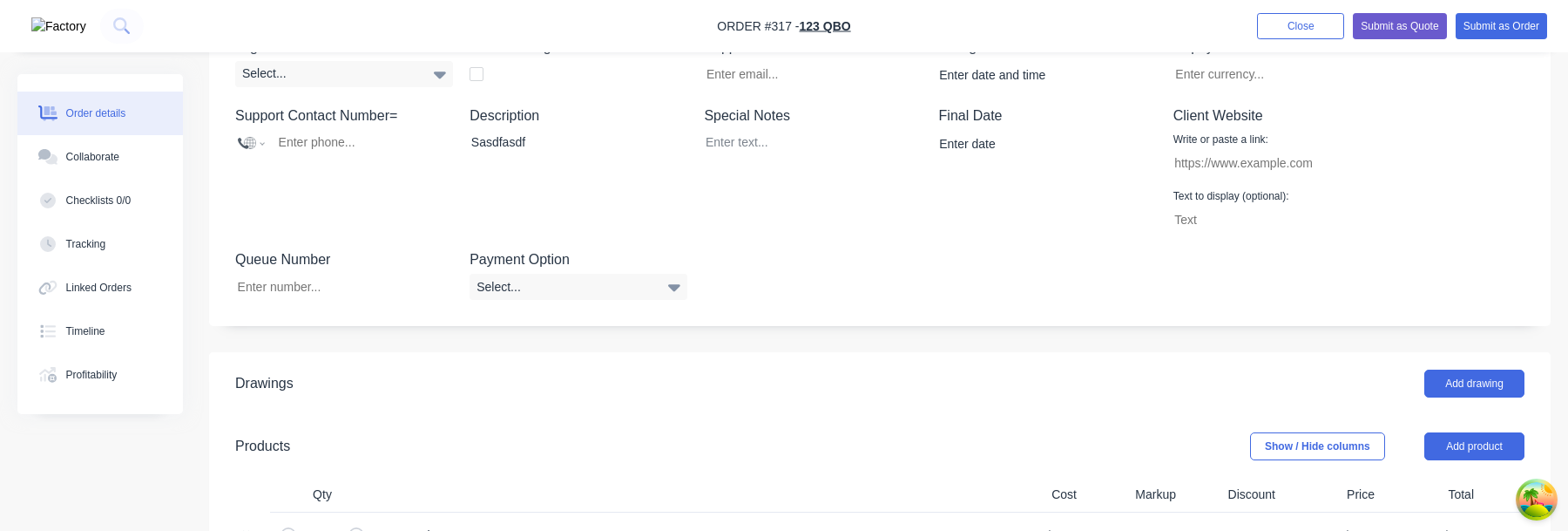
scroll to position [452, 0]
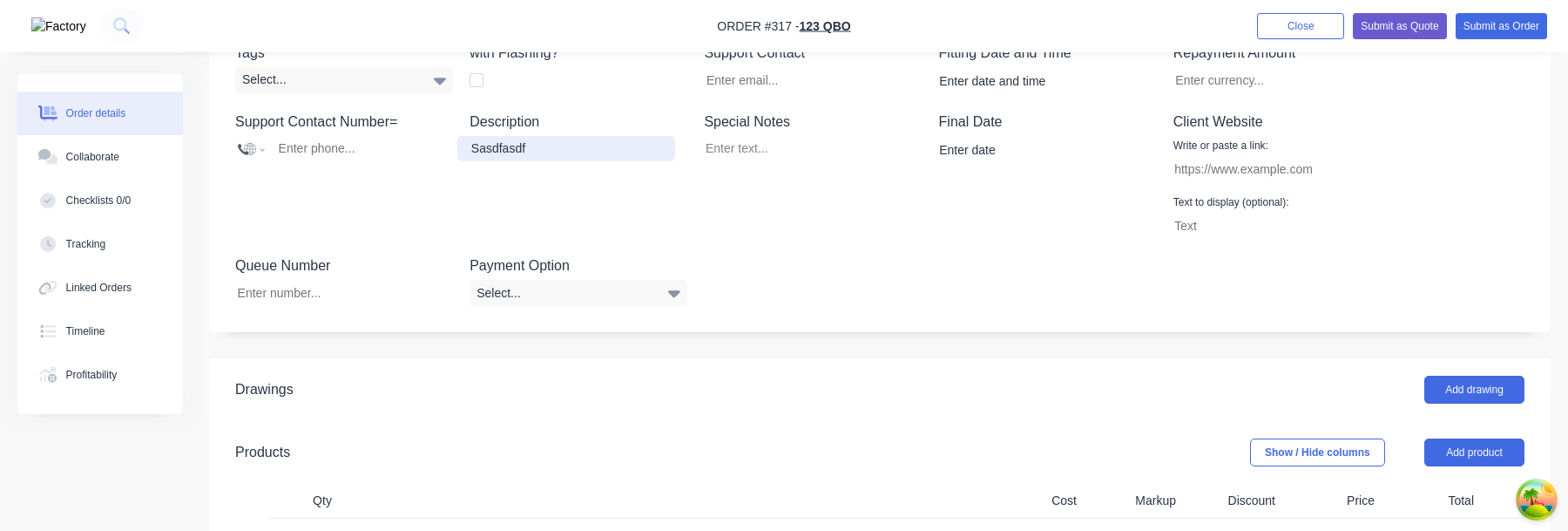
click at [545, 155] on div "Sasdfasdf" at bounding box center [566, 148] width 218 height 25
click at [561, 145] on div "Sasdfasdf" at bounding box center [566, 148] width 218 height 25
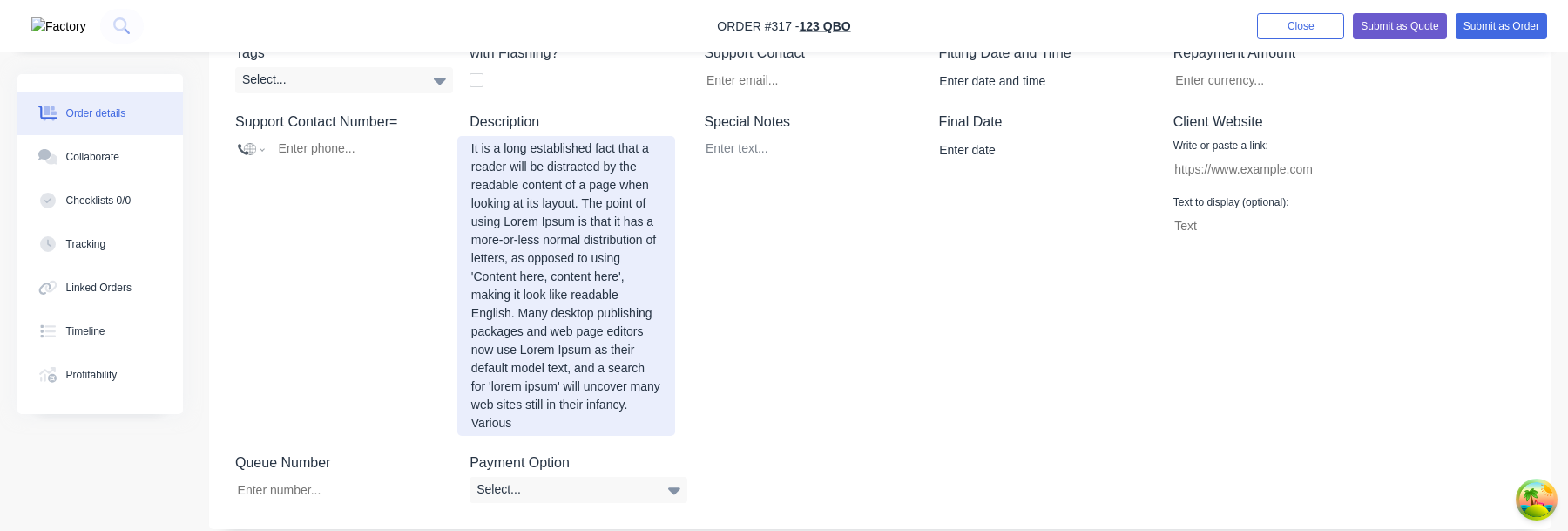
click at [615, 301] on div "It is a long established fact that a reader will be distracted by the readable …" at bounding box center [566, 286] width 218 height 300
click at [667, 423] on div "It is a long established fact that a reader will be distracted by the readable …" at bounding box center [566, 286] width 218 height 300
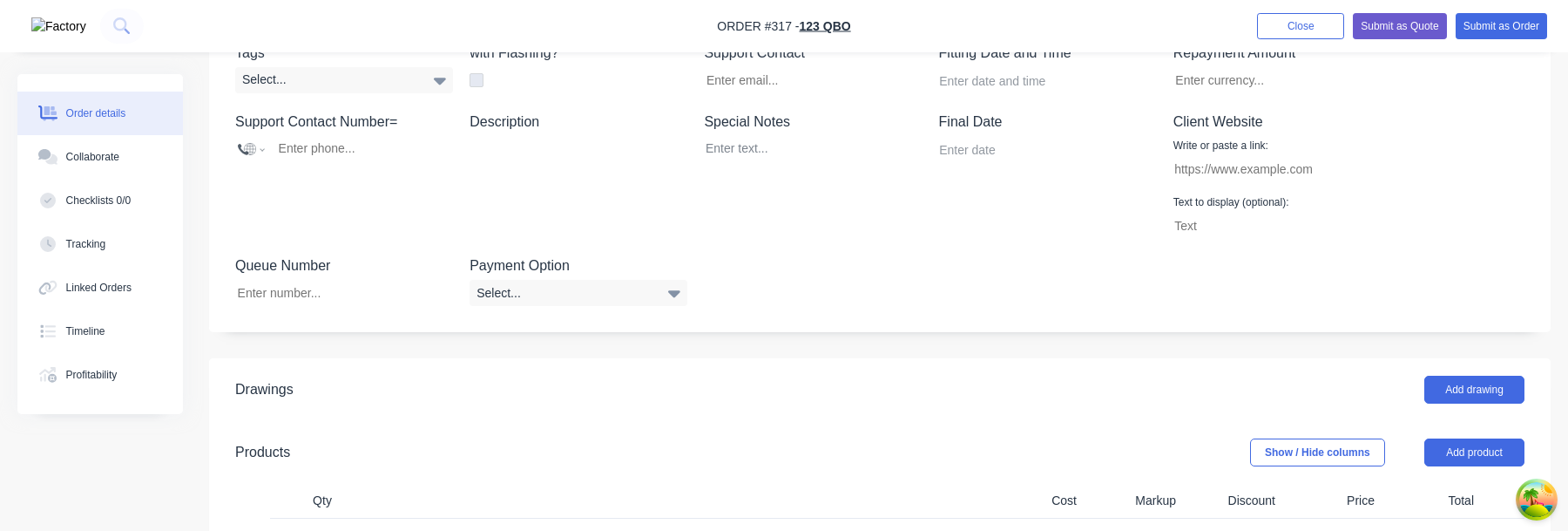
click at [1007, 285] on div "Tags Select... with Flashing? Support Contact Fitting Date and Time Repayment A…" at bounding box center [880, 174] width 1341 height 316
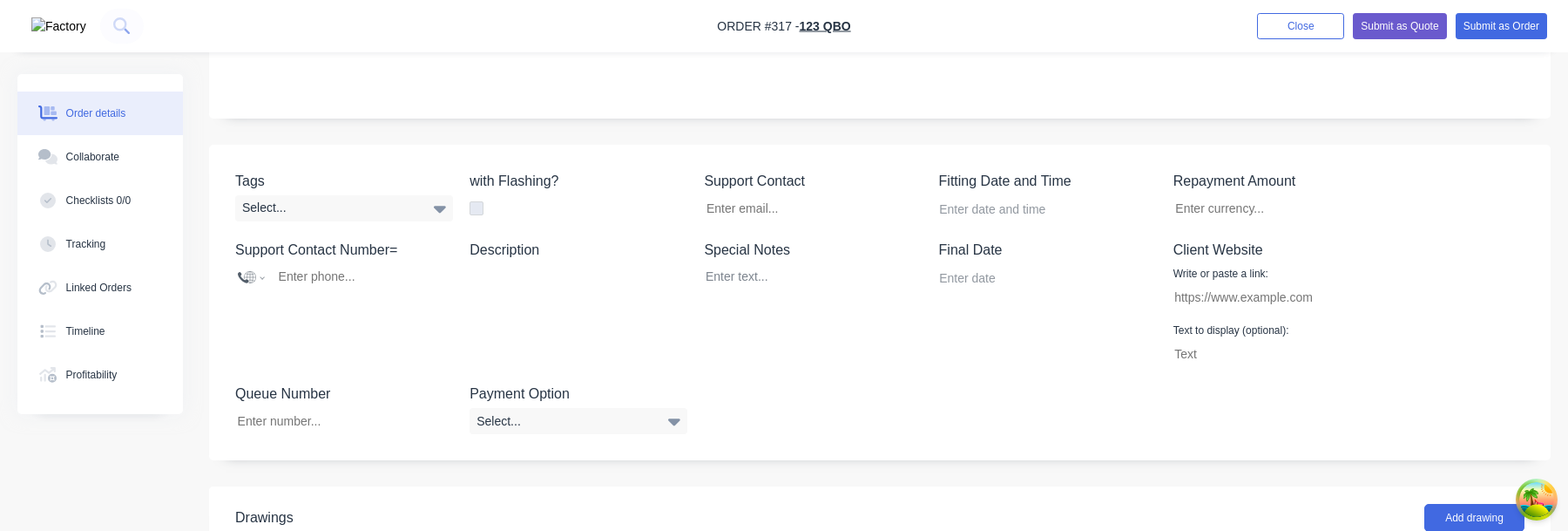
scroll to position [311, 0]
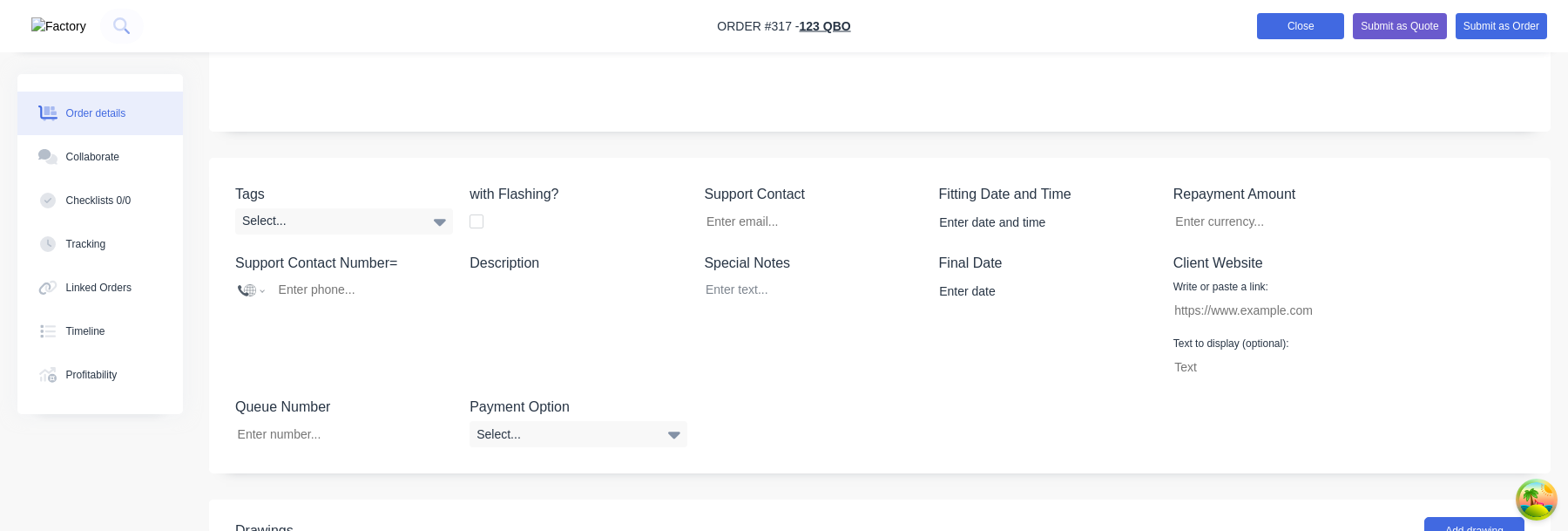
click at [1297, 27] on button "Close" at bounding box center [1300, 26] width 87 height 26
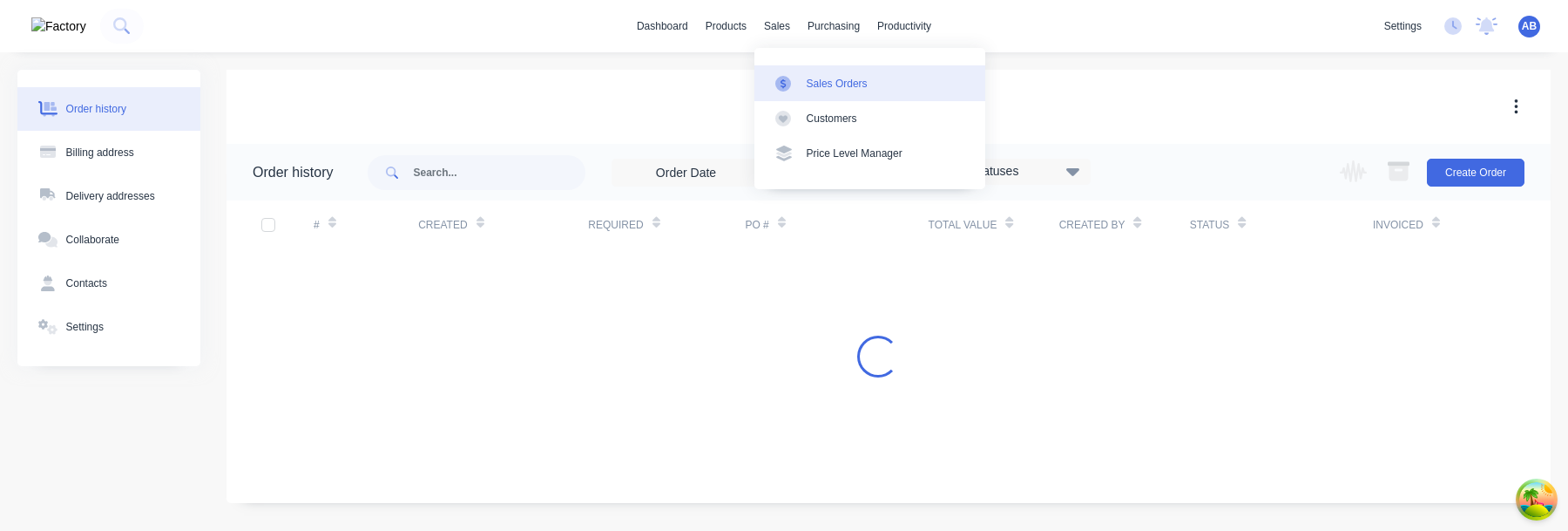
click at [813, 82] on div "Sales Orders" at bounding box center [837, 84] width 61 height 16
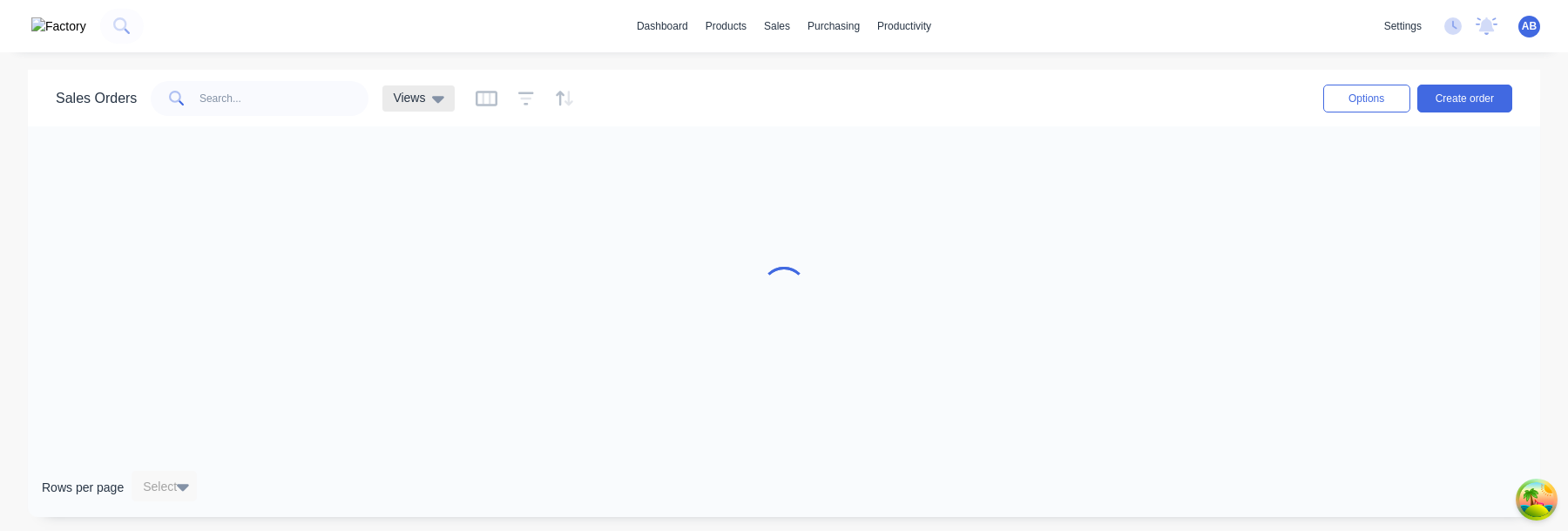
click at [446, 104] on div "Views" at bounding box center [418, 99] width 73 height 26
click at [546, 100] on div at bounding box center [524, 99] width 98 height 28
click at [531, 100] on icon "button" at bounding box center [526, 98] width 16 height 18
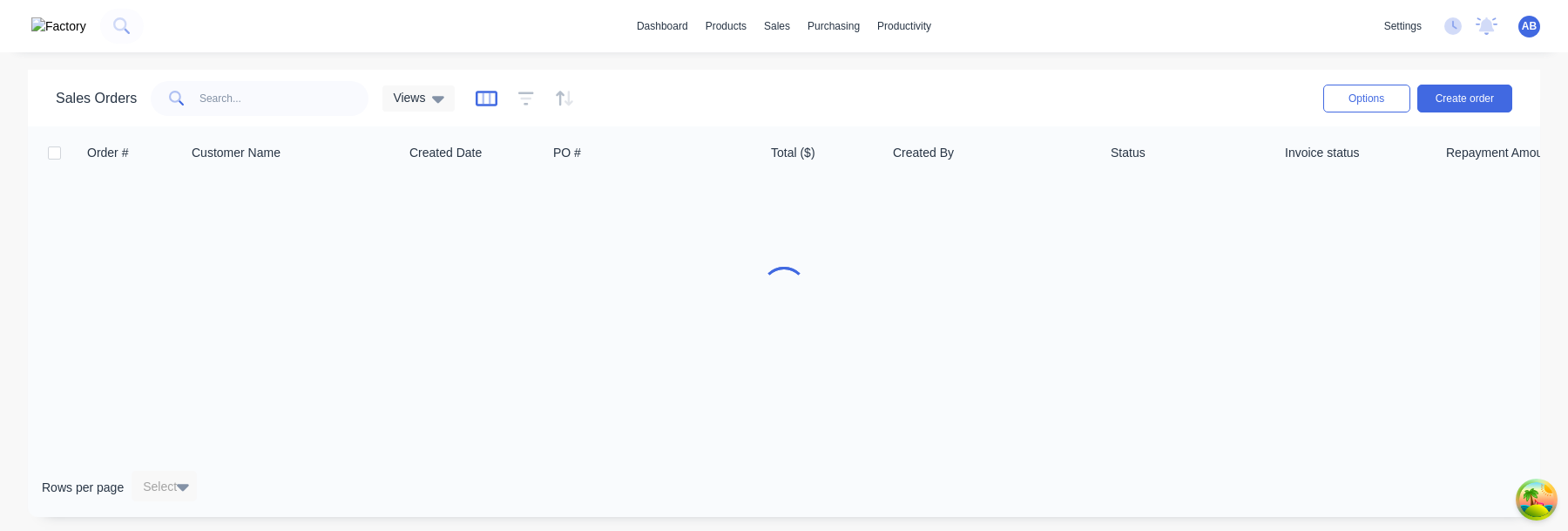
click at [492, 99] on icon "button" at bounding box center [486, 98] width 22 height 18
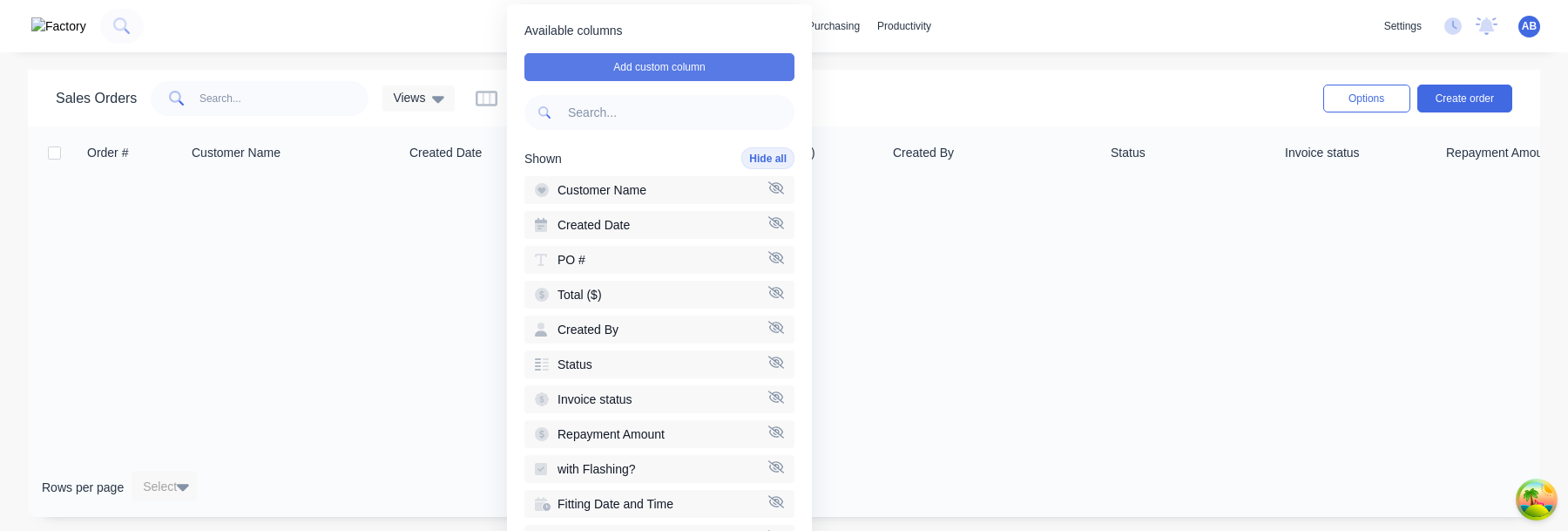
click at [618, 73] on button "Add custom column" at bounding box center [659, 67] width 270 height 28
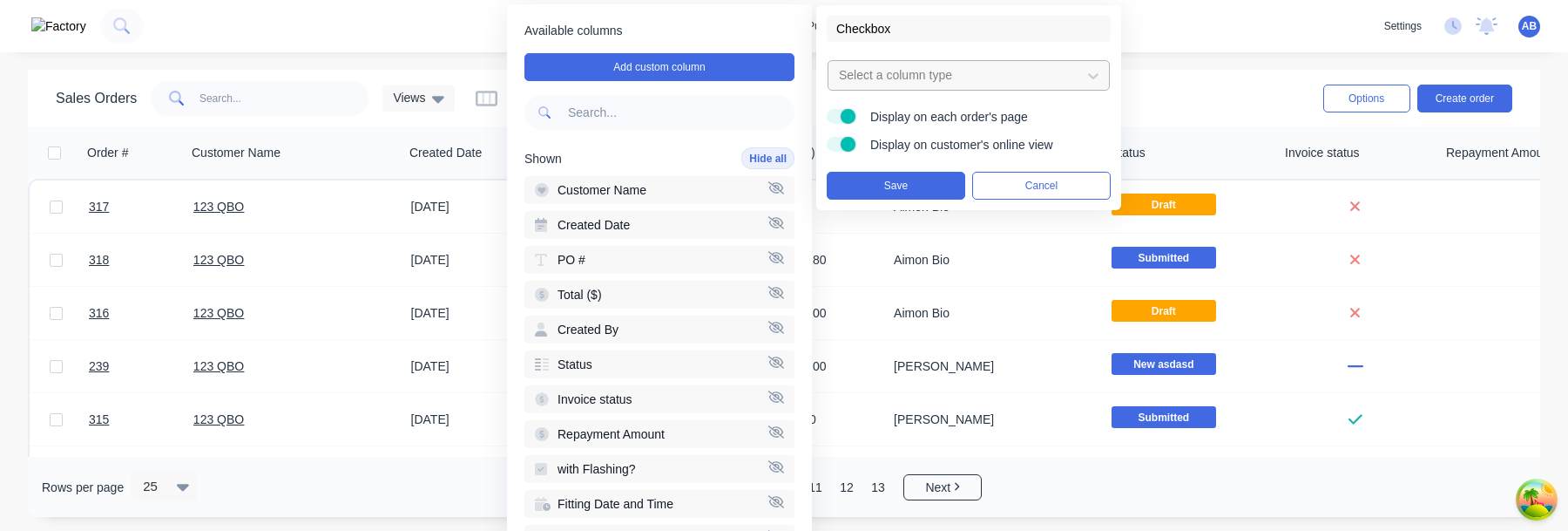
type input "Checkbox"
click at [923, 77] on div at bounding box center [954, 75] width 236 height 22
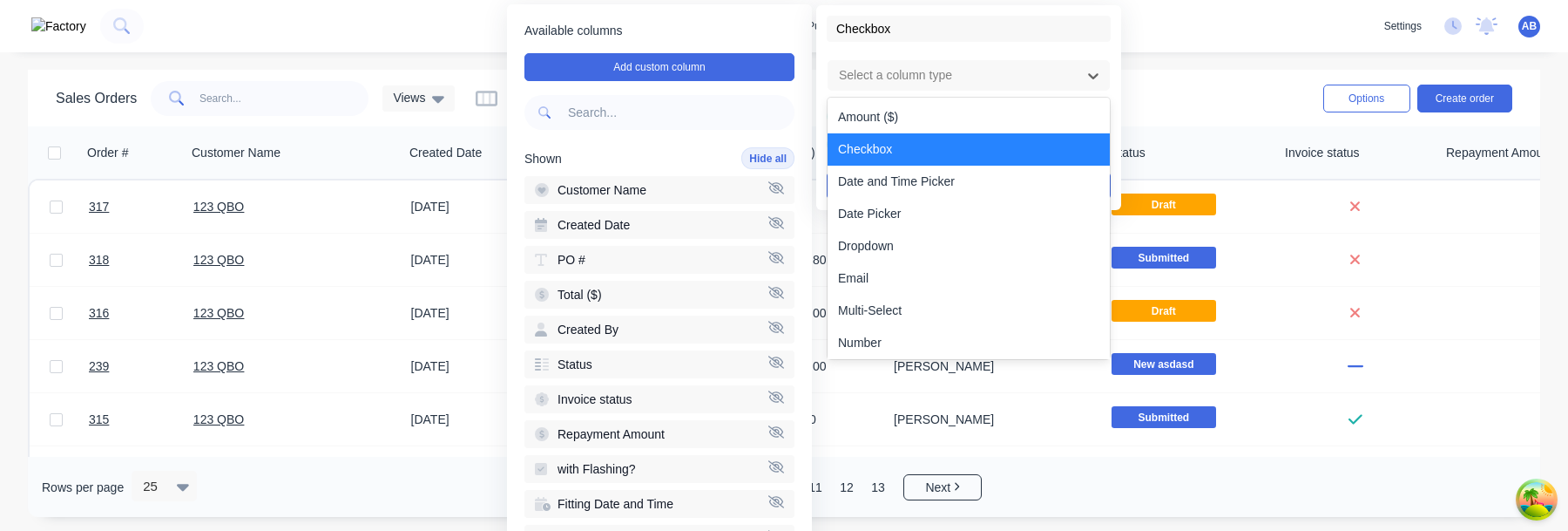
click at [918, 146] on div "Checkbox" at bounding box center [968, 149] width 282 height 32
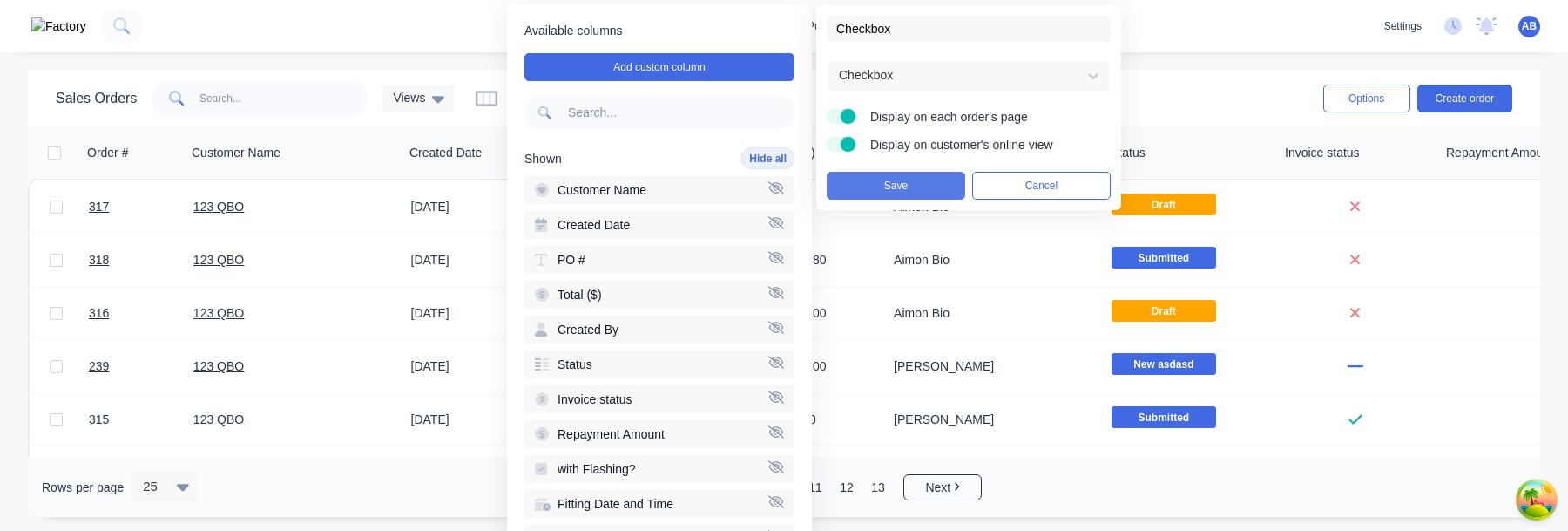
click at [928, 189] on button "Save" at bounding box center [896, 186] width 138 height 28
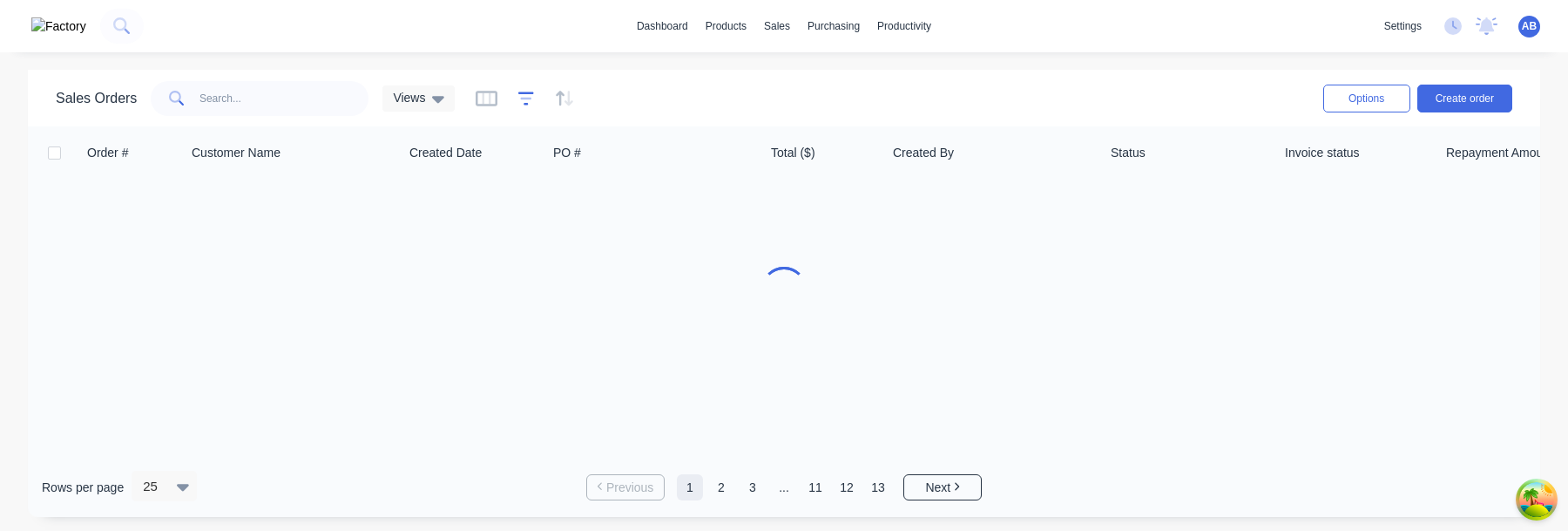
click at [529, 98] on icon "button" at bounding box center [526, 97] width 11 height 3
click at [482, 103] on icon "button" at bounding box center [487, 97] width 9 height 11
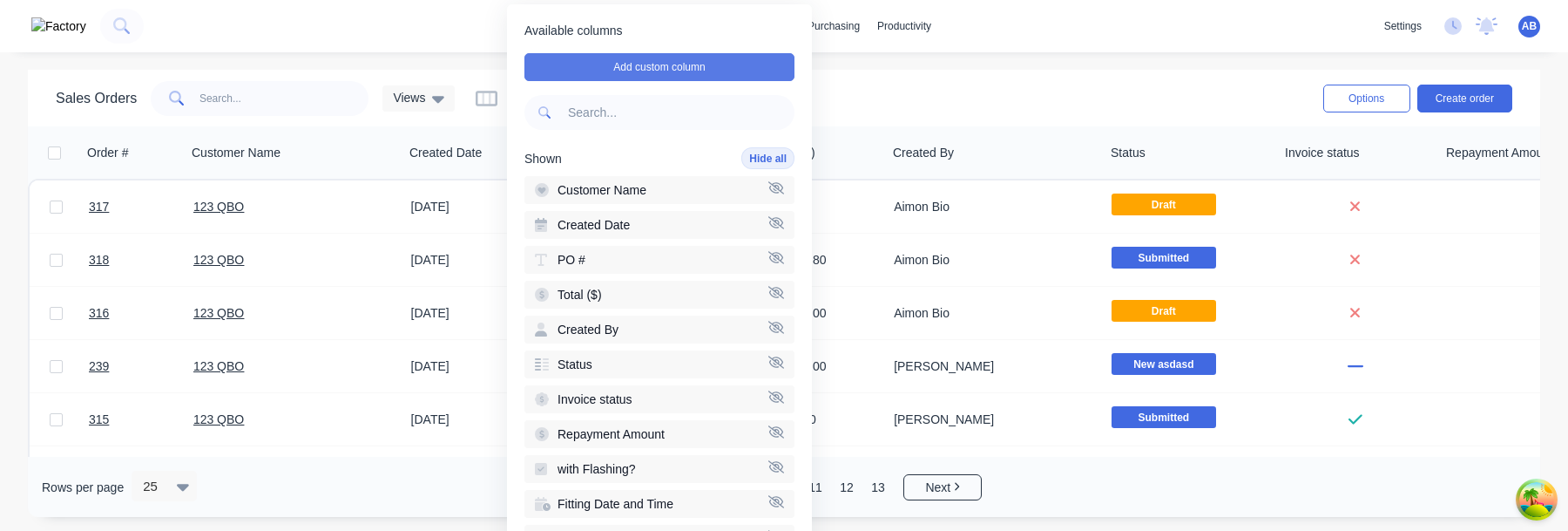
click at [610, 74] on button "Add custom column" at bounding box center [659, 67] width 270 height 28
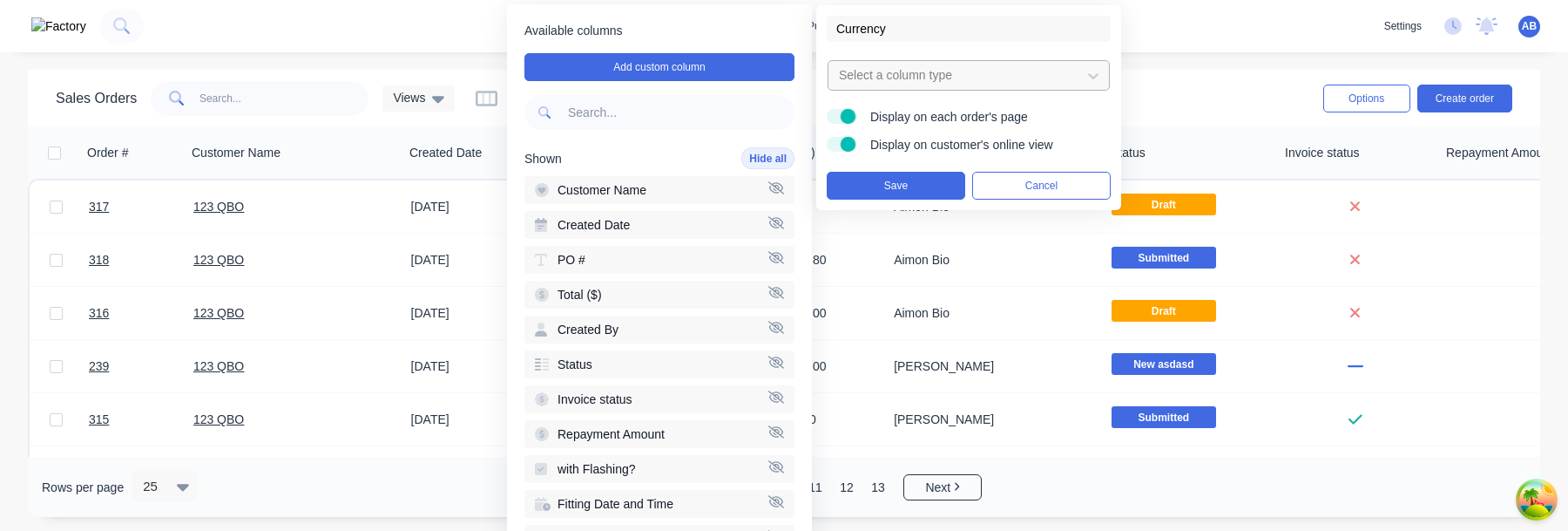
type input "Currency"
click at [918, 78] on div at bounding box center [954, 75] width 236 height 22
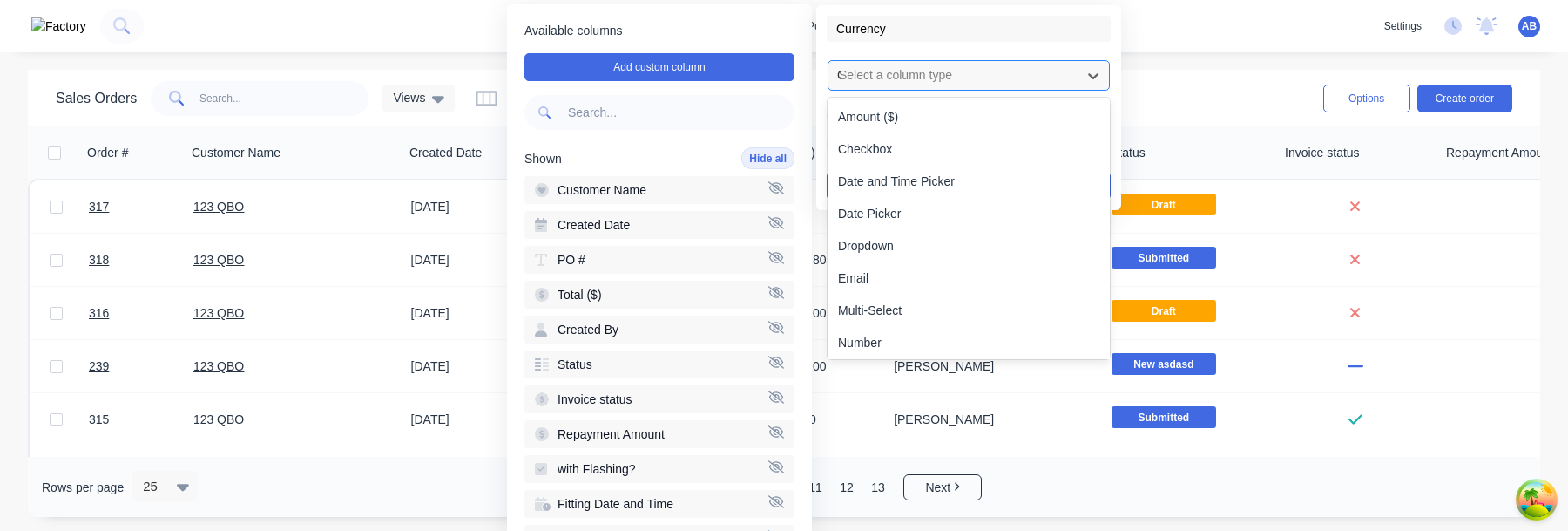
type input "Cu"
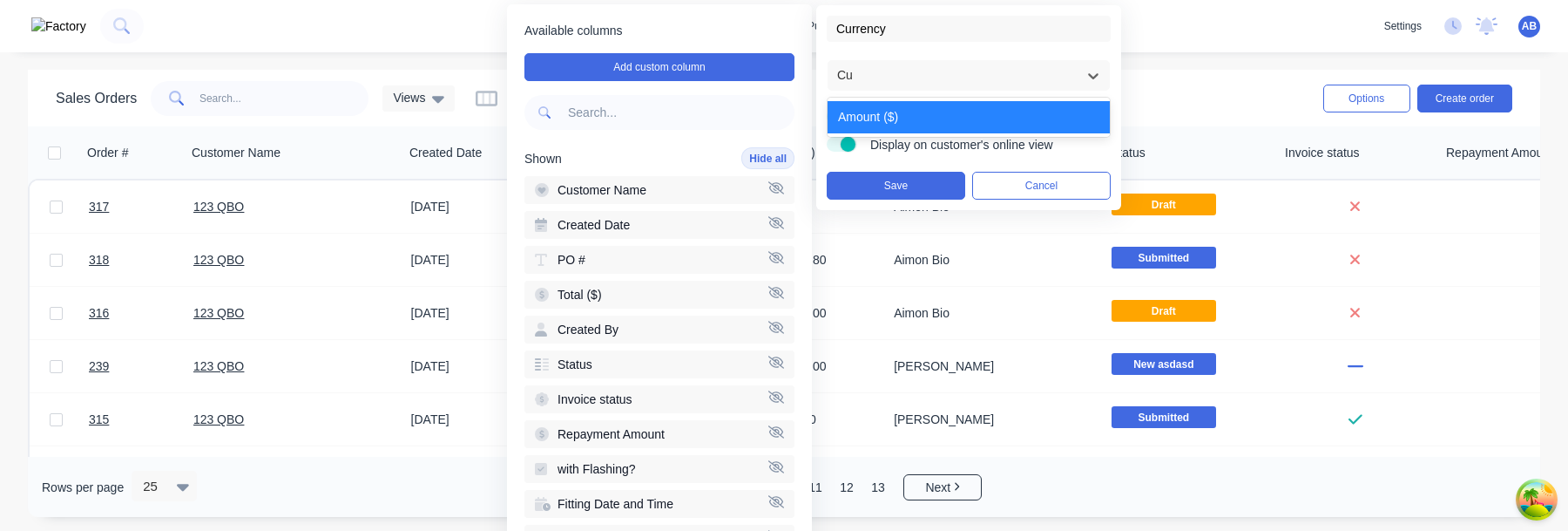
click at [905, 106] on div "Amount ($)" at bounding box center [968, 117] width 282 height 32
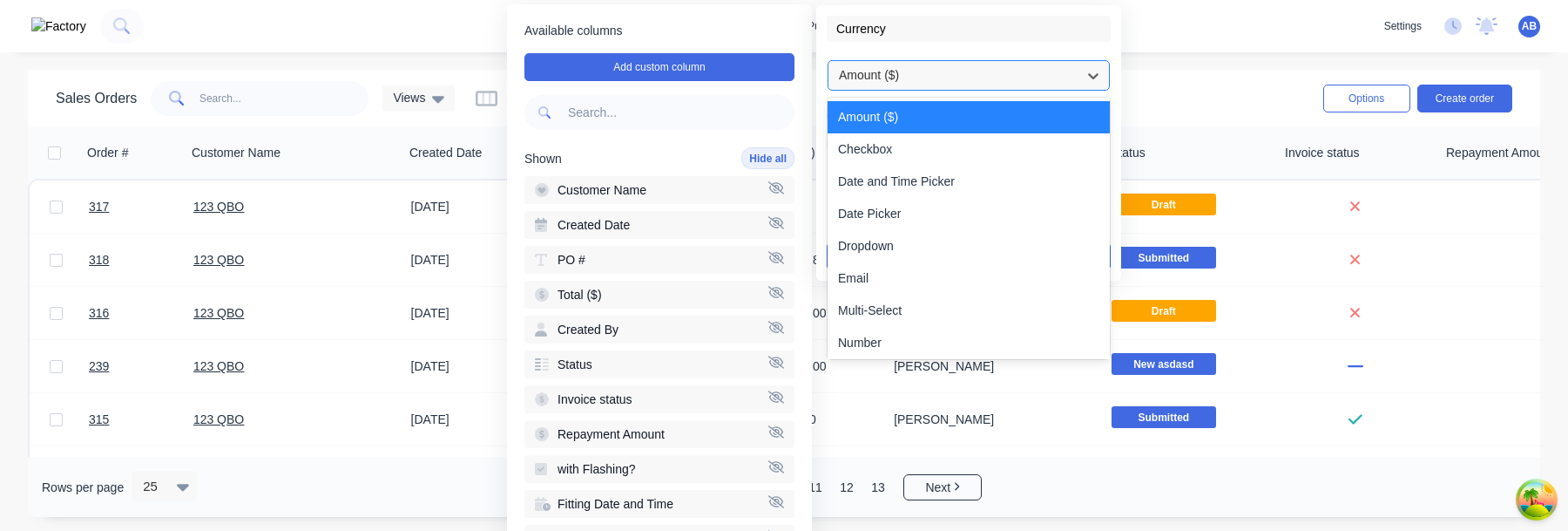
click at [974, 80] on div at bounding box center [954, 75] width 236 height 22
click at [969, 106] on div "Amount ($)" at bounding box center [968, 117] width 282 height 32
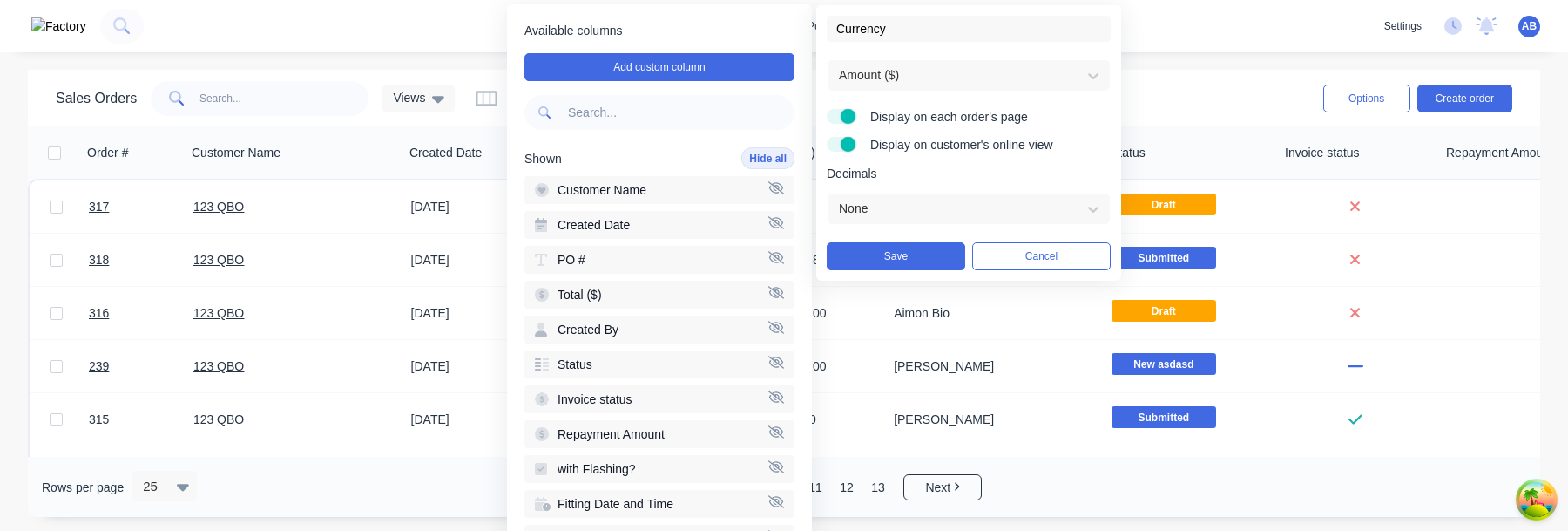
click at [956, 91] on form "Currency Amount ($) Display on each order's page Display on customer's online v…" at bounding box center [968, 143] width 284 height 255
click at [894, 250] on button "Save" at bounding box center [896, 257] width 138 height 28
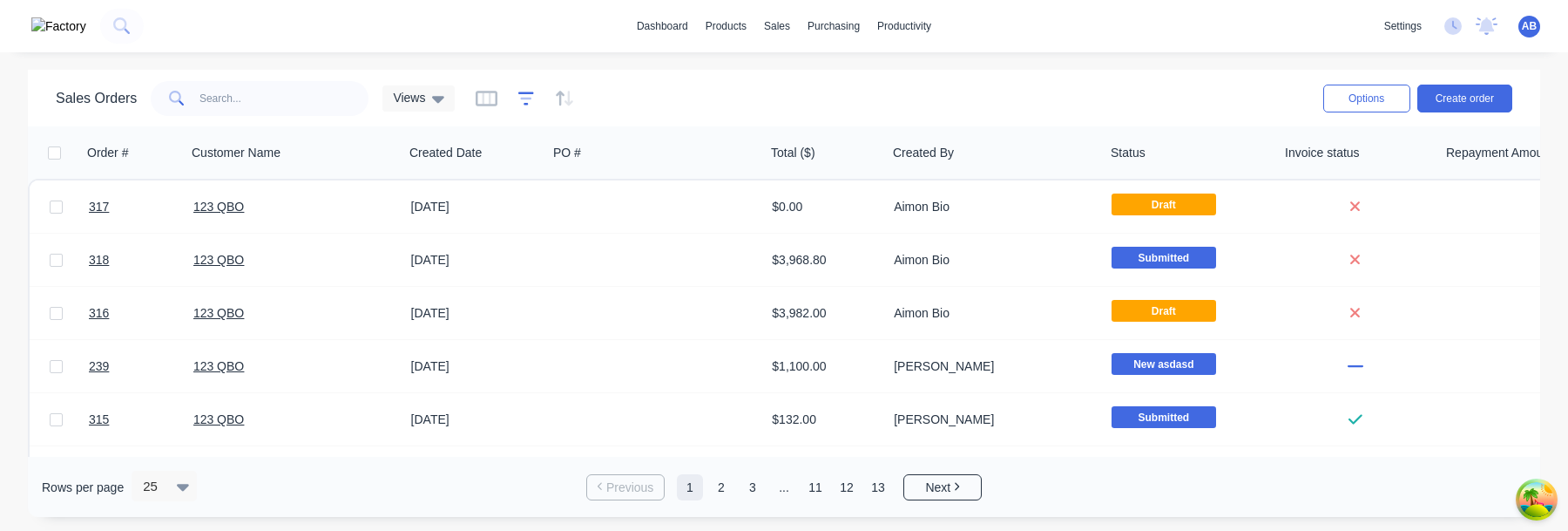
click at [526, 103] on icon "button" at bounding box center [526, 97] width 16 height 13
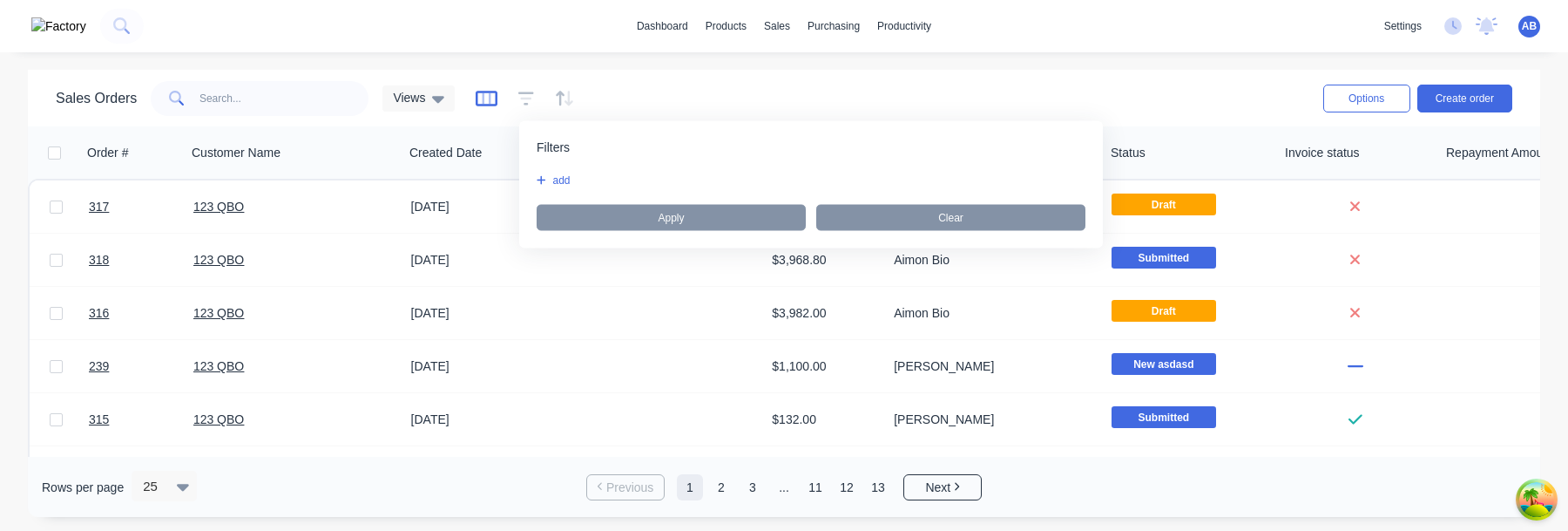
click at [495, 90] on icon "button" at bounding box center [486, 98] width 22 height 16
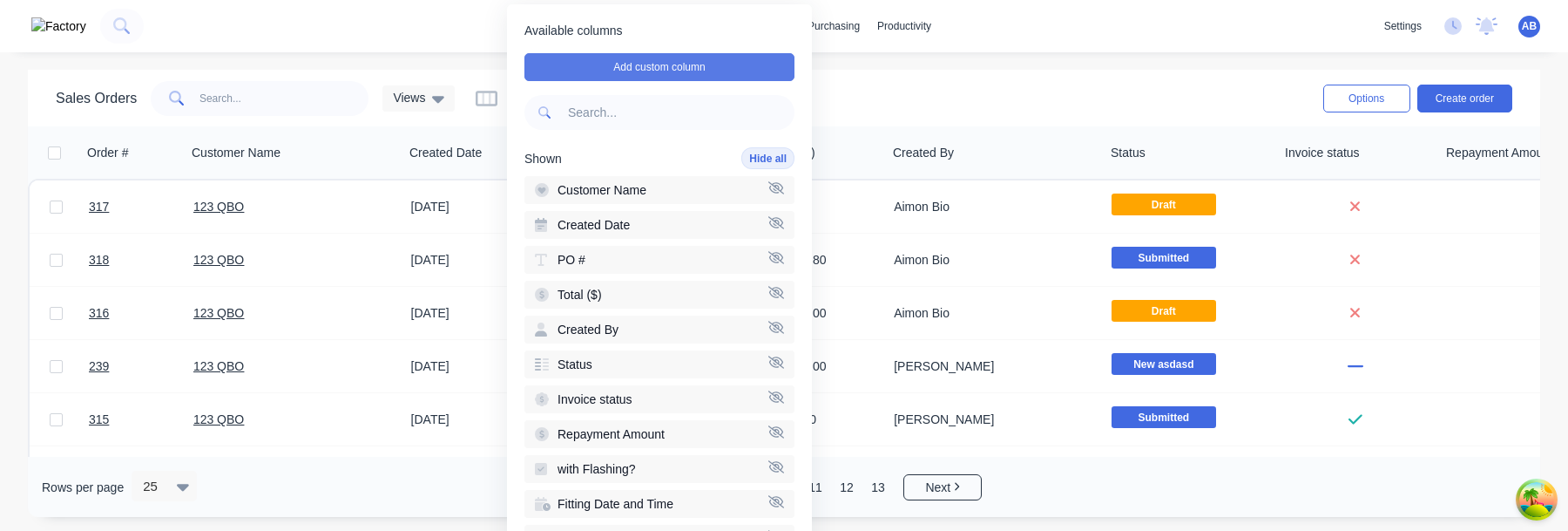
click at [659, 69] on button "Add custom column" at bounding box center [659, 67] width 270 height 28
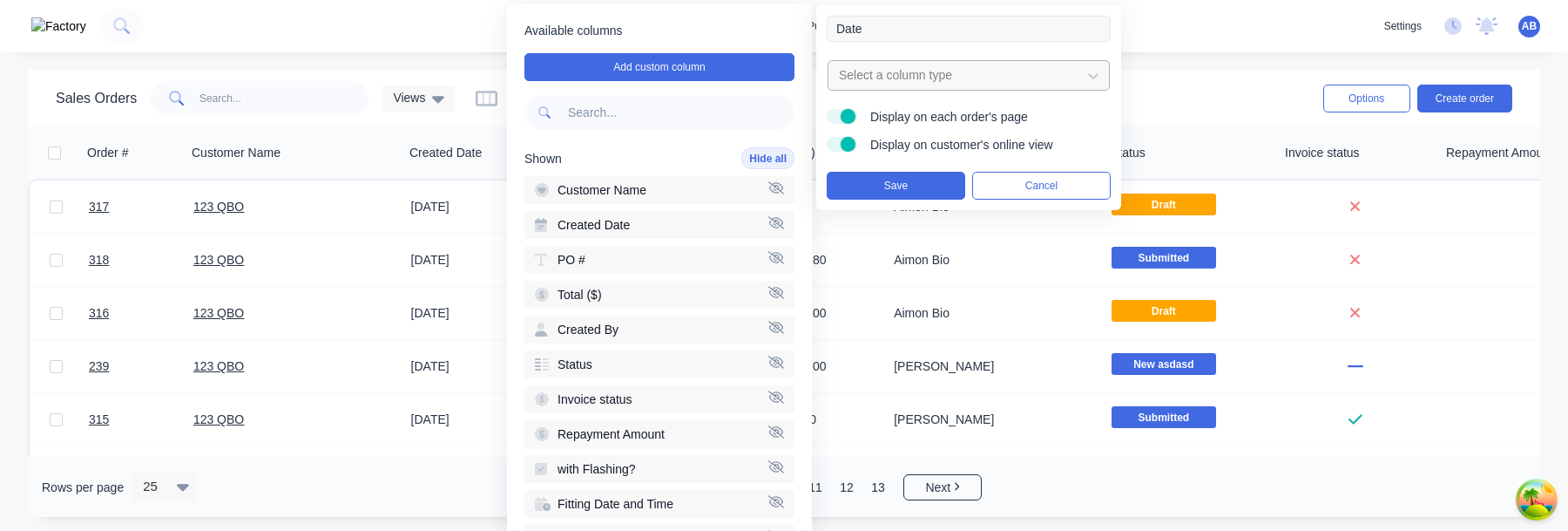
type input "Date"
click at [894, 76] on div at bounding box center [954, 75] width 236 height 22
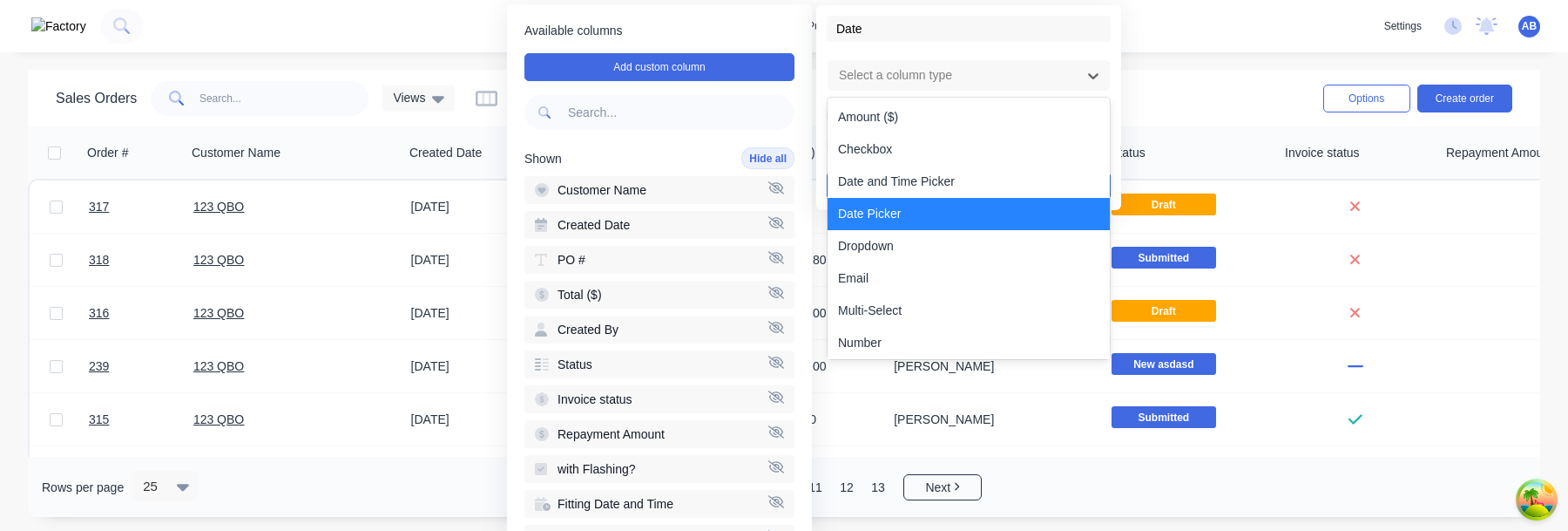
click at [899, 214] on div "Date Picker" at bounding box center [968, 214] width 282 height 32
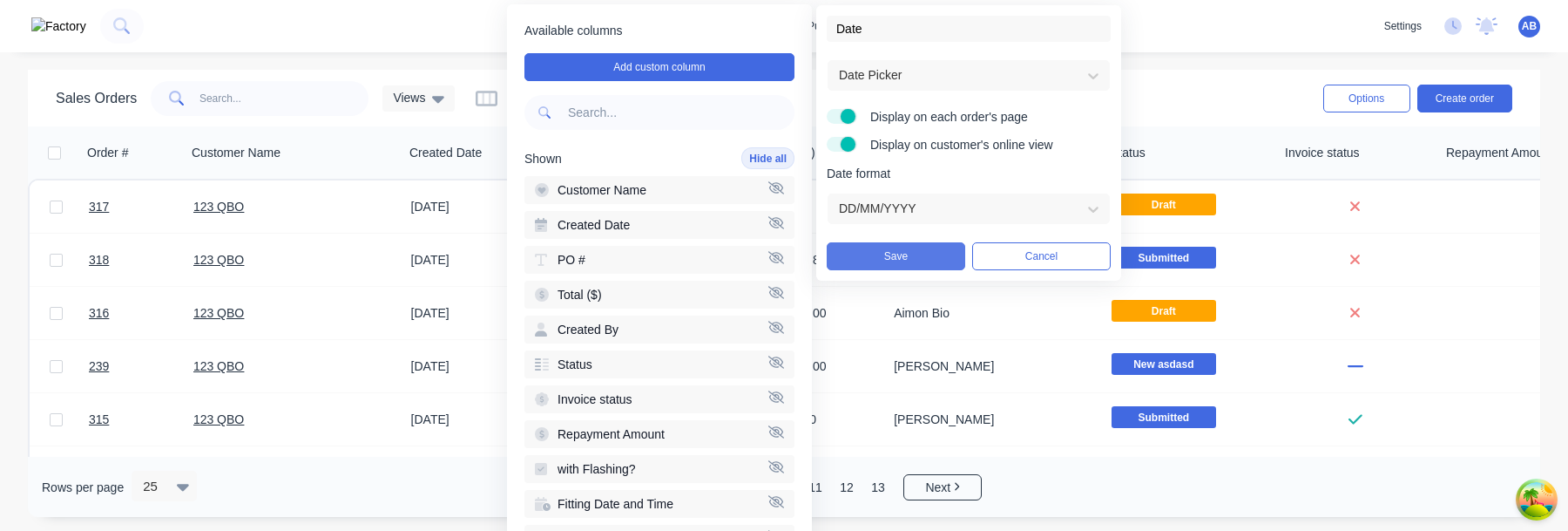
click at [921, 252] on button "Save" at bounding box center [896, 257] width 138 height 28
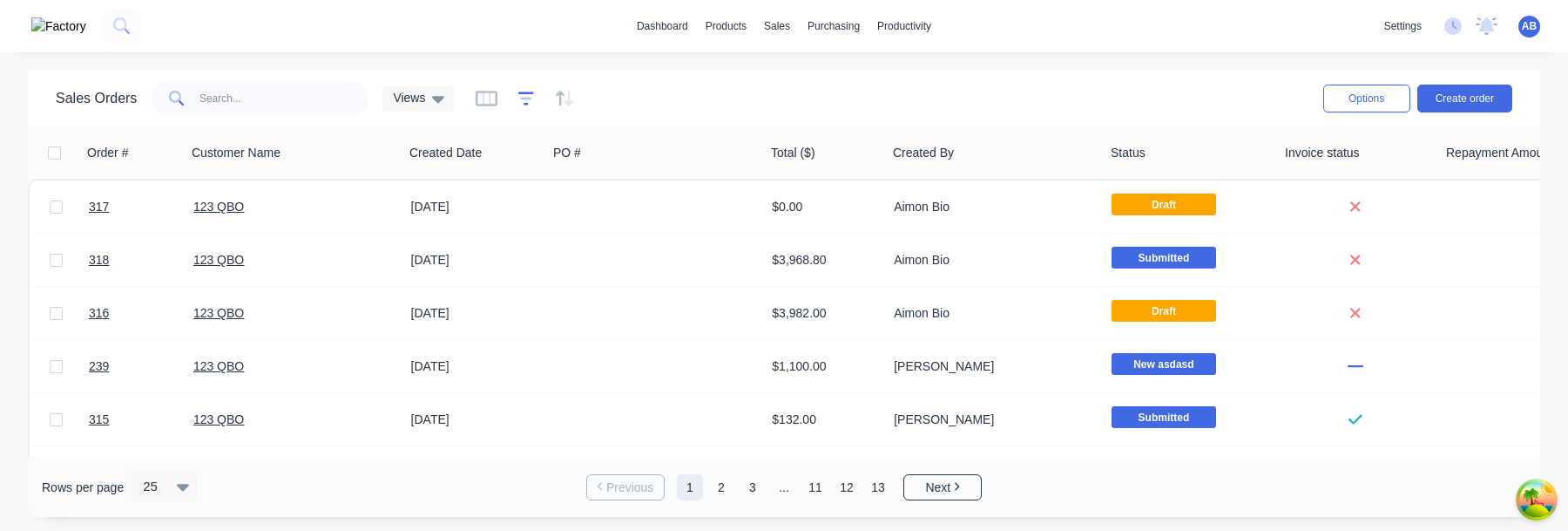
click at [531, 100] on icon "button" at bounding box center [526, 98] width 16 height 18
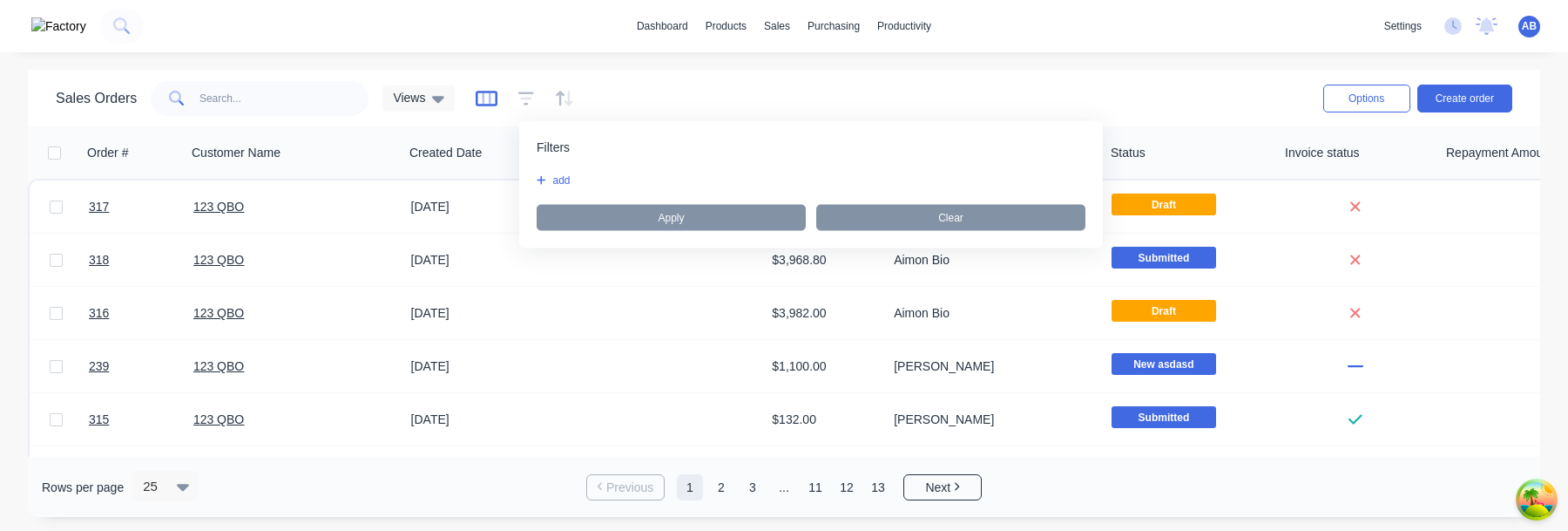
click at [492, 96] on icon "button" at bounding box center [486, 98] width 22 height 18
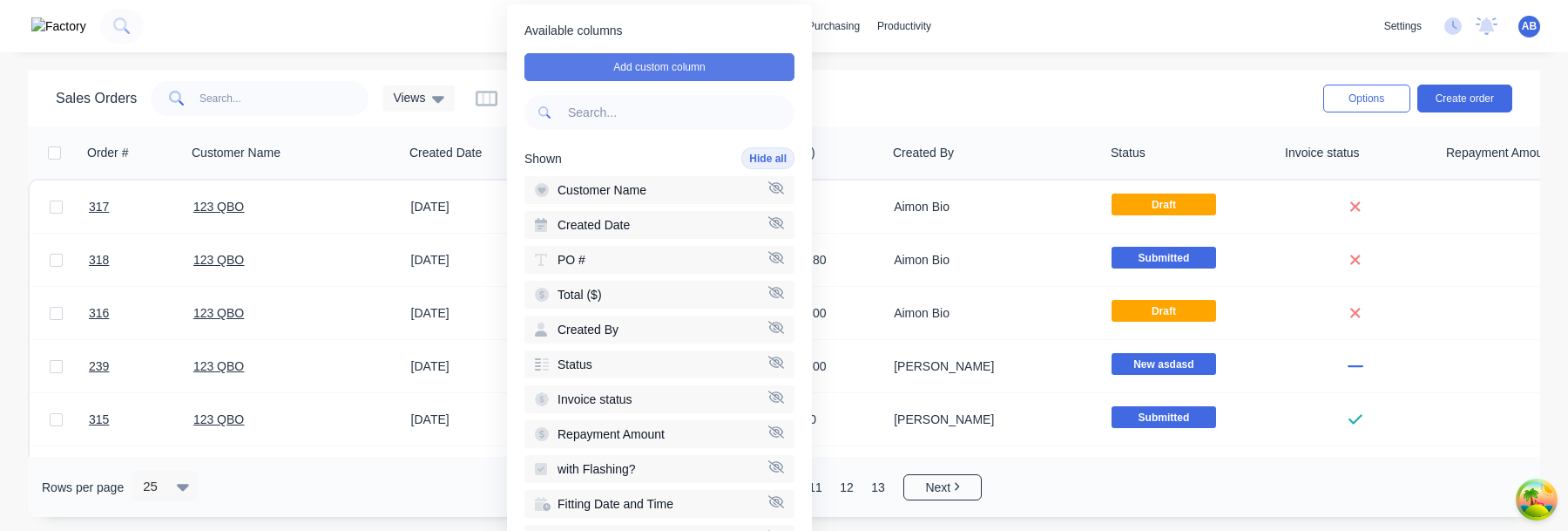
click at [742, 69] on button "Add custom column" at bounding box center [659, 67] width 270 height 28
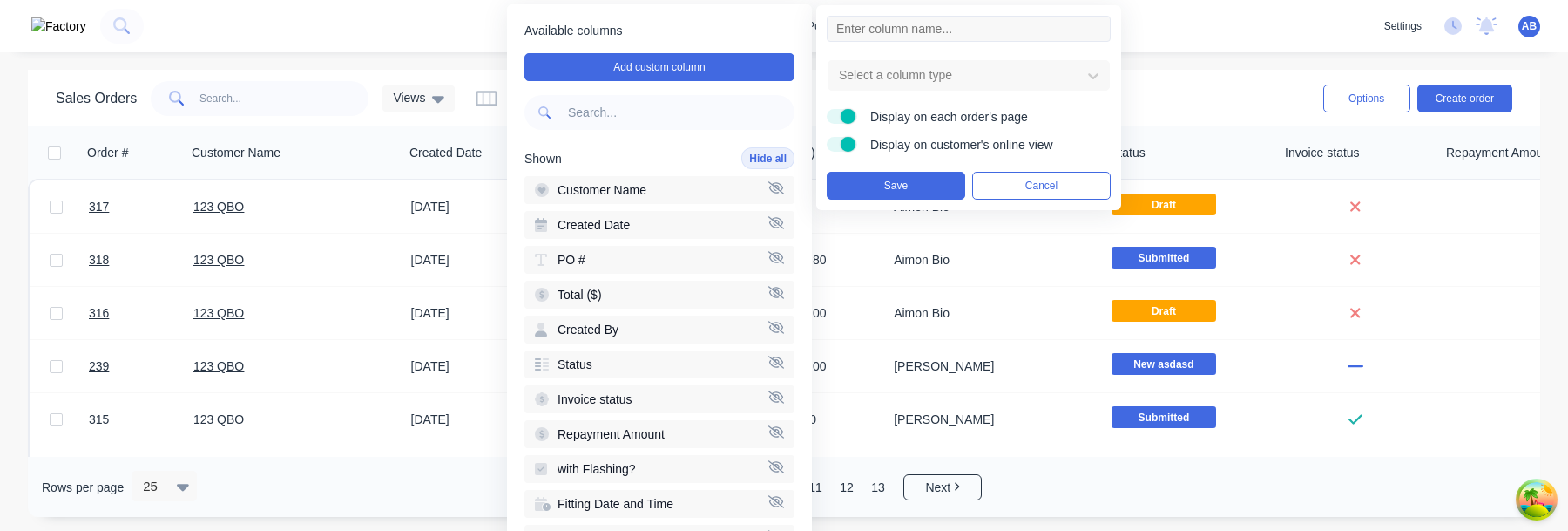
click at [910, 20] on input at bounding box center [968, 29] width 284 height 26
type input "Dropdown"
click at [913, 72] on div at bounding box center [954, 75] width 236 height 22
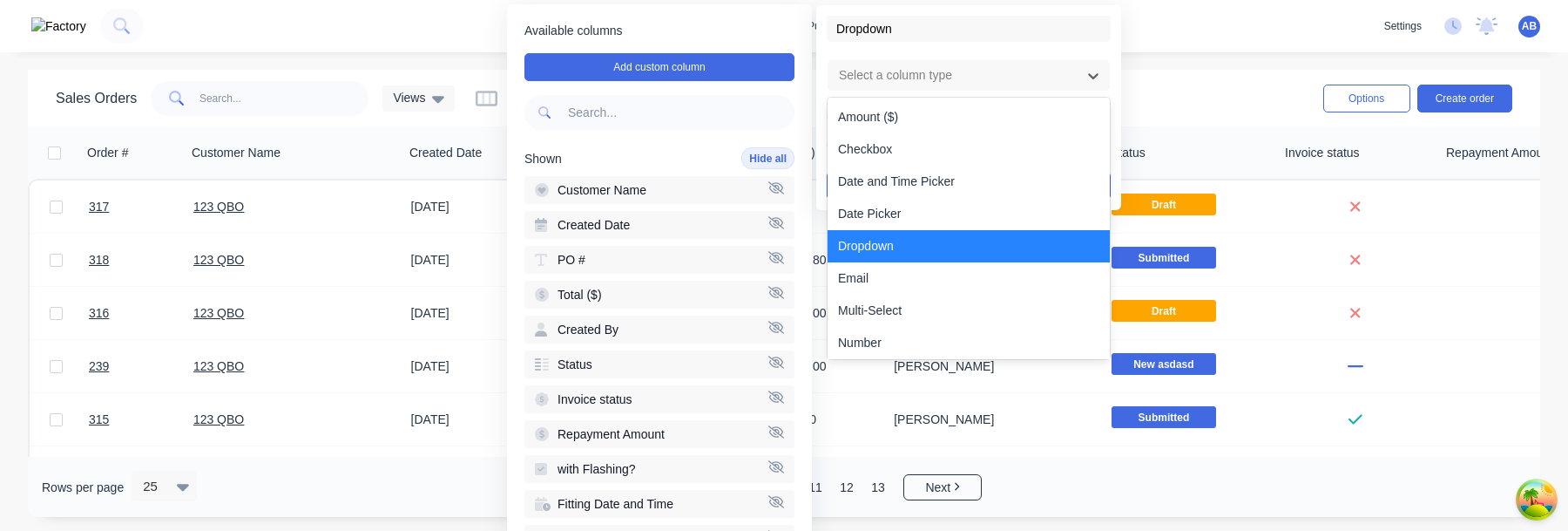
click at [913, 250] on div "Dropdown" at bounding box center [968, 246] width 282 height 32
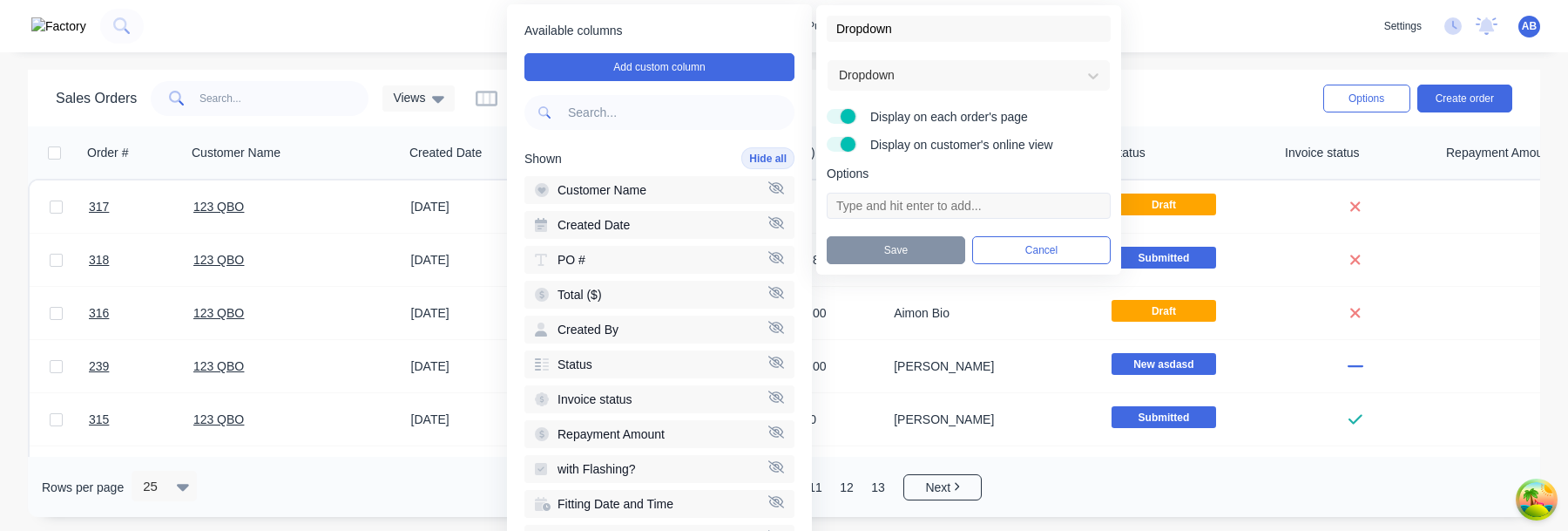
click at [911, 204] on input at bounding box center [968, 206] width 284 height 26
type input "Sample"
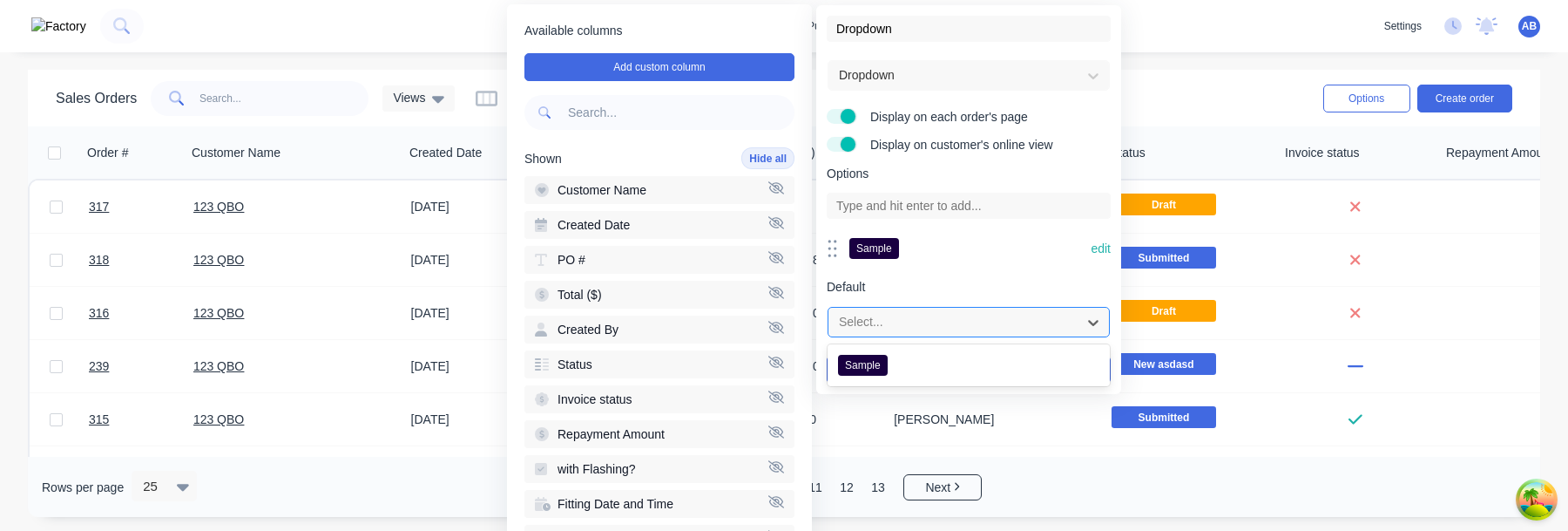
click at [900, 311] on div at bounding box center [954, 322] width 236 height 22
type input "Sample 2"
click at [918, 203] on input at bounding box center [968, 206] width 284 height 26
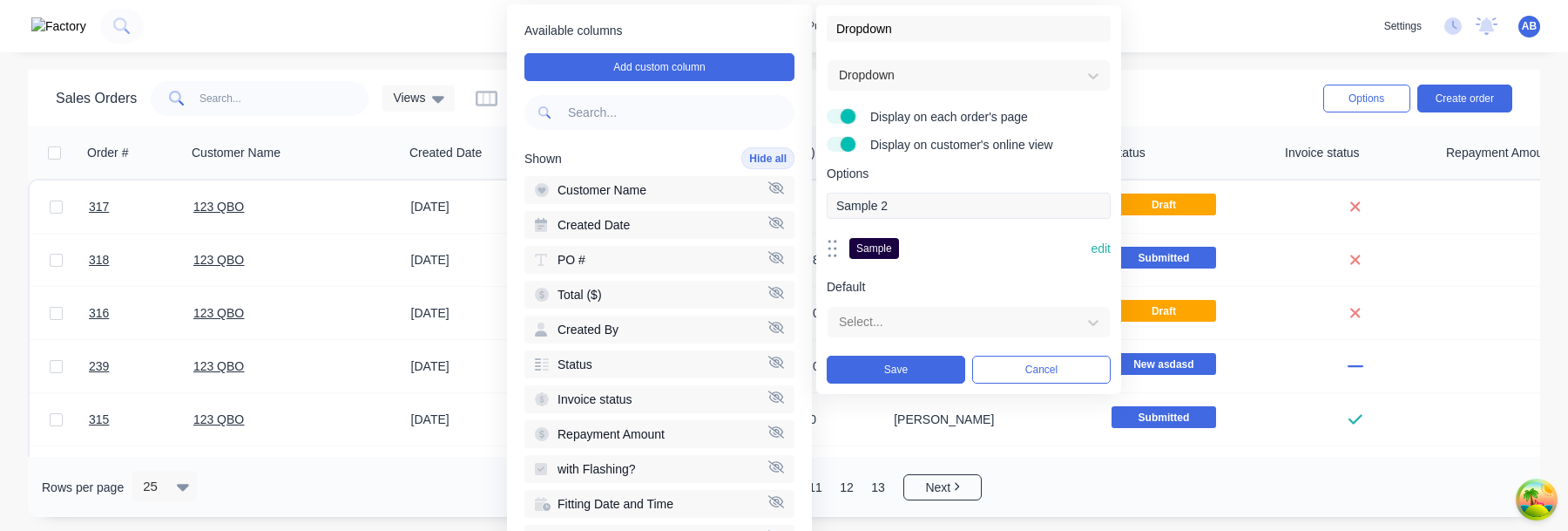
type input "Sample 2"
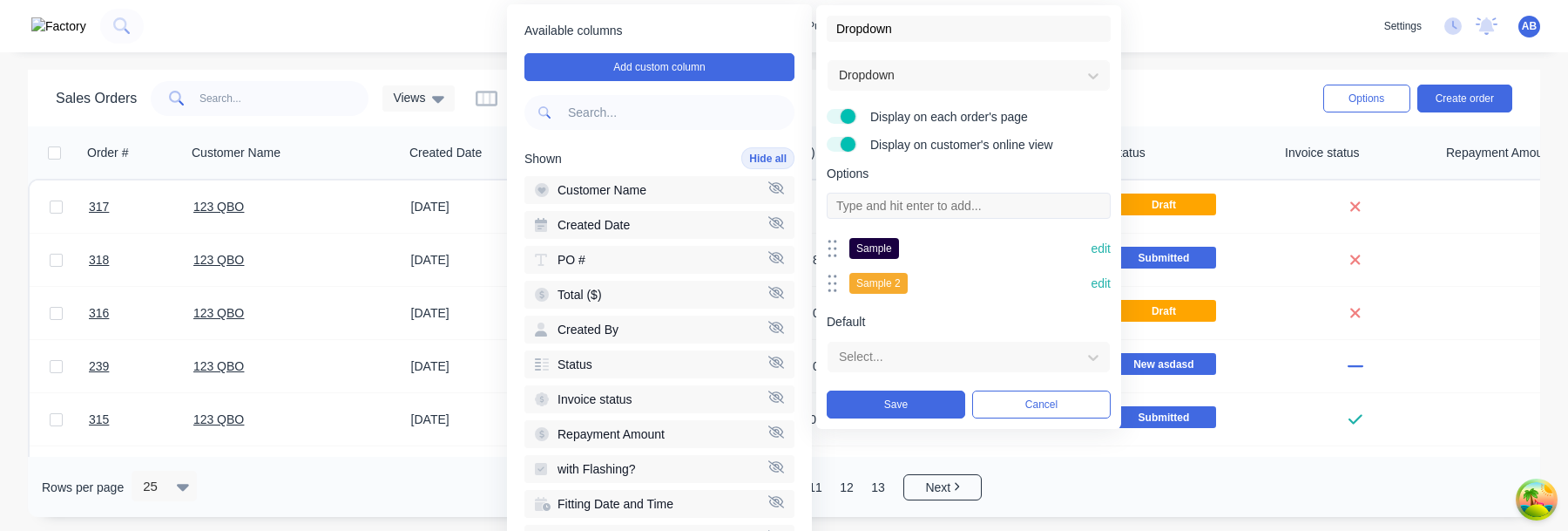
click at [927, 212] on input at bounding box center [968, 206] width 284 height 26
type input "Sample 3"
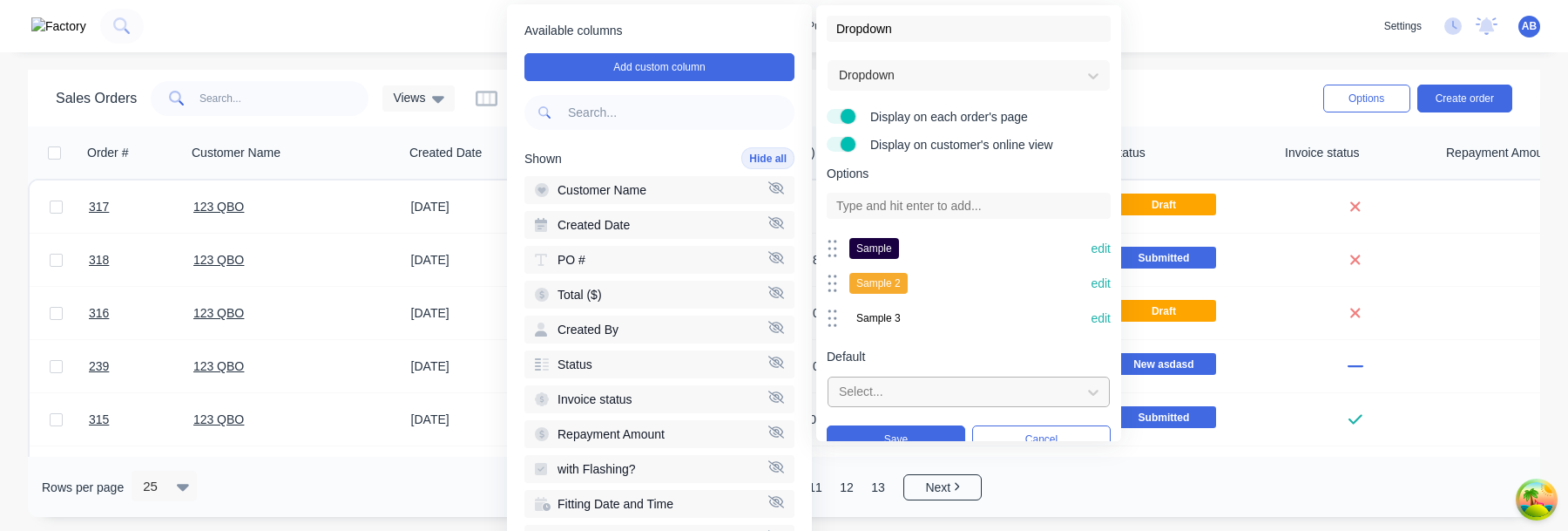
click at [930, 390] on div at bounding box center [954, 392] width 236 height 22
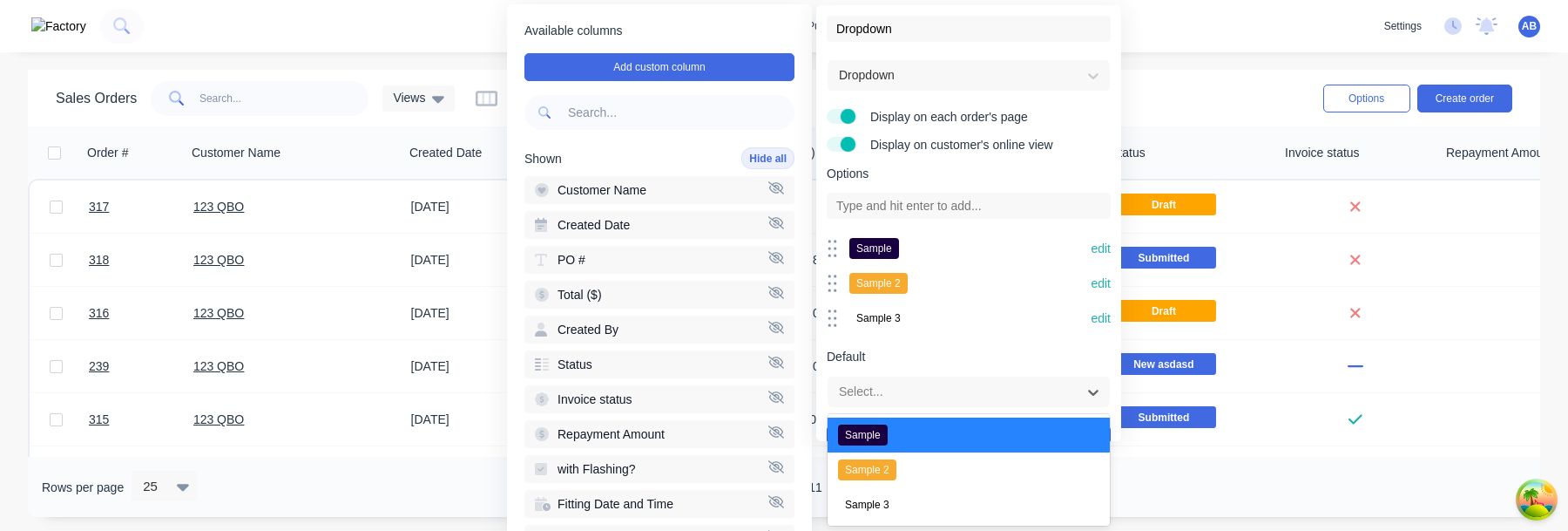
click at [912, 430] on div "Sample" at bounding box center [968, 435] width 282 height 35
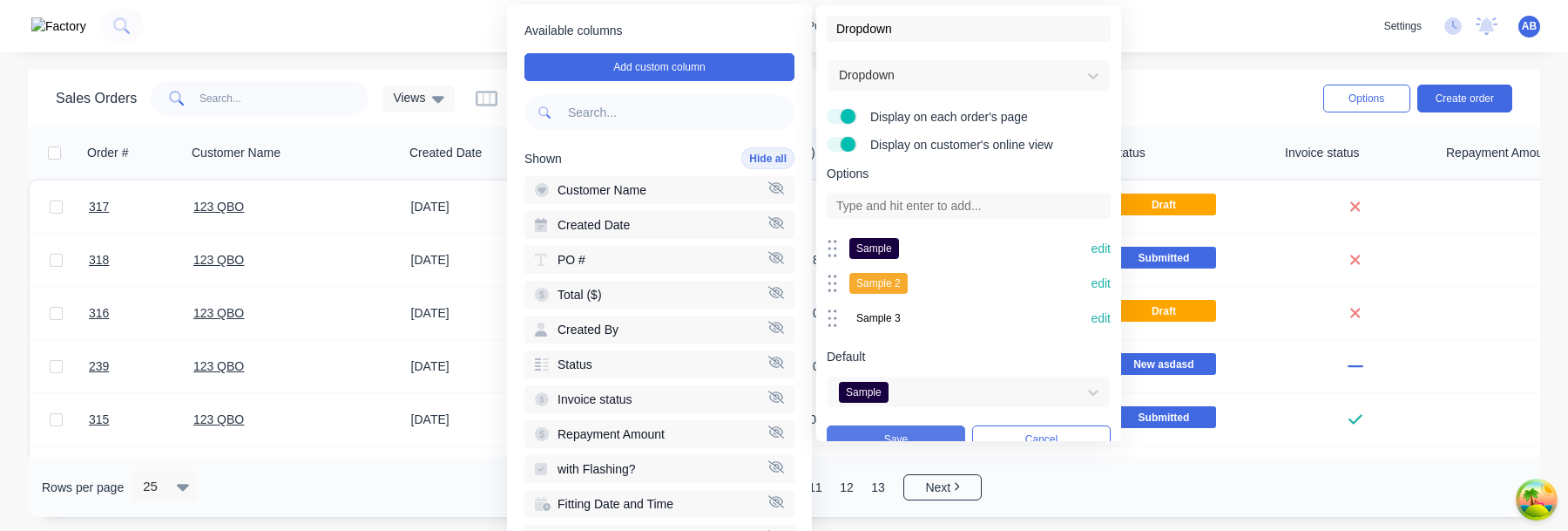
click at [907, 433] on button "Save" at bounding box center [896, 440] width 138 height 28
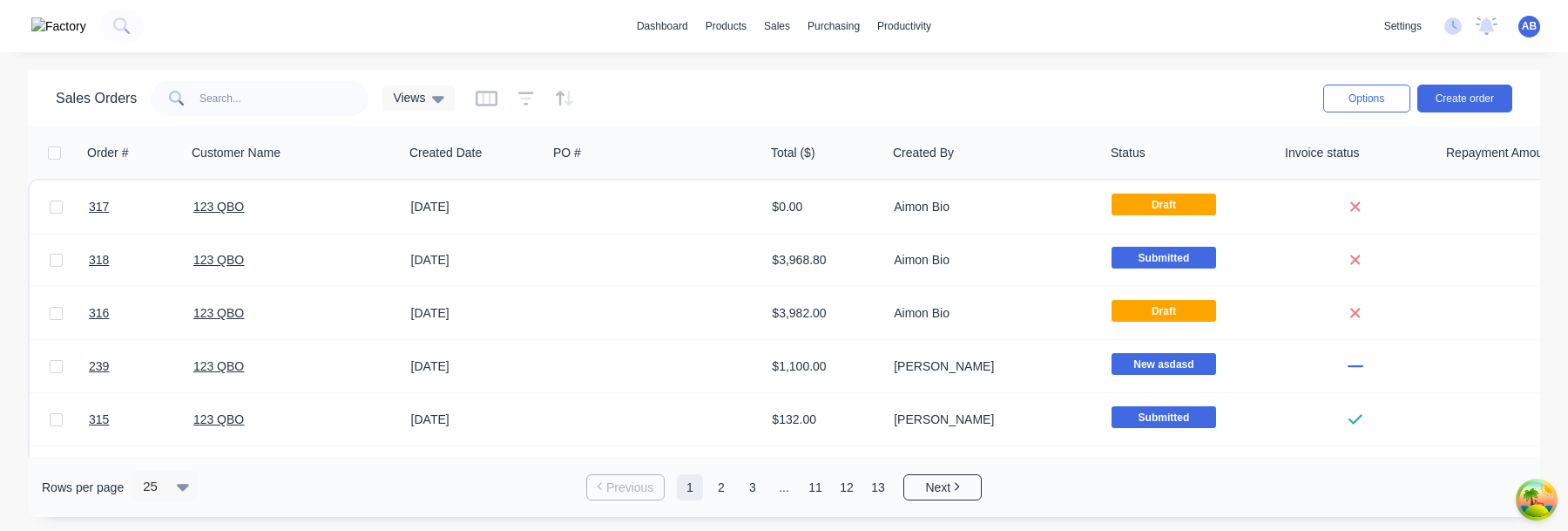
click at [517, 96] on div at bounding box center [524, 99] width 98 height 28
click at [524, 96] on icon "button" at bounding box center [526, 97] width 11 height 3
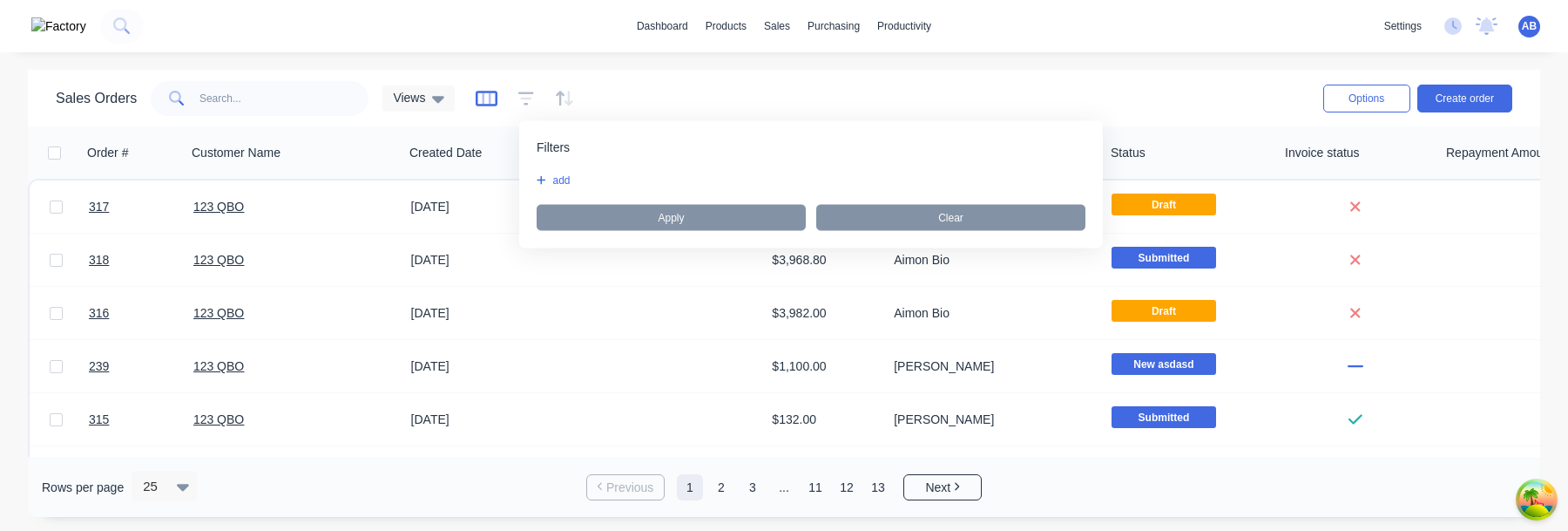
click at [489, 97] on icon "button" at bounding box center [487, 97] width 9 height 11
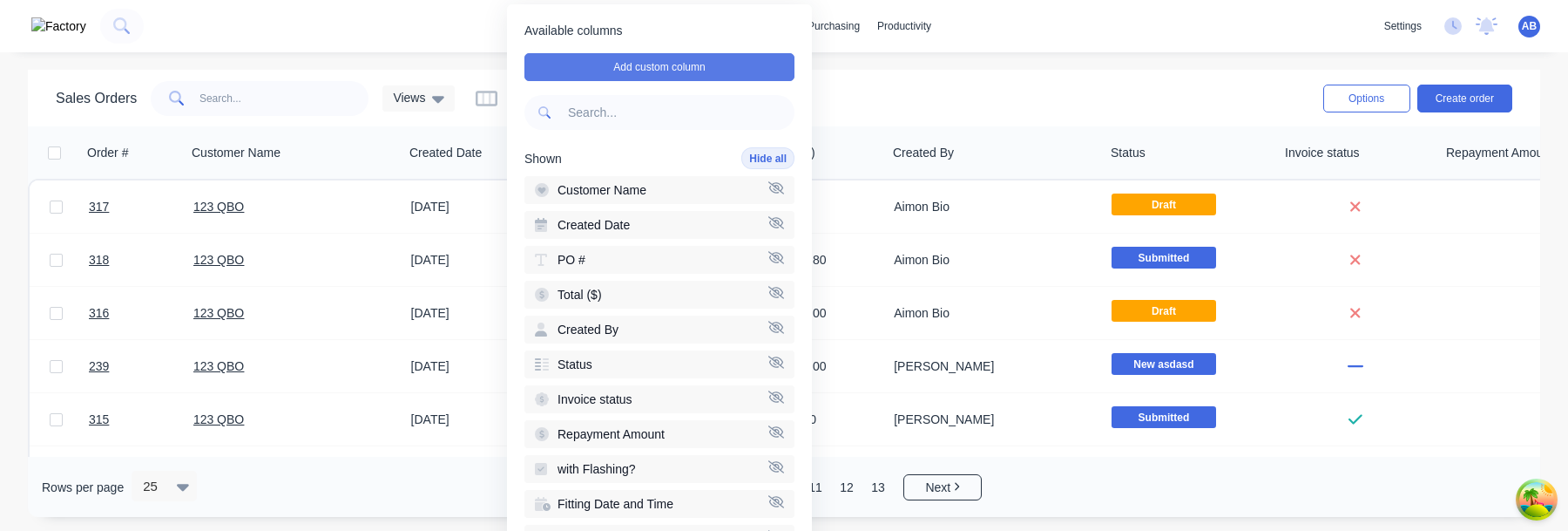
click at [606, 77] on button "Add custom column" at bounding box center [659, 67] width 270 height 28
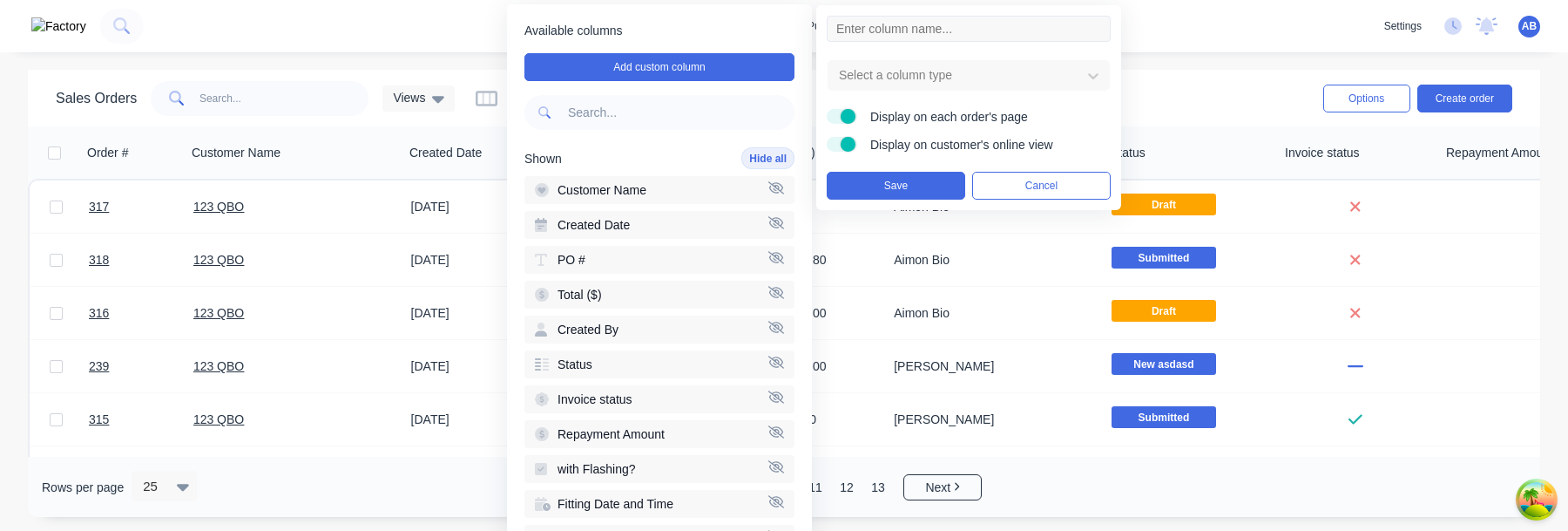
click at [913, 18] on input at bounding box center [968, 29] width 284 height 26
type input "Email"
click at [875, 81] on div at bounding box center [954, 75] width 236 height 22
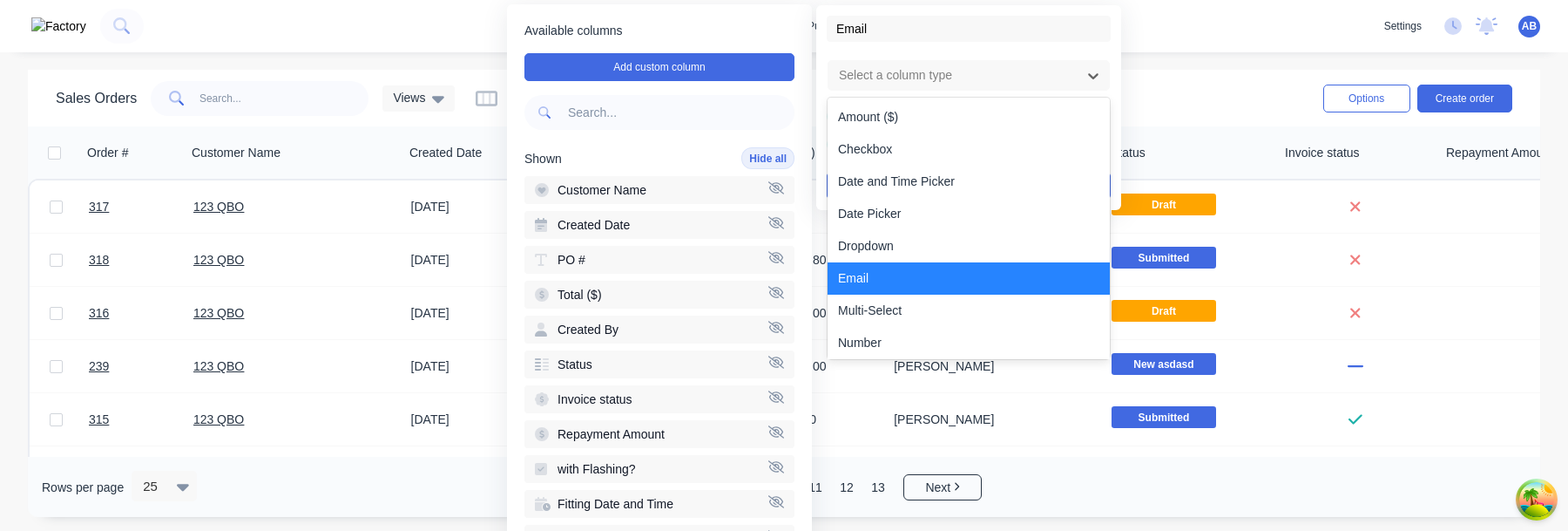
click at [849, 287] on div "Email" at bounding box center [968, 278] width 282 height 32
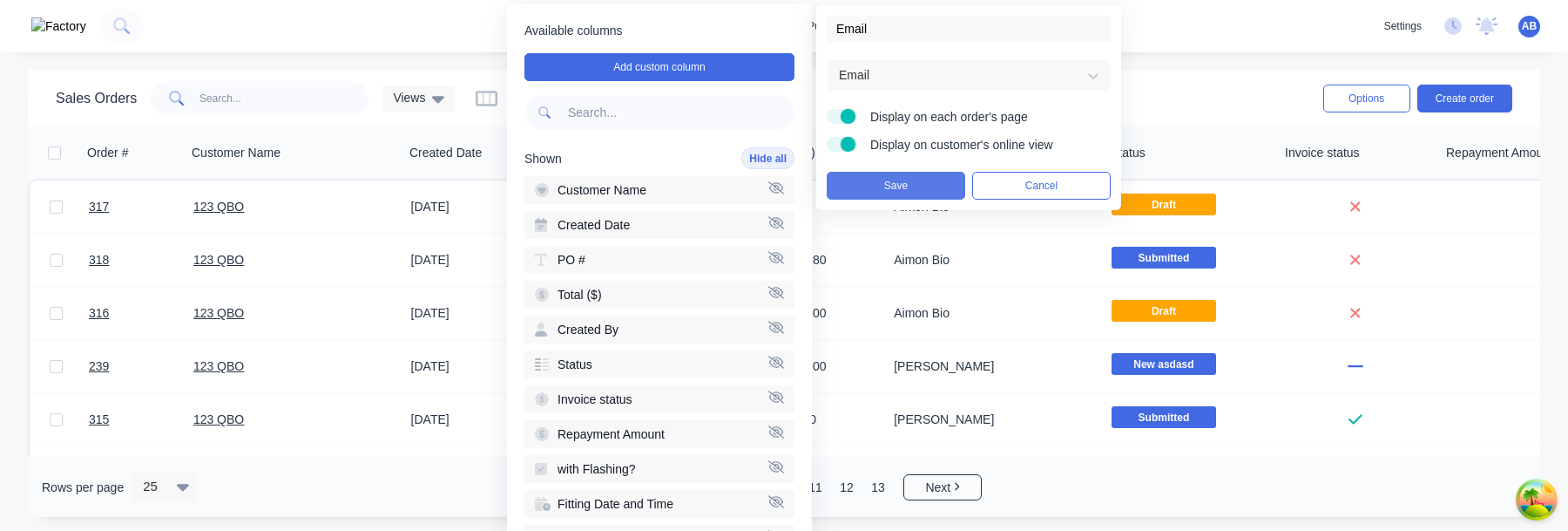
click at [904, 186] on button "Save" at bounding box center [896, 186] width 138 height 28
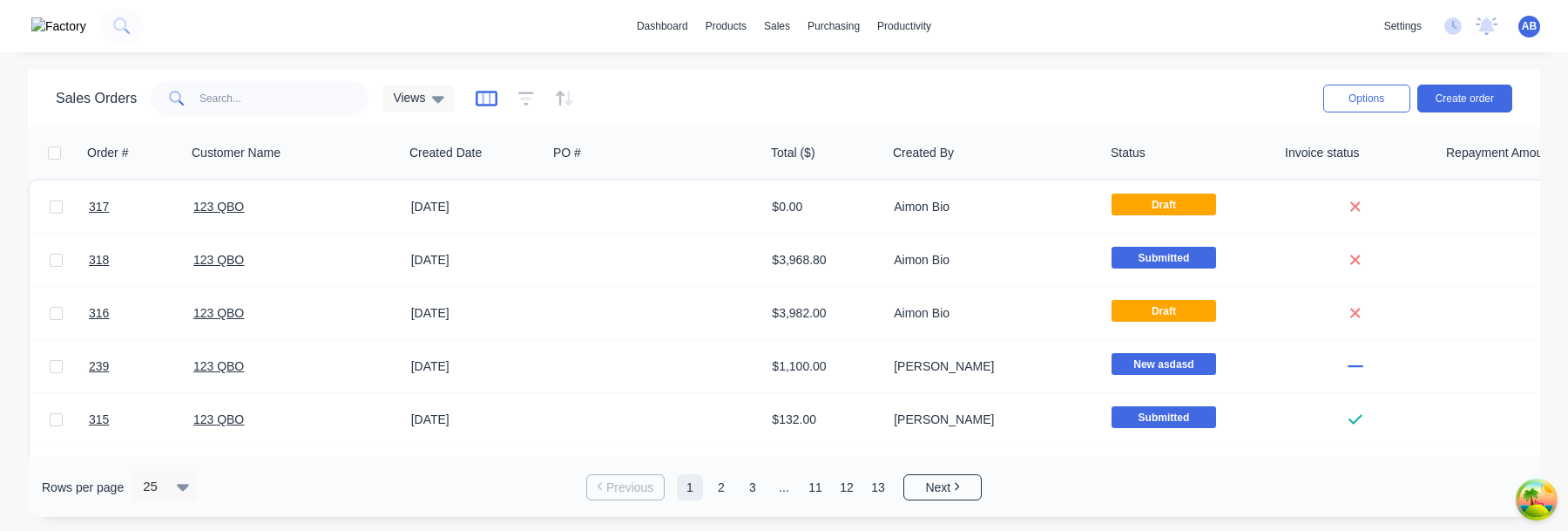
click at [491, 101] on icon "button" at bounding box center [487, 97] width 9 height 11
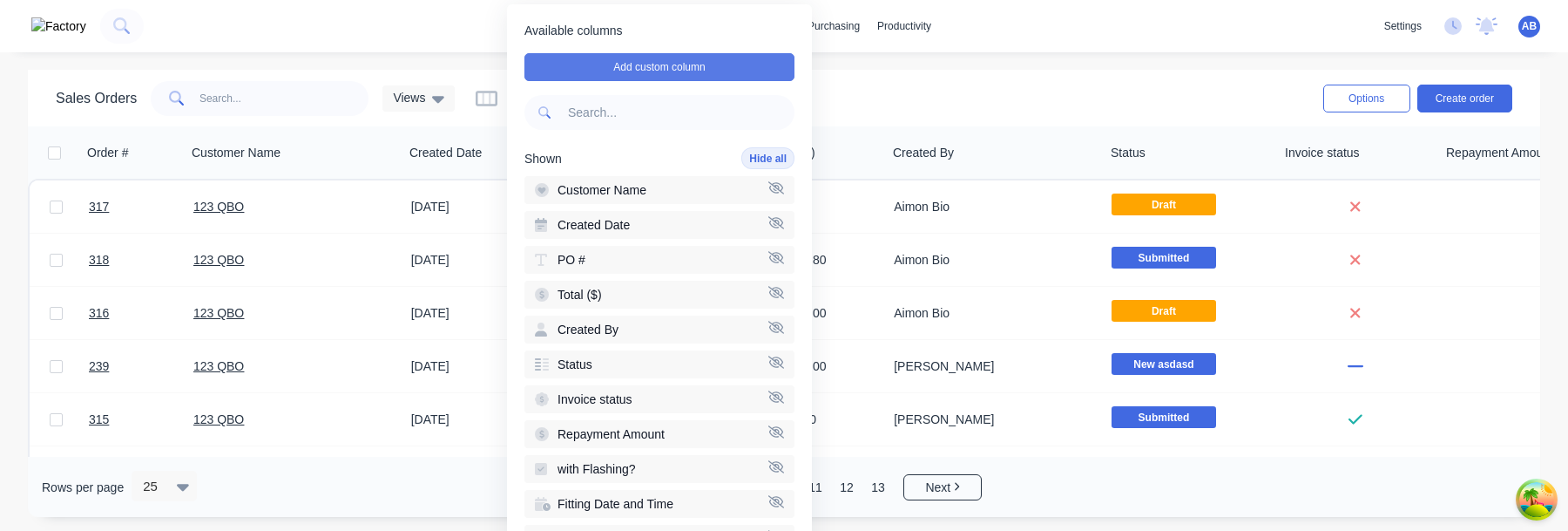
click at [653, 72] on button "Add custom column" at bounding box center [659, 67] width 270 height 28
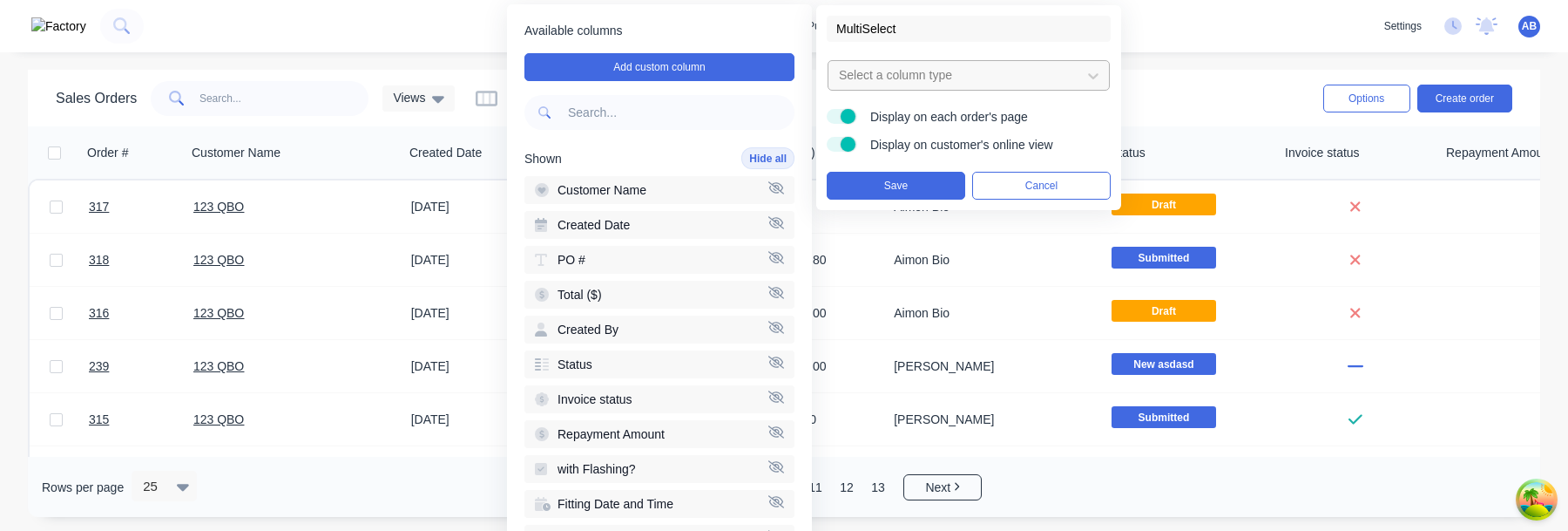
type input "MultiSelect"
click at [1067, 70] on div at bounding box center [954, 75] width 236 height 22
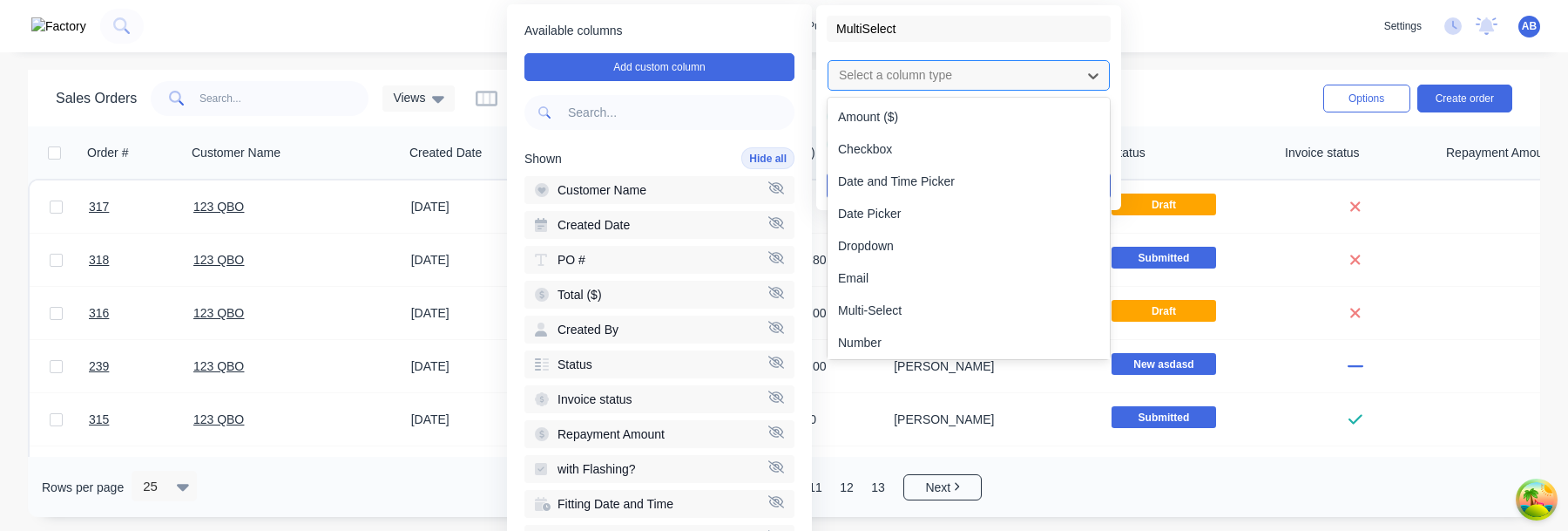
type input "M"
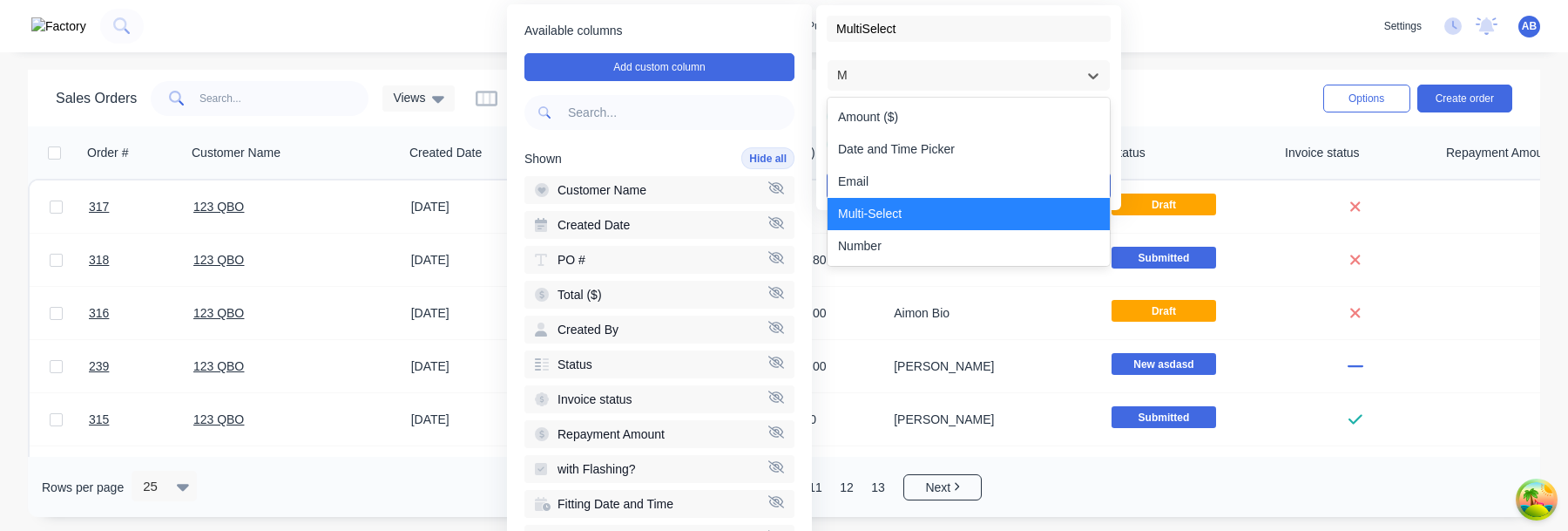
click at [941, 208] on div "Multi-Select" at bounding box center [968, 214] width 282 height 32
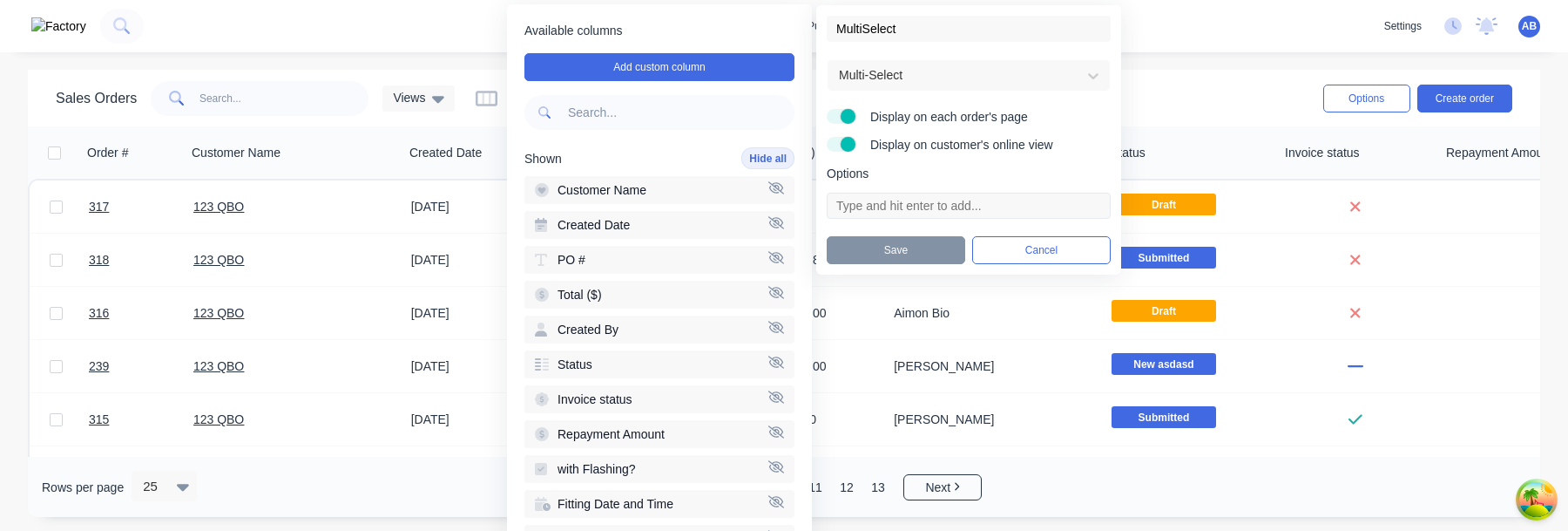
click at [904, 207] on input at bounding box center [968, 206] width 284 height 26
type input "S"
type input "o"
type input "Option 1"
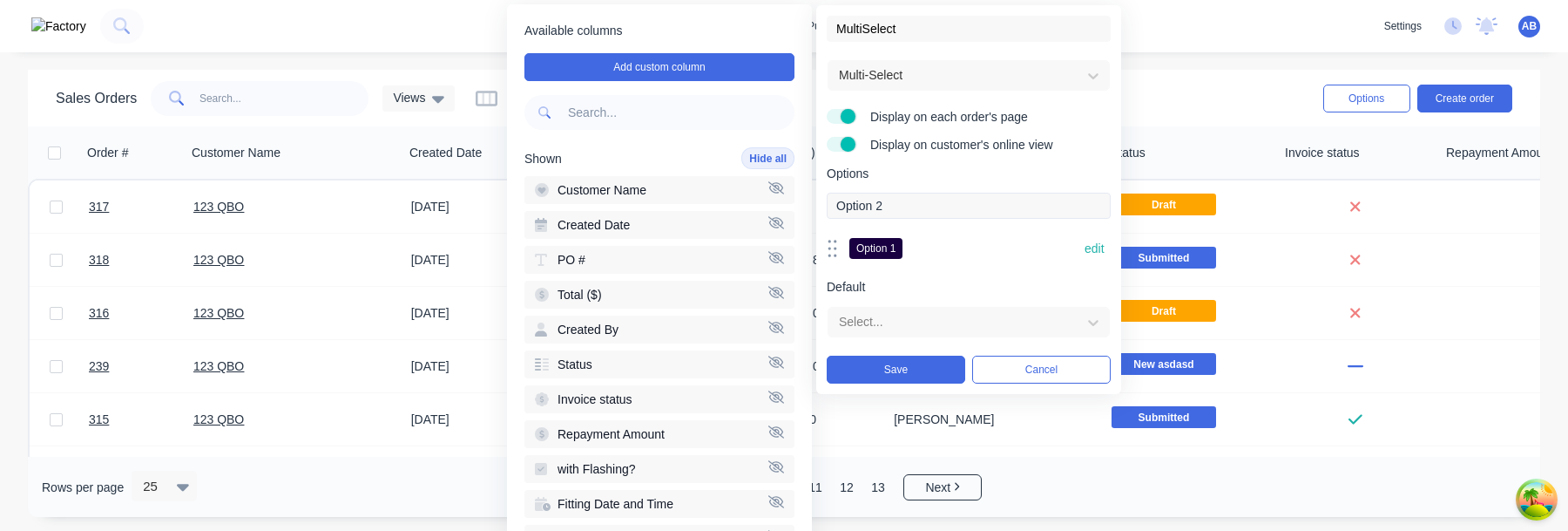
type input "Option 2"
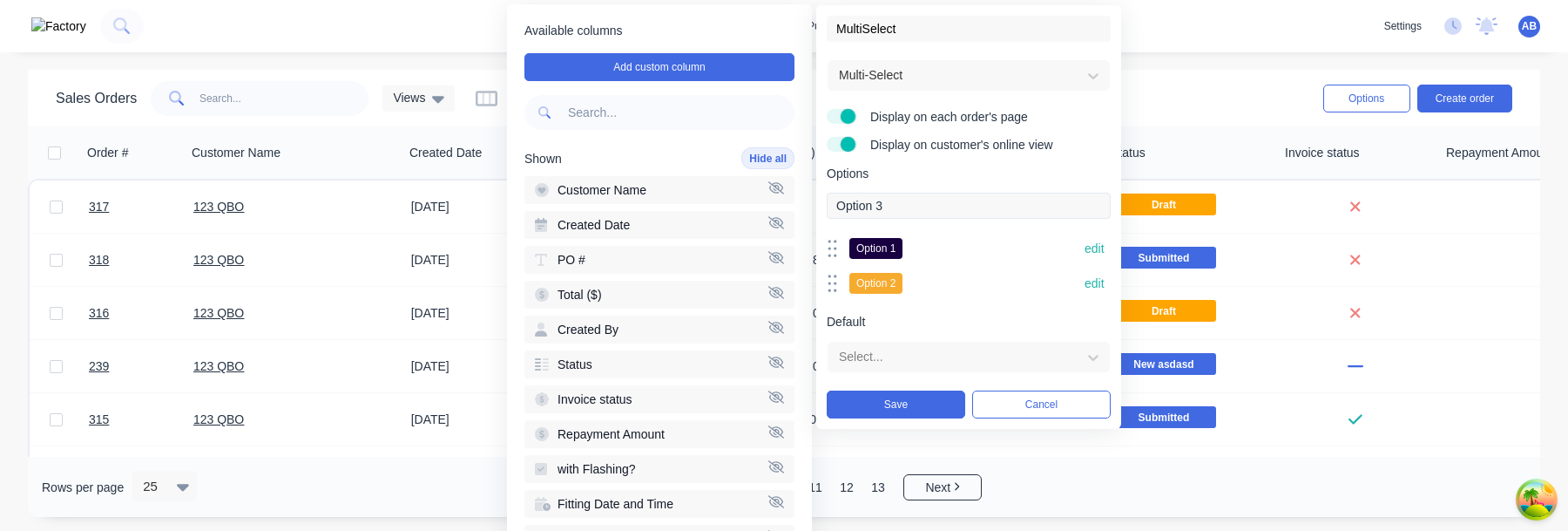
type input "Option 3"
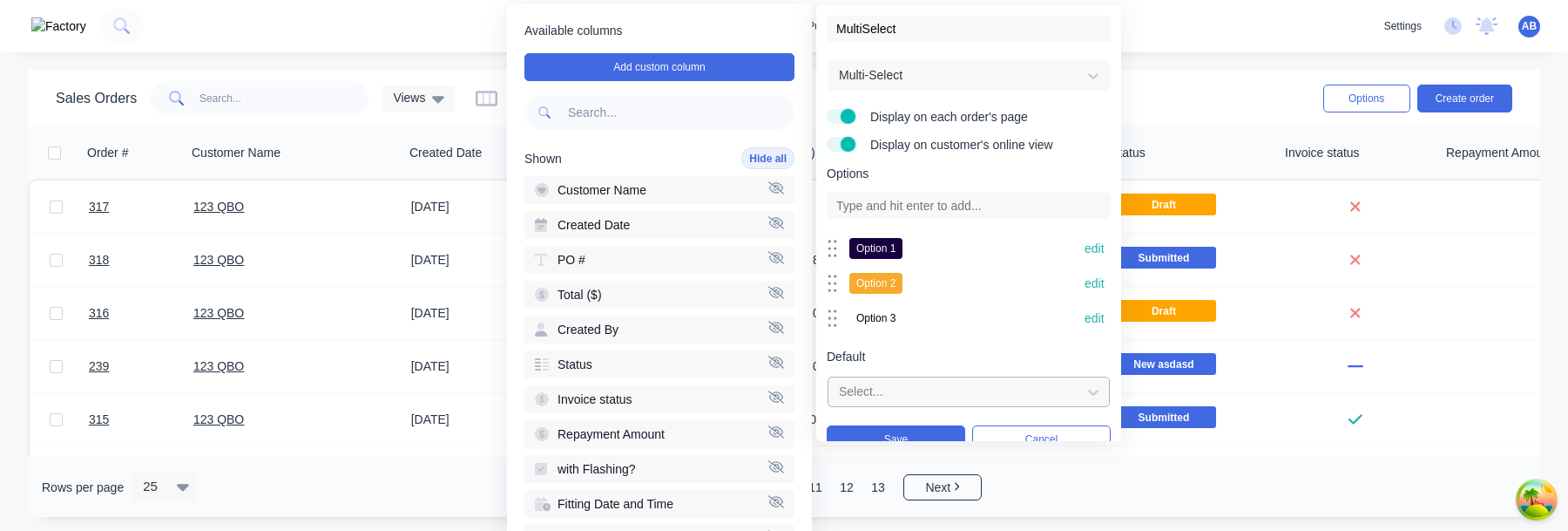
click at [913, 395] on div at bounding box center [954, 392] width 236 height 22
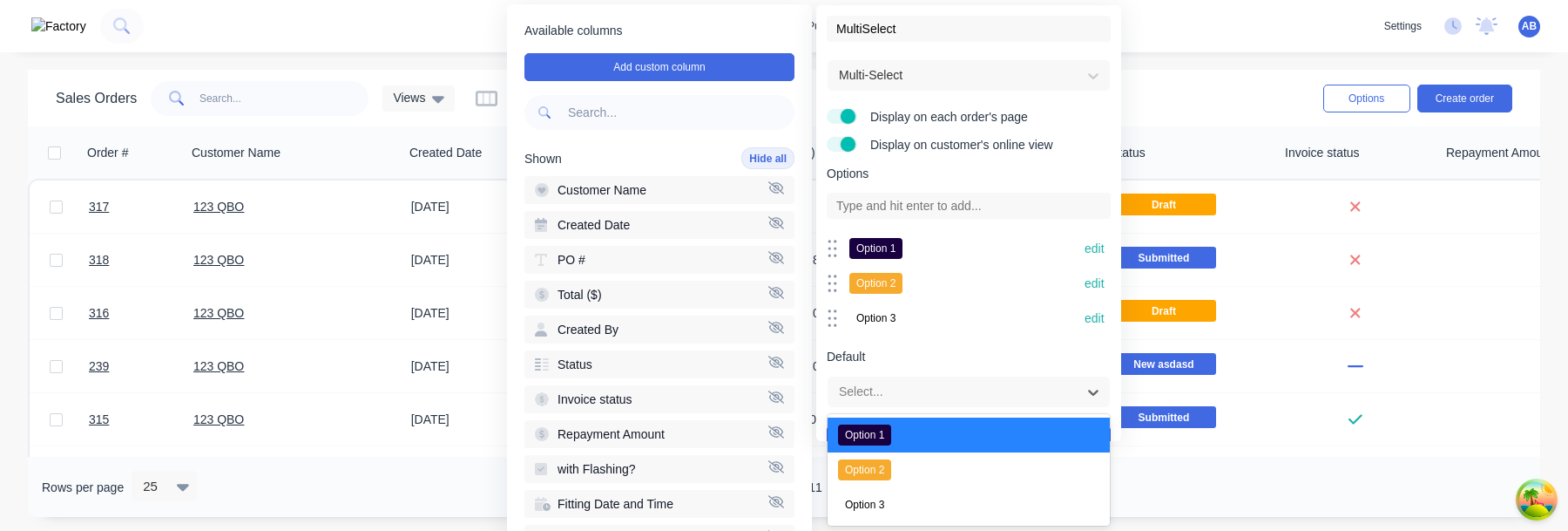
click at [904, 437] on div "Option 1" at bounding box center [968, 435] width 282 height 35
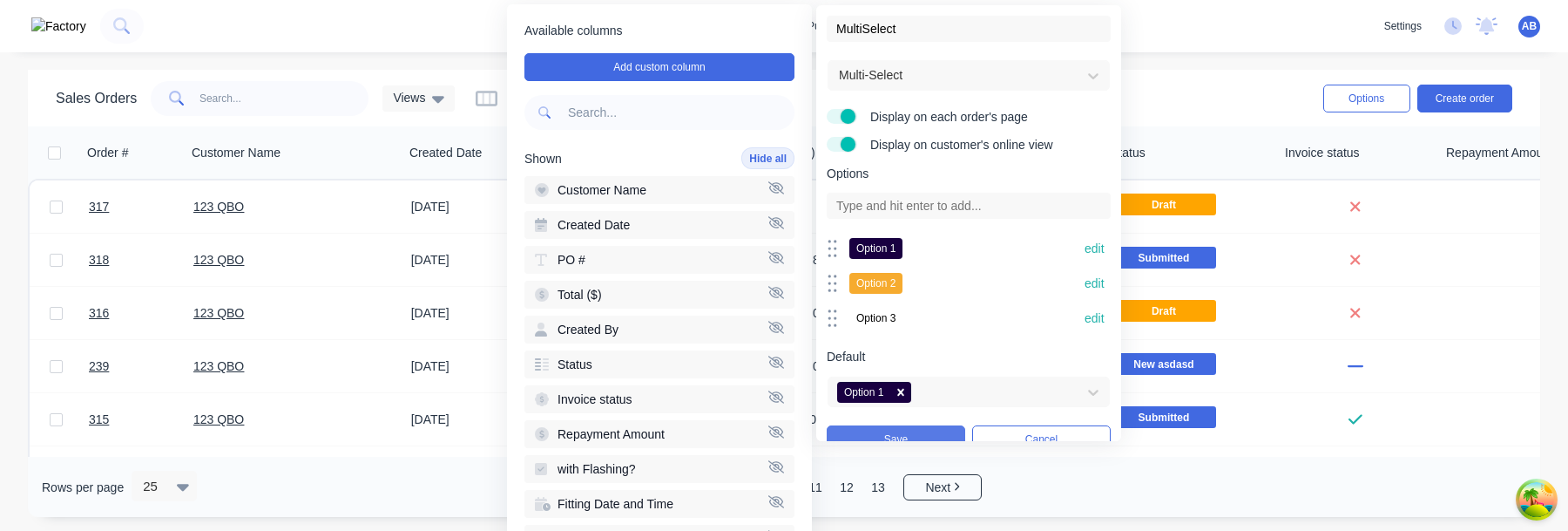
click at [904, 433] on button "Save" at bounding box center [896, 440] width 138 height 28
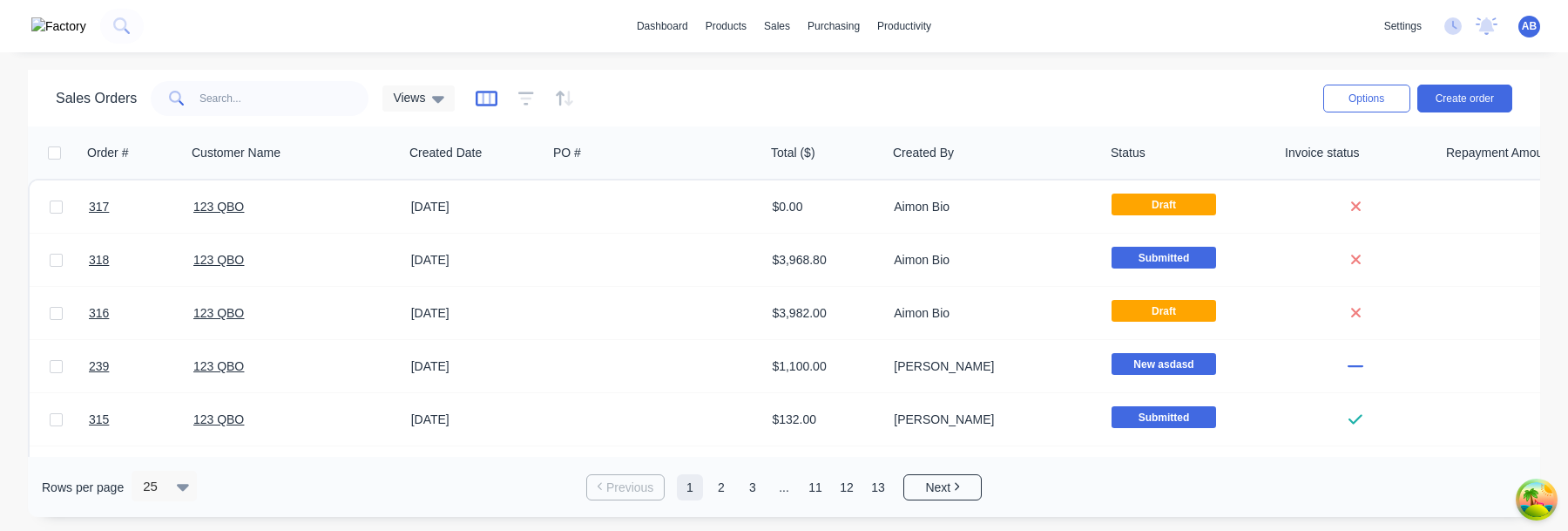
click at [483, 95] on icon "button" at bounding box center [487, 97] width 9 height 11
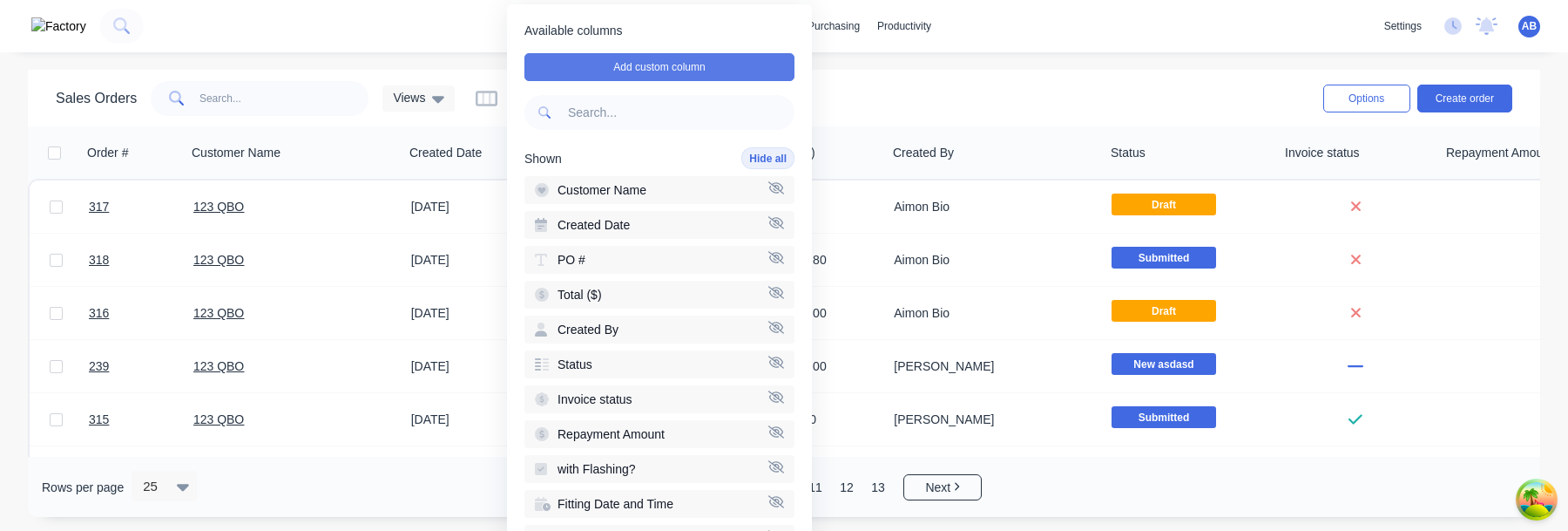
click at [652, 63] on button "Add custom column" at bounding box center [659, 67] width 270 height 28
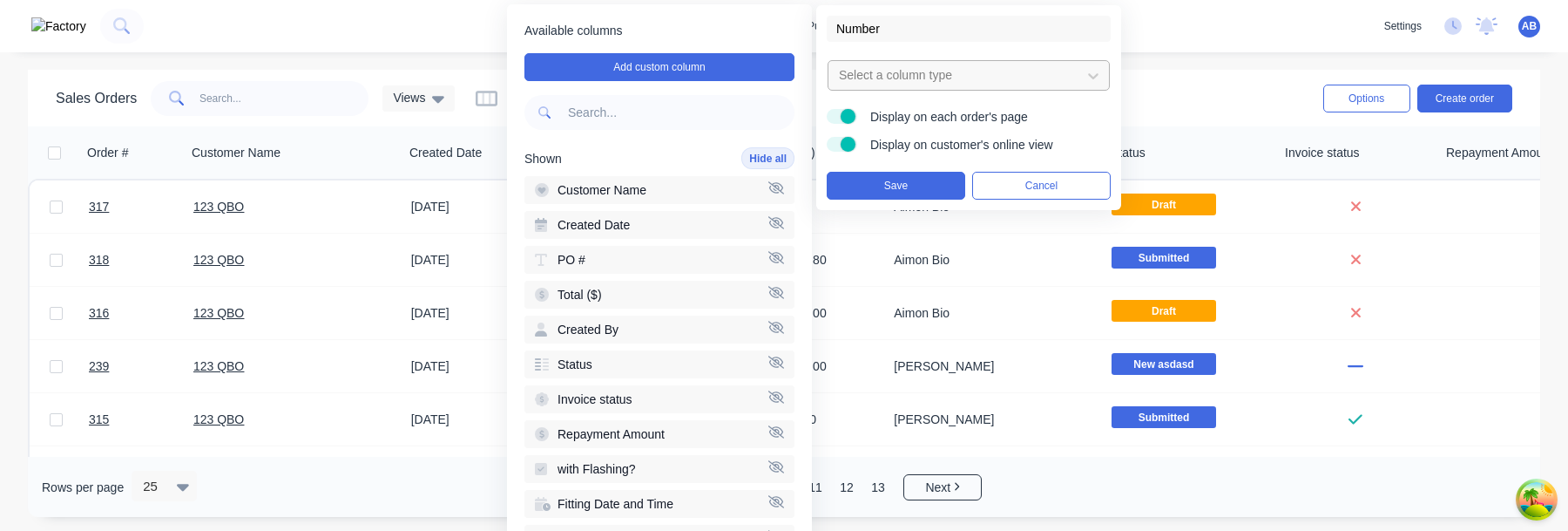
type input "Number"
click at [904, 63] on div "Select a column type" at bounding box center [954, 75] width 246 height 29
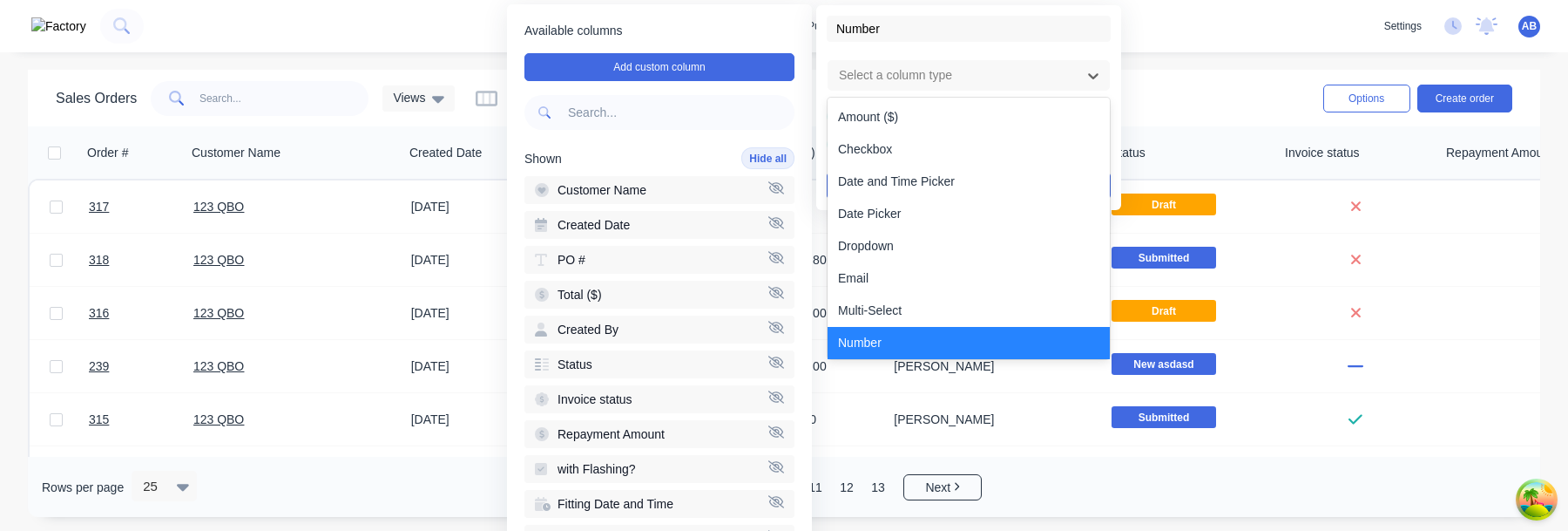
click at [894, 339] on div "Number" at bounding box center [968, 343] width 282 height 32
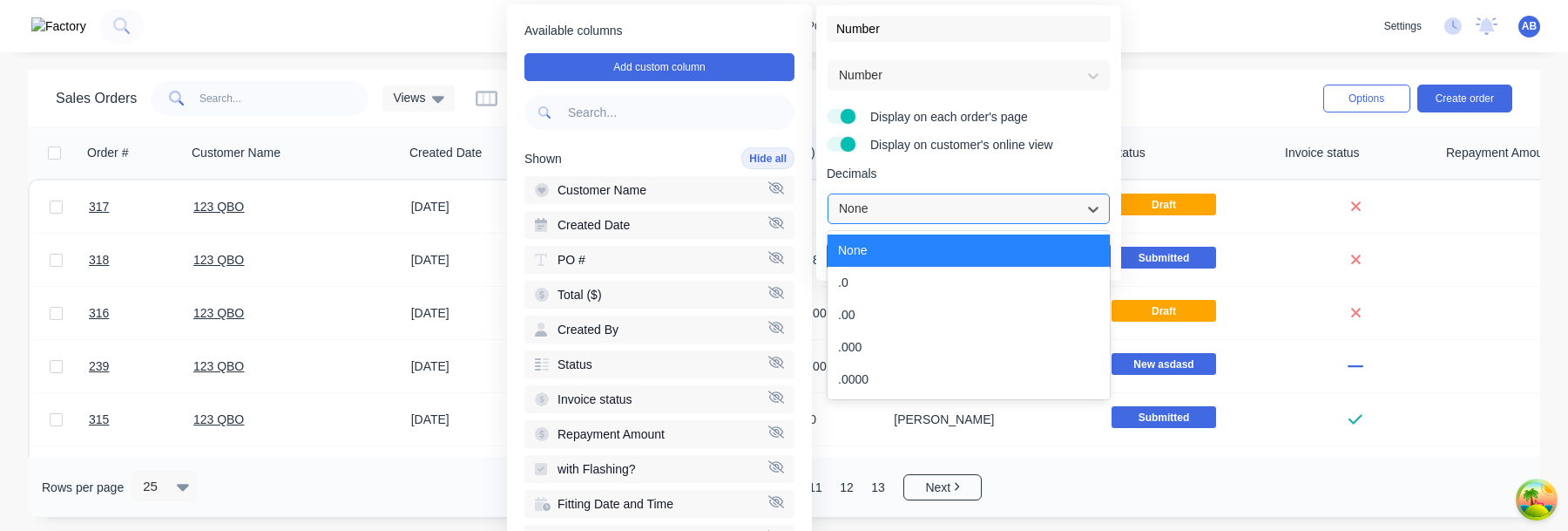
click at [921, 202] on div at bounding box center [954, 209] width 236 height 22
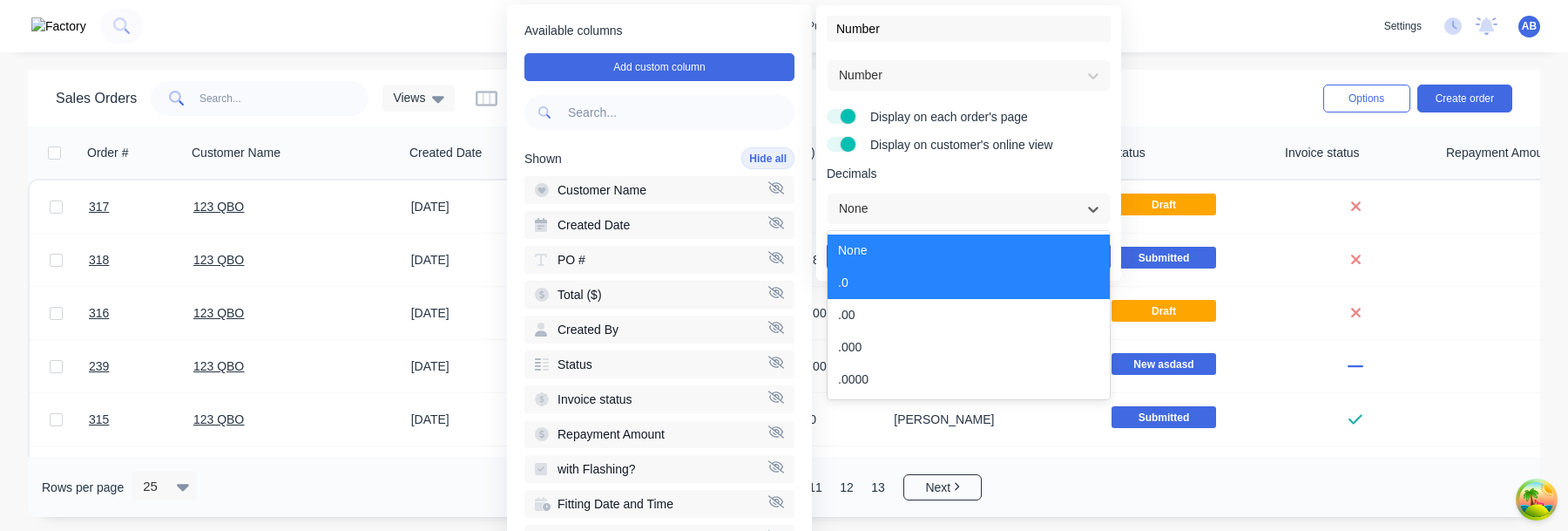
click at [897, 279] on div ".0" at bounding box center [968, 282] width 282 height 32
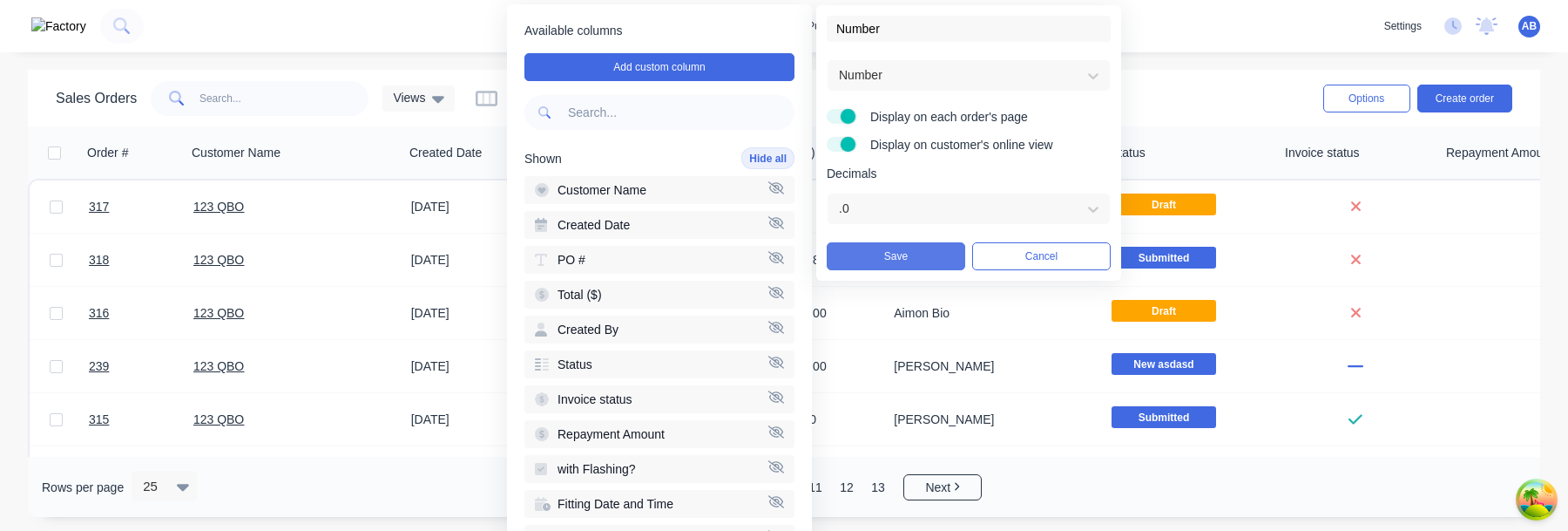
click at [903, 255] on button "Save" at bounding box center [896, 257] width 138 height 28
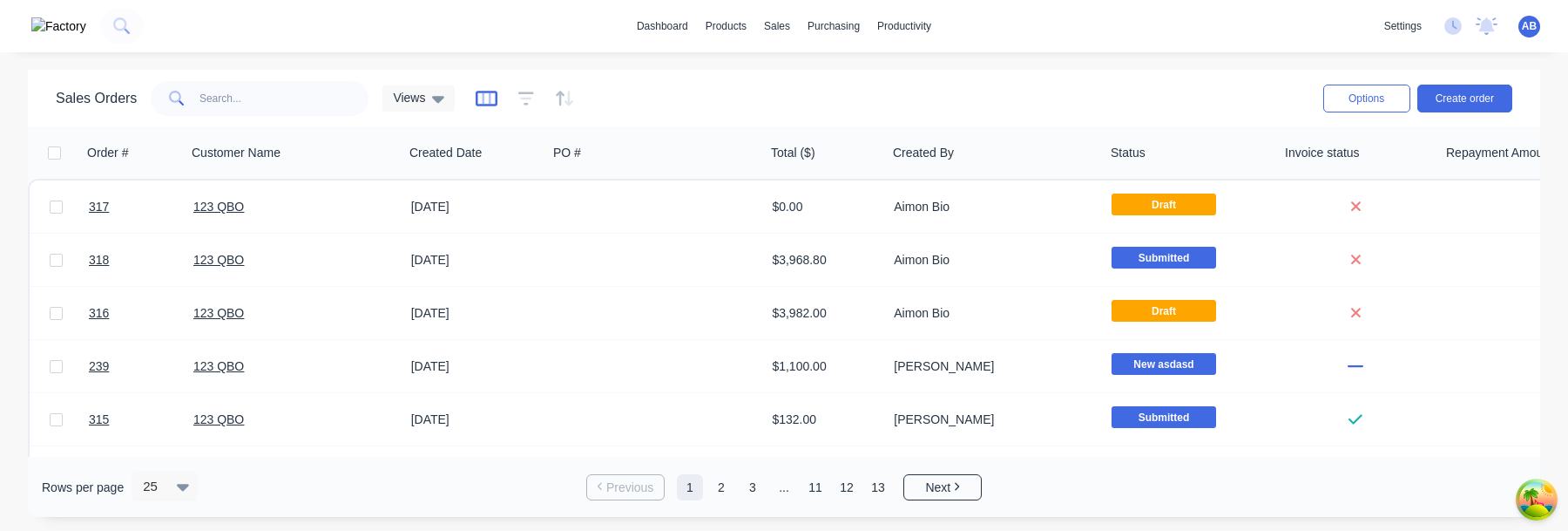
click at [482, 93] on icon "button" at bounding box center [486, 98] width 22 height 18
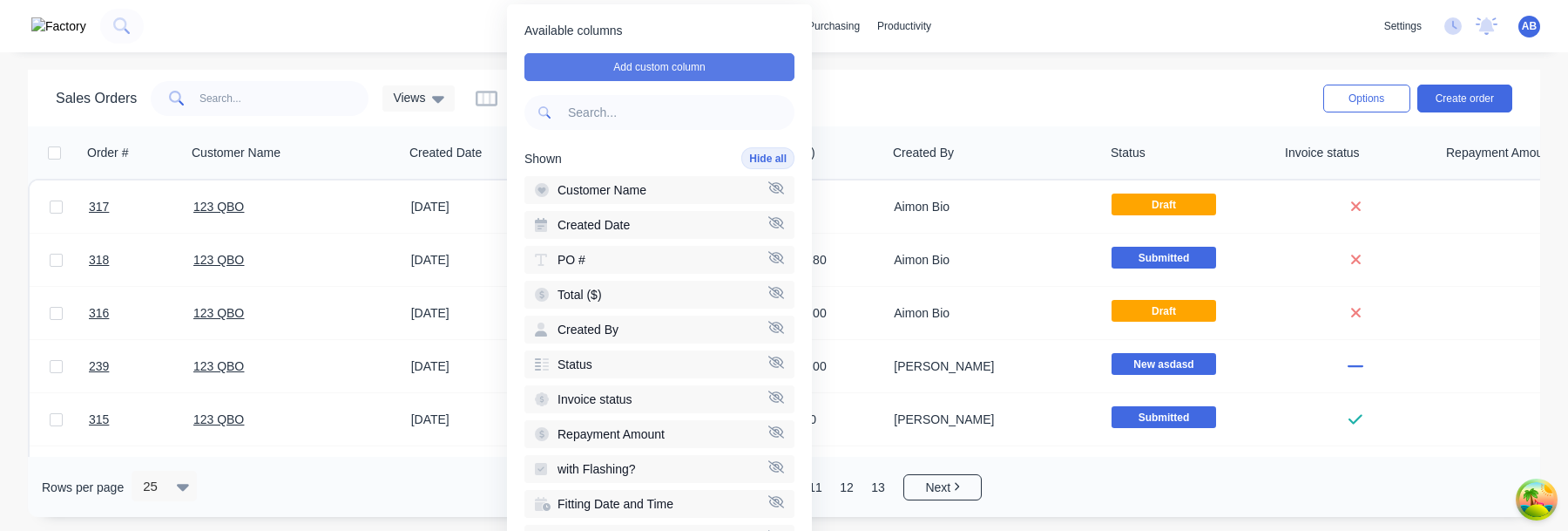
click at [666, 72] on button "Add custom column" at bounding box center [659, 67] width 270 height 28
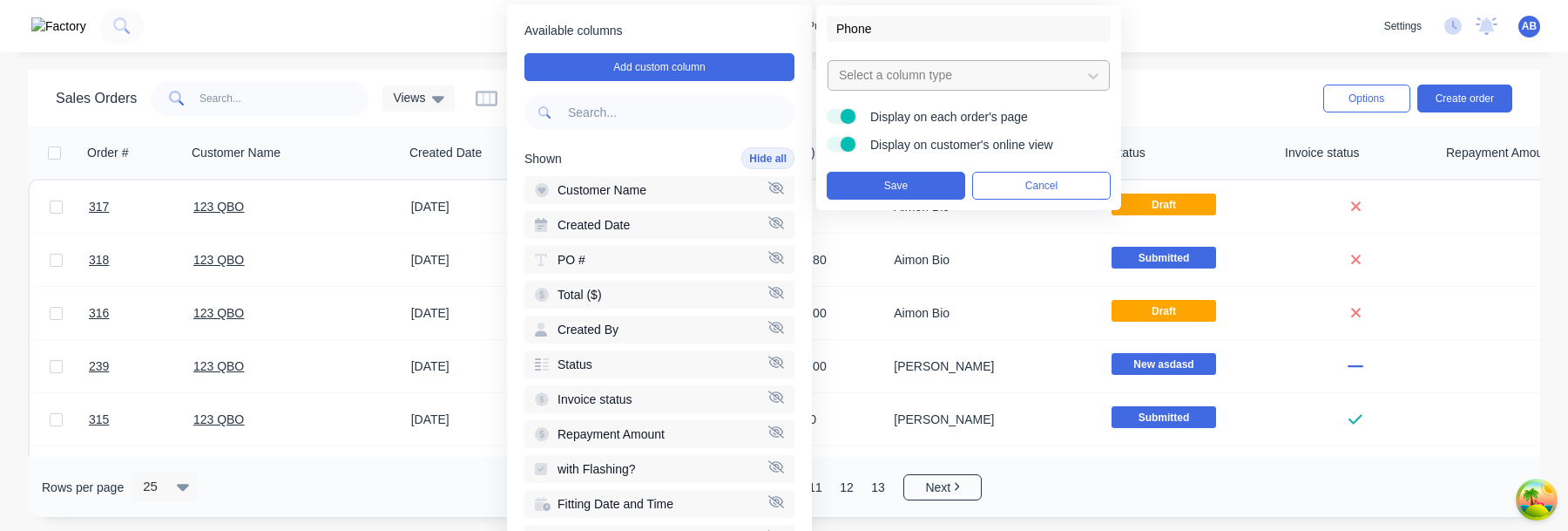
type input "Phone"
click at [925, 86] on div at bounding box center [954, 75] width 236 height 22
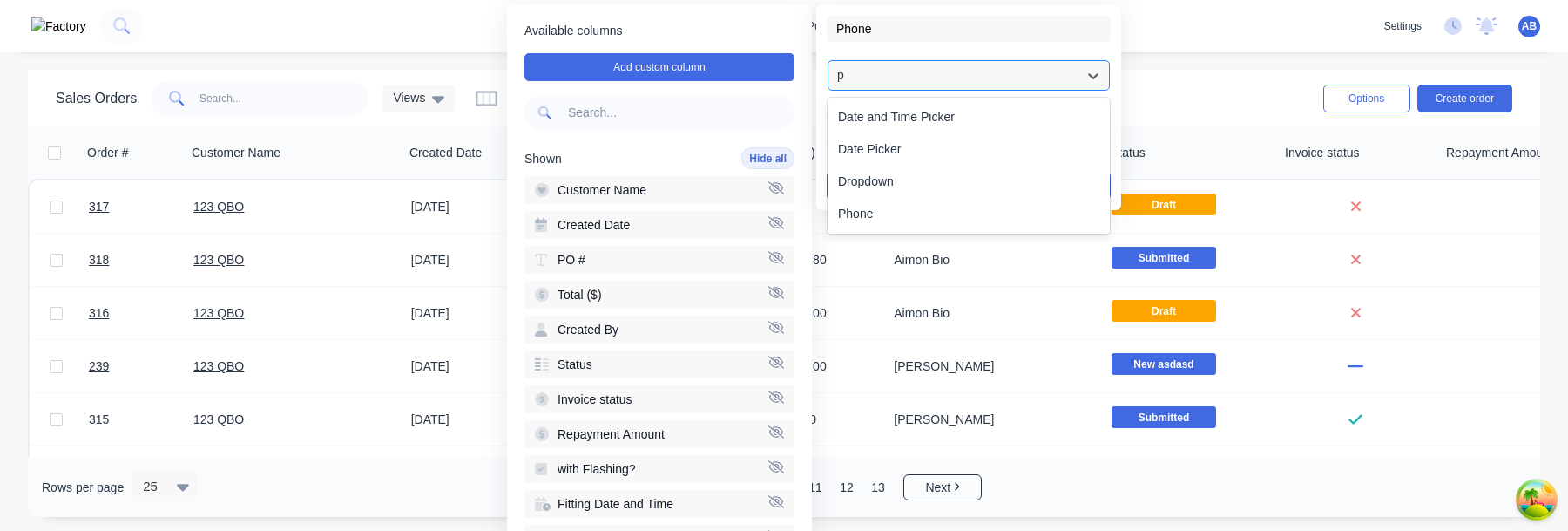
type input "ph"
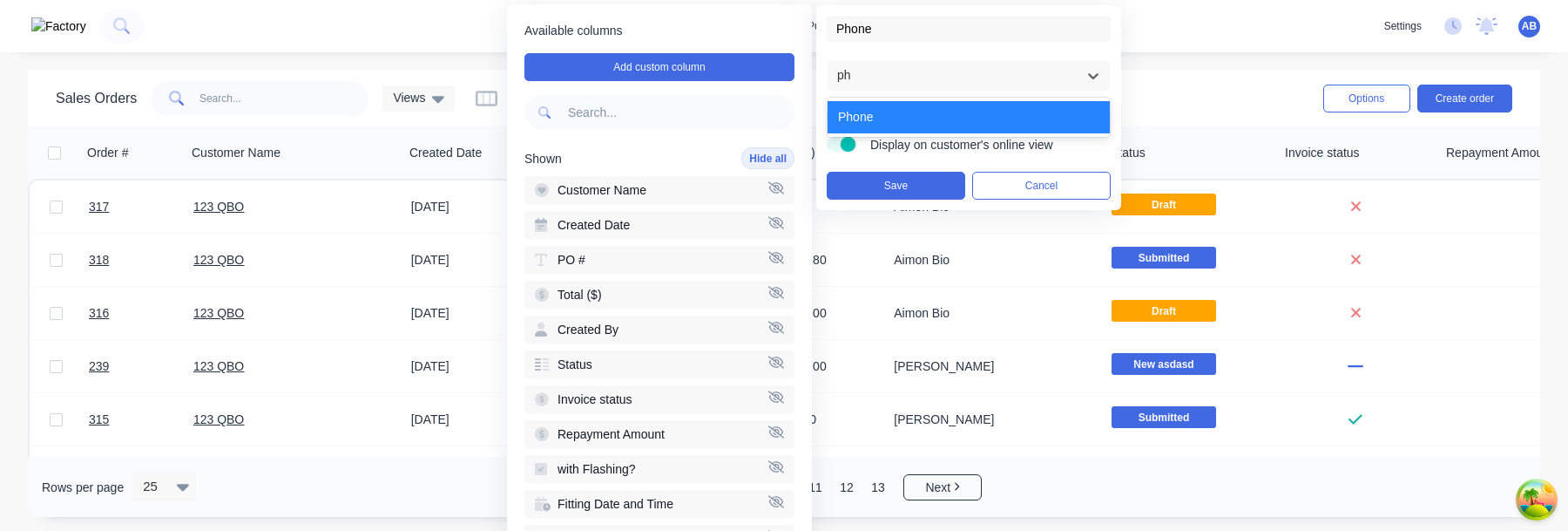
click at [918, 110] on div "Phone" at bounding box center [968, 117] width 282 height 32
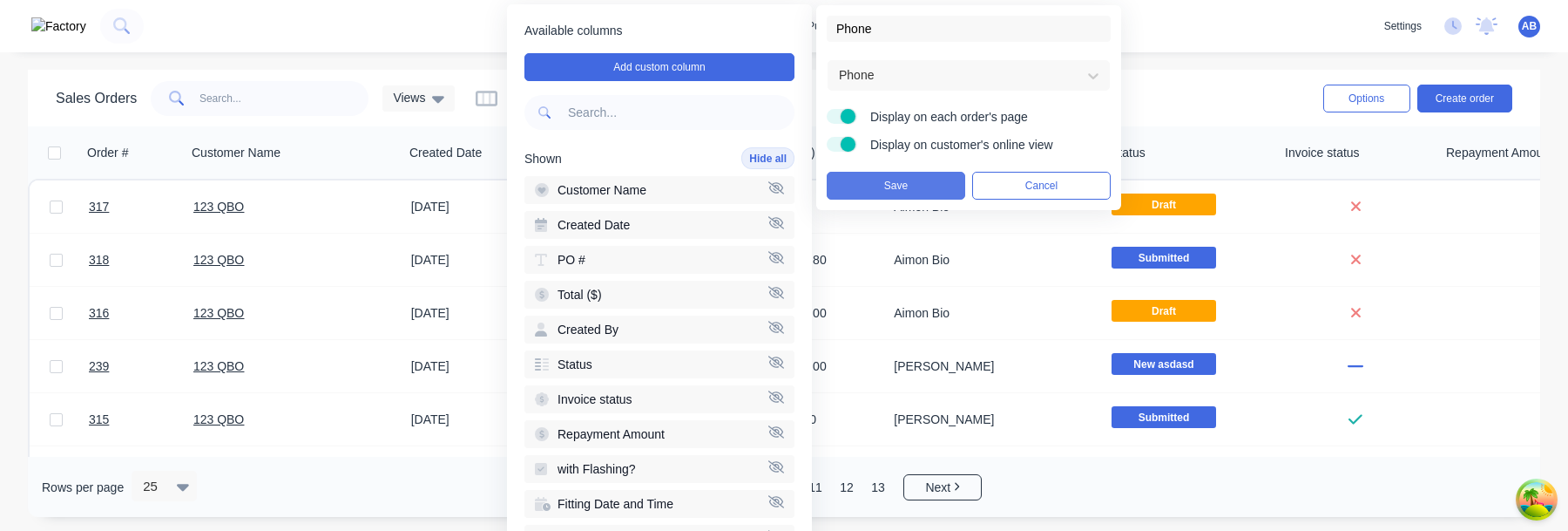
click at [918, 181] on button "Save" at bounding box center [896, 186] width 138 height 28
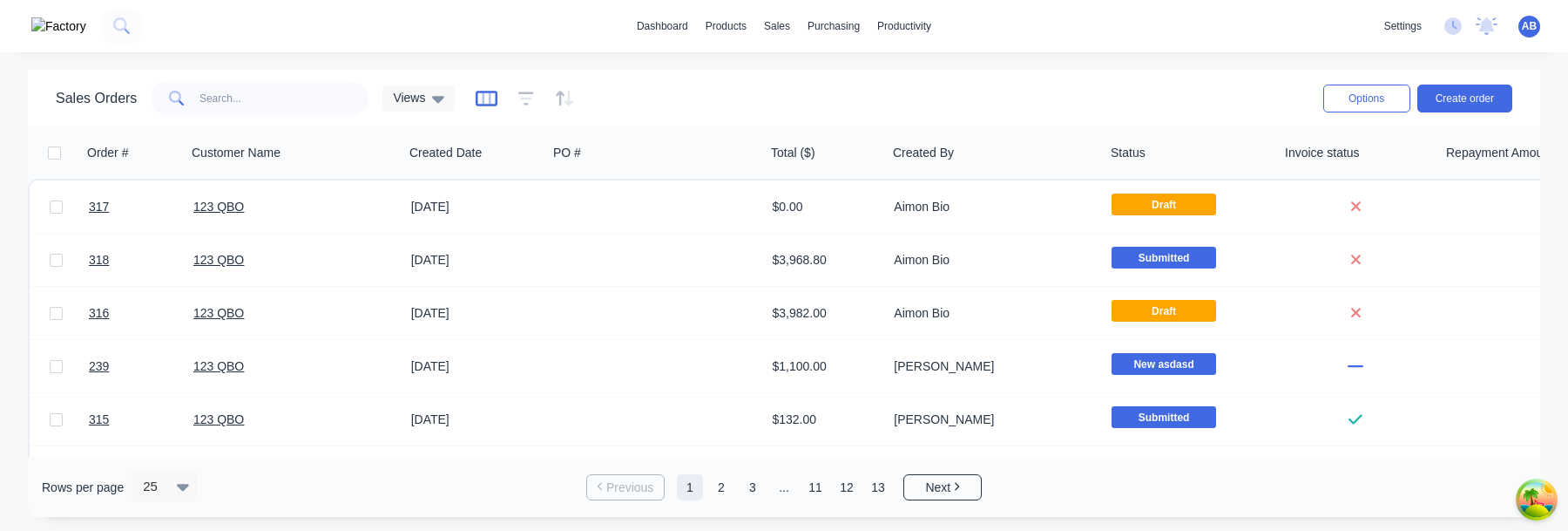
click at [494, 90] on icon "button" at bounding box center [486, 98] width 22 height 16
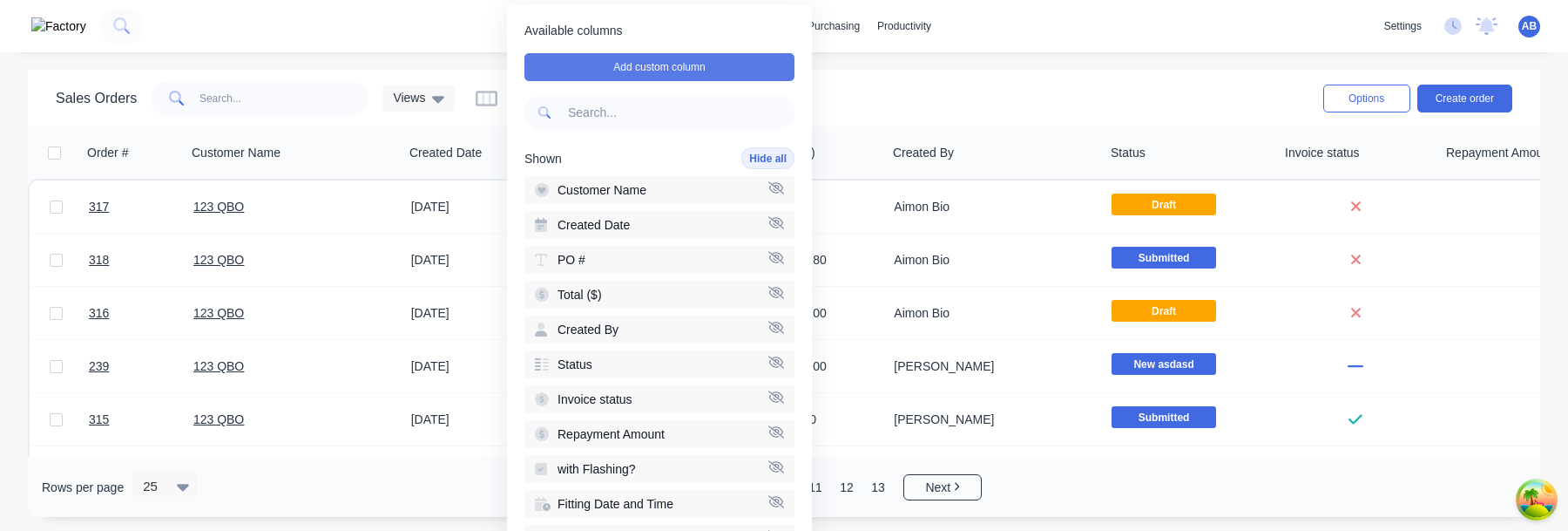
click at [663, 68] on button "Add custom column" at bounding box center [659, 67] width 270 height 28
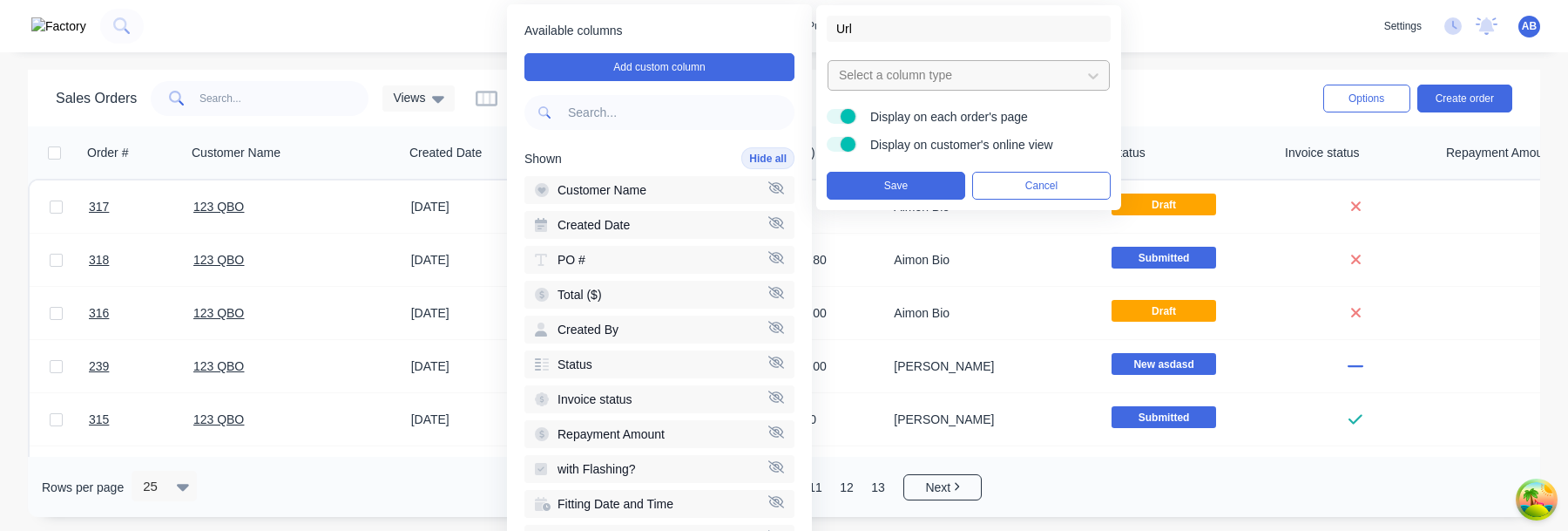
click at [907, 66] on div at bounding box center [954, 75] width 236 height 22
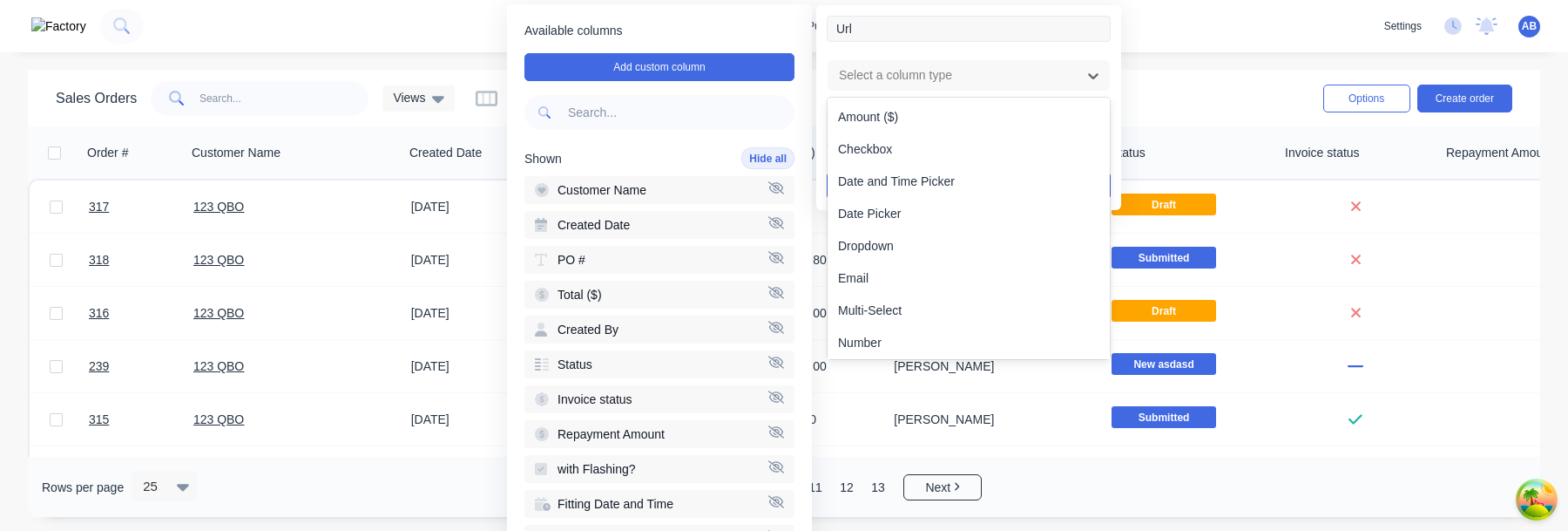
click at [875, 30] on input "Url" at bounding box center [968, 29] width 284 height 26
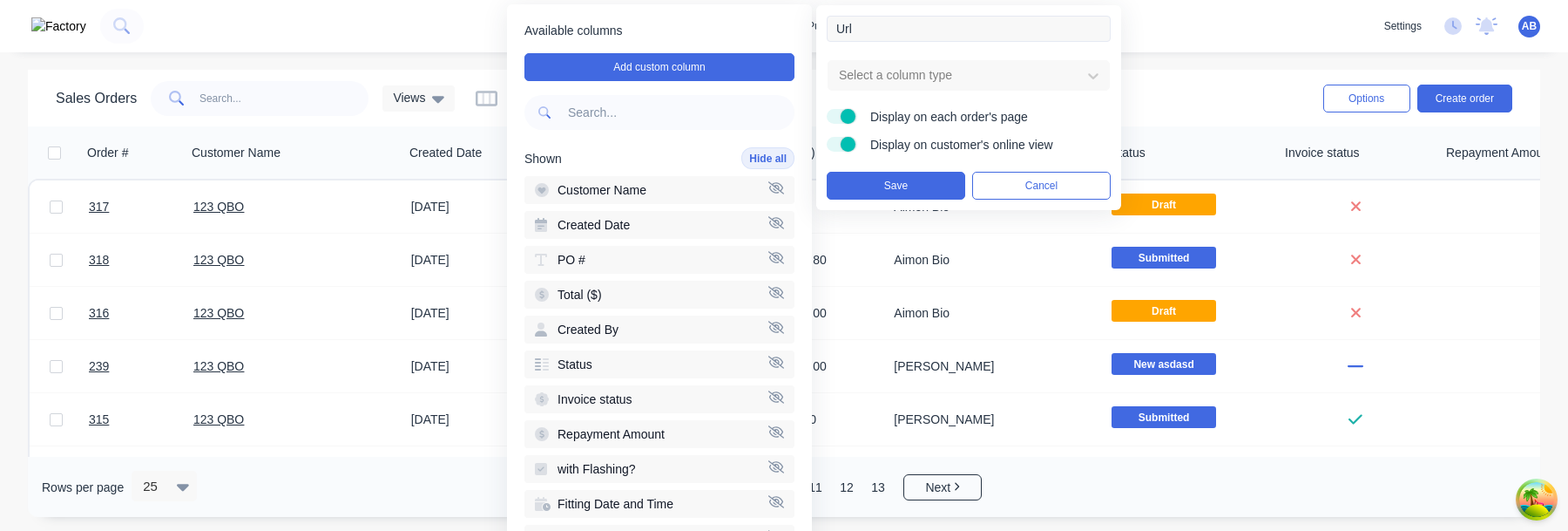
click at [875, 30] on input "Url" at bounding box center [968, 29] width 284 height 26
type input "URL"
click at [903, 73] on div at bounding box center [954, 75] width 236 height 22
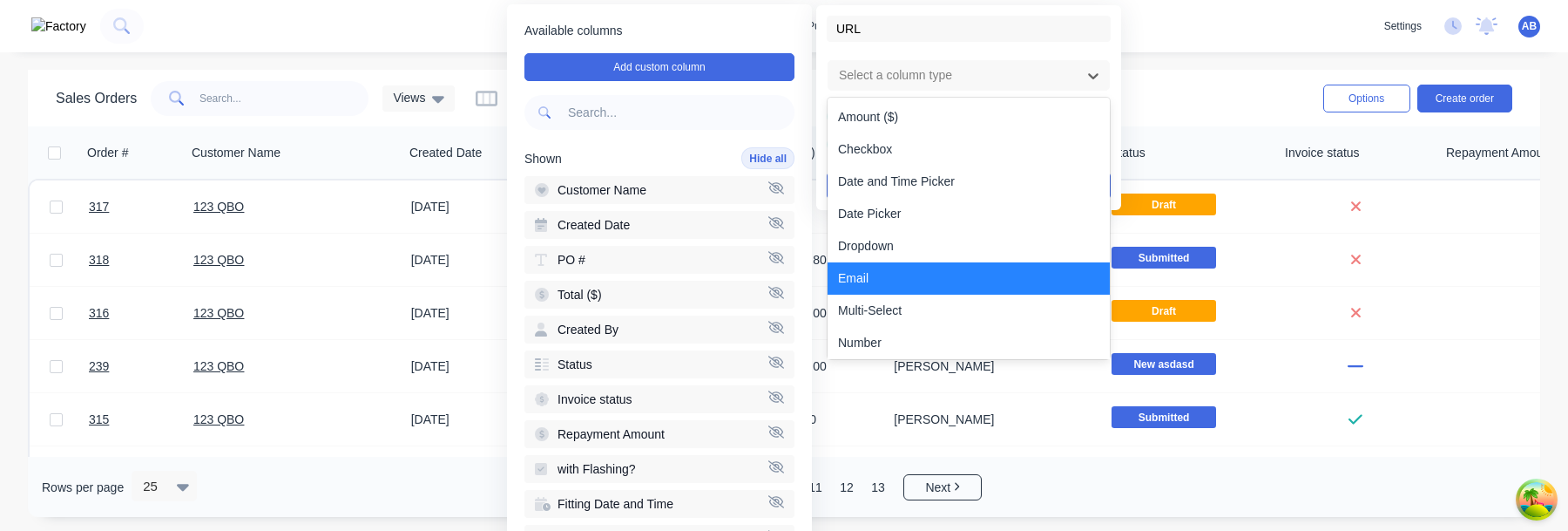
scroll to position [100, 0]
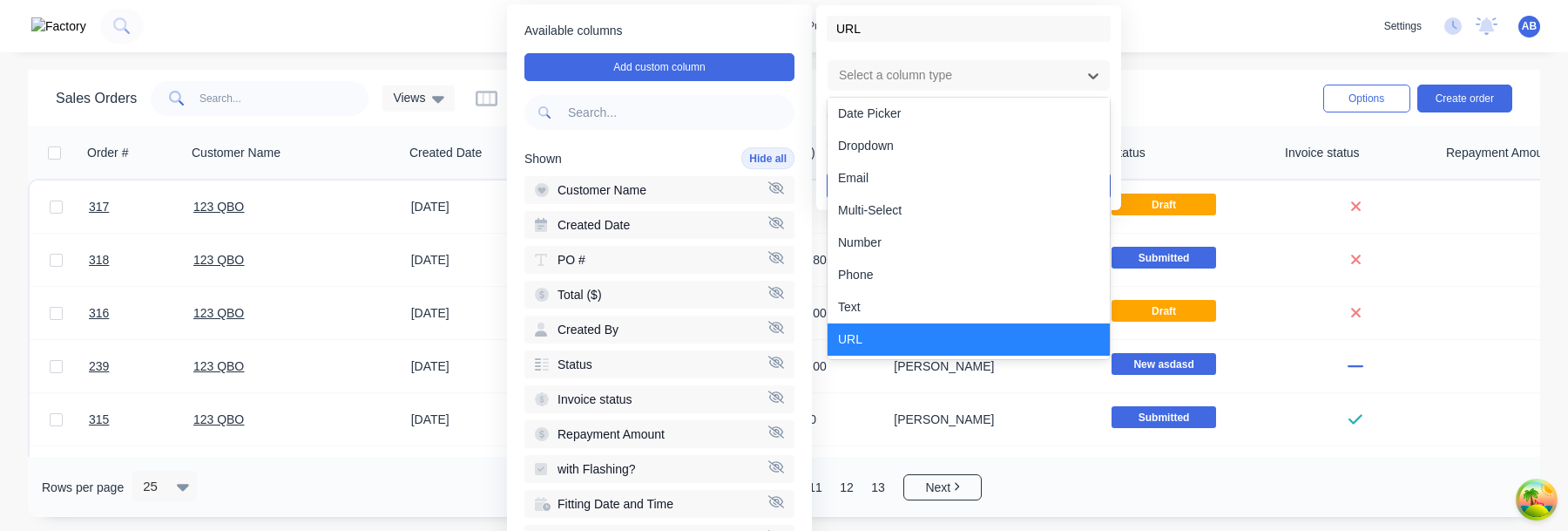
click at [890, 335] on div "URL" at bounding box center [968, 339] width 282 height 32
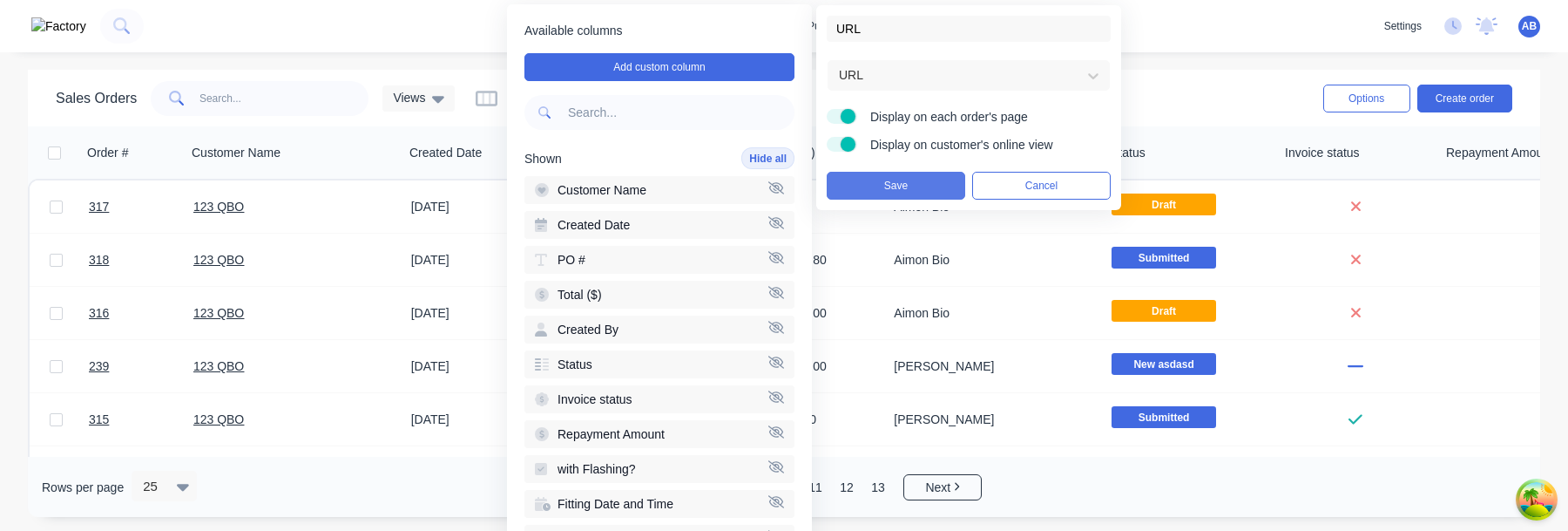
click at [909, 181] on button "Save" at bounding box center [896, 186] width 138 height 28
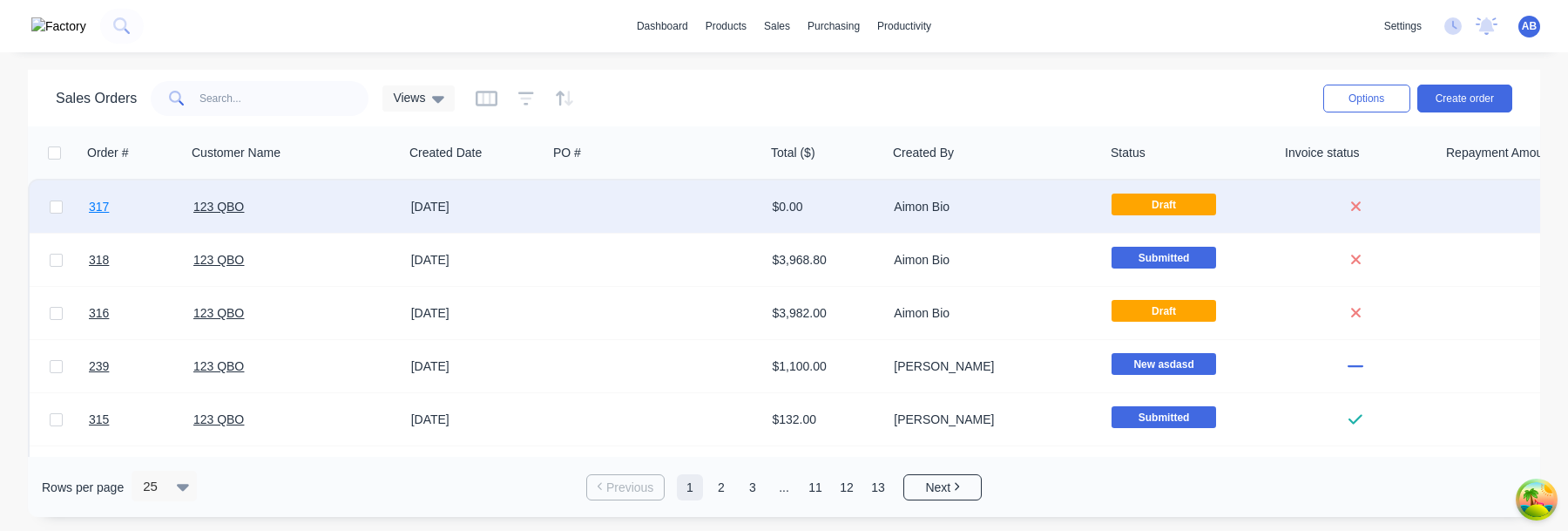
click at [102, 208] on span "317" at bounding box center [98, 207] width 20 height 18
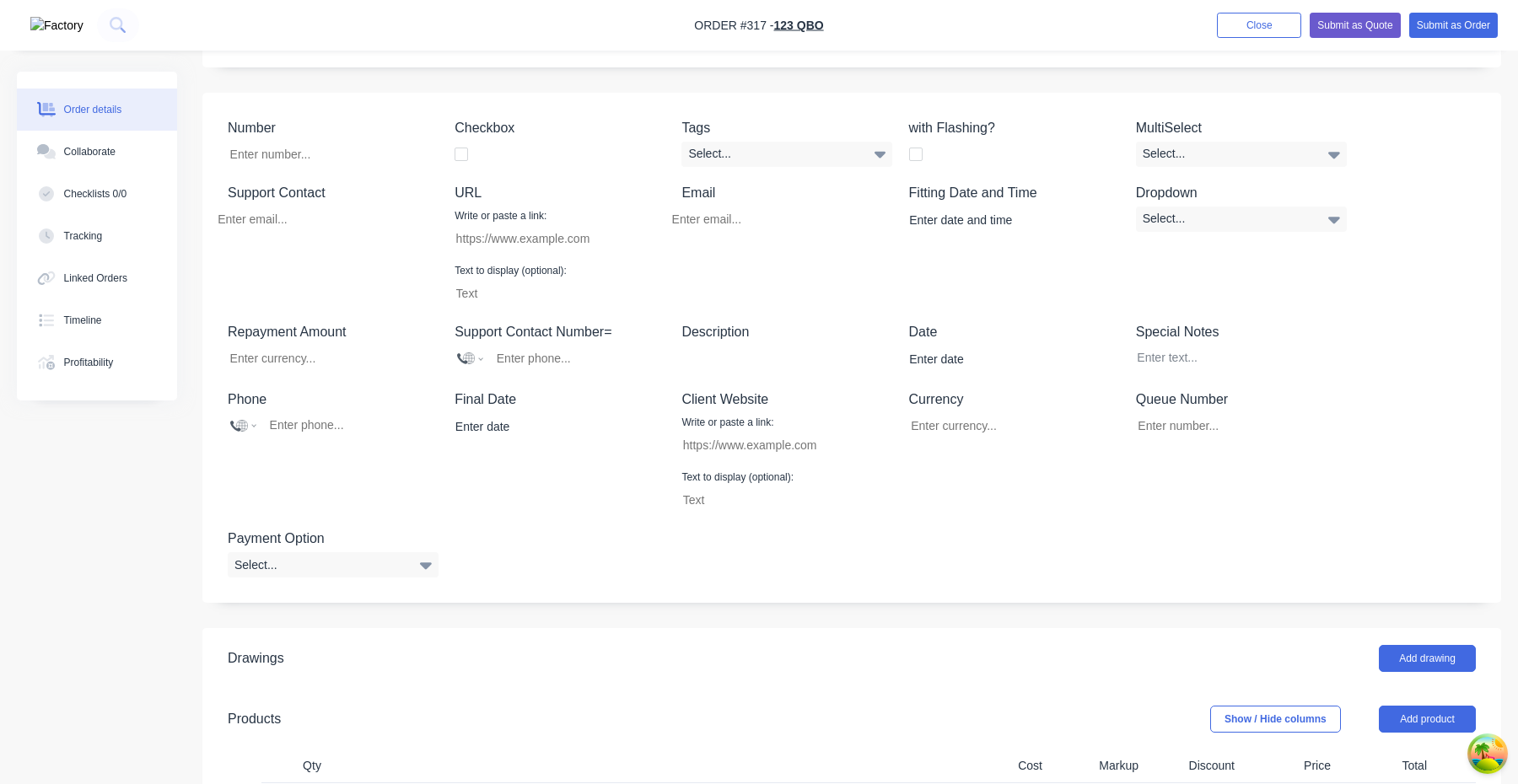
scroll to position [340, 0]
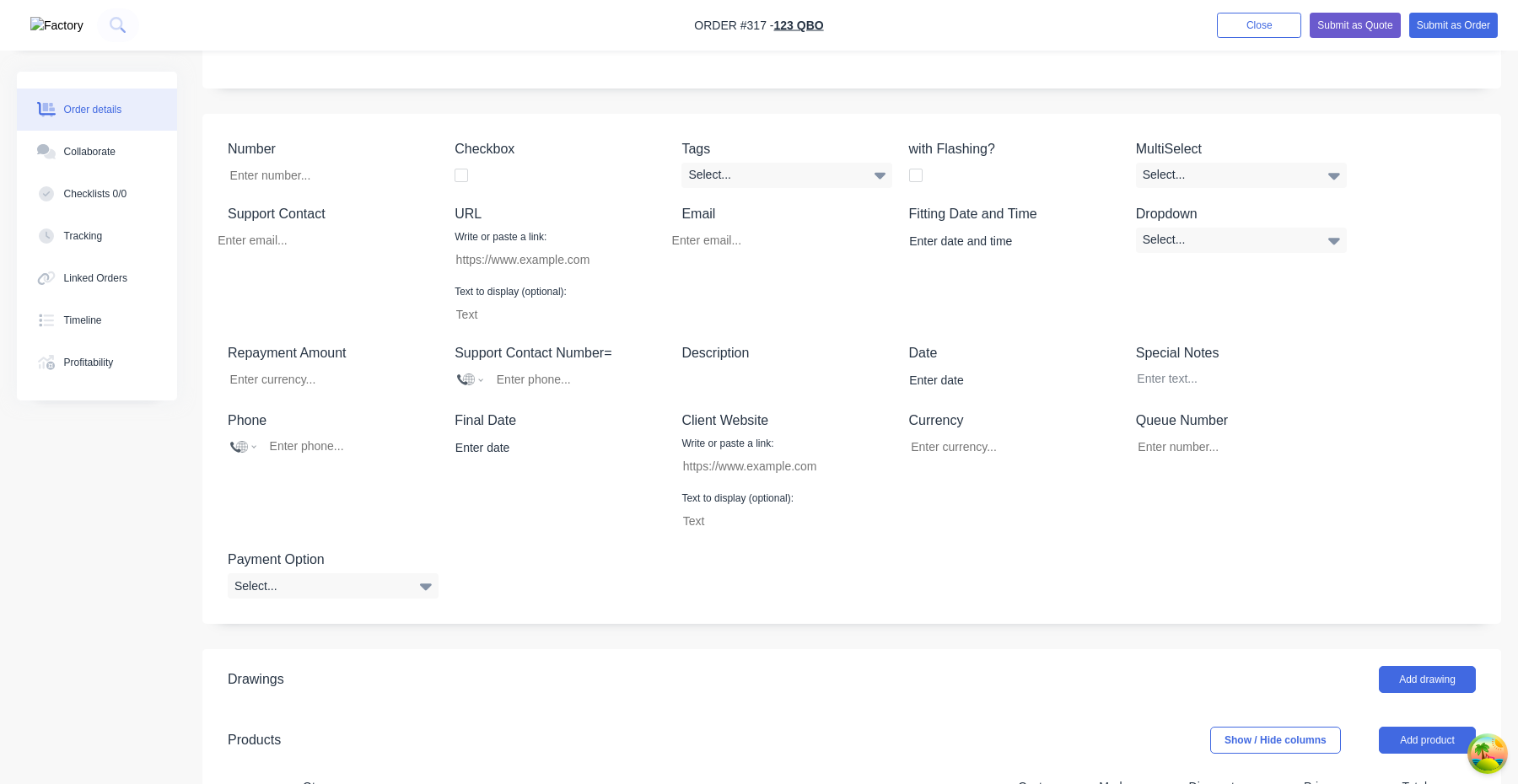
click at [462, 174] on div at bounding box center [461, 175] width 34 height 34
click at [457, 178] on div at bounding box center [461, 175] width 34 height 34
click at [460, 175] on div at bounding box center [461, 175] width 34 height 34
click at [765, 176] on div "Select..." at bounding box center [787, 175] width 211 height 25
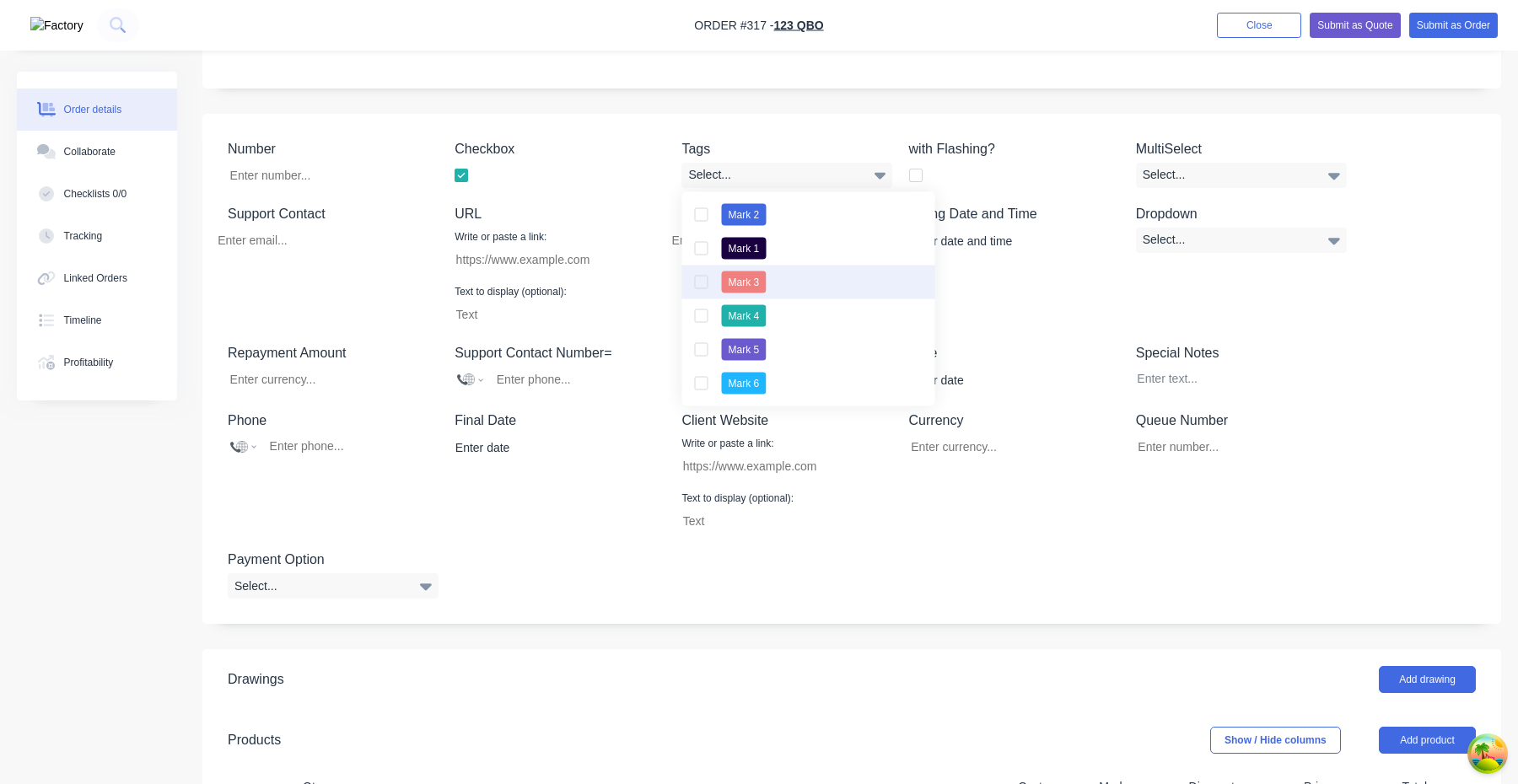
click at [753, 267] on button "Mark 3" at bounding box center [809, 282] width 253 height 34
click at [709, 274] on div "button" at bounding box center [702, 279] width 34 height 34
click at [704, 249] on div "button" at bounding box center [702, 249] width 34 height 34
click at [704, 275] on div "button" at bounding box center [702, 279] width 34 height 34
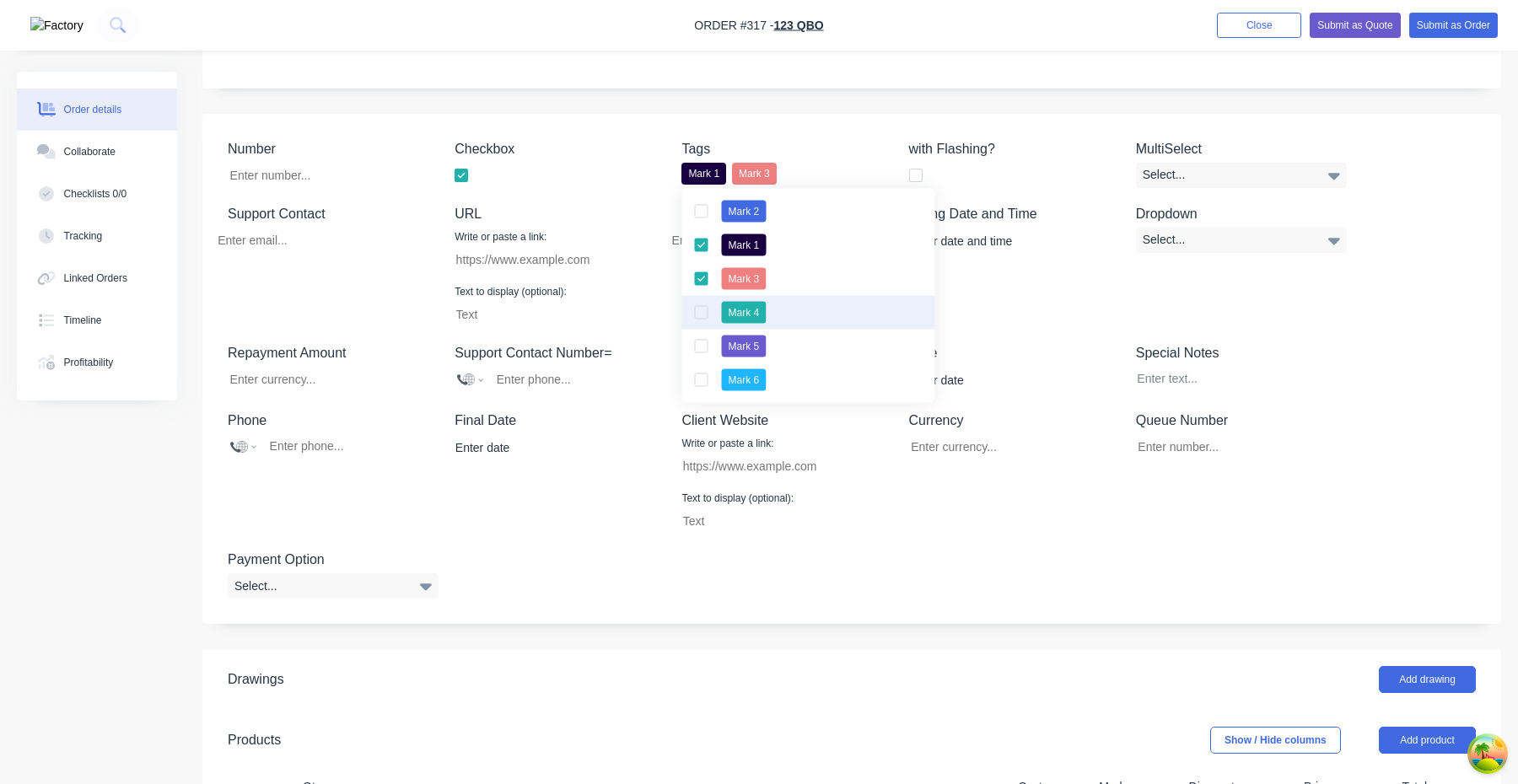
click at [702, 305] on div "button" at bounding box center [702, 313] width 34 height 34
click at [1025, 270] on div "Fitting Date and Time" at bounding box center [1015, 265] width 211 height 123
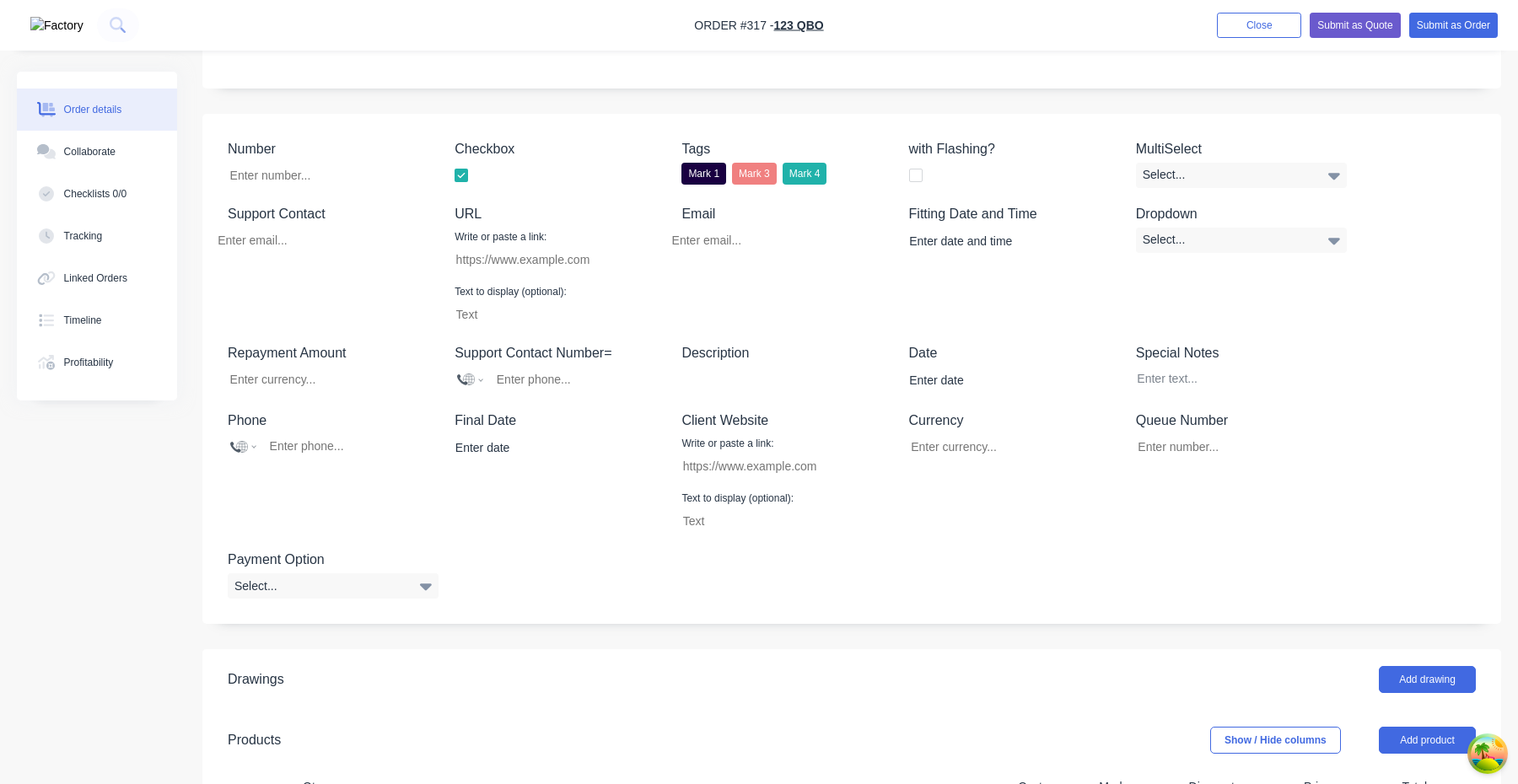
click at [810, 174] on div "Mark 4" at bounding box center [804, 174] width 45 height 22
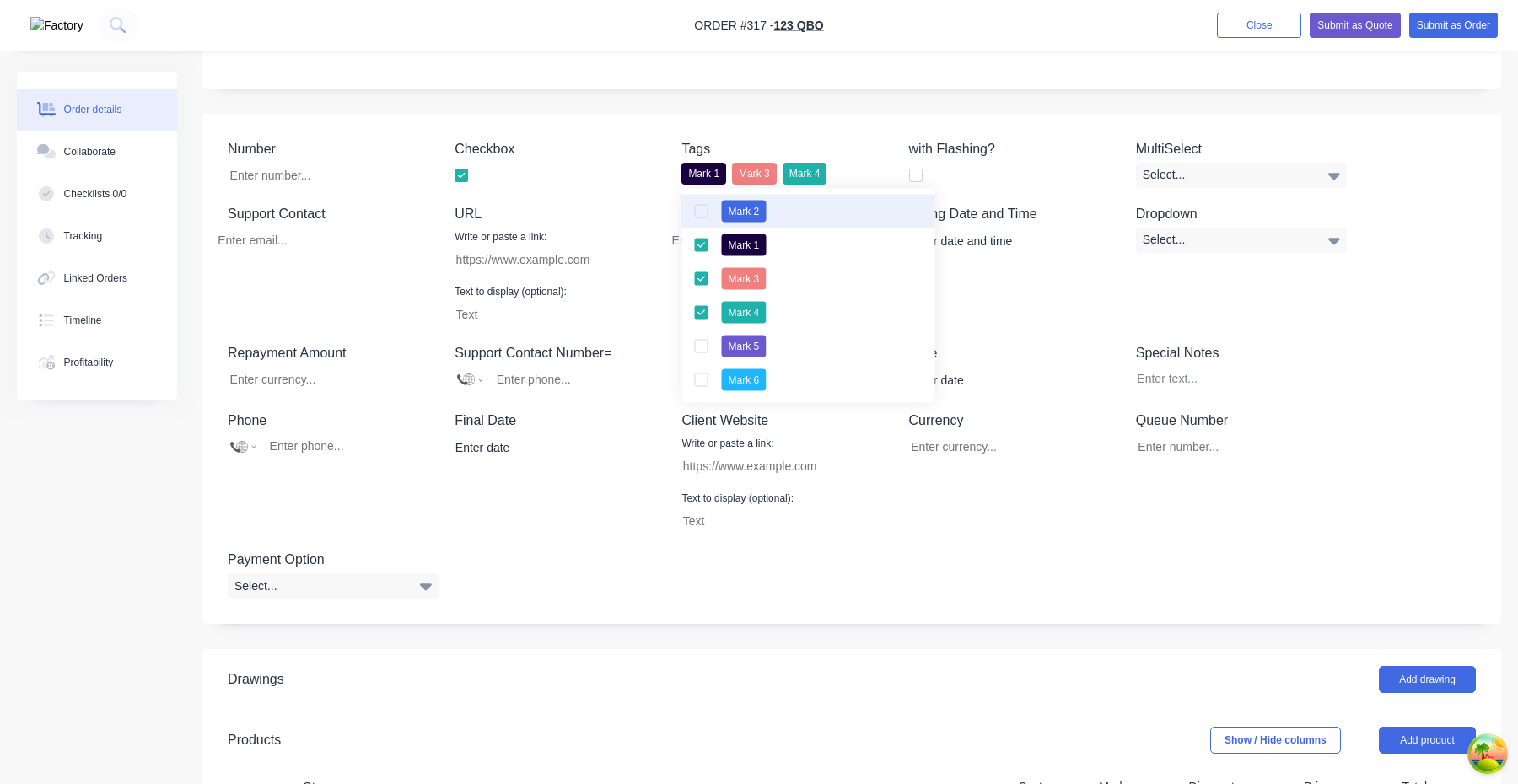
click at [701, 200] on div "button" at bounding box center [702, 212] width 34 height 34
click at [701, 339] on div "button" at bounding box center [702, 347] width 34 height 34
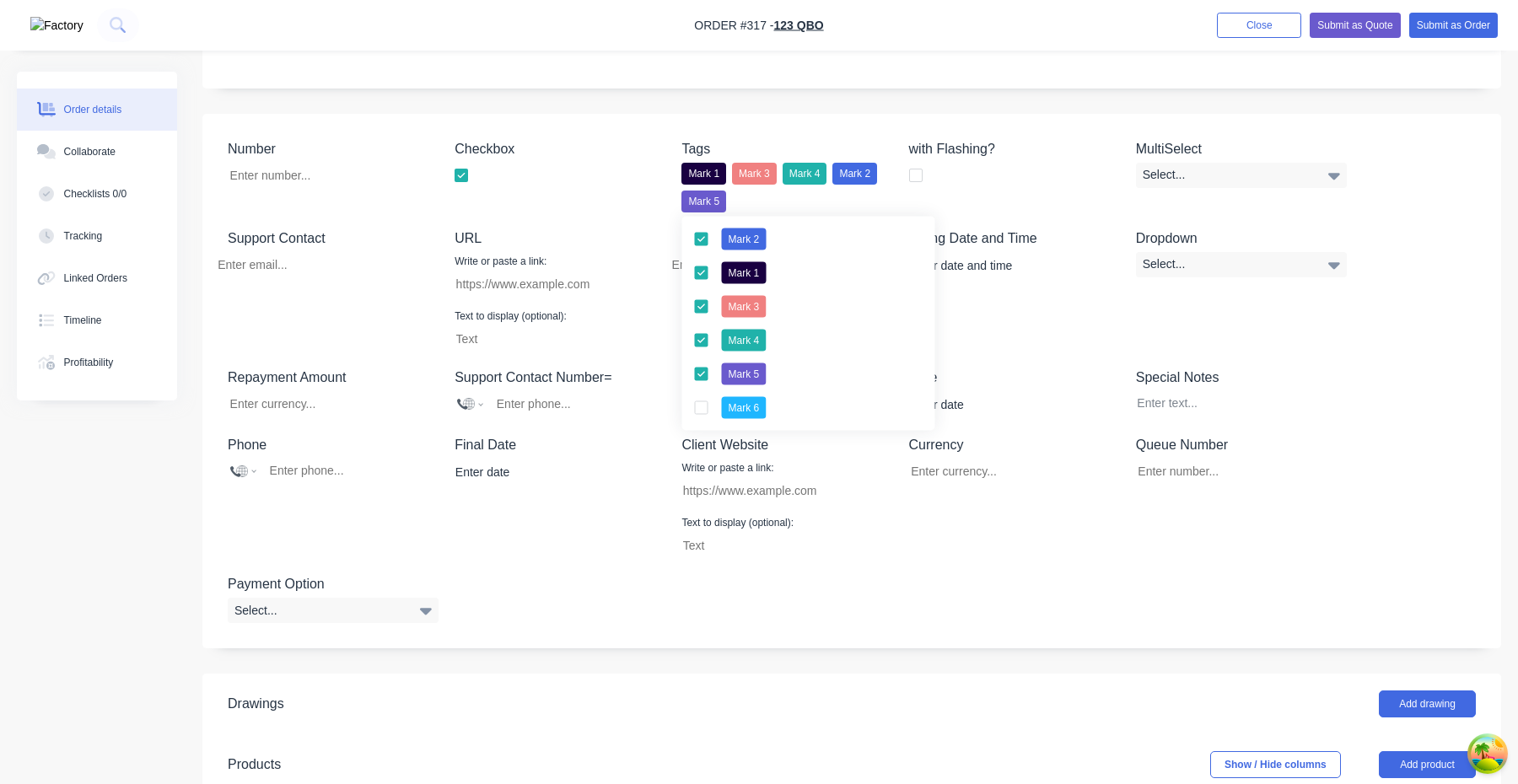
click at [1019, 335] on div "Fitting Date and Time" at bounding box center [1015, 290] width 211 height 123
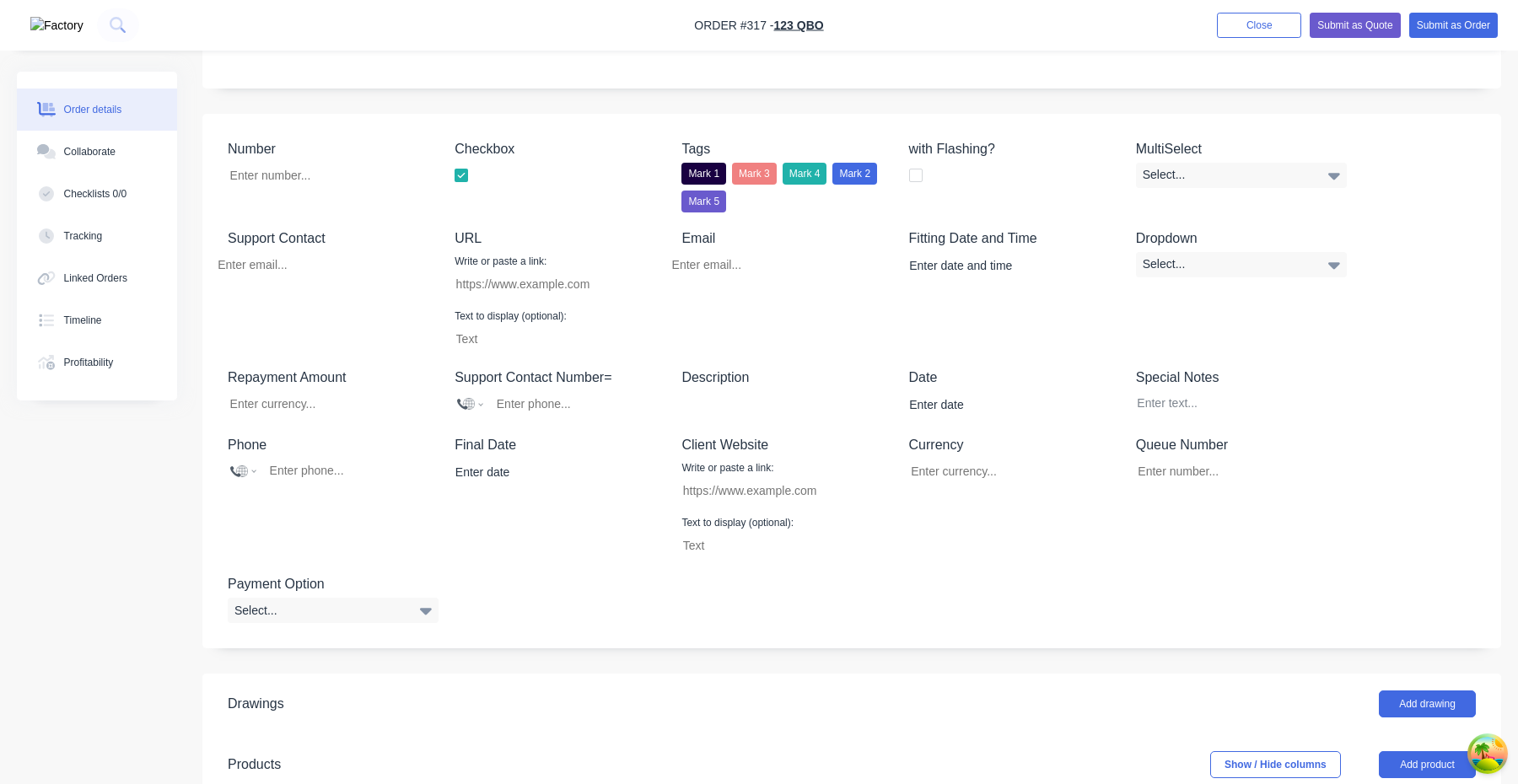
click at [921, 178] on div at bounding box center [916, 175] width 34 height 34
click at [1229, 160] on div "MultiSelect Select..." at bounding box center [1241, 175] width 211 height 74
click at [1225, 181] on div "Select..." at bounding box center [1241, 175] width 211 height 25
click at [1154, 246] on div "button" at bounding box center [1155, 249] width 34 height 34
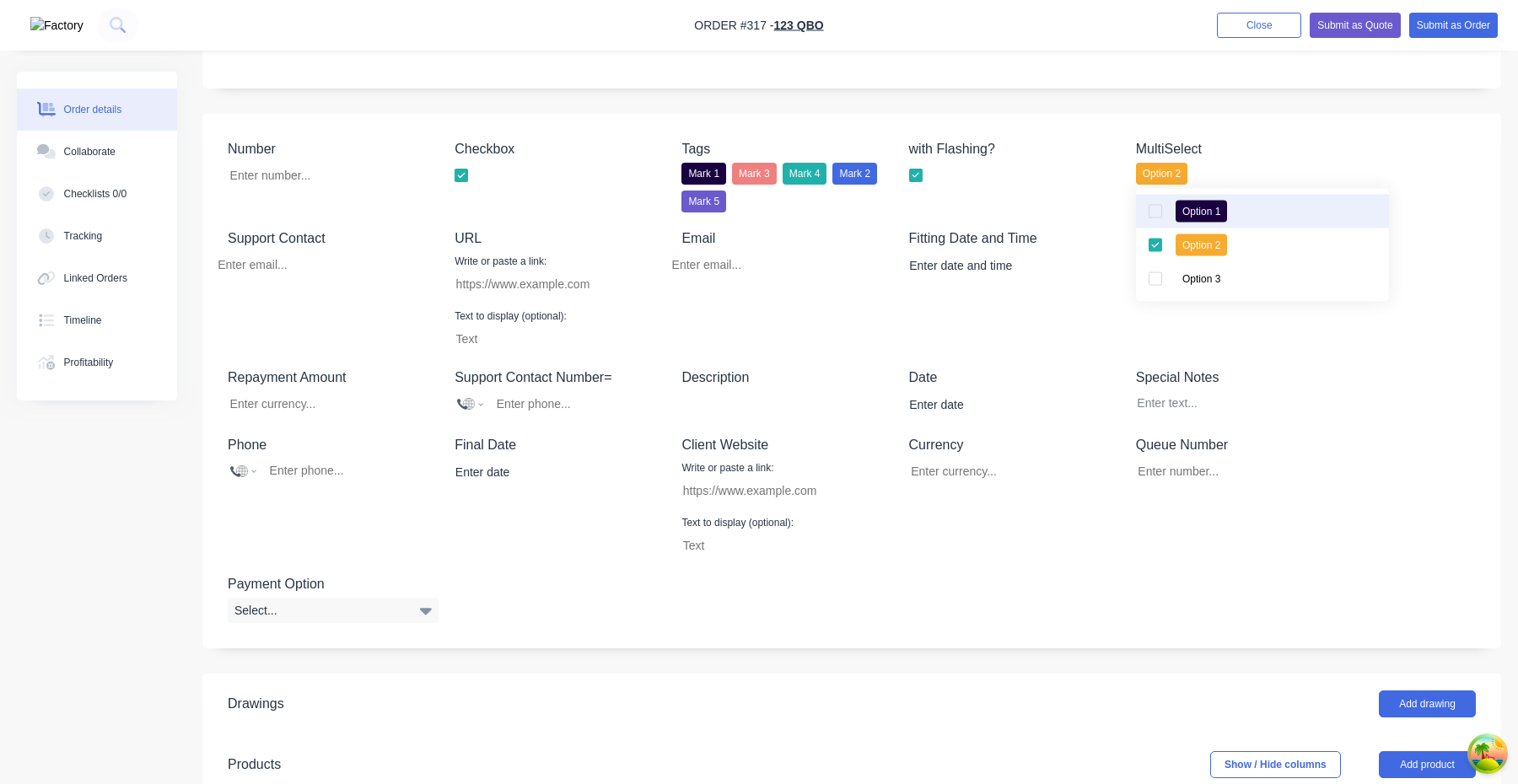
click at [1154, 224] on div "button" at bounding box center [1155, 212] width 34 height 34
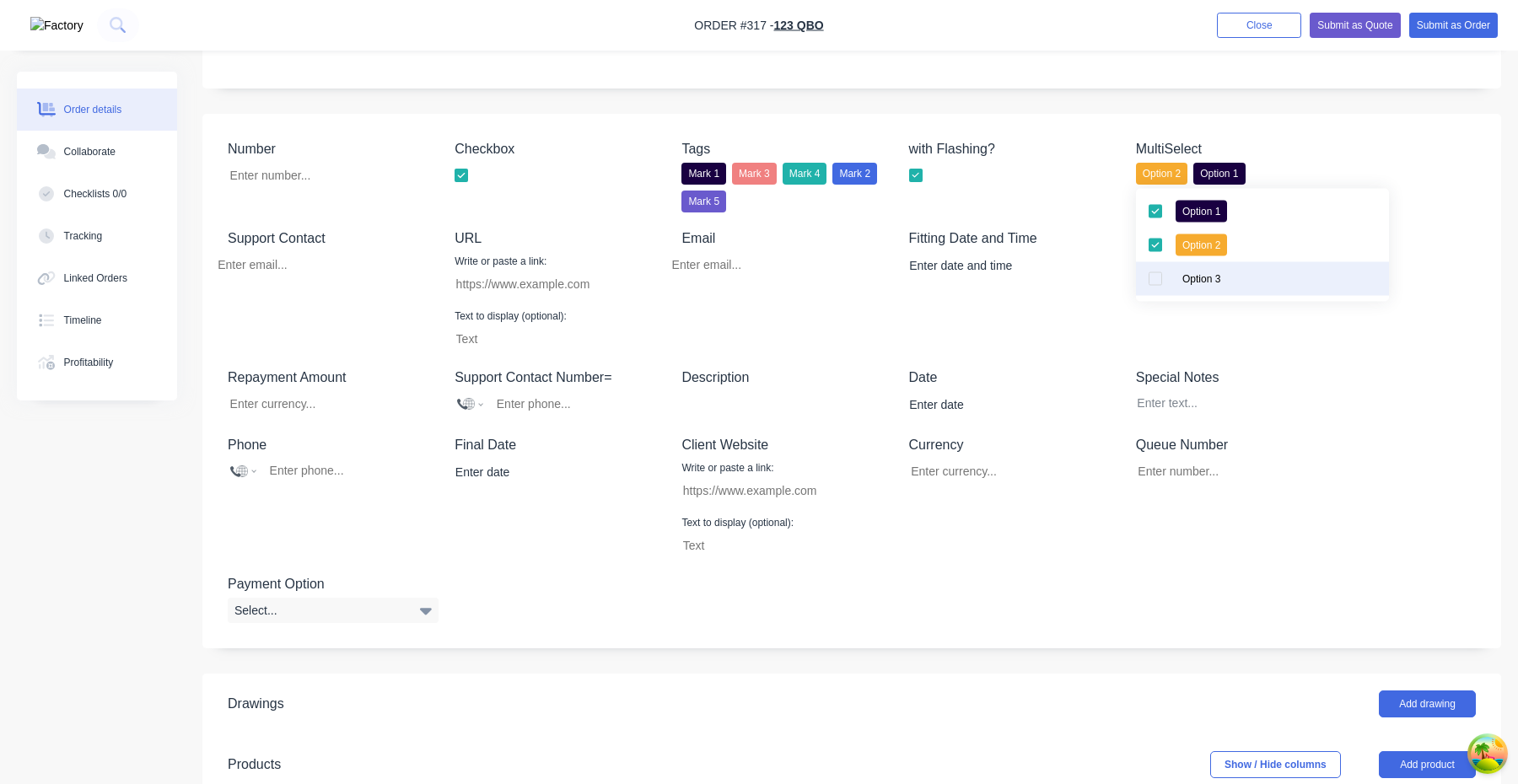
click at [1154, 288] on div "button" at bounding box center [1155, 279] width 34 height 34
click at [1102, 350] on div "Fitting Date and Time" at bounding box center [1015, 290] width 211 height 123
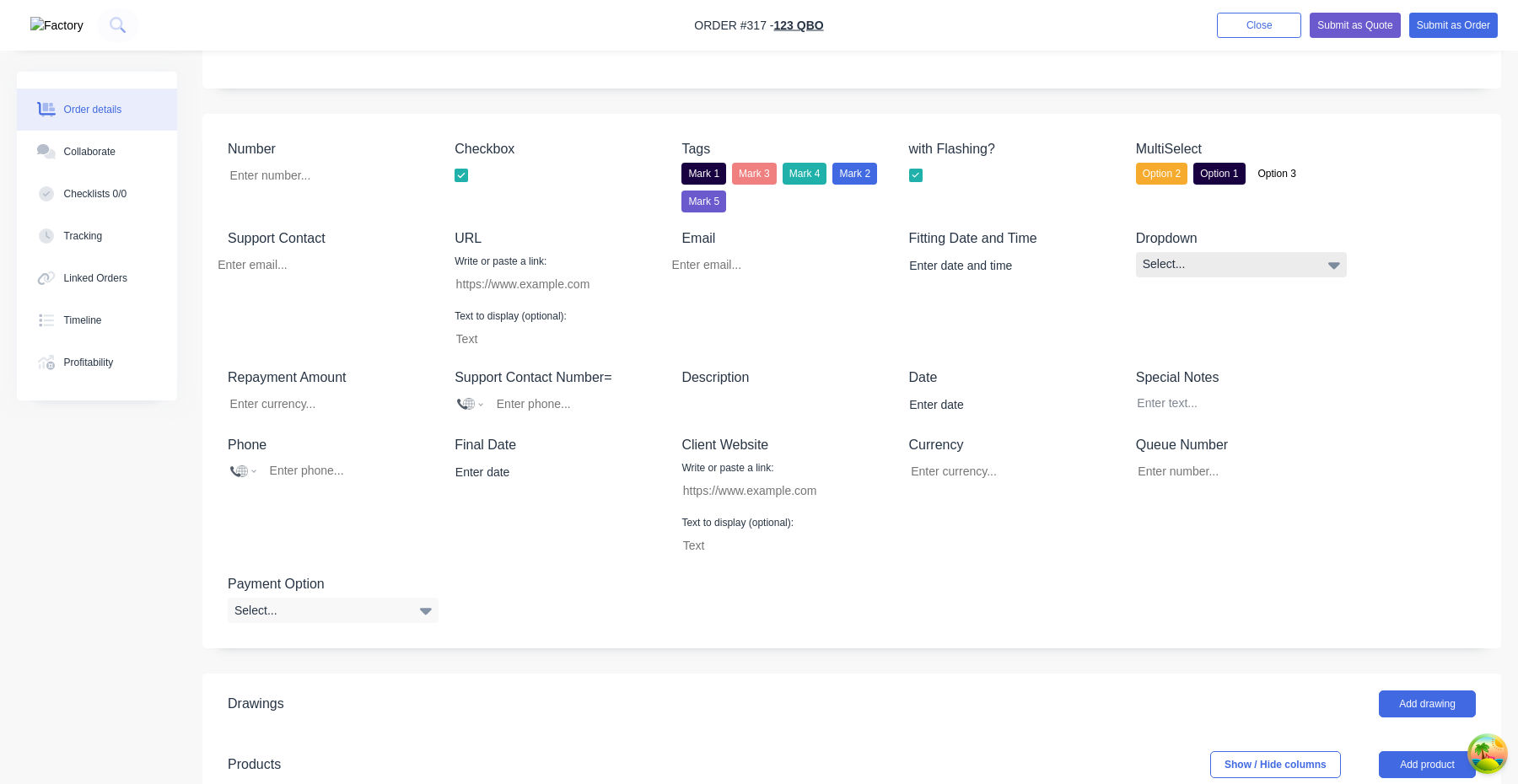
click at [1171, 266] on div "Select..." at bounding box center [1241, 264] width 211 height 25
click at [1176, 335] on div "Sample" at bounding box center [1172, 334] width 48 height 22
click at [749, 412] on div at bounding box center [775, 403] width 211 height 25
click at [958, 406] on input at bounding box center [1003, 405] width 210 height 25
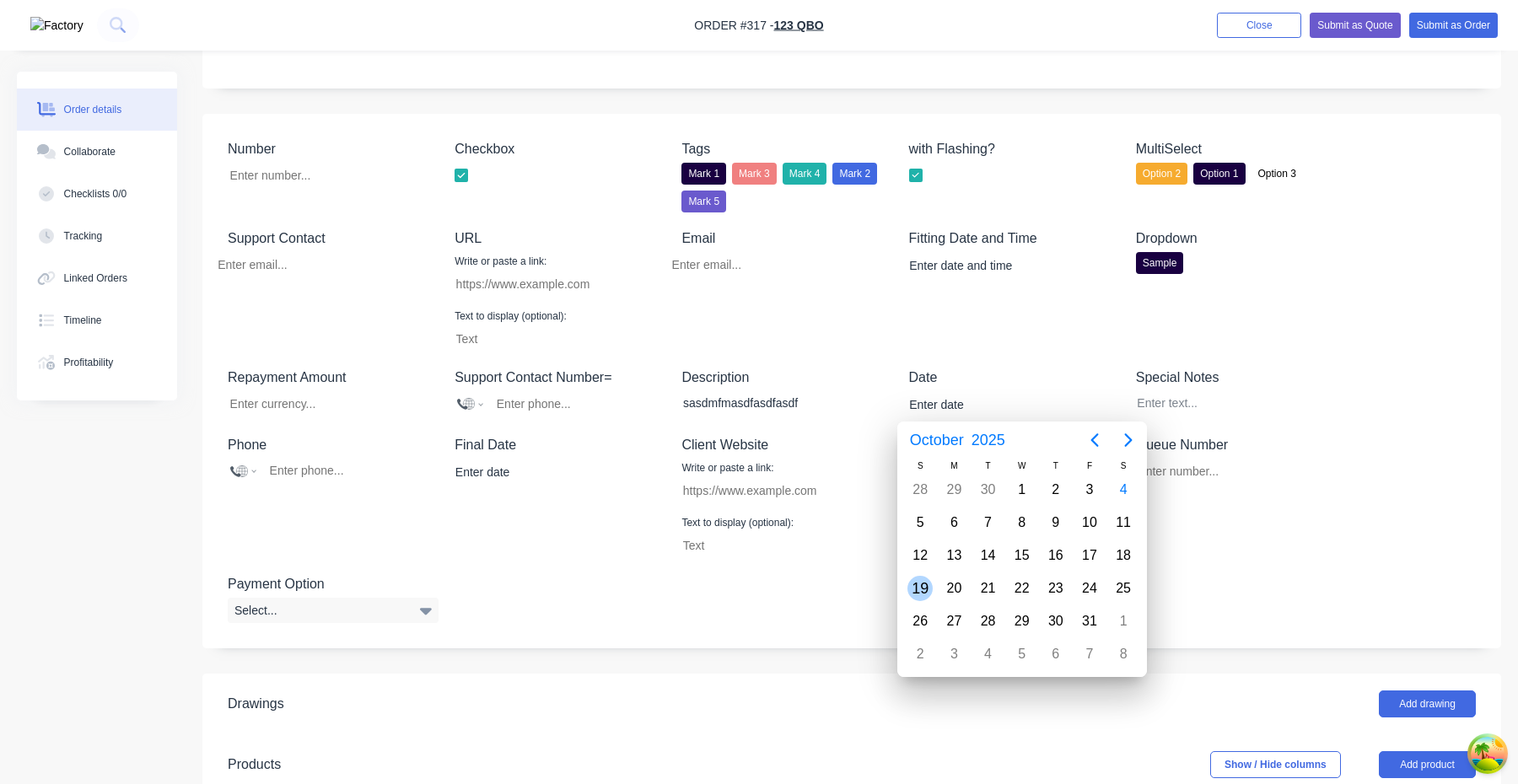
click at [916, 513] on div "19" at bounding box center [920, 589] width 25 height 25
type input "[DATE]"
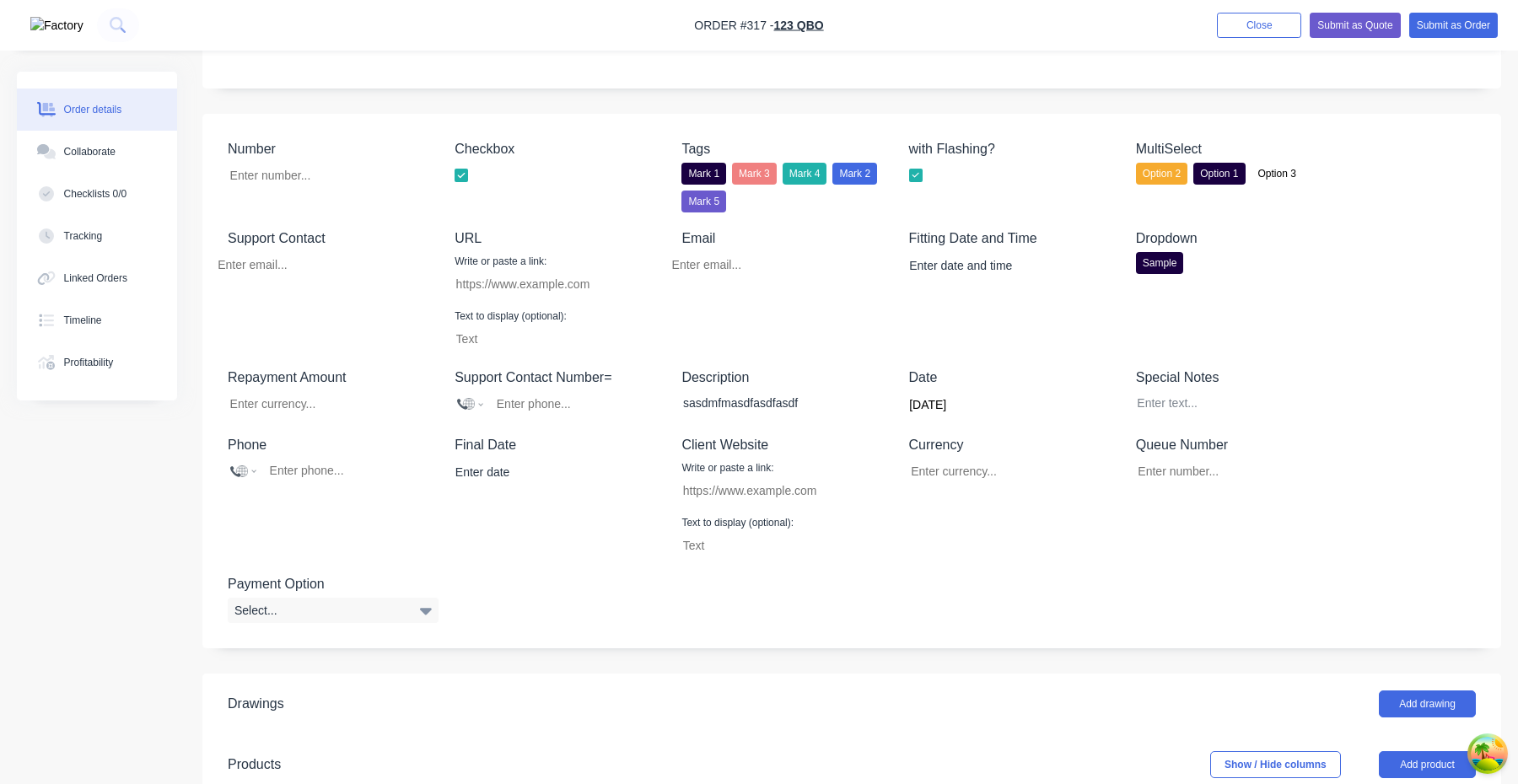
drag, startPoint x: 1281, startPoint y: 522, endPoint x: 1276, endPoint y: 491, distance: 31.4
click at [1281, 513] on div "Queue Number" at bounding box center [1241, 496] width 211 height 123
click at [1202, 418] on div "Special Notes" at bounding box center [1241, 393] width 211 height 51
click at [1194, 410] on div at bounding box center [1228, 403] width 211 height 25
click at [1012, 513] on div "Currency" at bounding box center [1015, 496] width 211 height 123
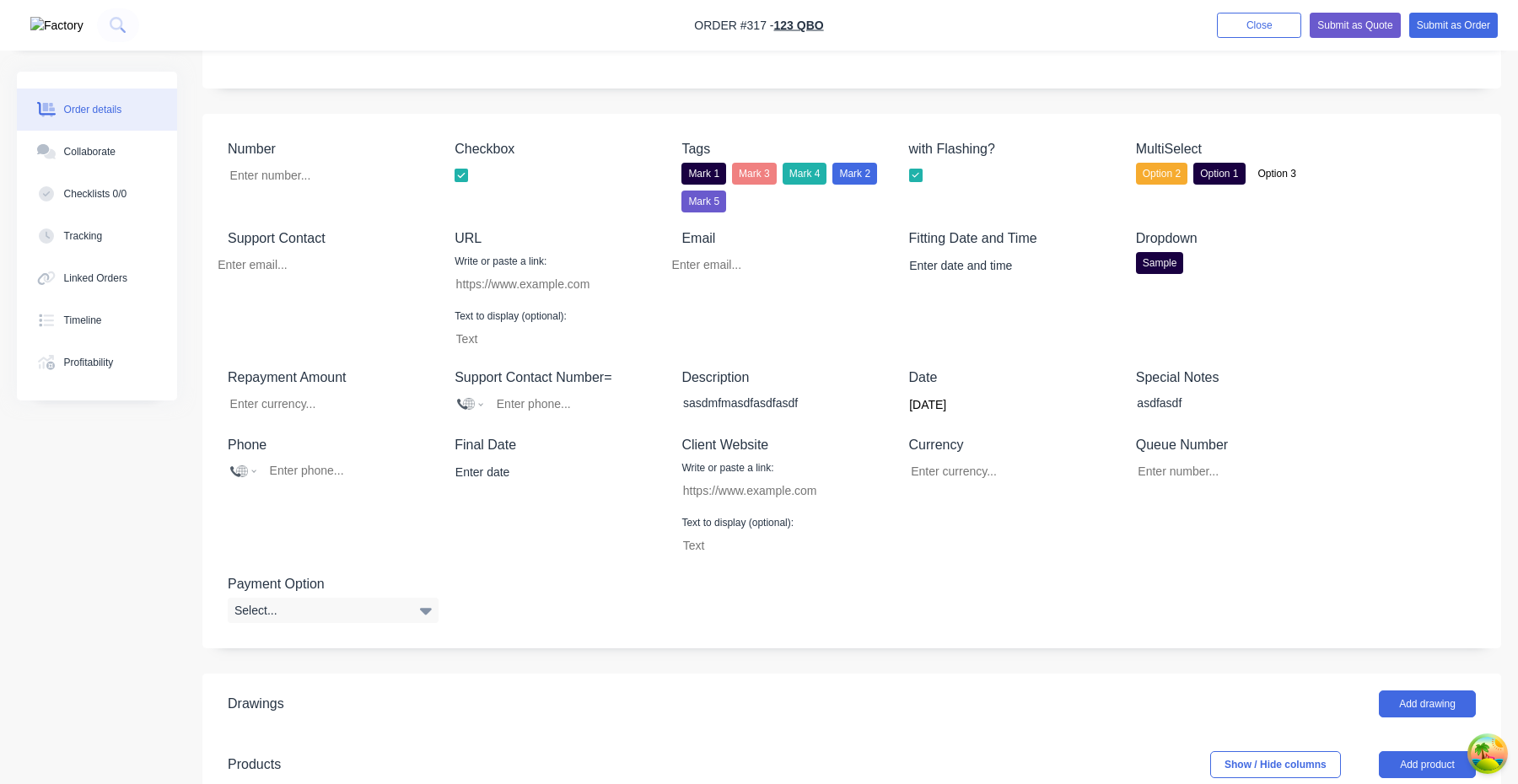
click at [748, 464] on label "Write or paste a link:" at bounding box center [727, 468] width 92 height 15
click at [748, 498] on input "Number" at bounding box center [774, 491] width 201 height 25
type input "[URL][DOMAIN_NAME]"
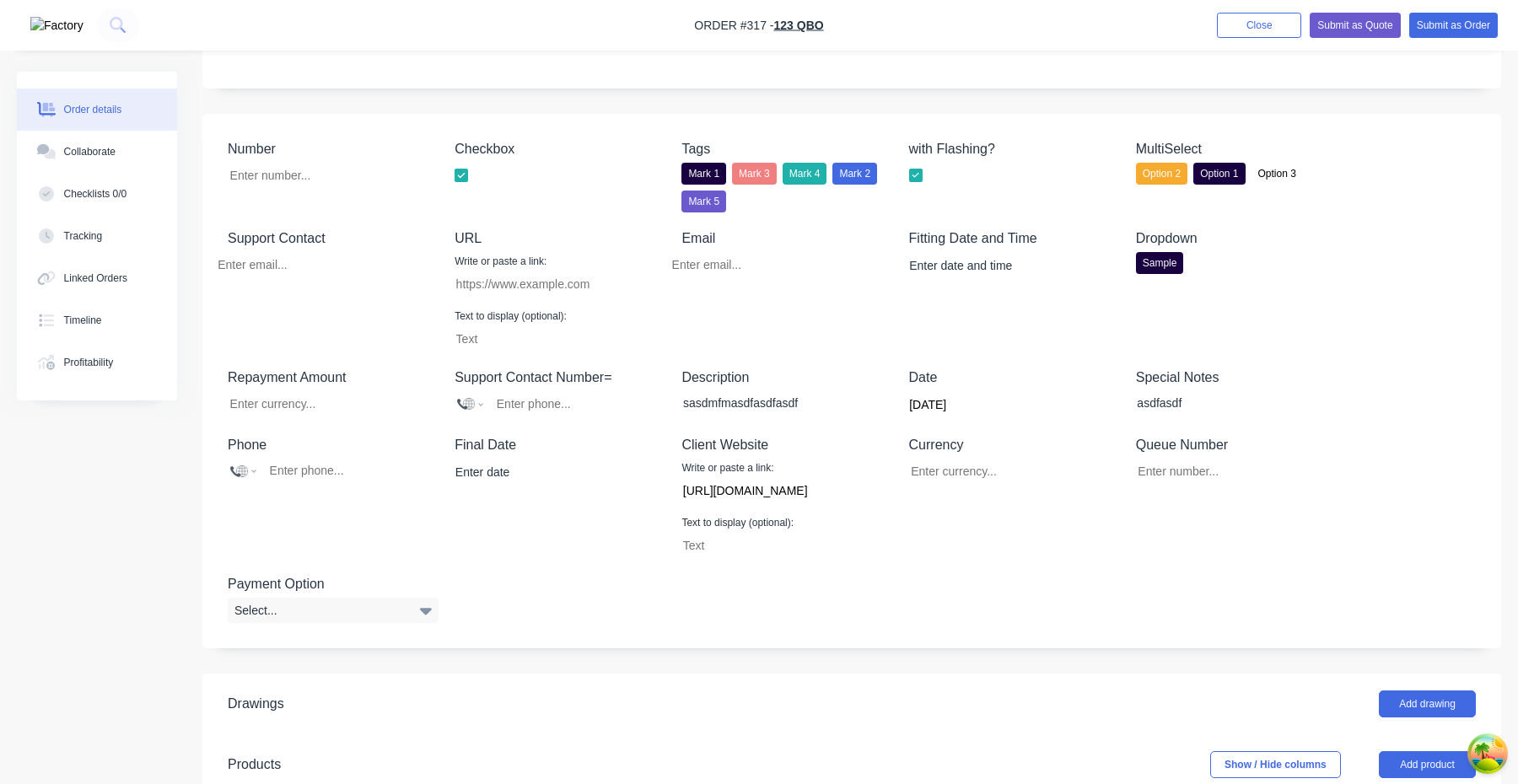
click at [846, 513] on div "Text to display (optional):" at bounding box center [787, 536] width 211 height 45
click at [815, 495] on input "[URL][DOMAIN_NAME]" at bounding box center [774, 491] width 201 height 25
click at [998, 483] on input "Number" at bounding box center [1008, 471] width 223 height 25
click at [983, 475] on input "Number" at bounding box center [1008, 471] width 223 height 25
click at [1023, 513] on div "Currency $1,000.00" at bounding box center [1015, 496] width 211 height 123
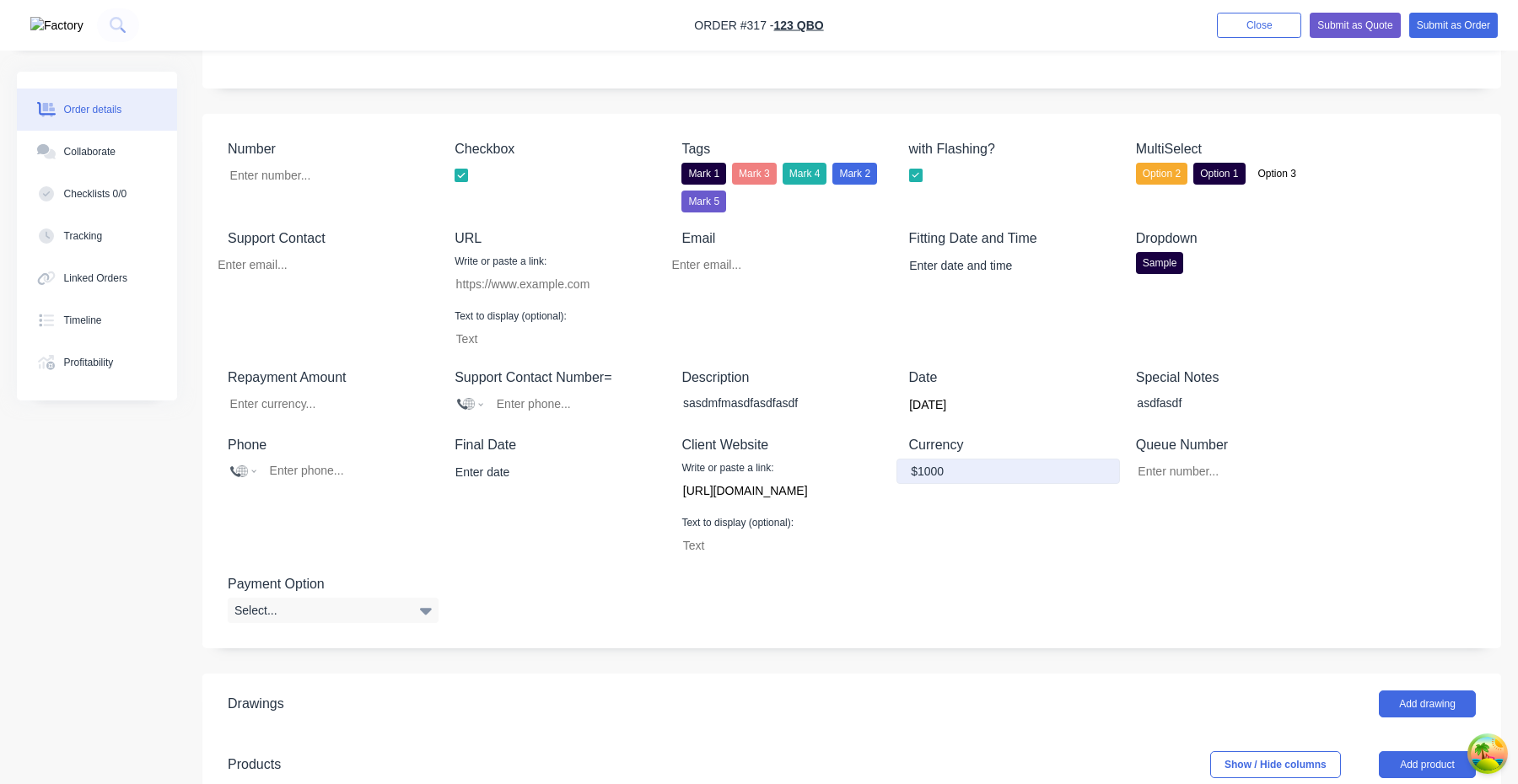
click at [963, 480] on input "$1000" at bounding box center [1008, 471] width 223 height 25
type input "$1,000.00"
click at [1215, 513] on div "Queue Number" at bounding box center [1241, 496] width 211 height 123
click at [353, 513] on div "Select..." at bounding box center [333, 610] width 211 height 25
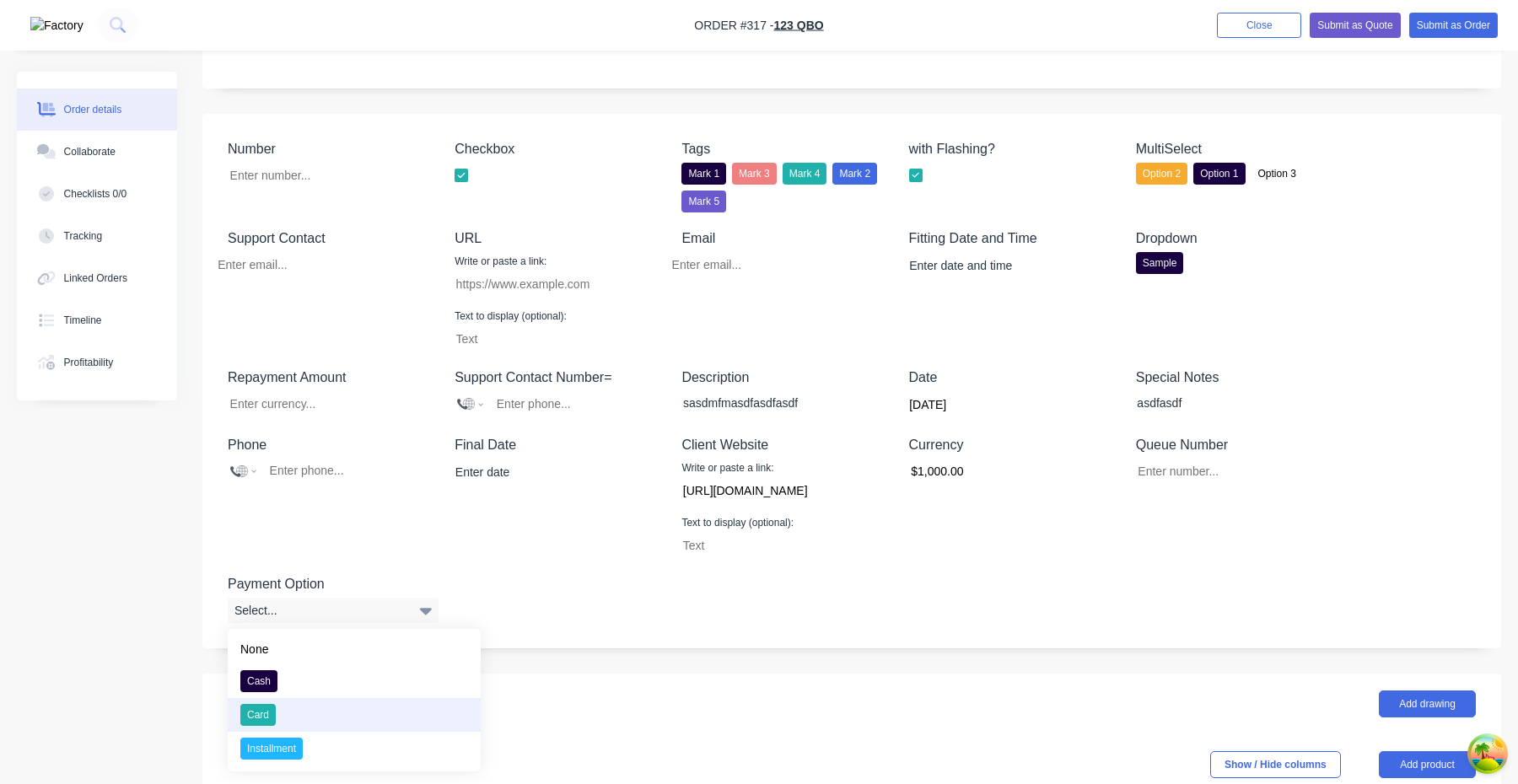
click at [345, 513] on button "Card" at bounding box center [354, 715] width 253 height 34
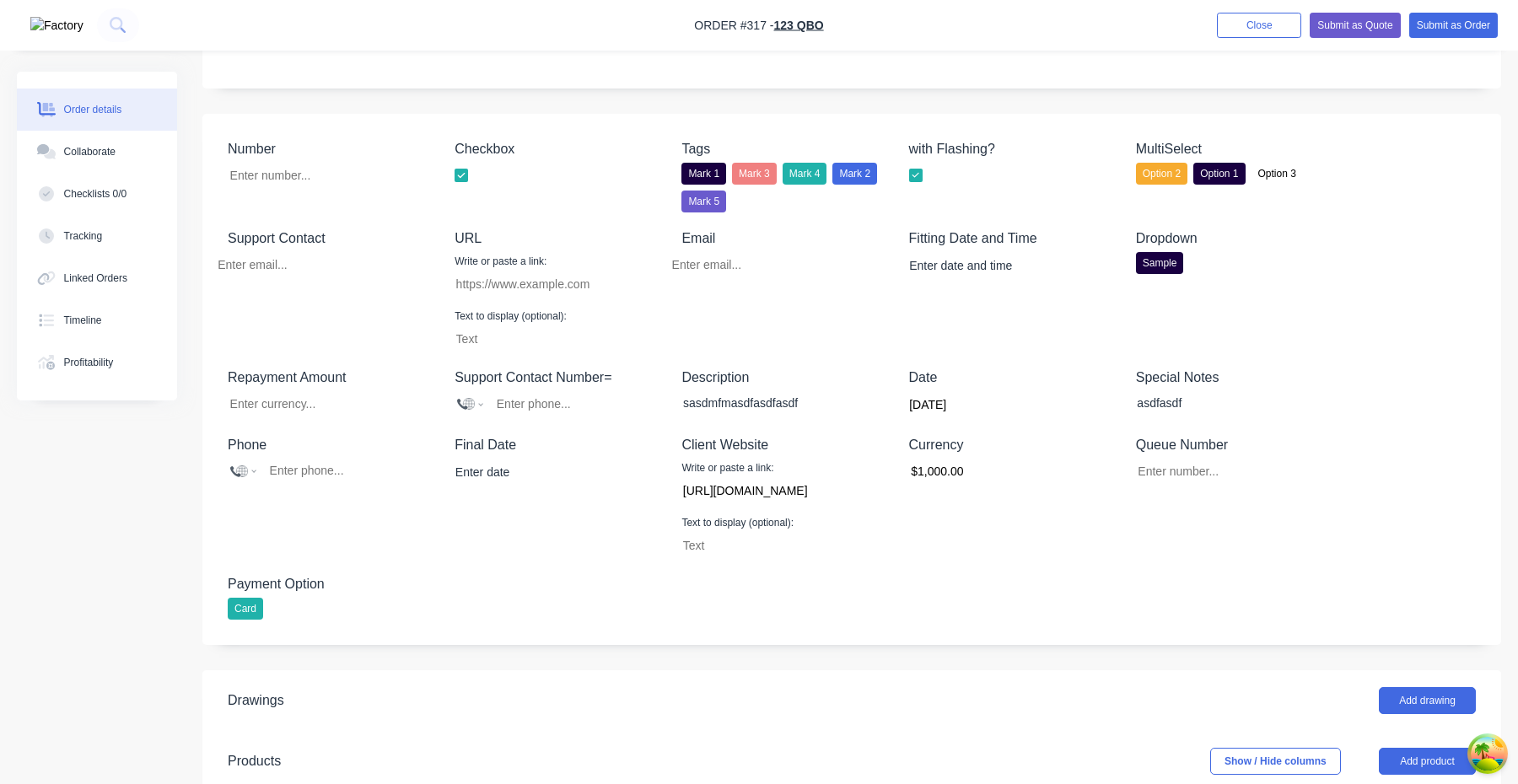
click at [345, 513] on header "Drawings Add drawing" at bounding box center [852, 701] width 1298 height 61
click at [326, 479] on input "Number" at bounding box center [346, 470] width 156 height 19
type input "+019239123123"
click at [500, 513] on div "Final Date" at bounding box center [559, 496] width 211 height 123
click at [332, 463] on input "+019239123123" at bounding box center [346, 470] width 156 height 19
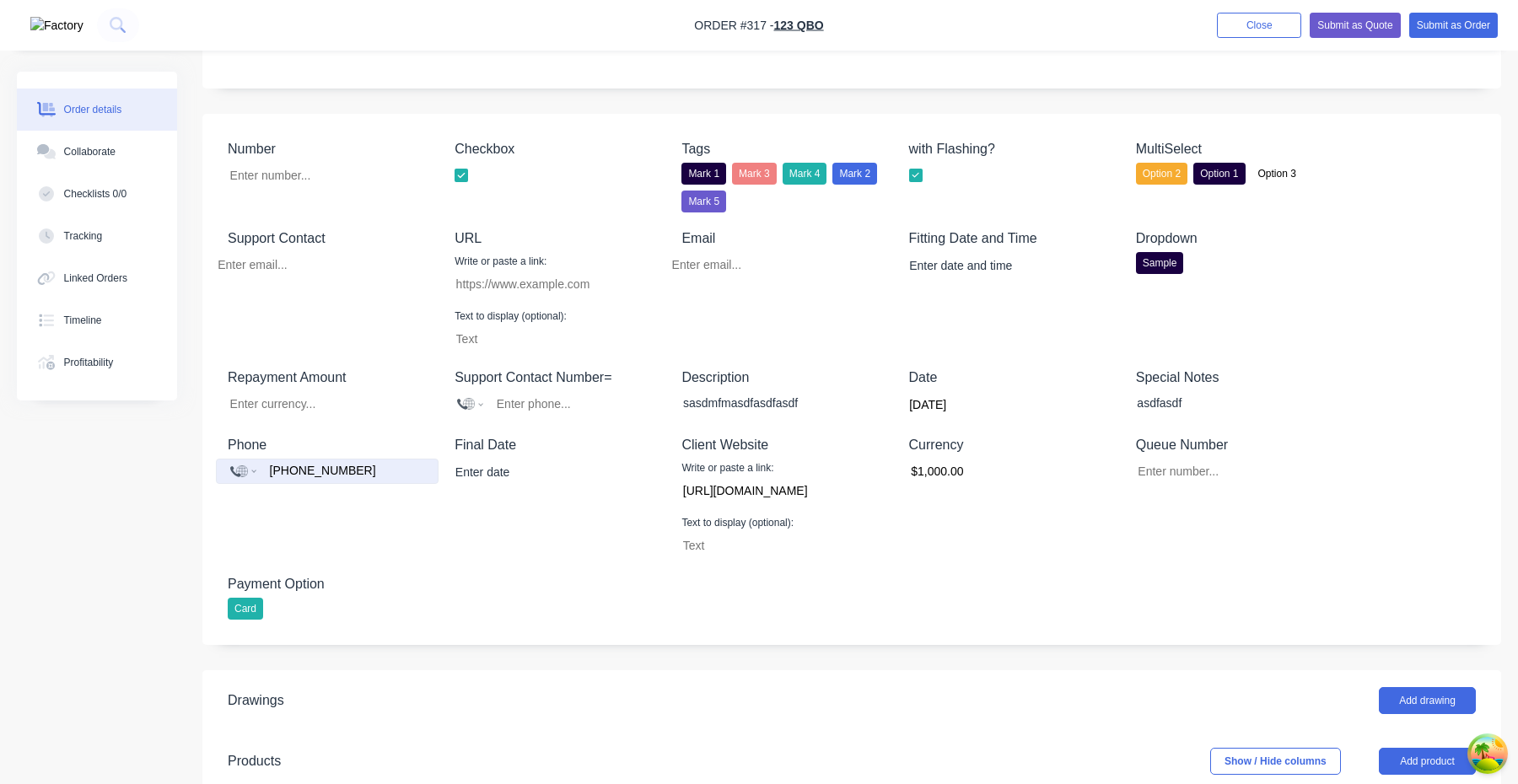
click at [332, 463] on input "+019239123123" at bounding box center [346, 470] width 156 height 19
click at [505, 513] on div "Final Date" at bounding box center [559, 496] width 211 height 123
click at [309, 271] on input "Number" at bounding box center [321, 264] width 236 height 25
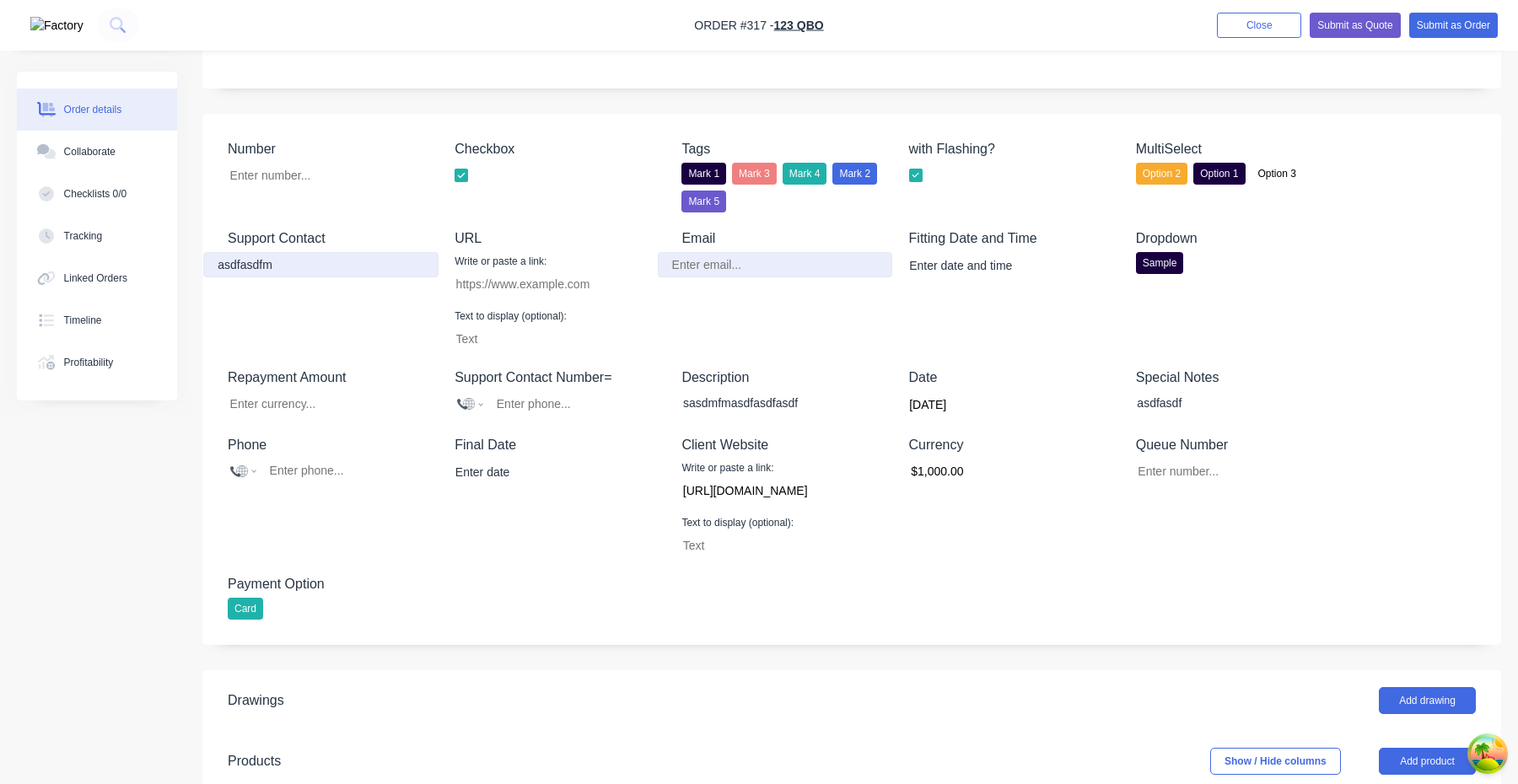
type input "asdfasdfm"
click at [700, 261] on input "Number" at bounding box center [776, 264] width 236 height 25
type input "[EMAIL_ADDRESS][DOMAIN_NAME]"
click at [844, 331] on div "Email aimon@gmail.com" at bounding box center [787, 290] width 211 height 123
